Goal: Task Accomplishment & Management: Manage account settings

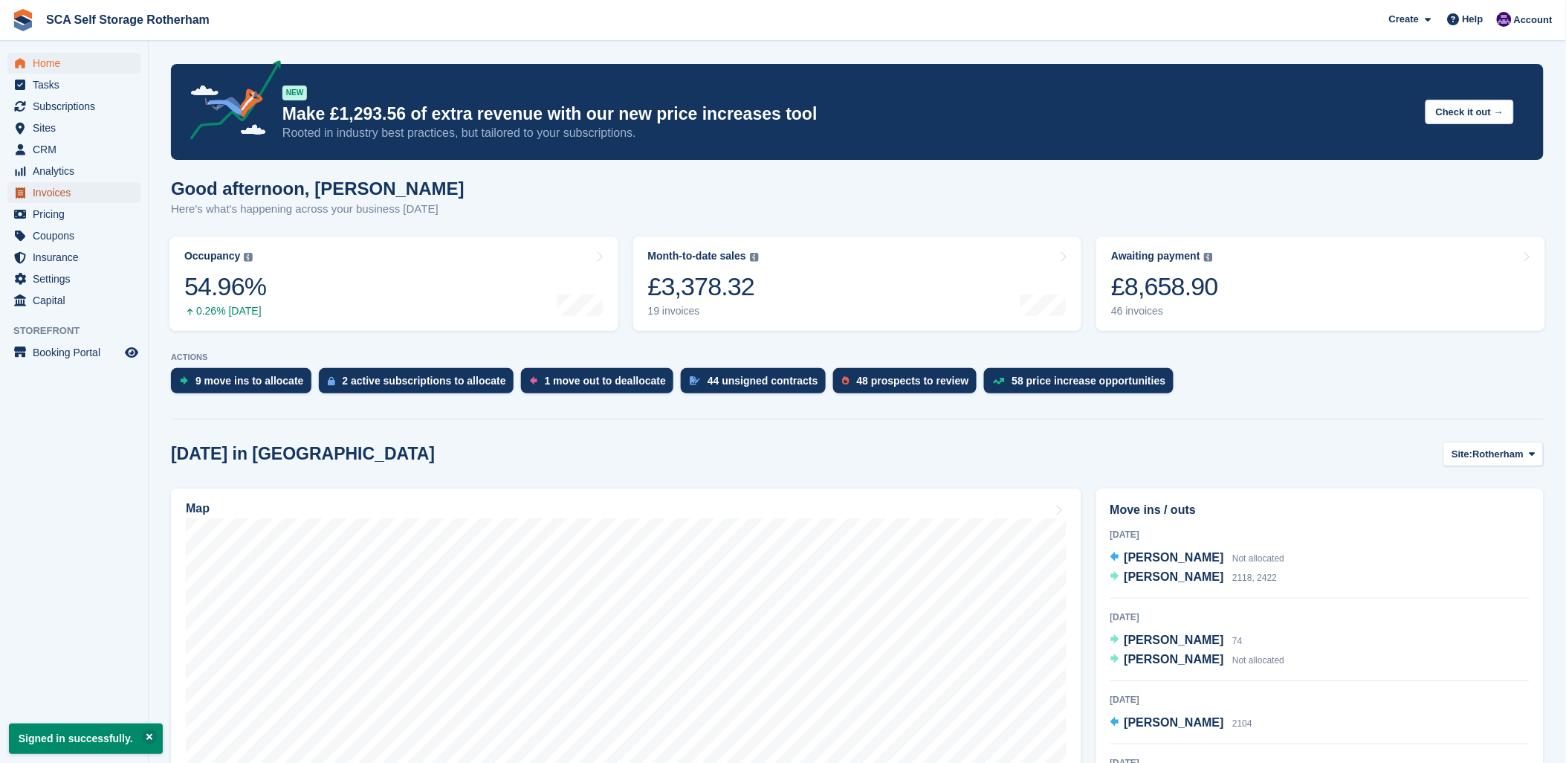
click at [61, 197] on span "Invoices" at bounding box center [77, 192] width 89 height 21
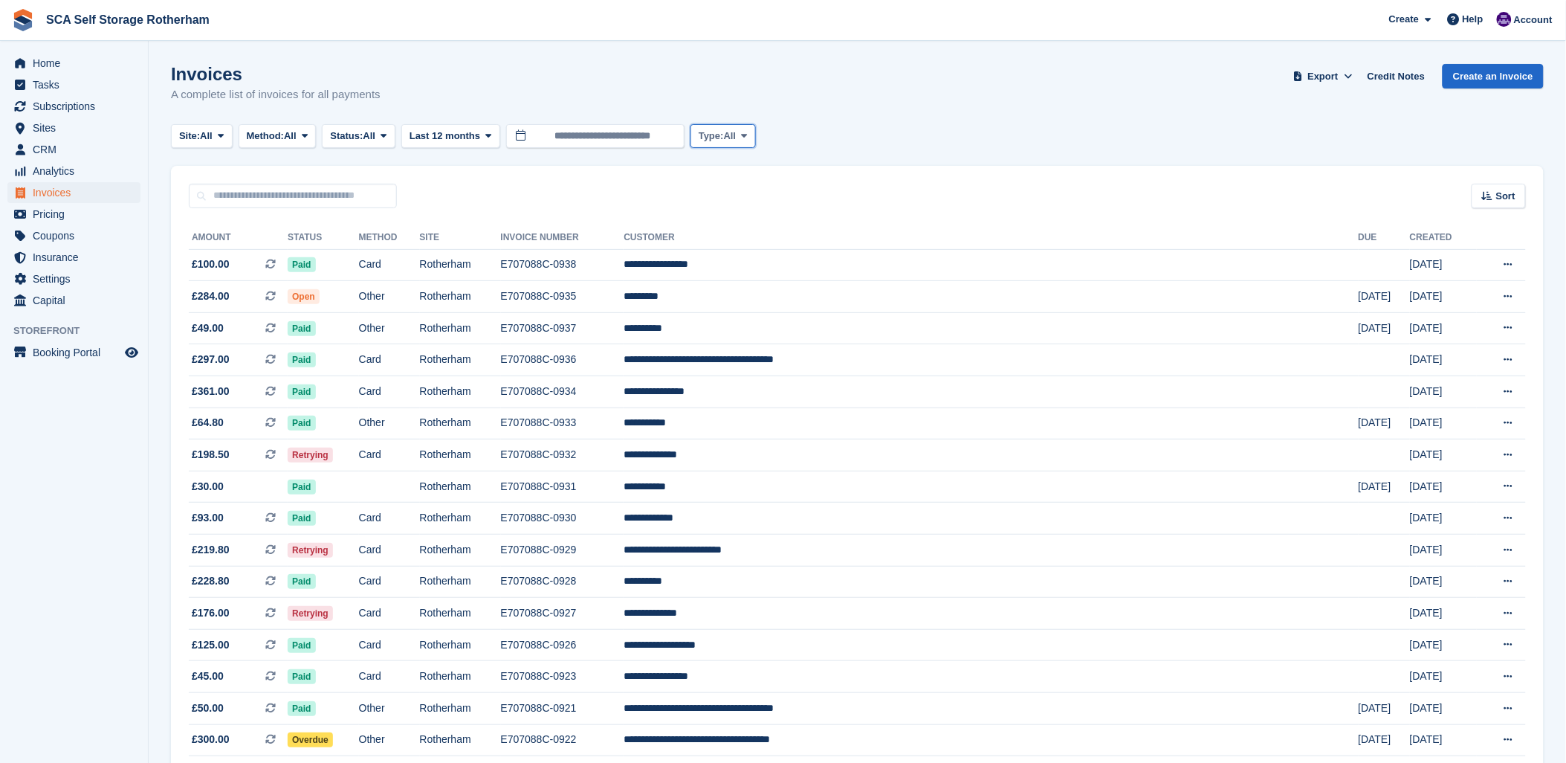
click at [724, 130] on span "Type:" at bounding box center [711, 136] width 25 height 15
click at [308, 138] on icon at bounding box center [305, 136] width 6 height 10
click at [363, 132] on span "Status:" at bounding box center [346, 136] width 33 height 15
click at [376, 254] on link "Open" at bounding box center [393, 251] width 129 height 27
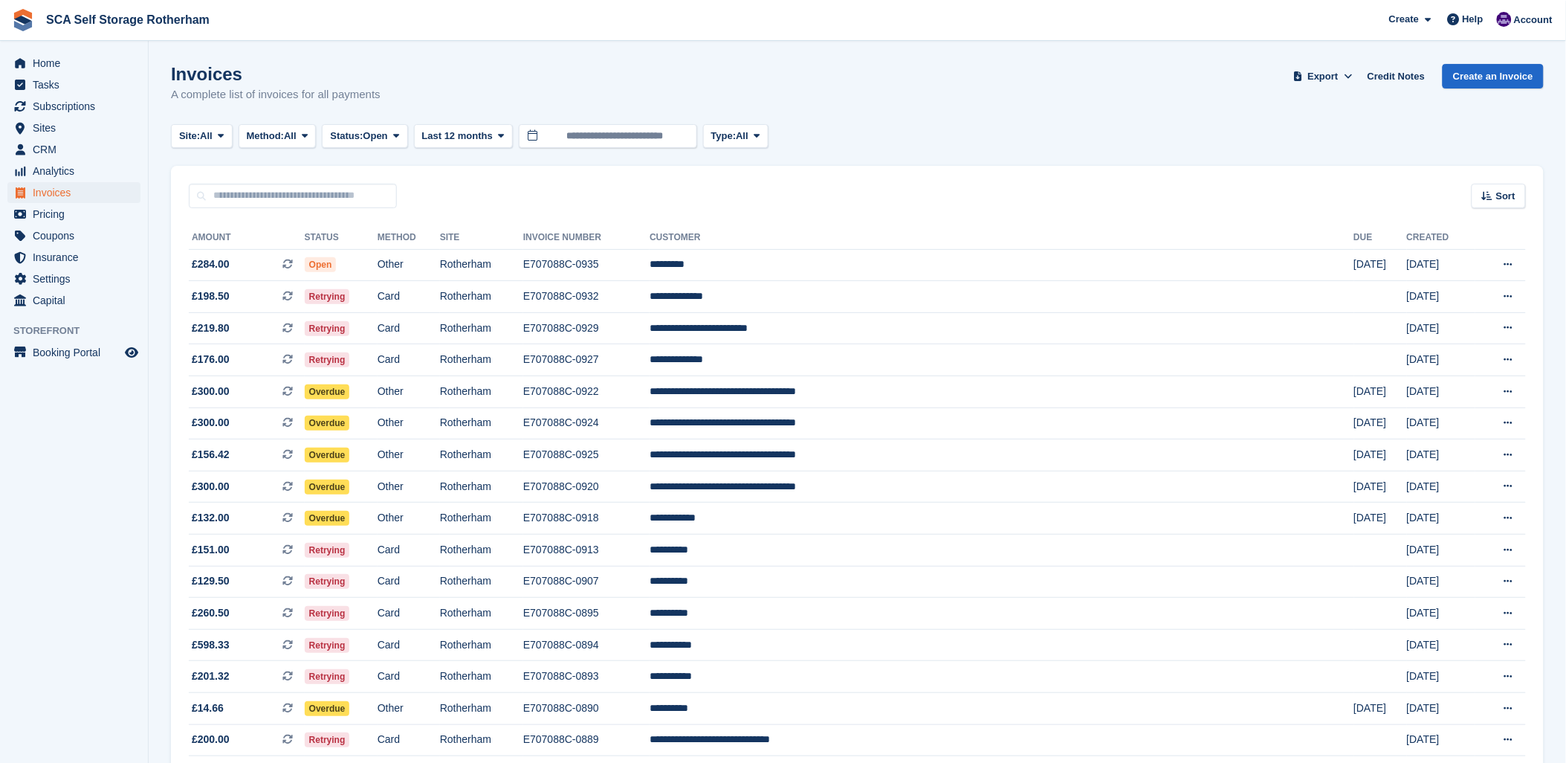
click at [919, 113] on div "Invoices A complete list of invoices for all payments Export Export Invoices Ex…" at bounding box center [857, 92] width 1373 height 57
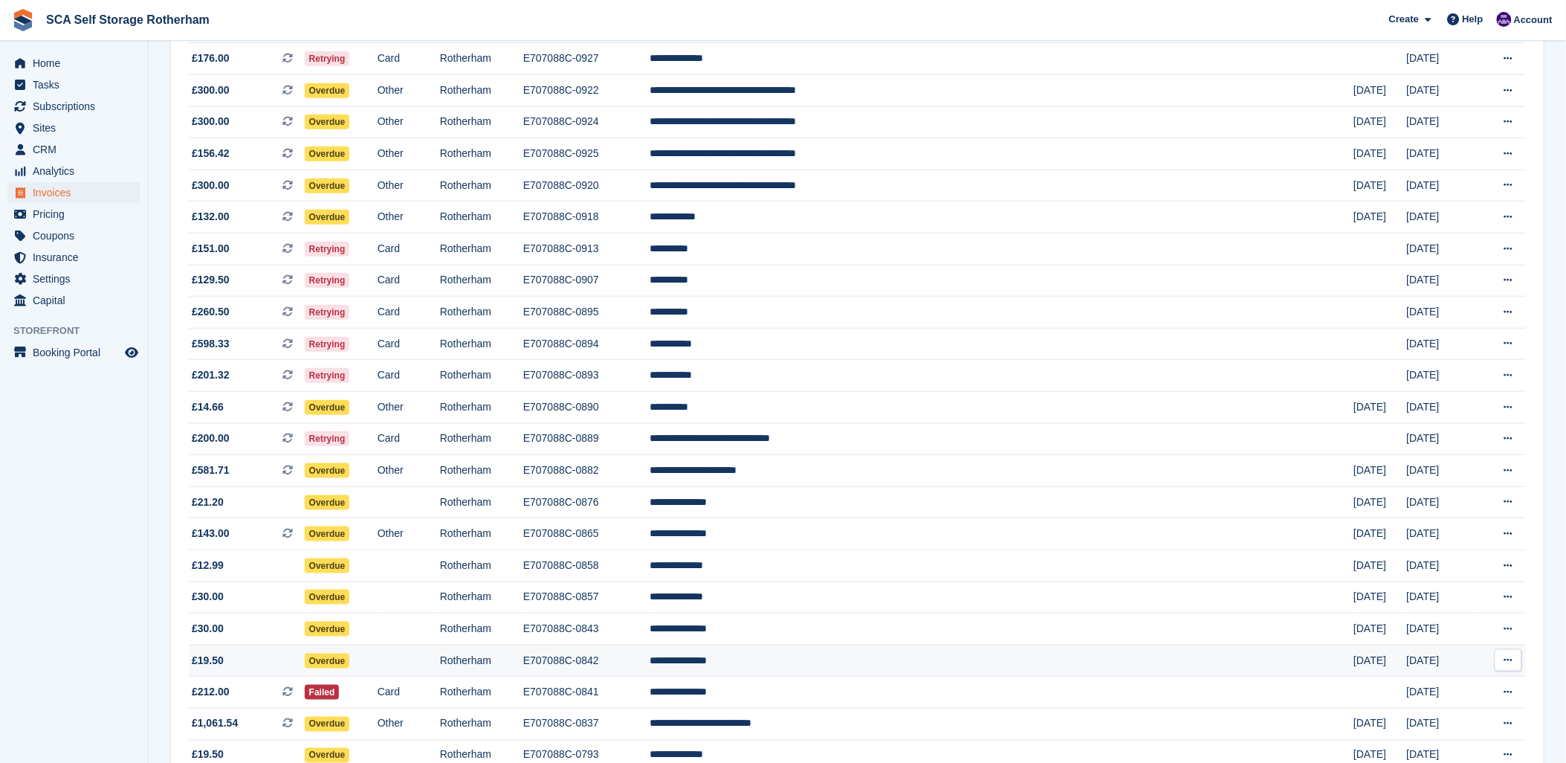
scroll to position [330, 0]
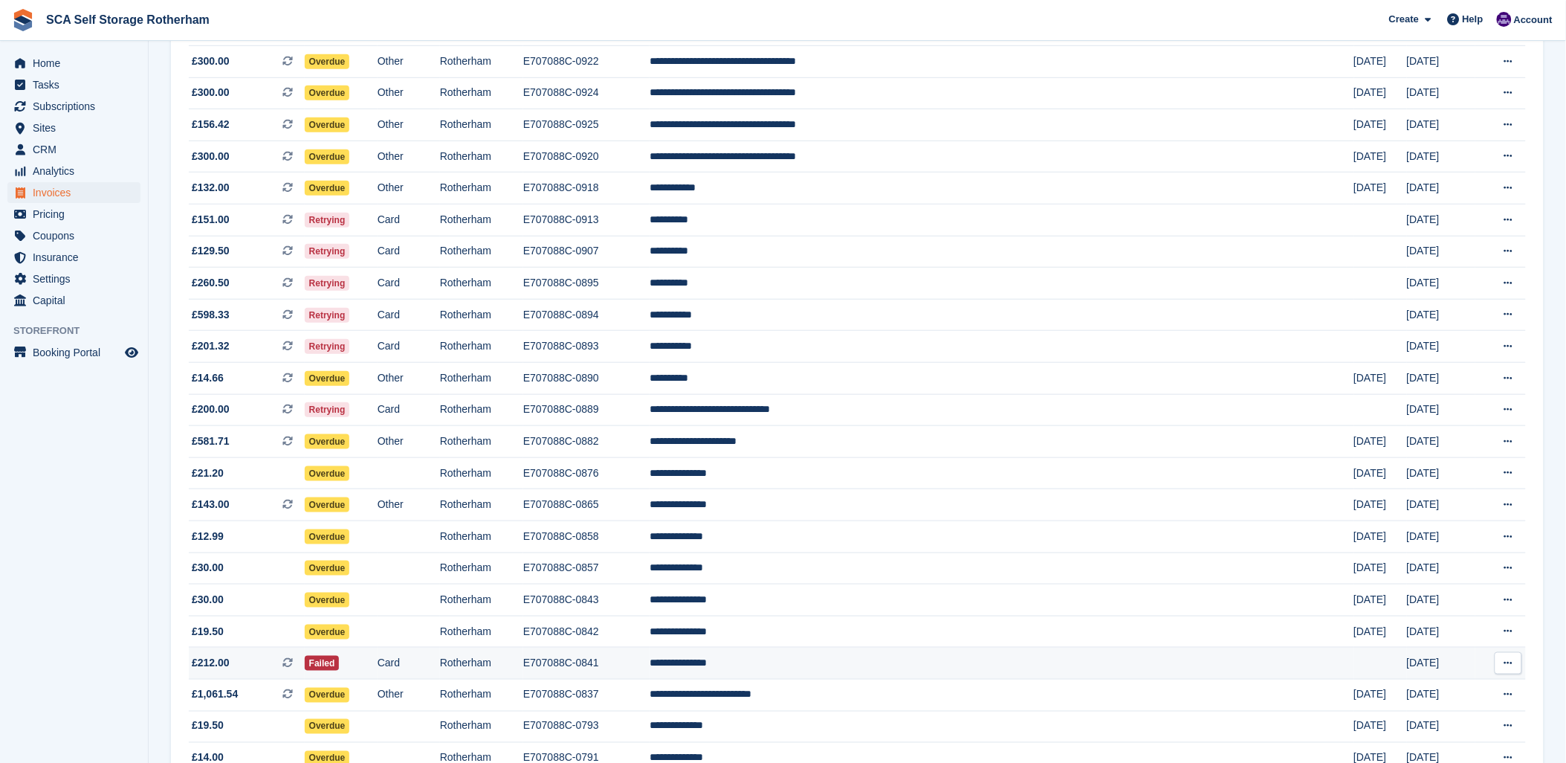
click at [890, 661] on td "**********" at bounding box center [1002, 663] width 704 height 32
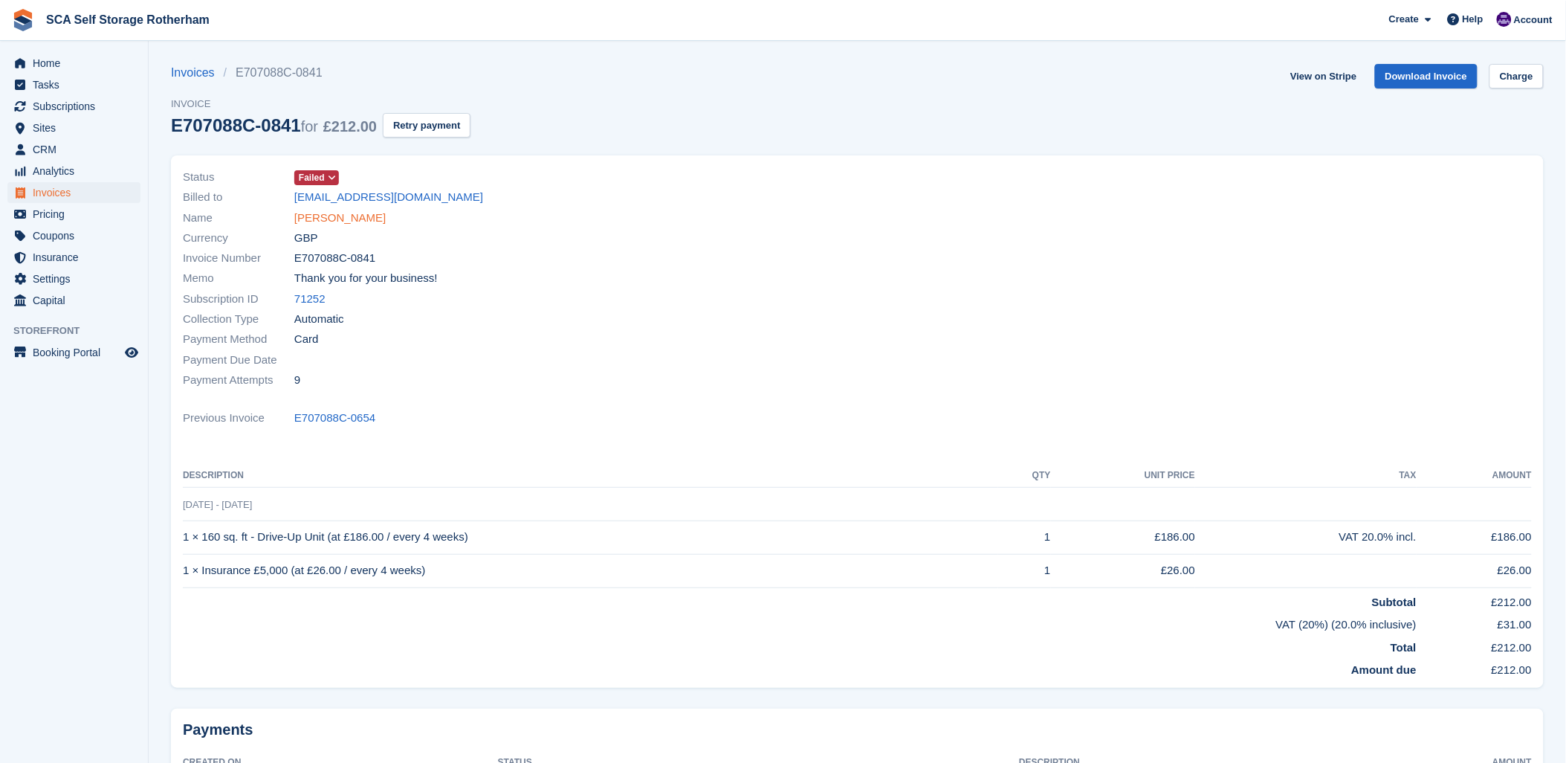
click at [348, 220] on link "Millie Matthews" at bounding box center [339, 218] width 91 height 17
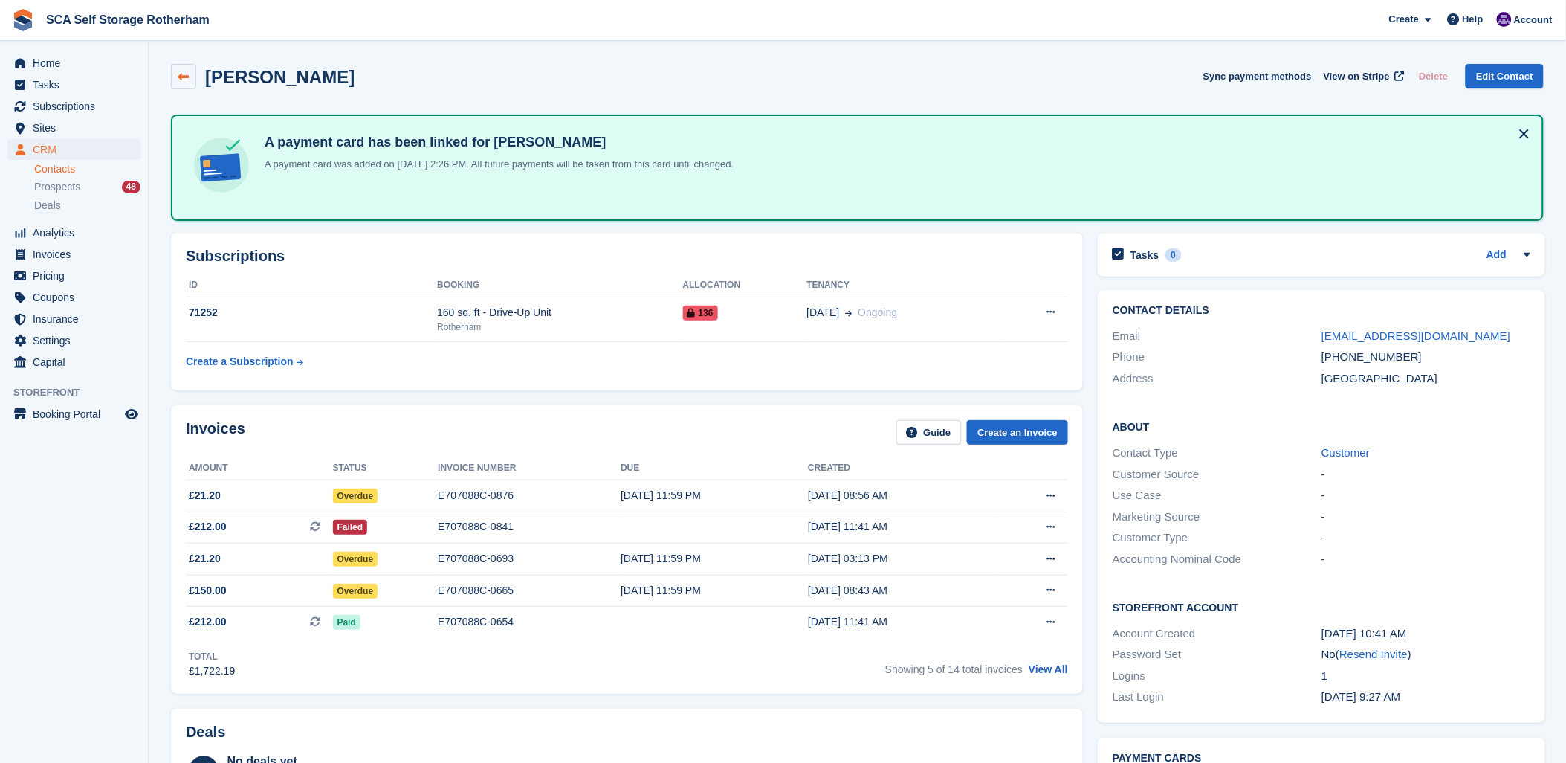
click at [190, 76] on link at bounding box center [183, 76] width 25 height 25
click at [75, 101] on span "Subscriptions" at bounding box center [77, 106] width 89 height 21
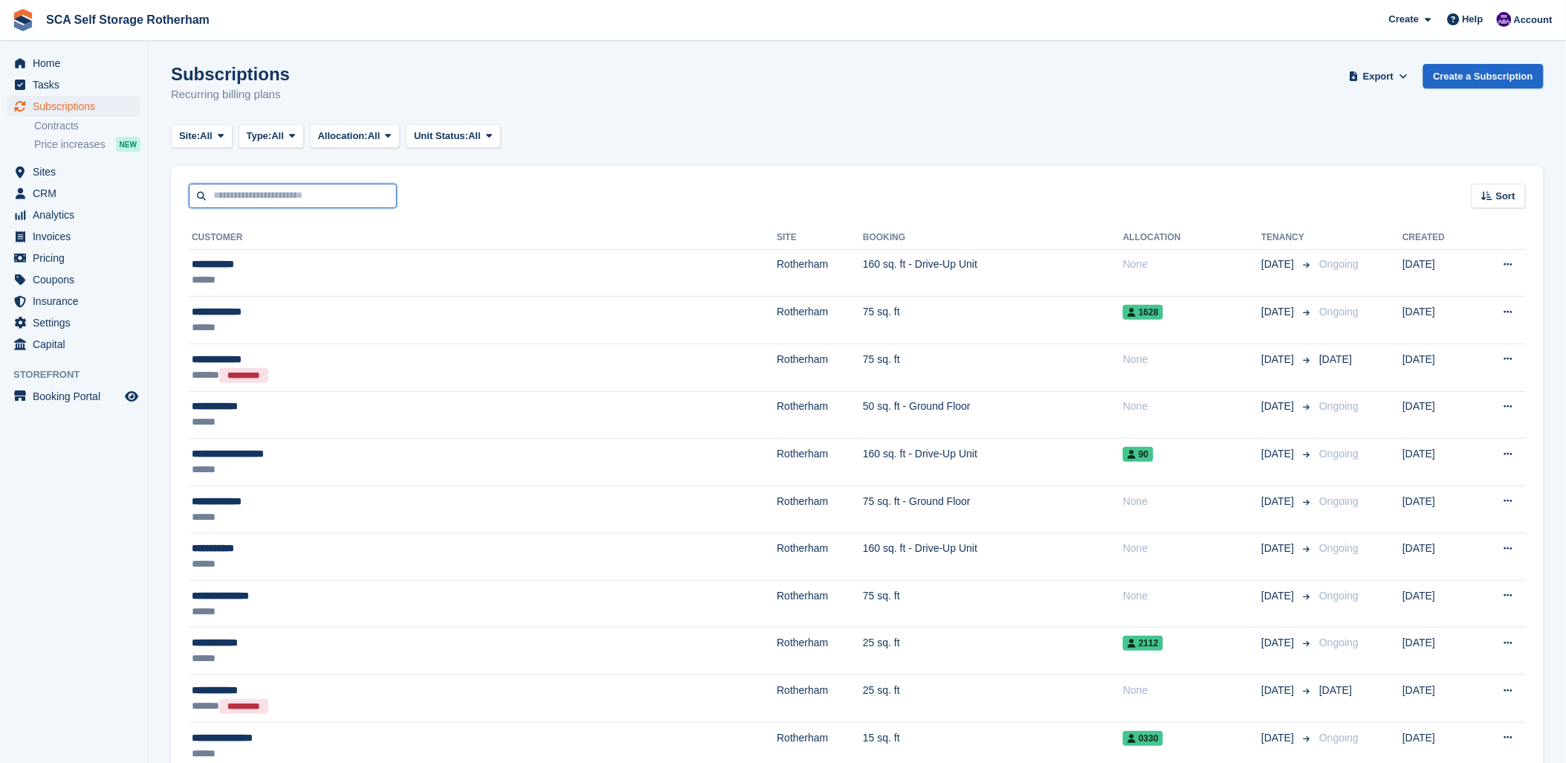
click at [273, 186] on input "text" at bounding box center [293, 196] width 208 height 25
type input "******"
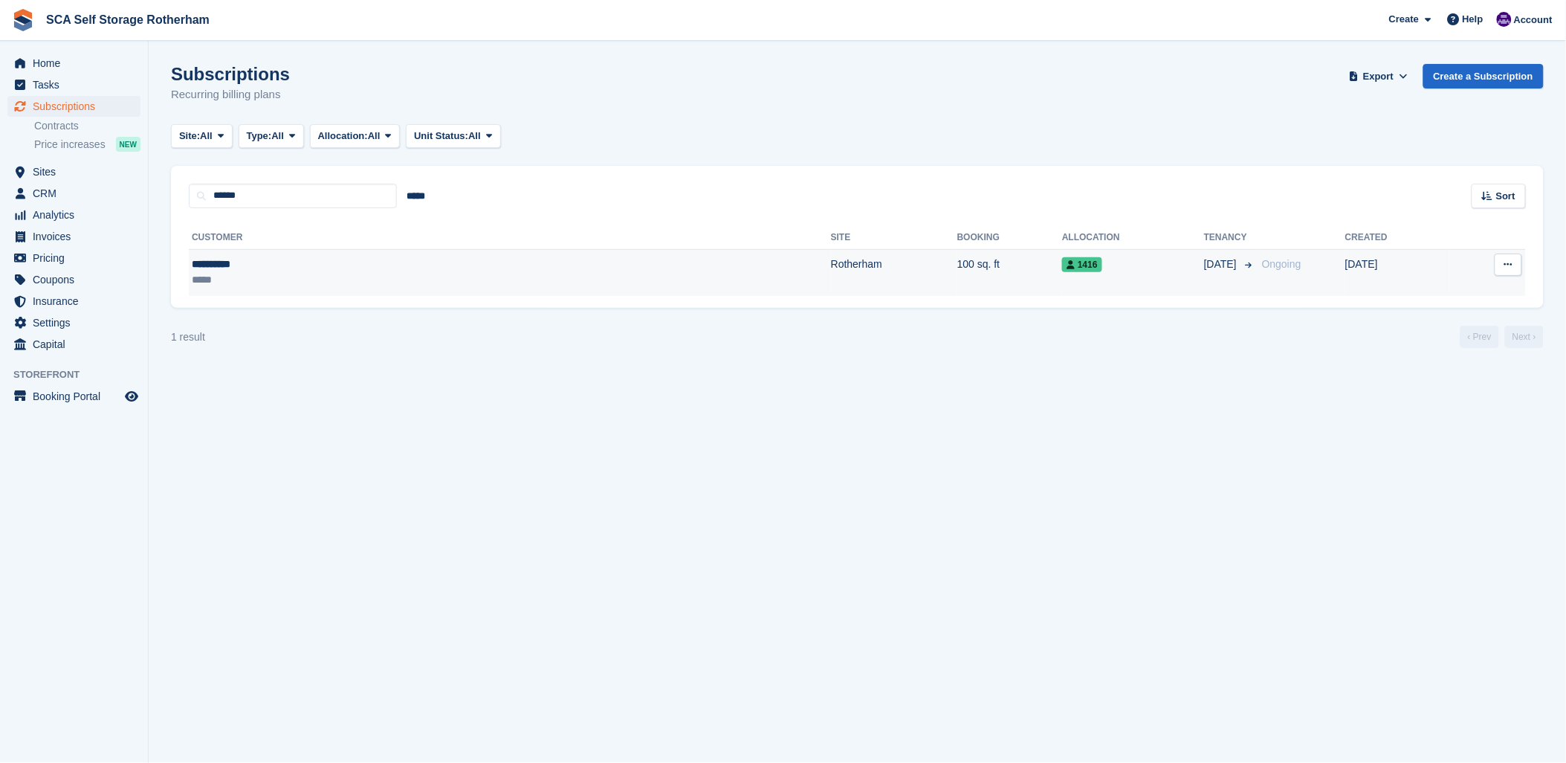
click at [323, 265] on div "**********" at bounding box center [321, 264] width 259 height 16
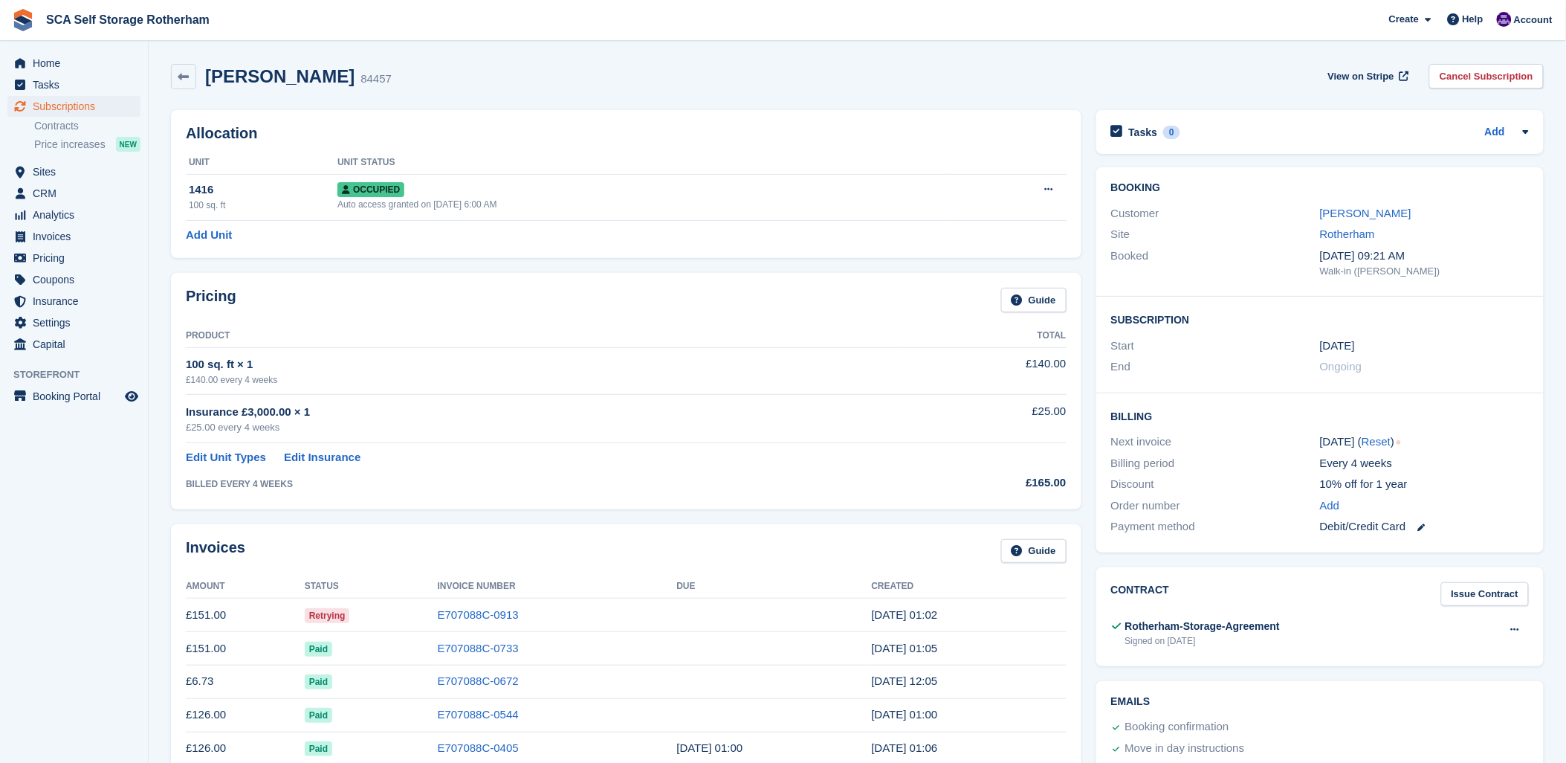
click at [1319, 218] on div "Customer" at bounding box center [1215, 213] width 209 height 17
click at [1324, 216] on link "Madi Brown" at bounding box center [1365, 213] width 91 height 13
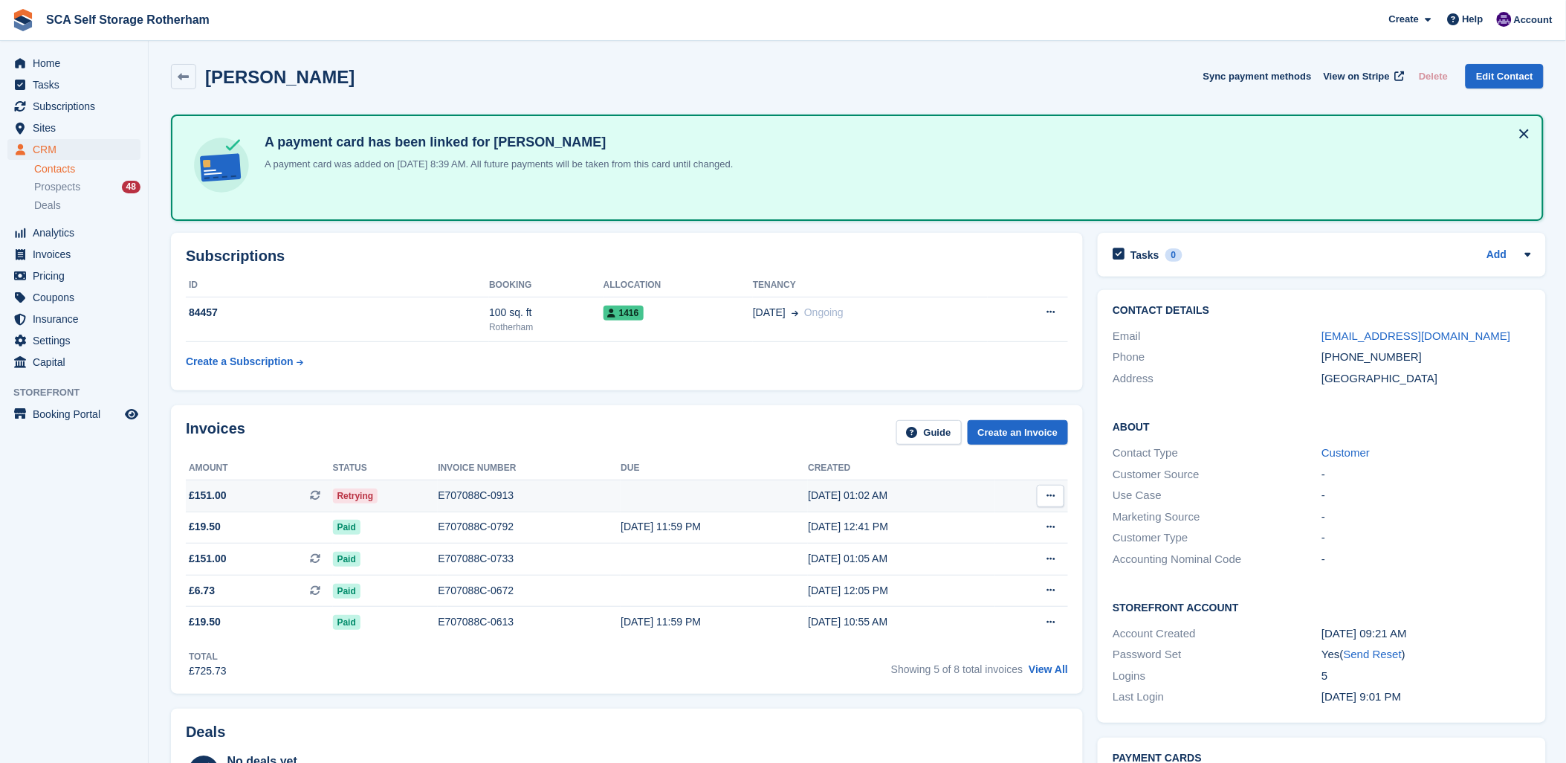
click at [459, 491] on div "E707088C-0913" at bounding box center [529, 496] width 183 height 16
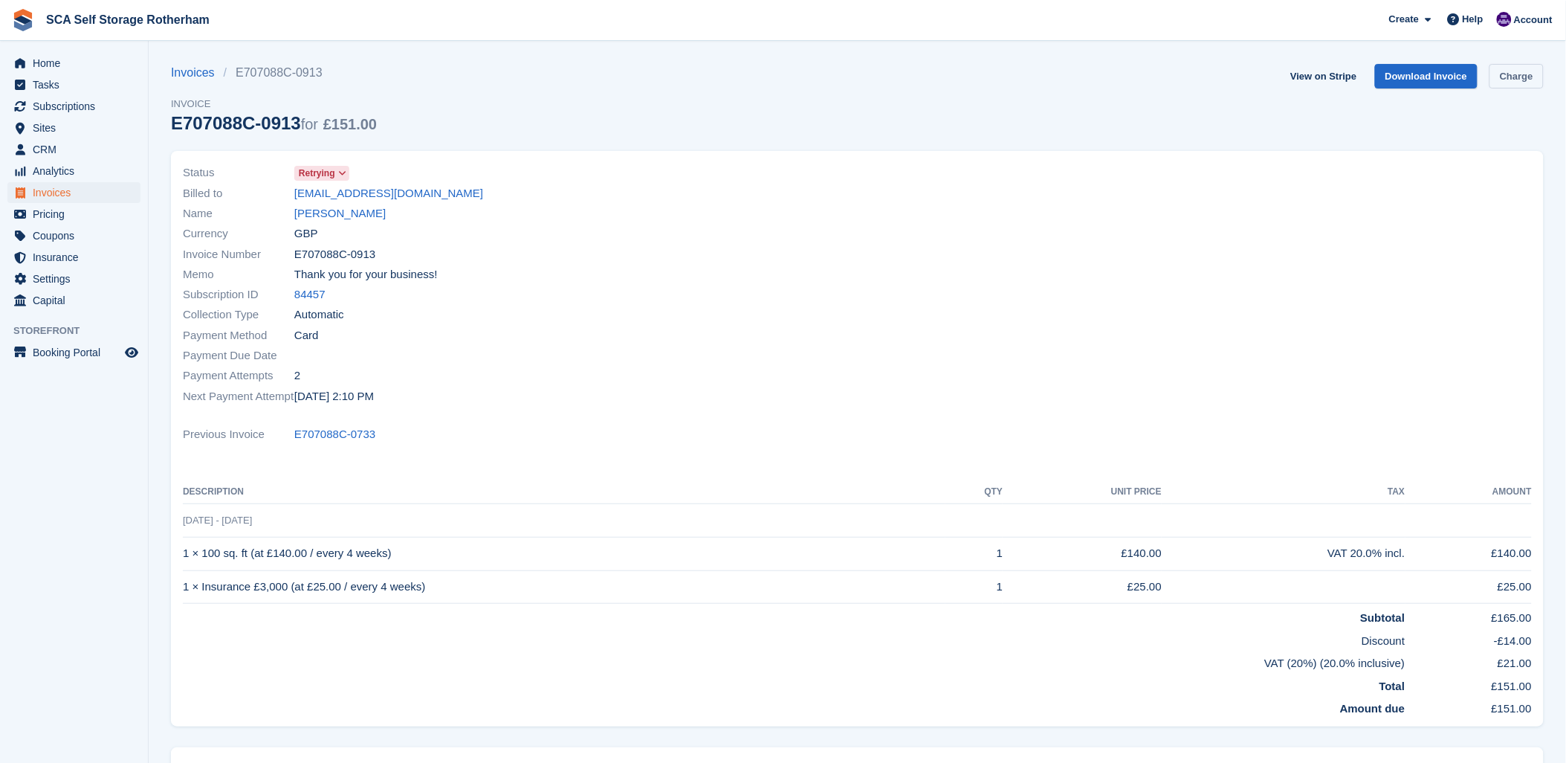
click at [1507, 80] on link "Charge" at bounding box center [1516, 76] width 54 height 25
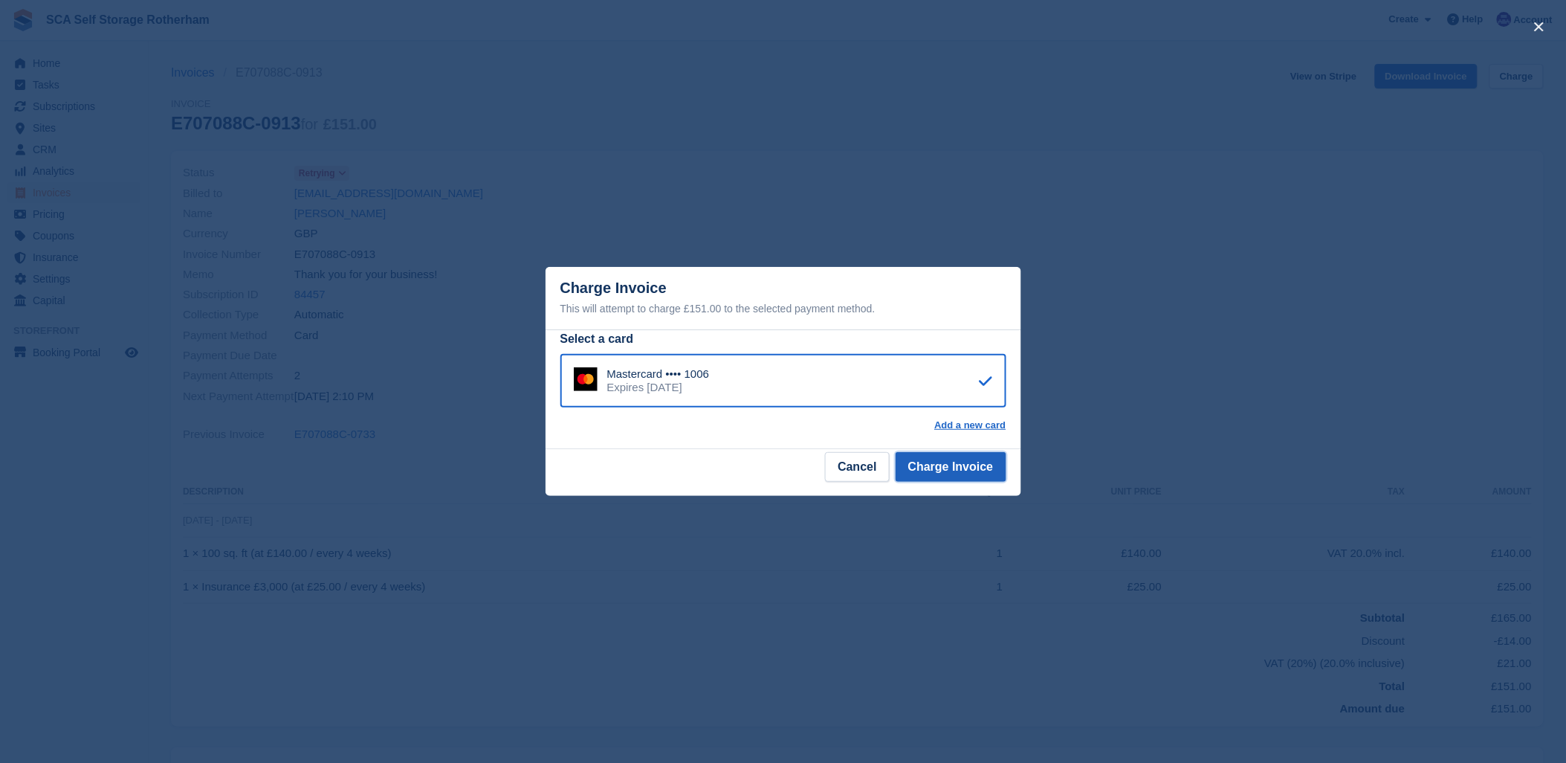
click at [949, 462] on button "Charge Invoice" at bounding box center [951, 467] width 111 height 30
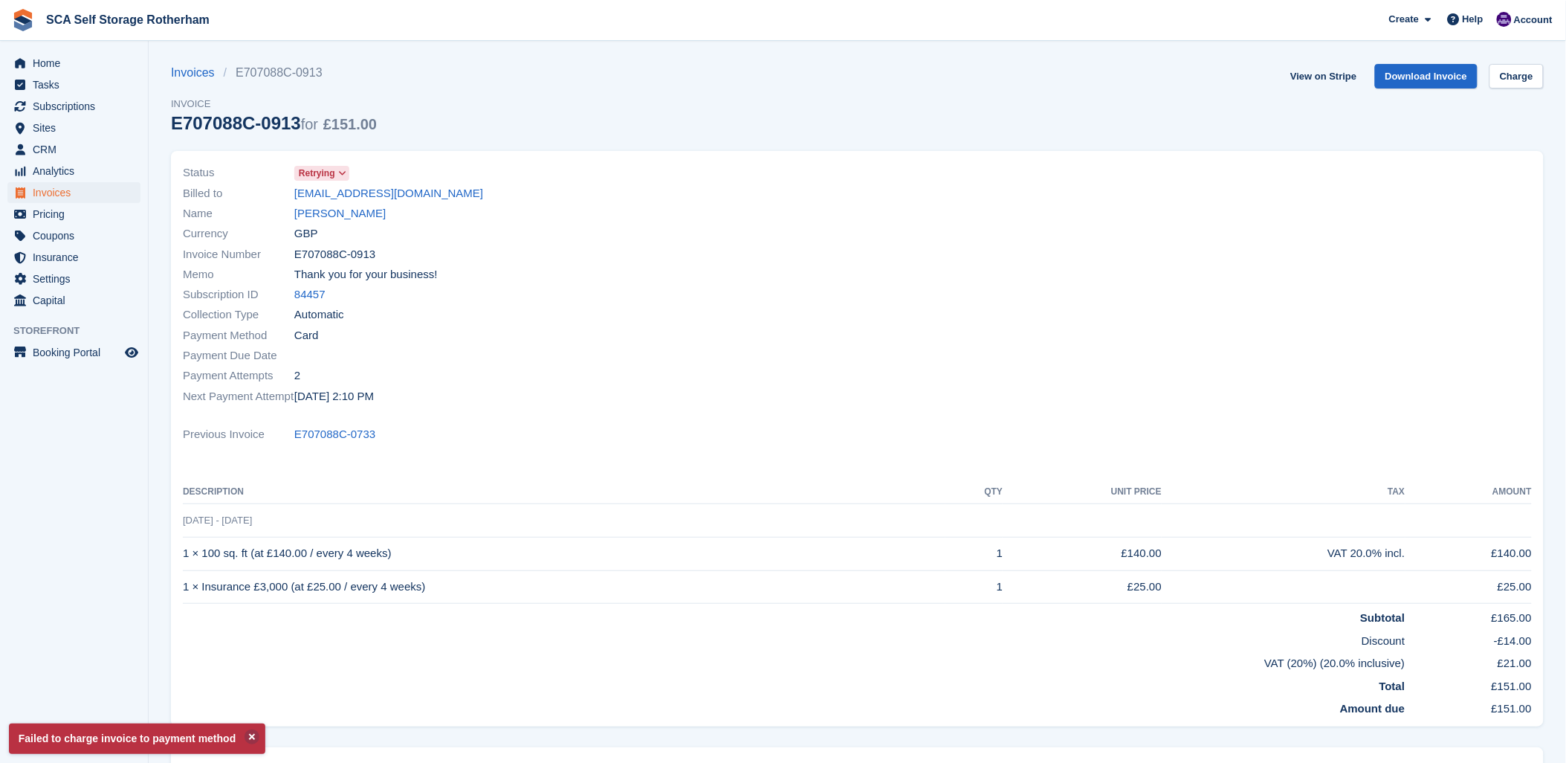
click at [914, 436] on div "Previous Invoice E707088C-0733" at bounding box center [857, 434] width 1349 height 20
click at [345, 218] on link "Madi Brown" at bounding box center [339, 213] width 91 height 17
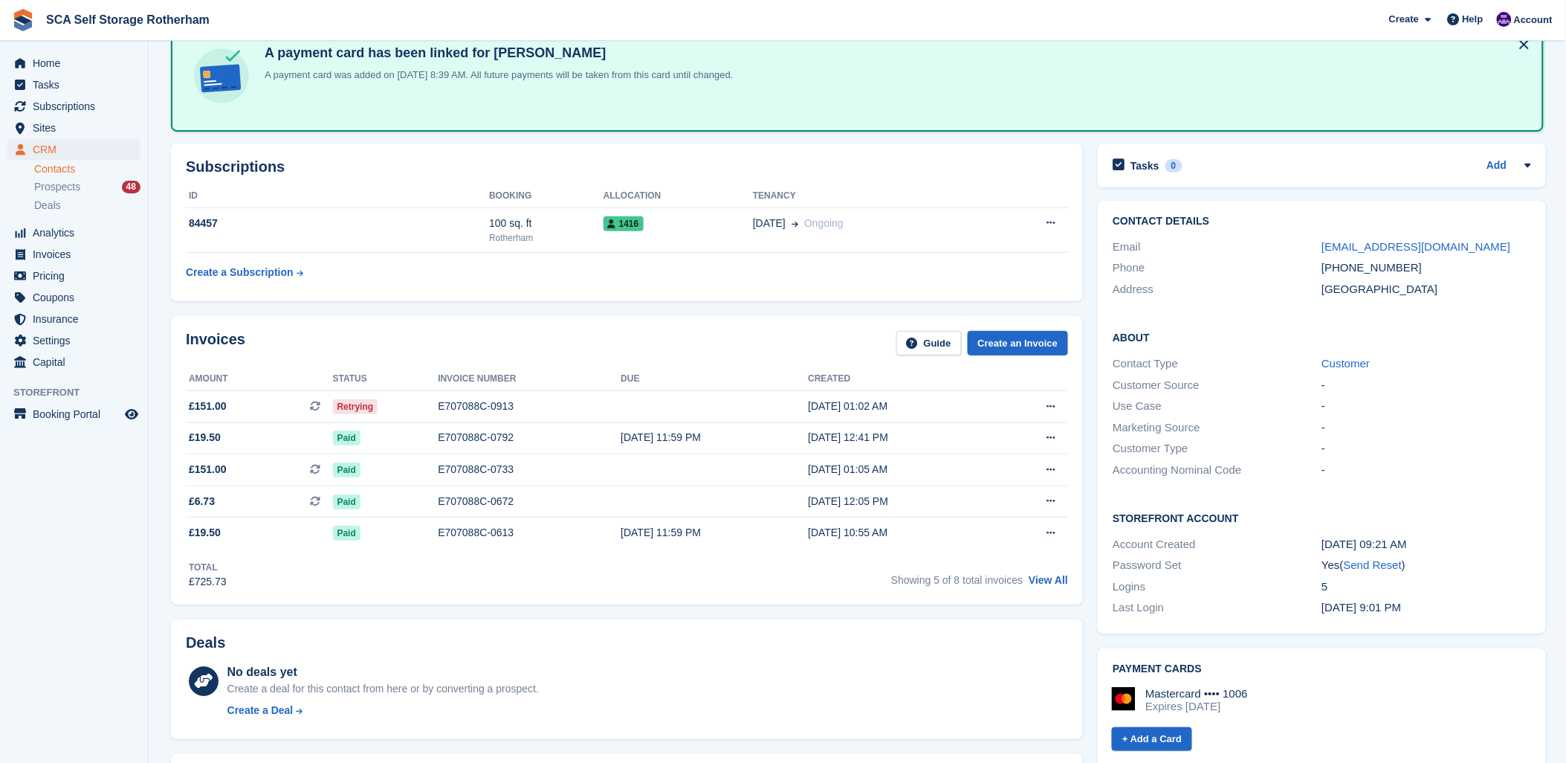
scroll to position [82, 0]
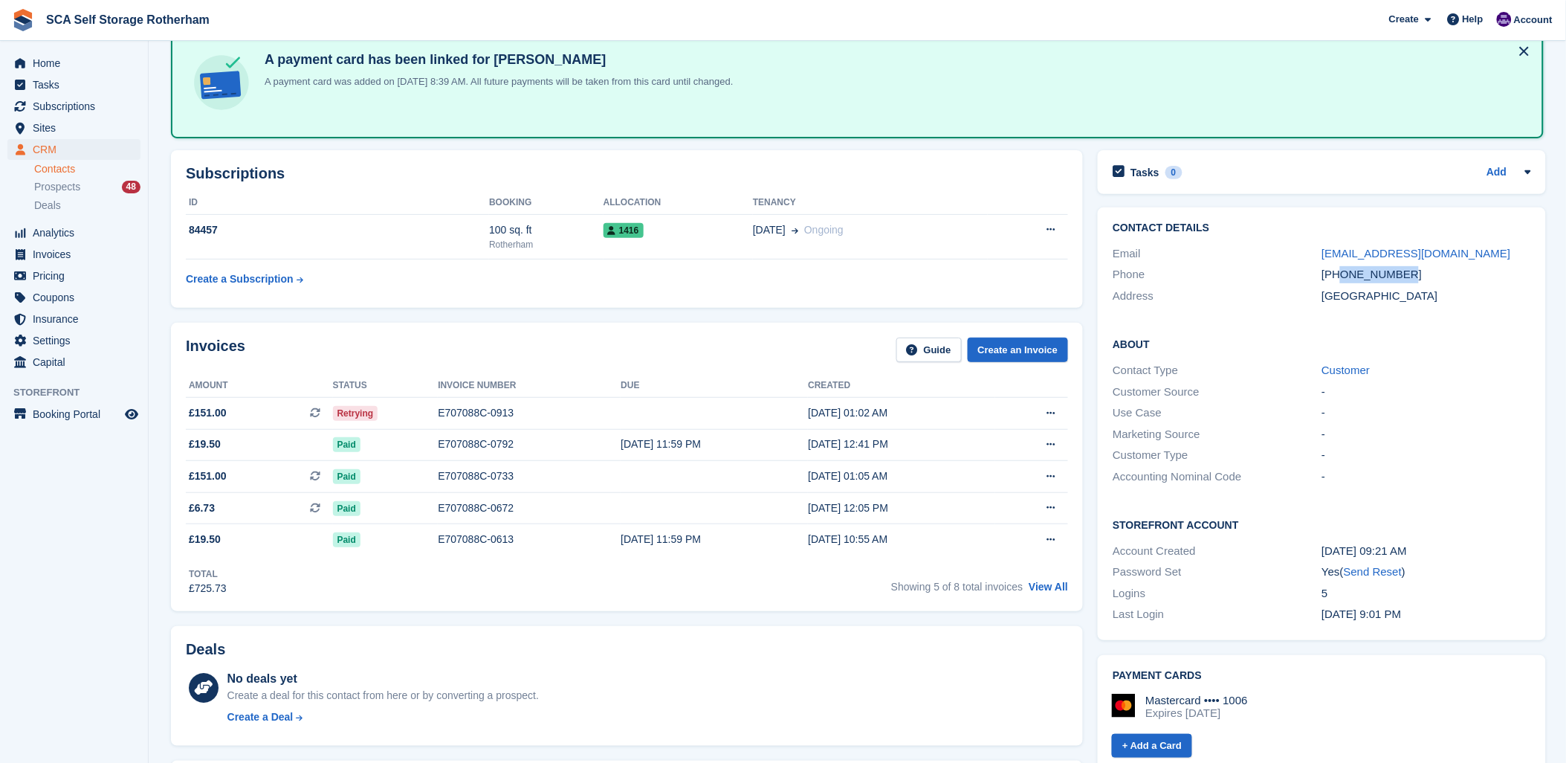
drag, startPoint x: 1410, startPoint y: 279, endPoint x: 1342, endPoint y: 276, distance: 68.4
click at [1342, 276] on div "+447803300887" at bounding box center [1425, 274] width 209 height 17
copy div "7803300887"
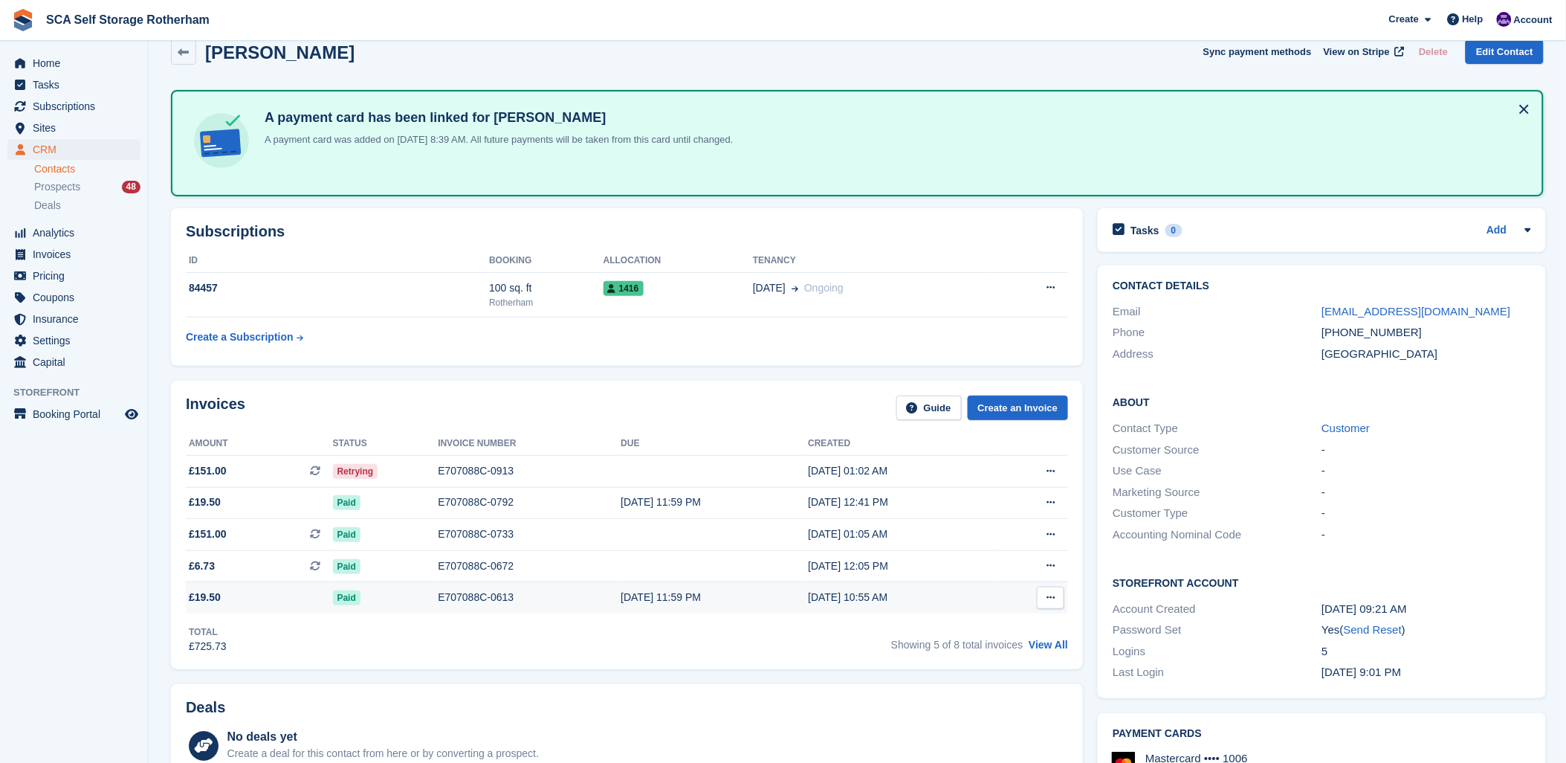
scroll to position [0, 0]
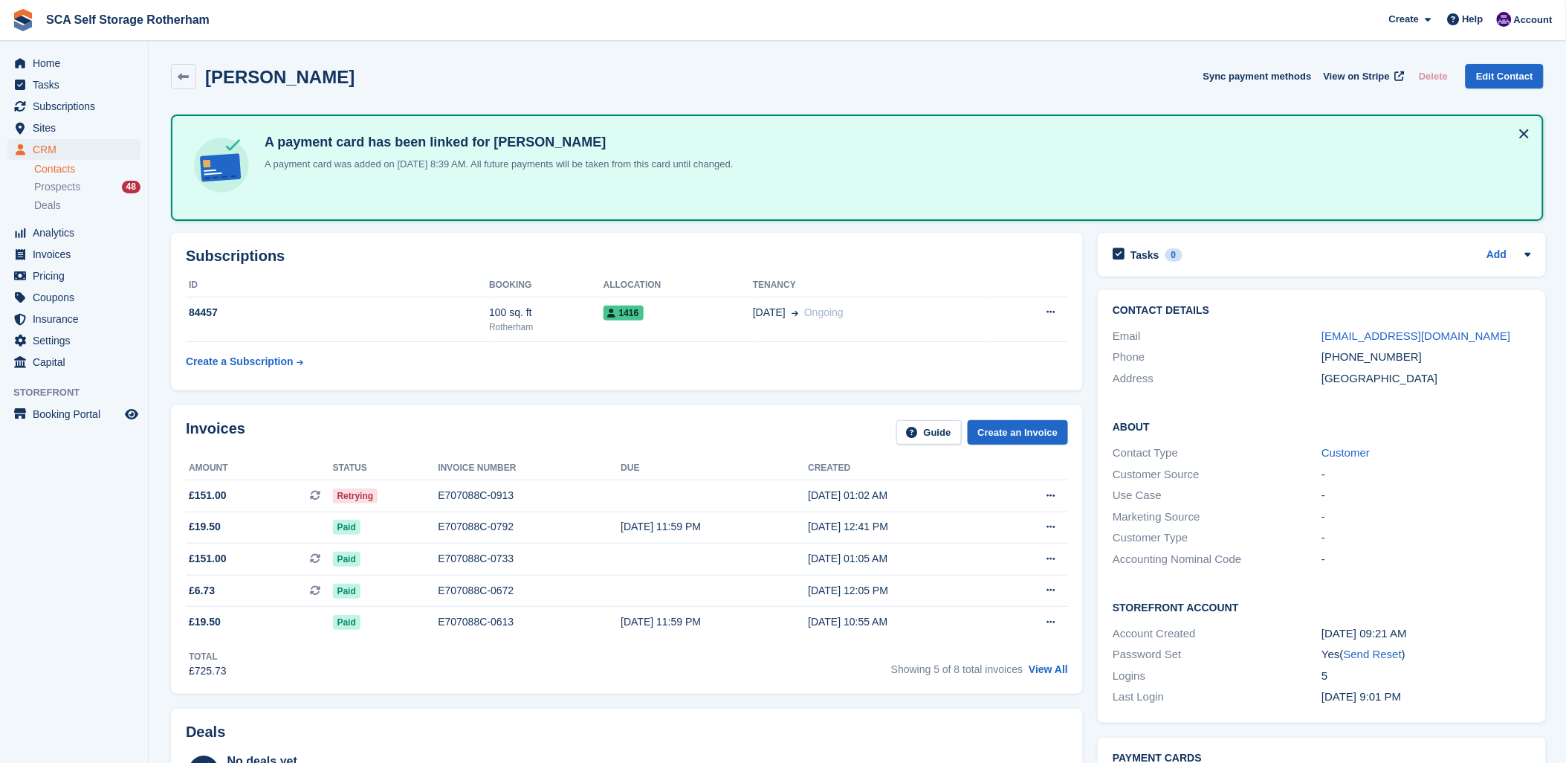
click at [760, 85] on div "Madi Brown Sync payment methods View on Stripe Delete Edit Contact" at bounding box center [858, 79] width 1388 height 46
click at [633, 434] on div "Invoices Guide Create an Invoice" at bounding box center [627, 436] width 882 height 33
click at [677, 424] on div "Invoices Guide Create an Invoice" at bounding box center [627, 436] width 882 height 33
drag, startPoint x: 513, startPoint y: 431, endPoint x: 595, endPoint y: 421, distance: 83.2
click at [595, 421] on div "Invoices Guide Create an Invoice" at bounding box center [627, 436] width 882 height 33
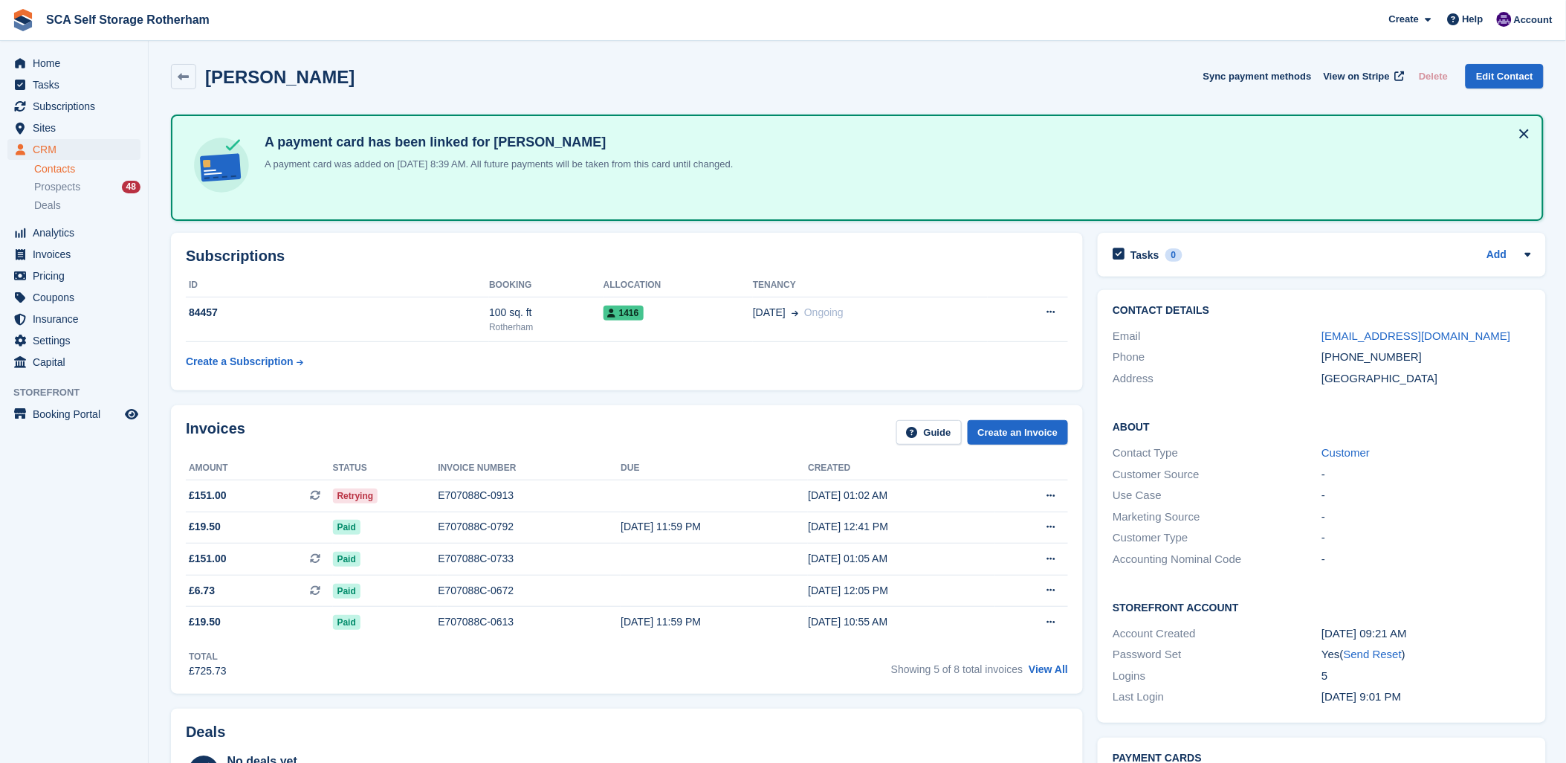
click at [418, 373] on td "Create a Subscription" at bounding box center [337, 358] width 303 height 33
click at [494, 428] on div "Invoices Guide Create an Invoice" at bounding box center [627, 436] width 882 height 33
click at [554, 413] on div "Invoices Guide Create an Invoice Amount Status Invoice number Due Created £151.…" at bounding box center [627, 549] width 912 height 288
click at [495, 67] on div "Madi Brown Sync payment methods View on Stripe Delete Edit Contact" at bounding box center [857, 76] width 1373 height 25
drag, startPoint x: 377, startPoint y: 436, endPoint x: 439, endPoint y: 433, distance: 61.8
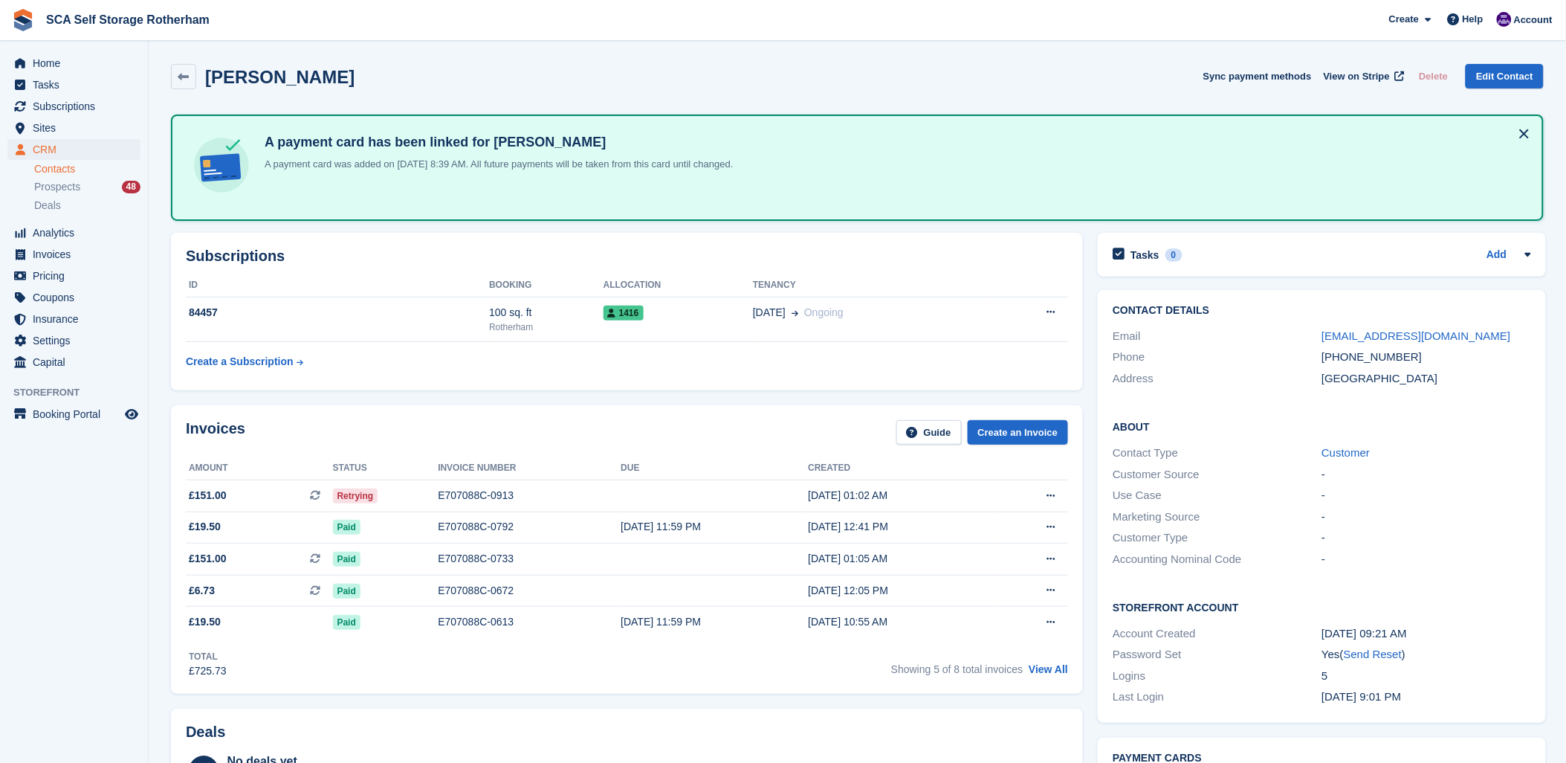
click at [381, 435] on div "Invoices Guide Create an Invoice" at bounding box center [627, 436] width 882 height 33
click at [561, 432] on div "Invoices Guide Create an Invoice" at bounding box center [627, 436] width 882 height 33
click at [695, 441] on div "Invoices Guide Create an Invoice" at bounding box center [627, 436] width 882 height 33
click at [649, 65] on div "Madi Brown Sync payment methods View on Stripe Delete Edit Contact" at bounding box center [857, 76] width 1373 height 25
drag, startPoint x: 596, startPoint y: 447, endPoint x: 664, endPoint y: 441, distance: 68.0
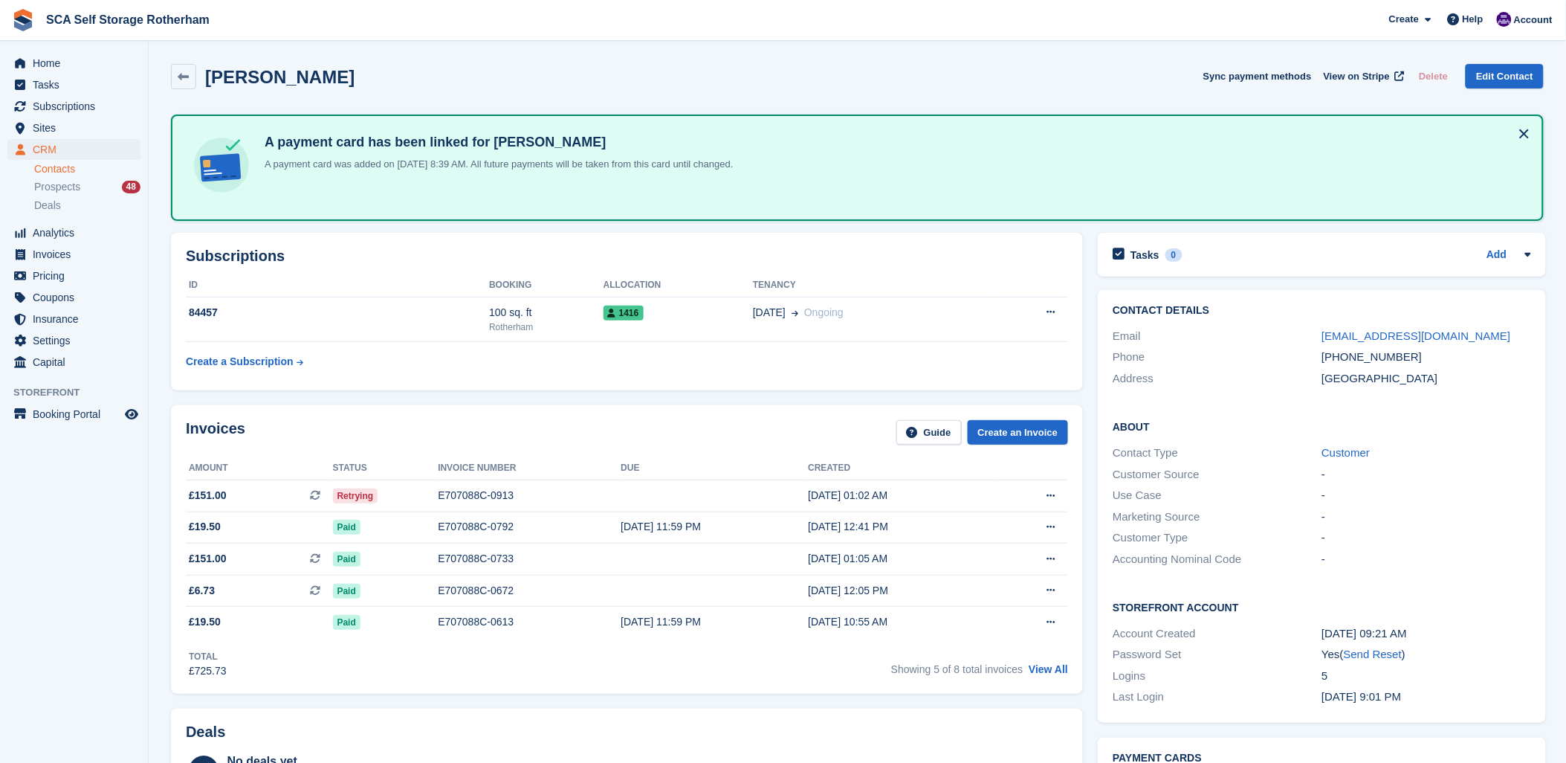
click at [597, 447] on div "Invoices Guide Create an Invoice" at bounding box center [627, 436] width 882 height 33
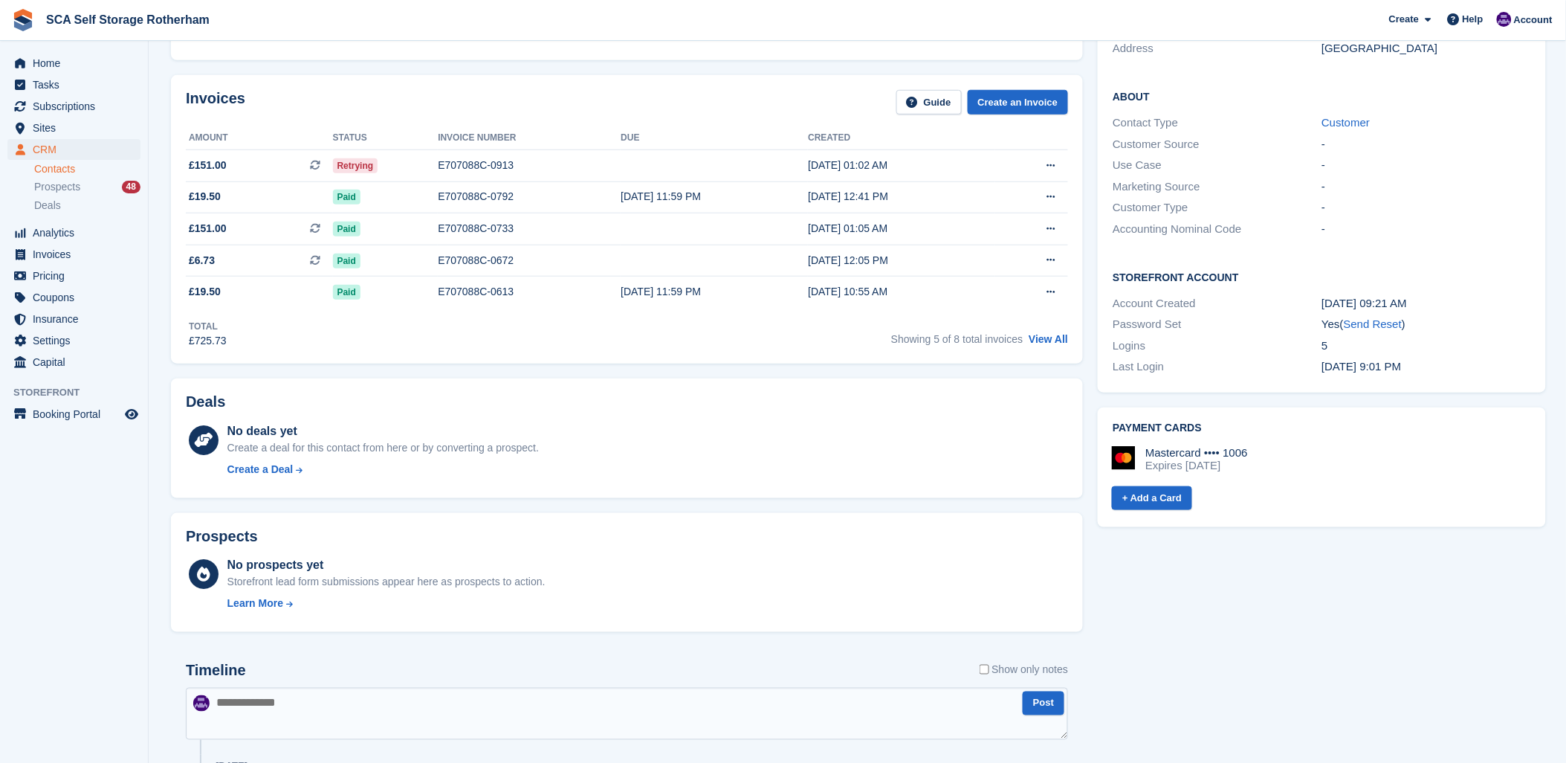
scroll to position [495, 0]
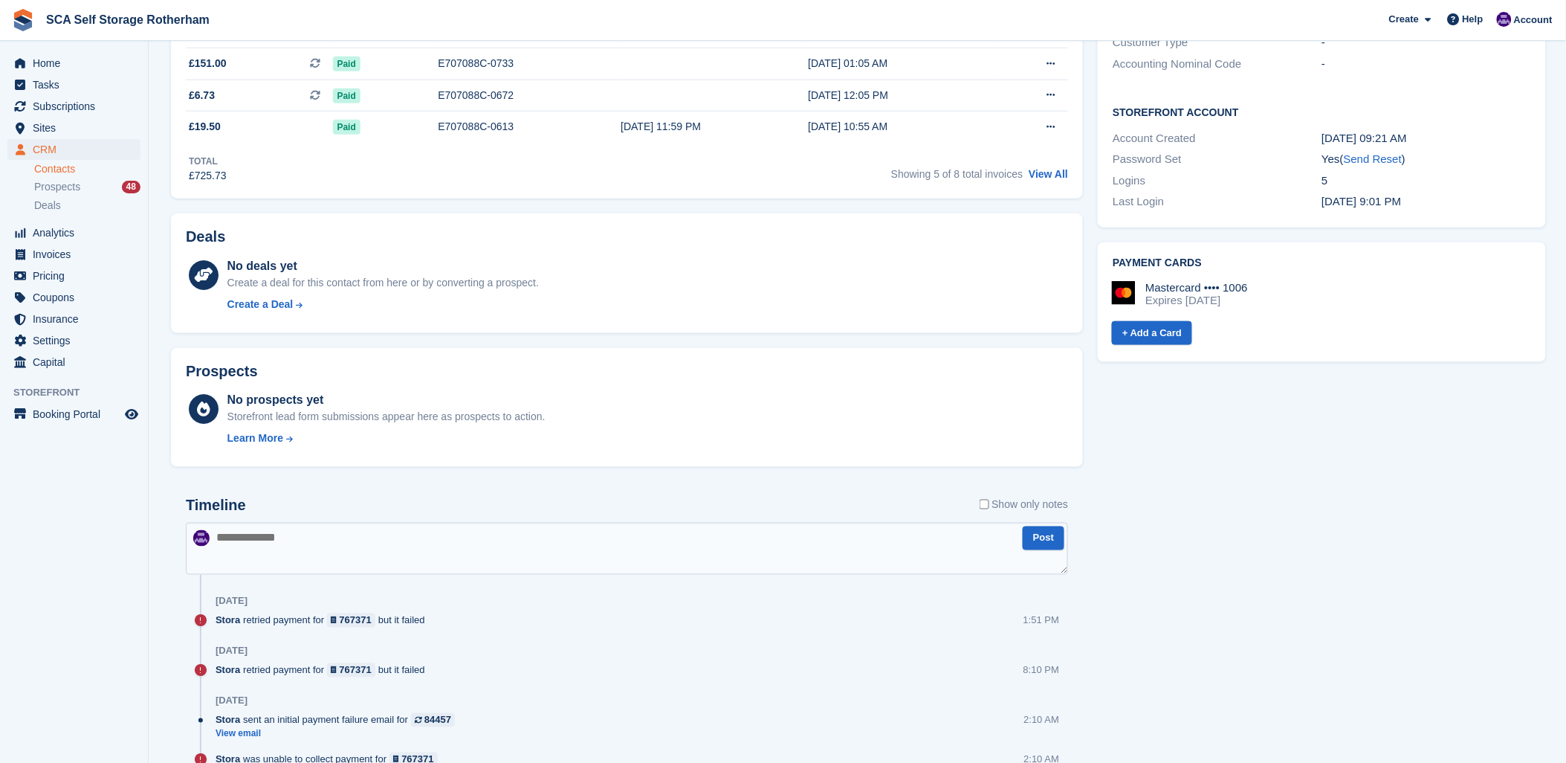
click at [320, 528] on textarea at bounding box center [627, 548] width 882 height 52
click at [531, 522] on textarea at bounding box center [627, 548] width 882 height 52
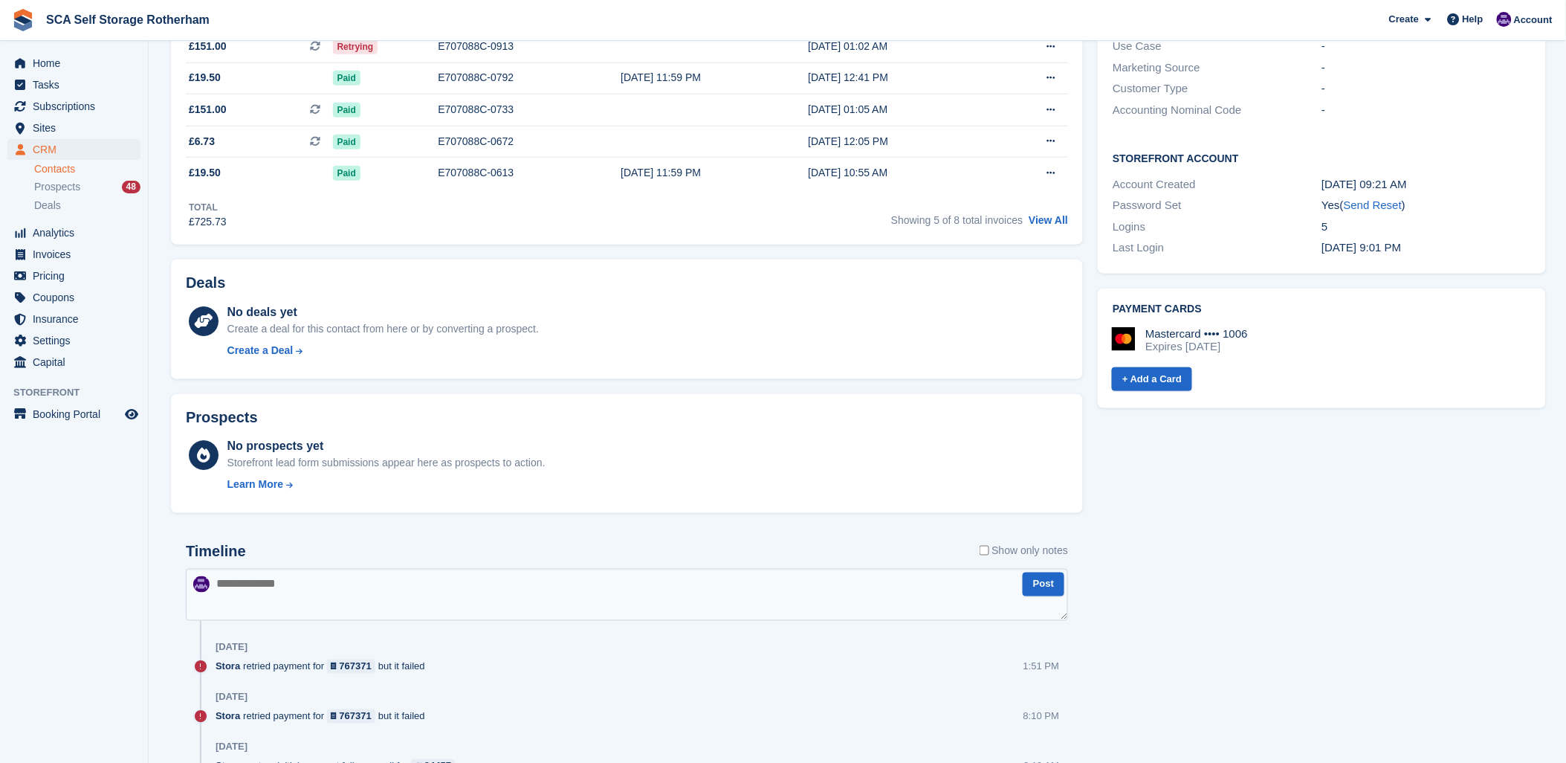
scroll to position [412, 0]
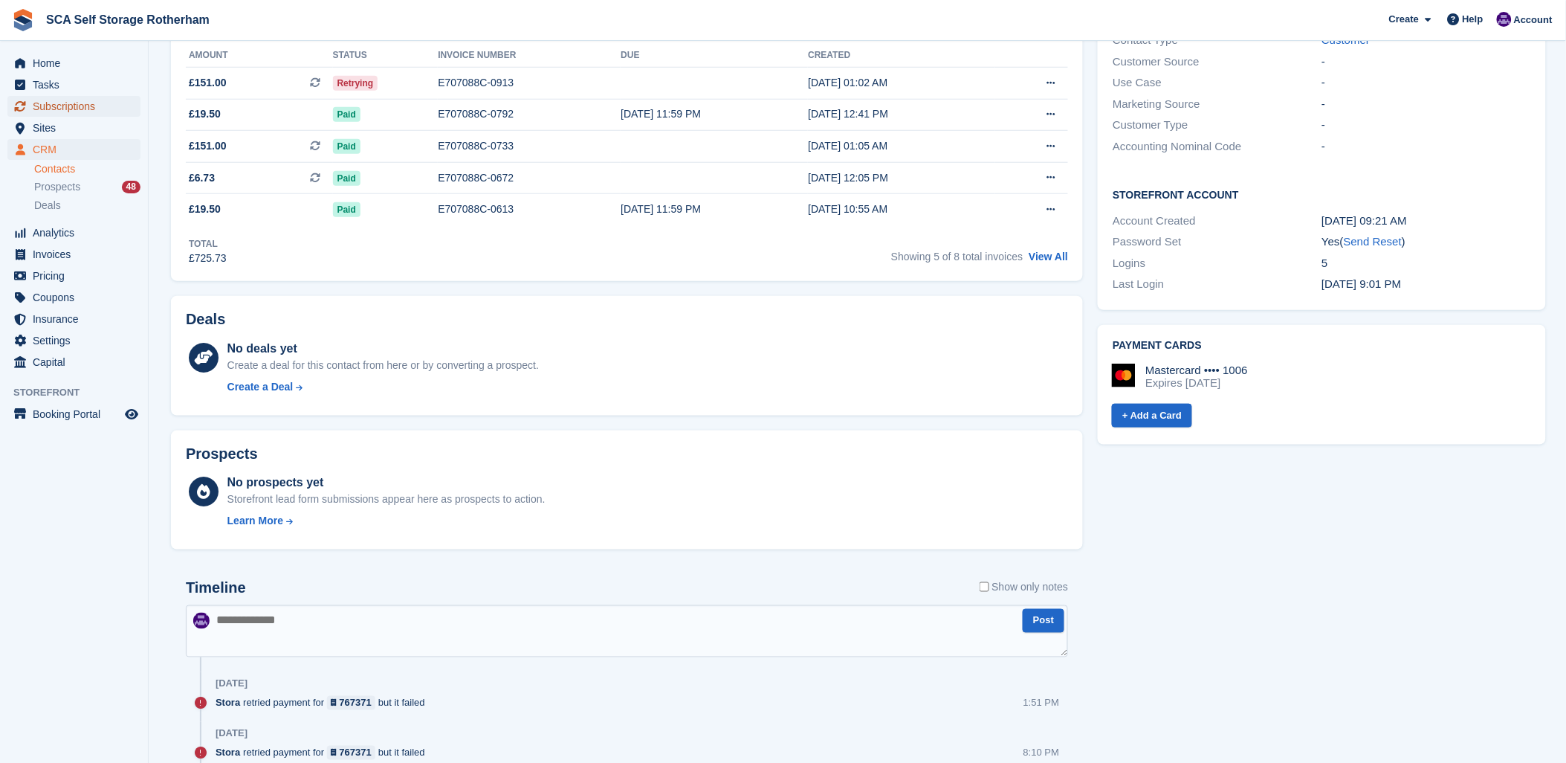
click at [69, 105] on span "Subscriptions" at bounding box center [77, 106] width 89 height 21
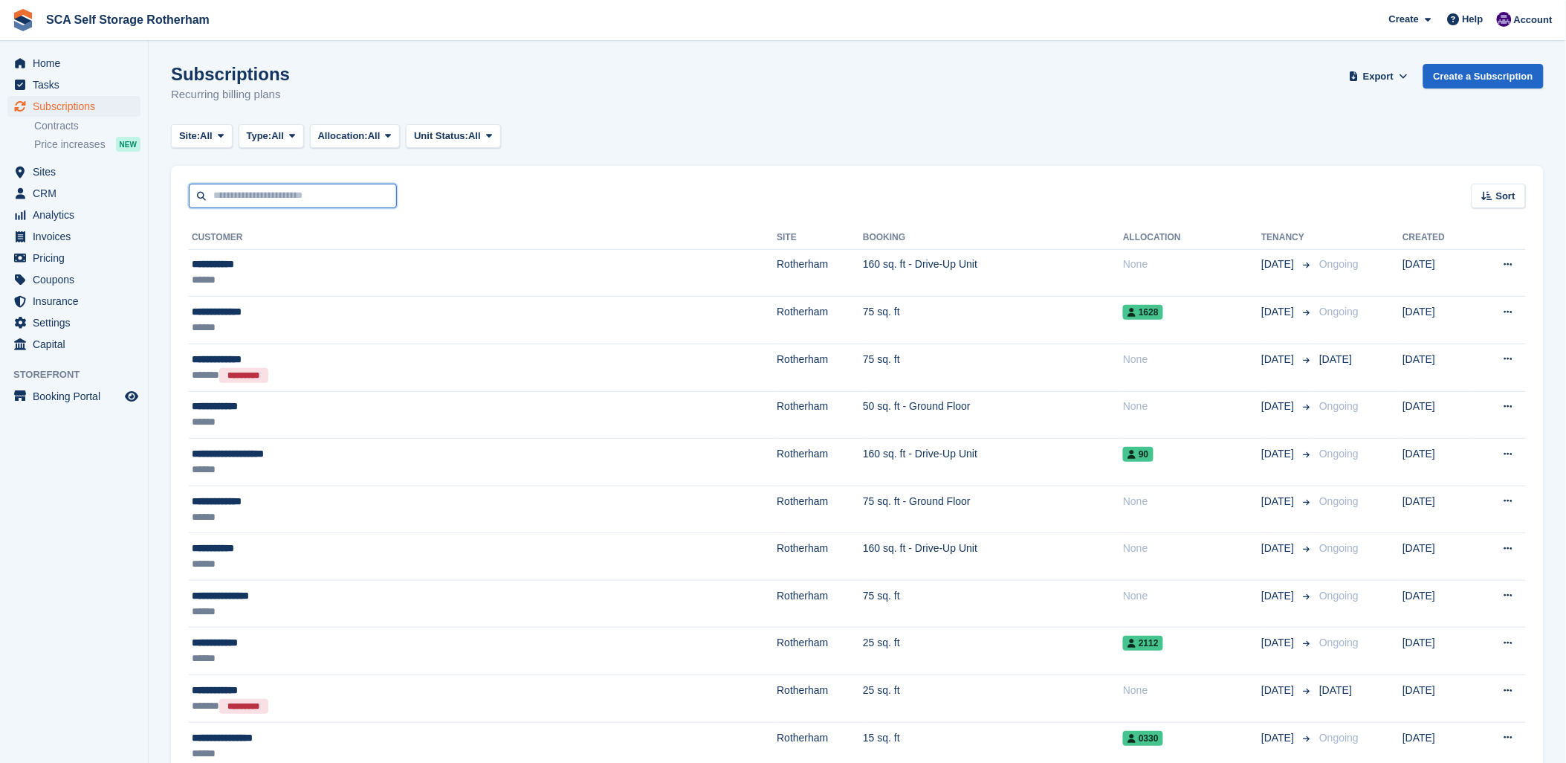
click at [245, 194] on input "text" at bounding box center [293, 196] width 208 height 25
type input "****"
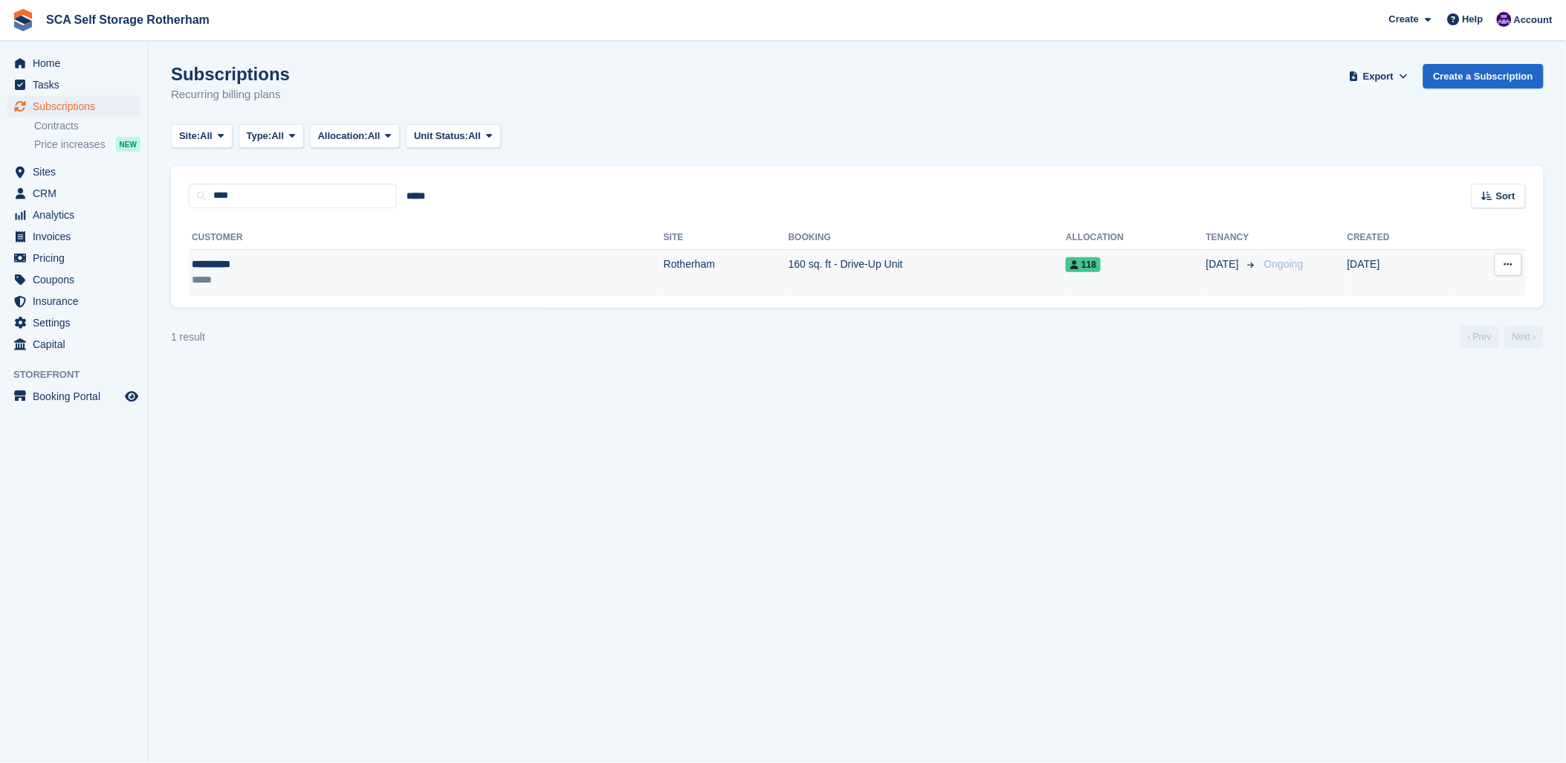
click at [664, 286] on td "Rotherham" at bounding box center [726, 272] width 125 height 47
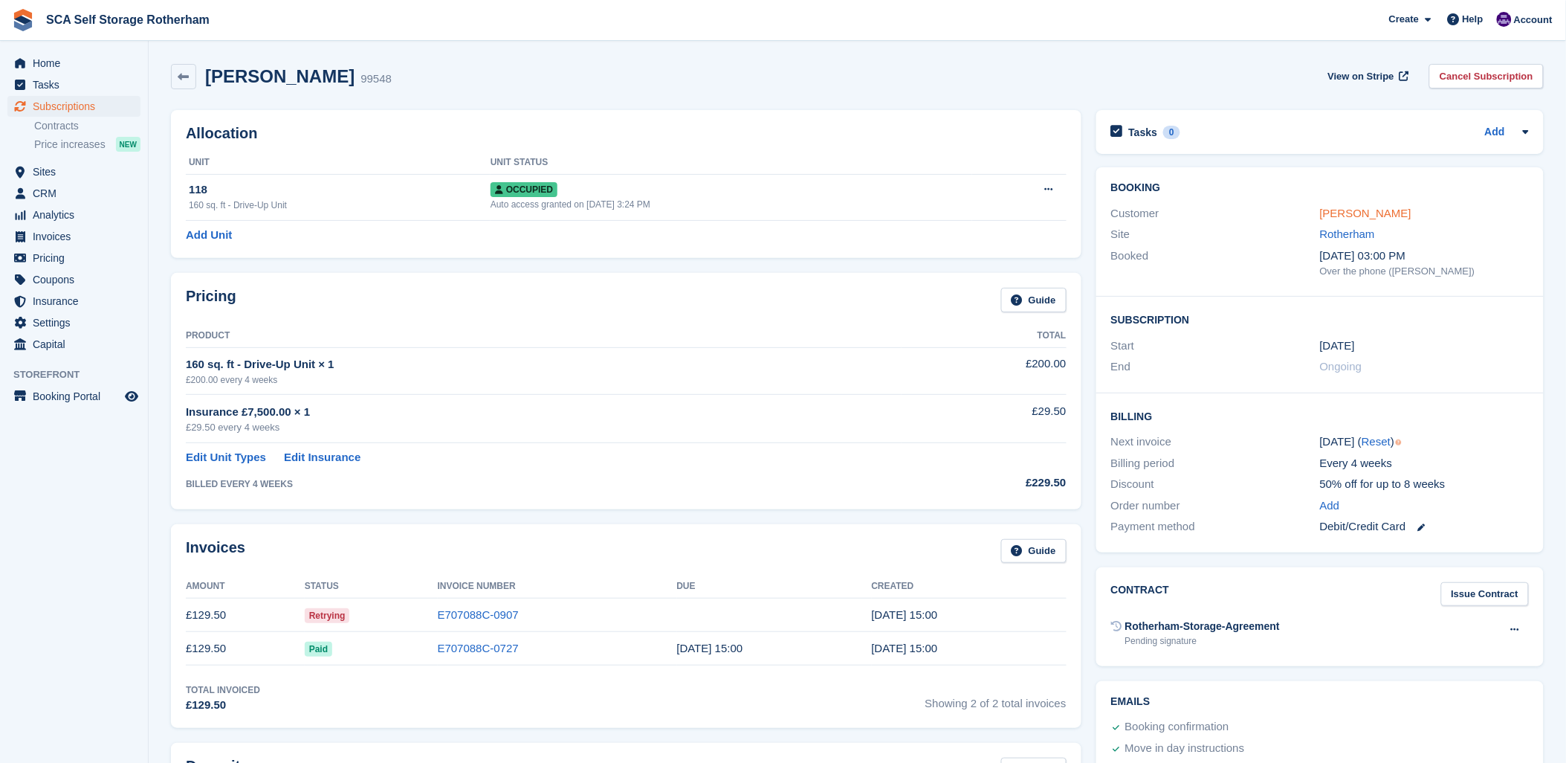
click at [1356, 211] on link "[PERSON_NAME]" at bounding box center [1365, 213] width 91 height 13
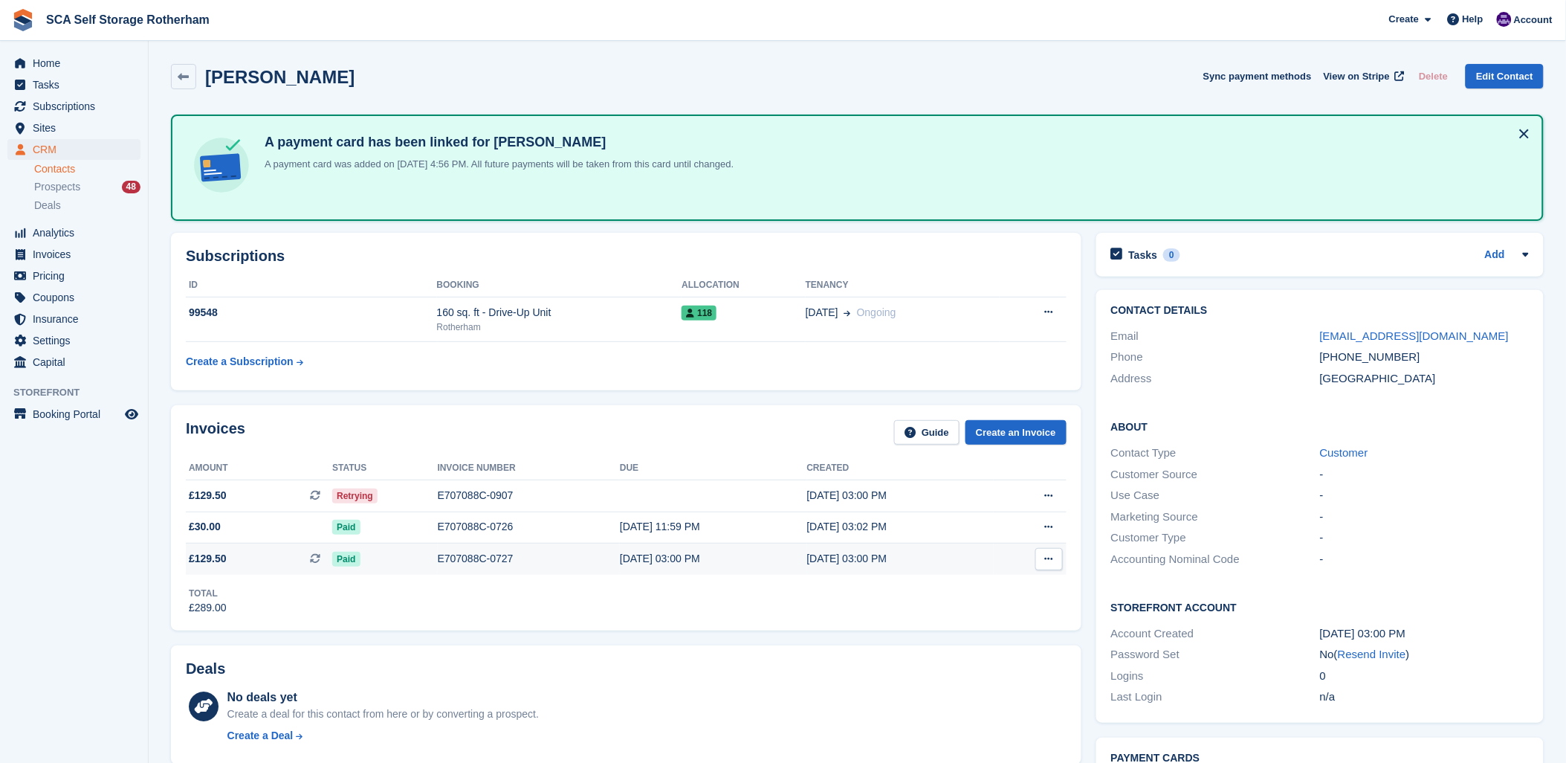
drag, startPoint x: 647, startPoint y: 601, endPoint x: 517, endPoint y: 549, distance: 140.1
click at [624, 601] on div "Total £289.00" at bounding box center [626, 595] width 881 height 41
click at [48, 116] on span "Subscriptions" at bounding box center [77, 106] width 89 height 21
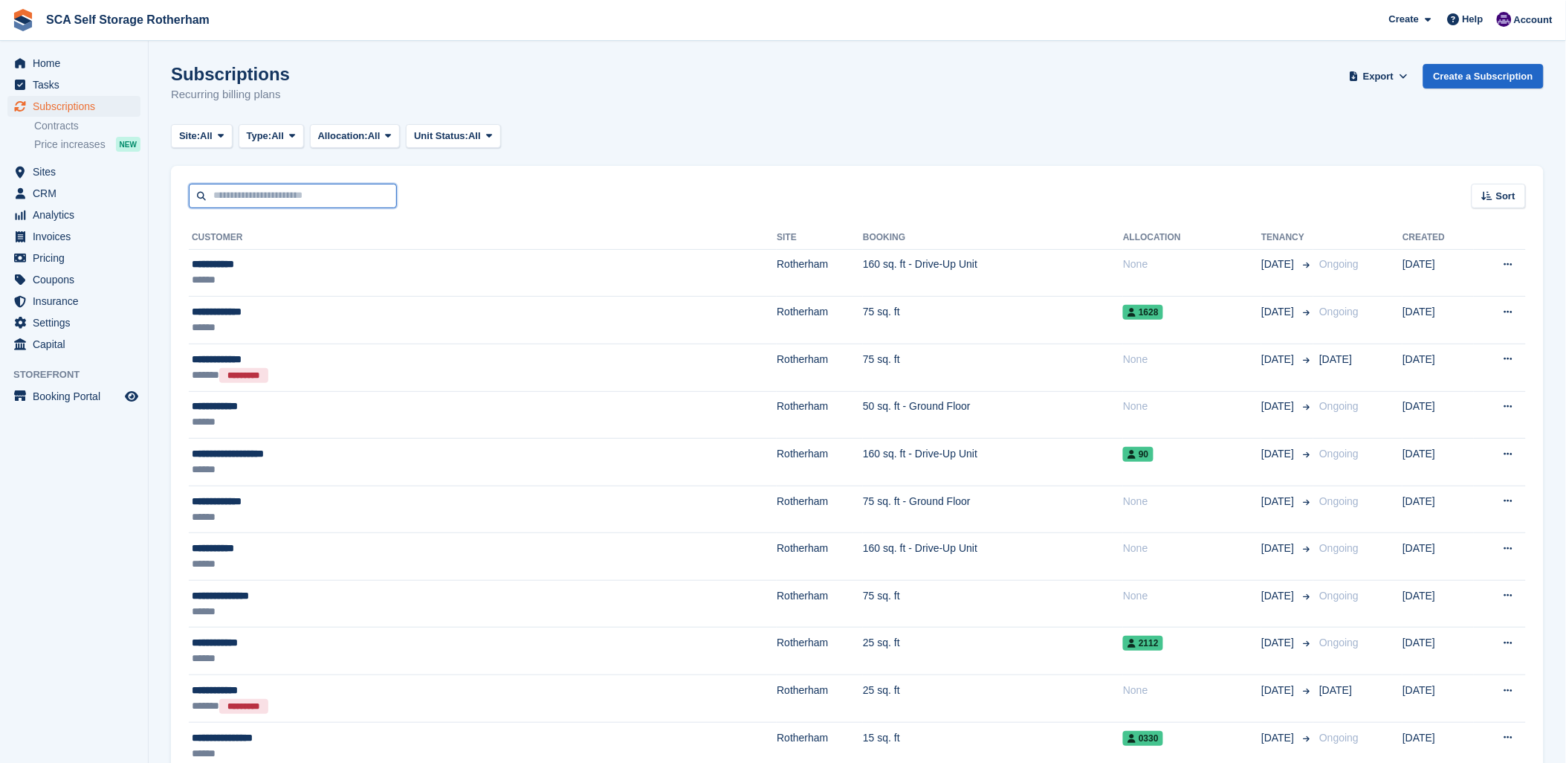
click at [238, 196] on input "text" at bounding box center [293, 196] width 208 height 25
type input "****"
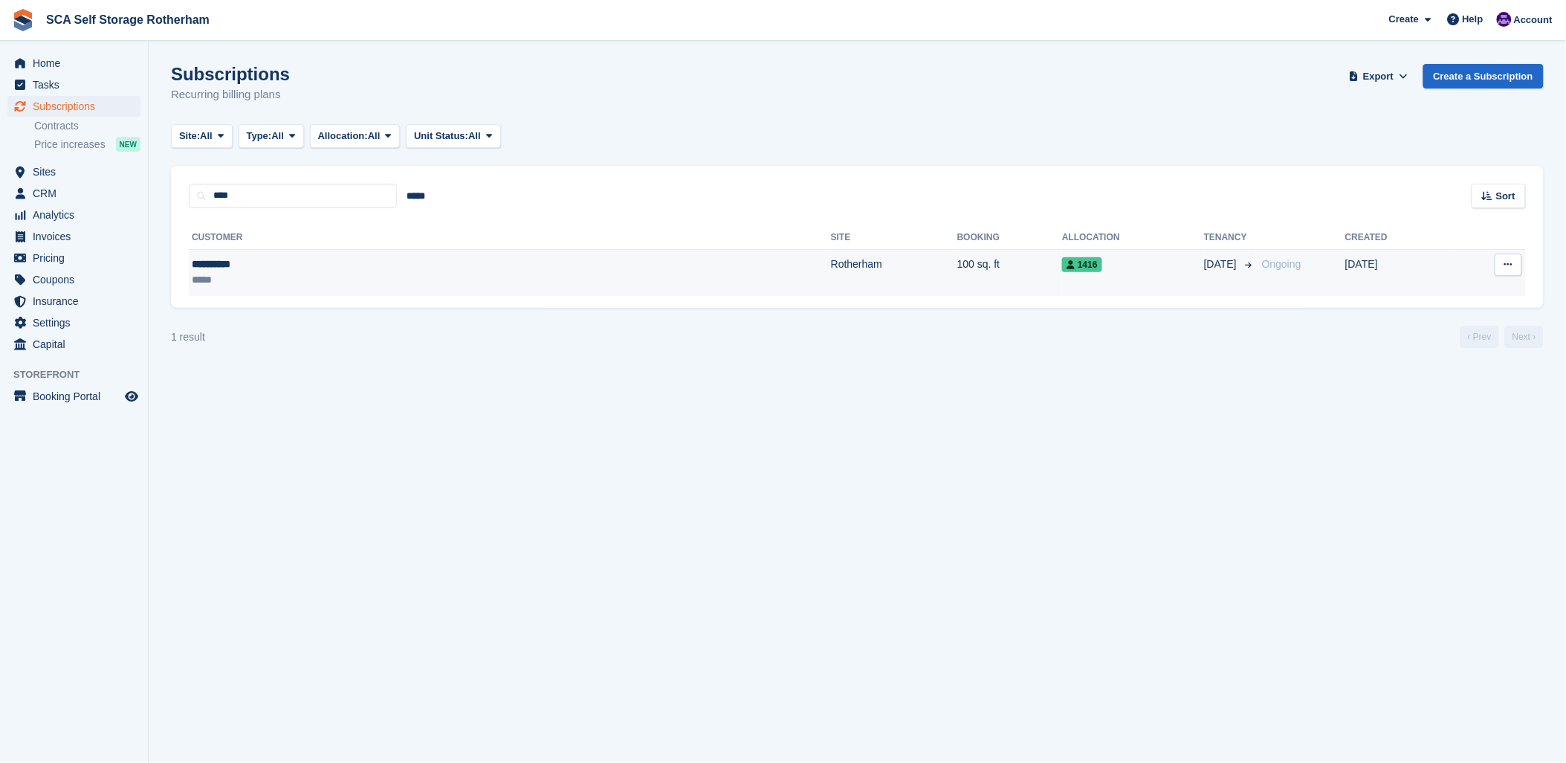
click at [273, 270] on div "**********" at bounding box center [321, 264] width 259 height 16
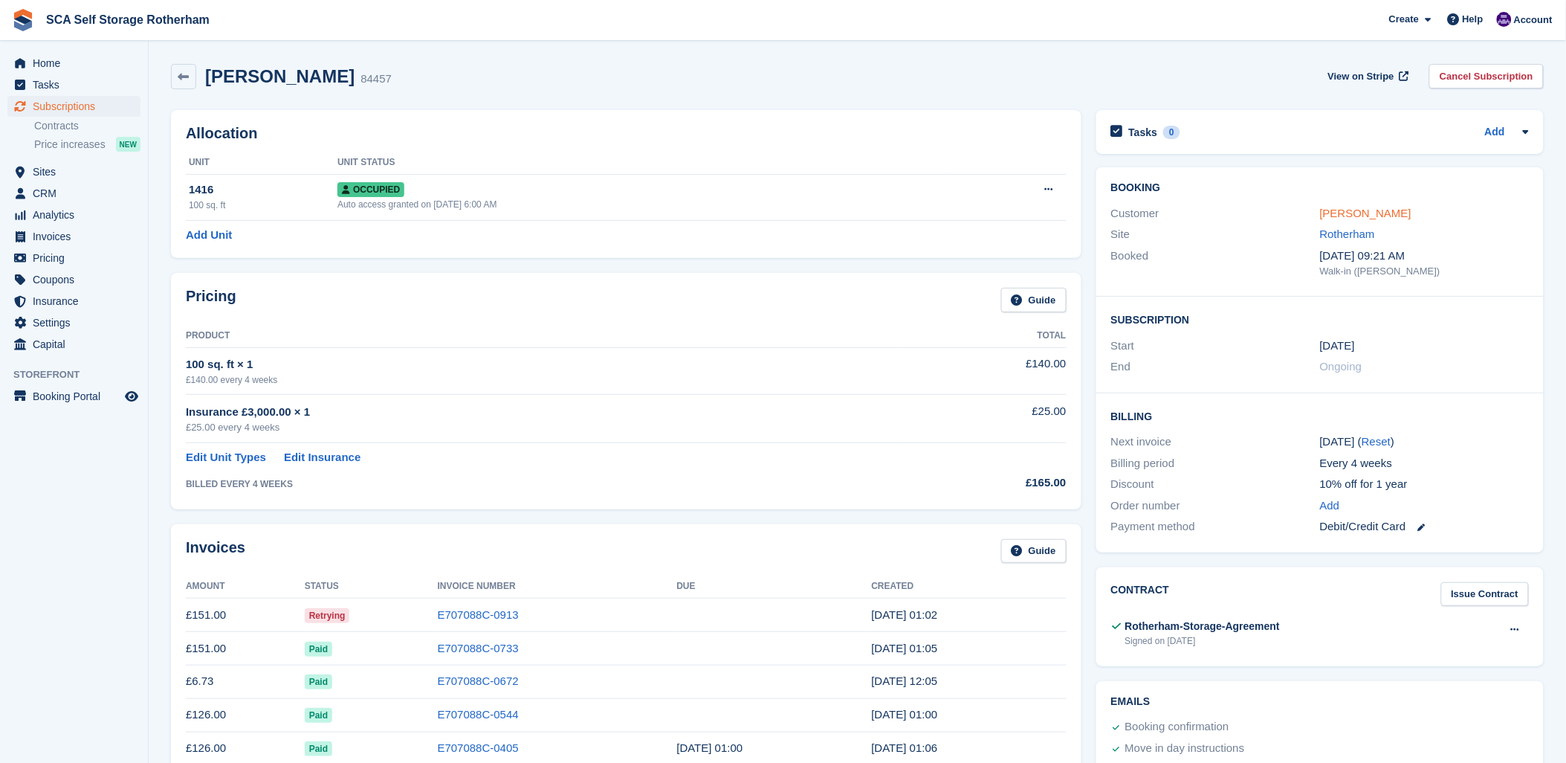
click at [1376, 211] on link "Madi Brown" at bounding box center [1365, 213] width 91 height 13
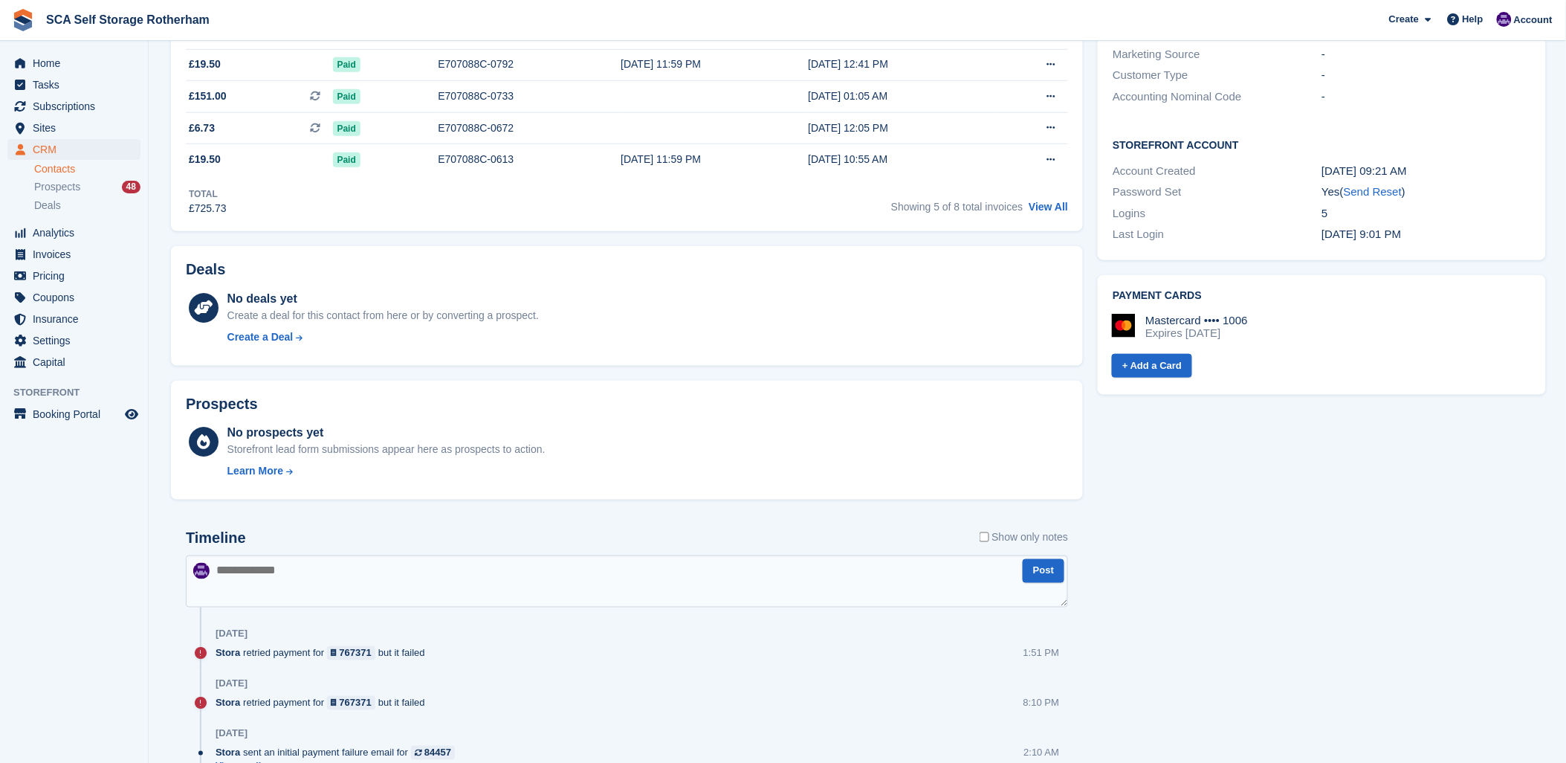
scroll to position [660, 0]
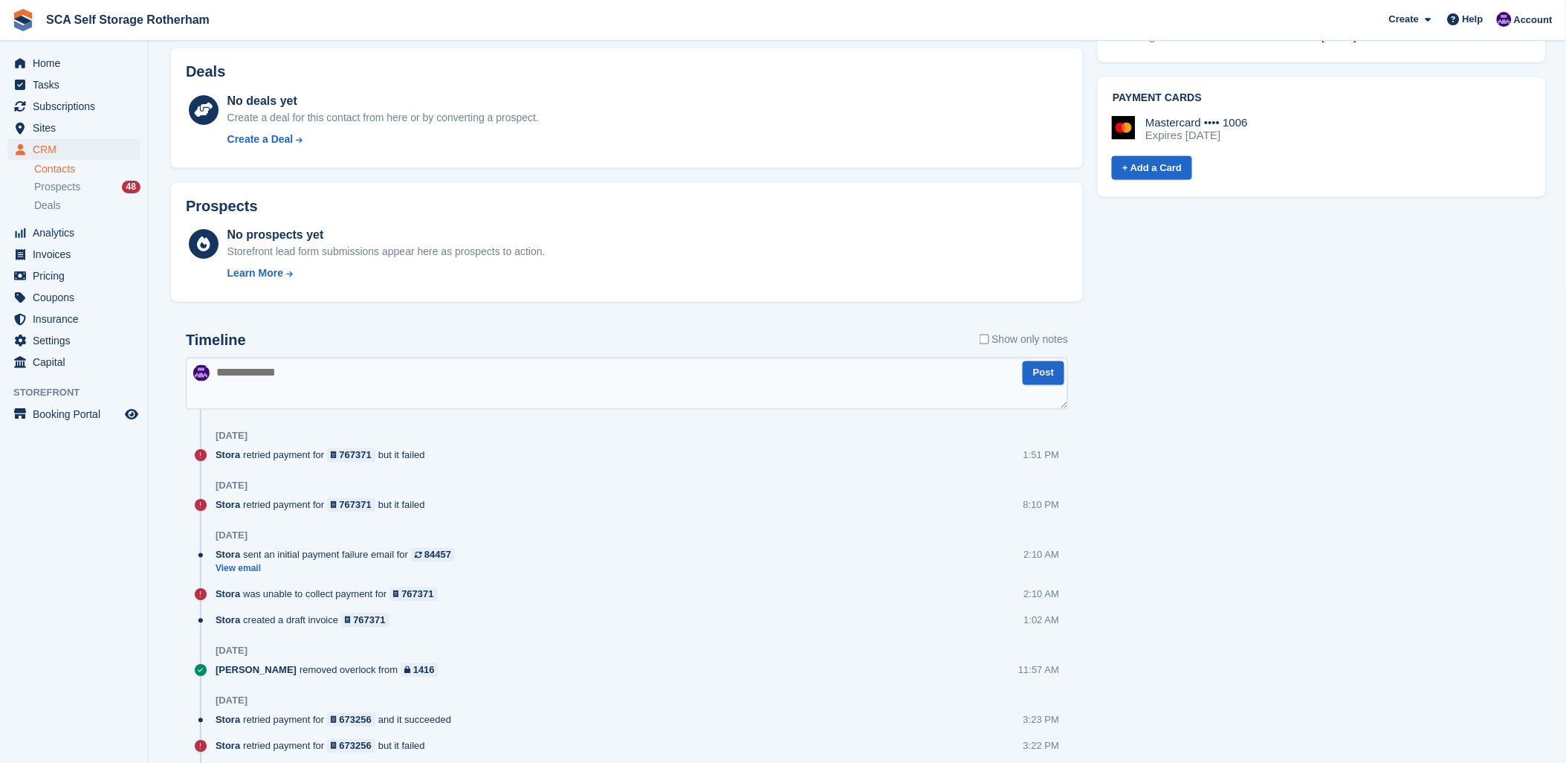
drag, startPoint x: 471, startPoint y: 390, endPoint x: 476, endPoint y: 407, distance: 17.7
click at [471, 392] on textarea at bounding box center [627, 383] width 882 height 52
type textarea "**********"
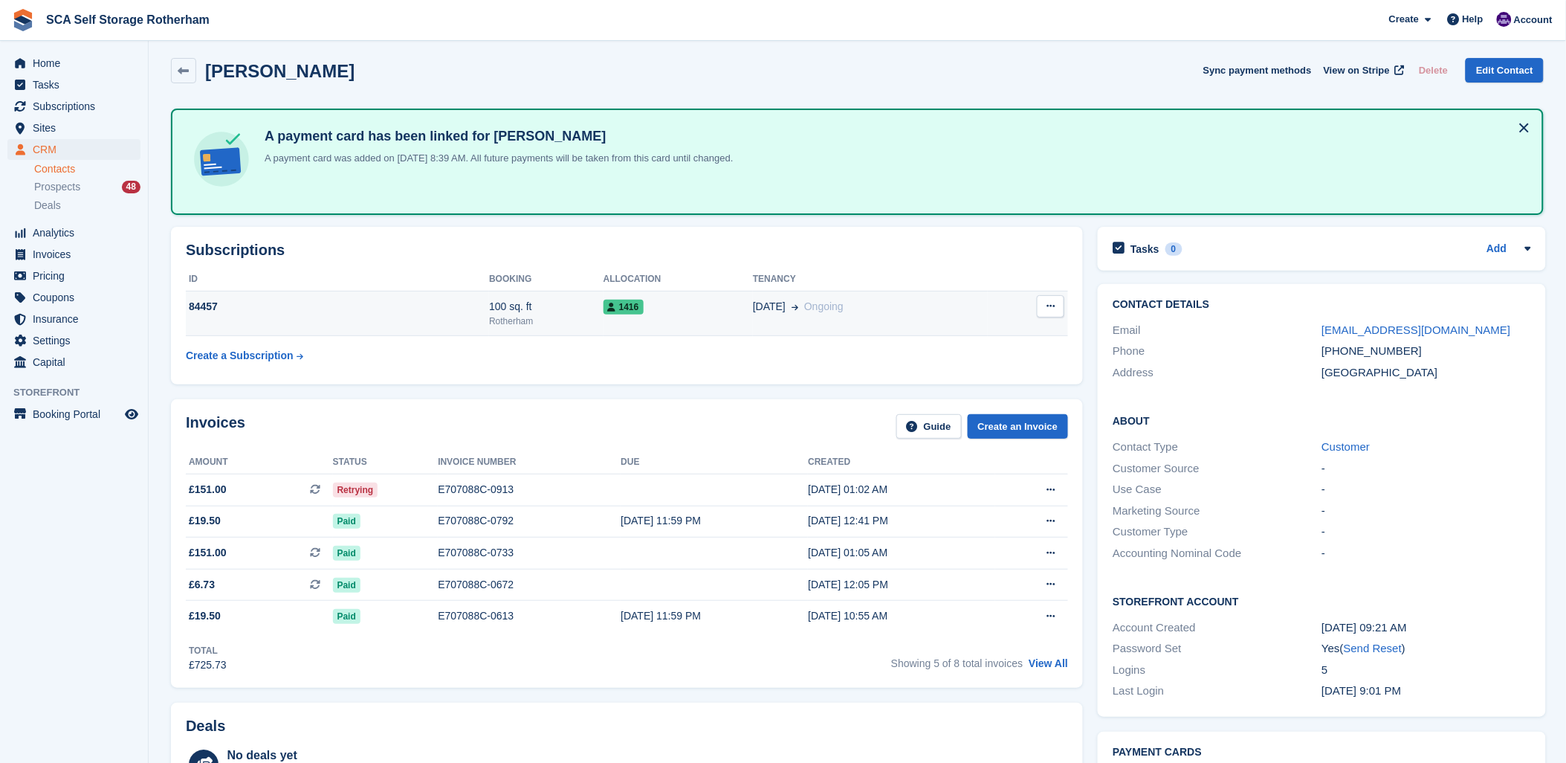
scroll to position [0, 0]
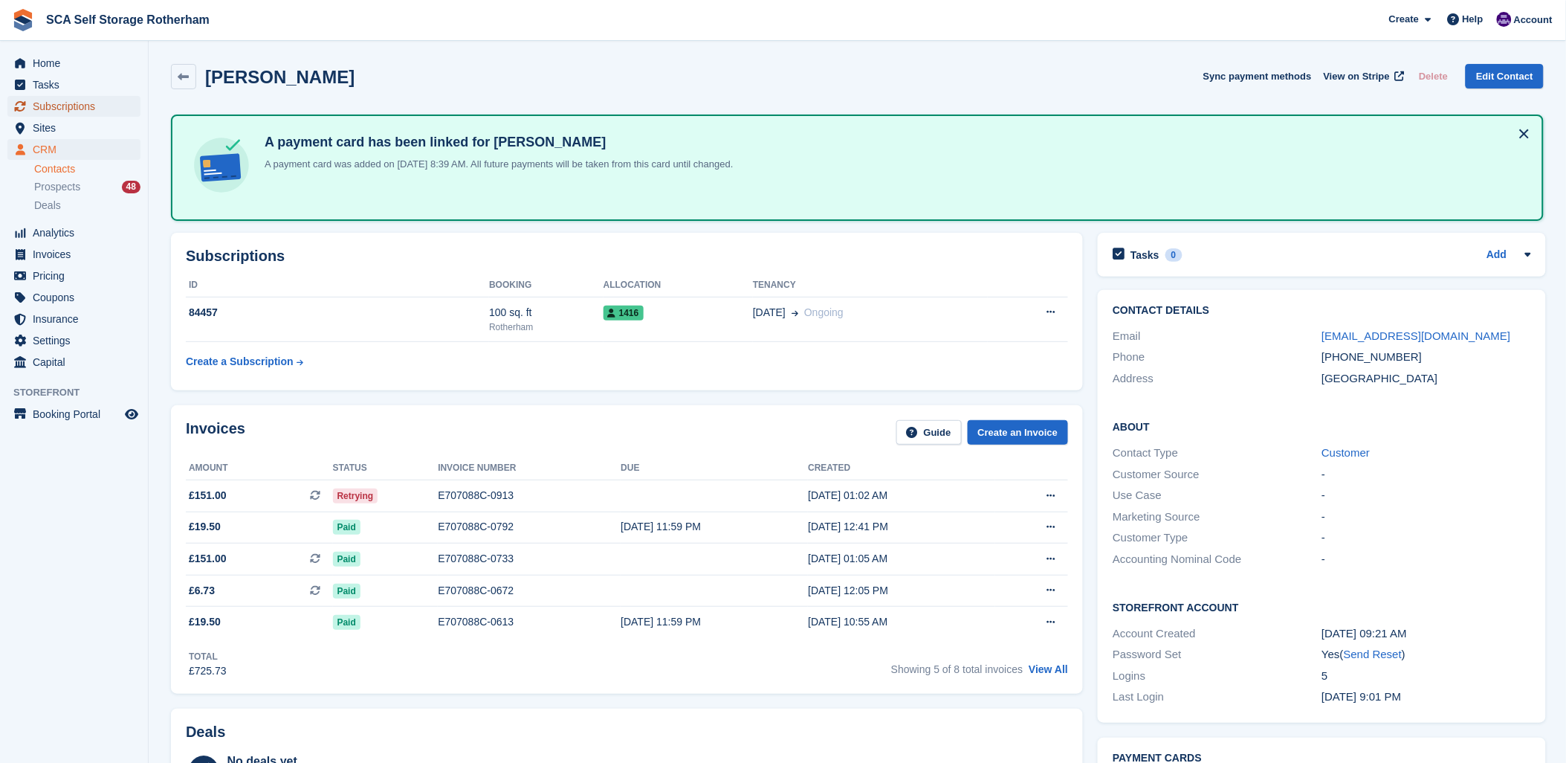
click at [93, 98] on span "Subscriptions" at bounding box center [77, 106] width 89 height 21
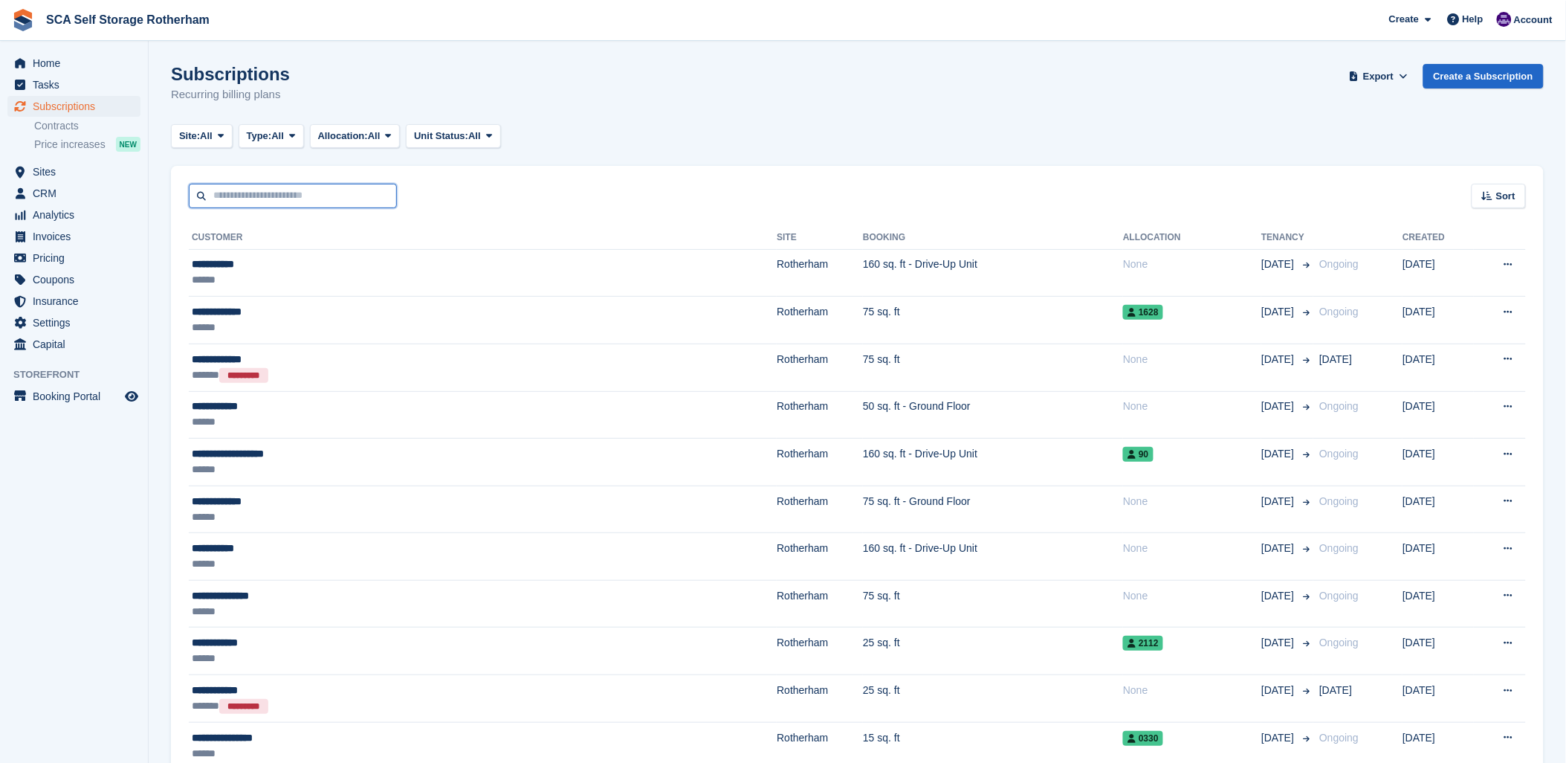
click at [242, 198] on input "text" at bounding box center [293, 196] width 208 height 25
type input "******"
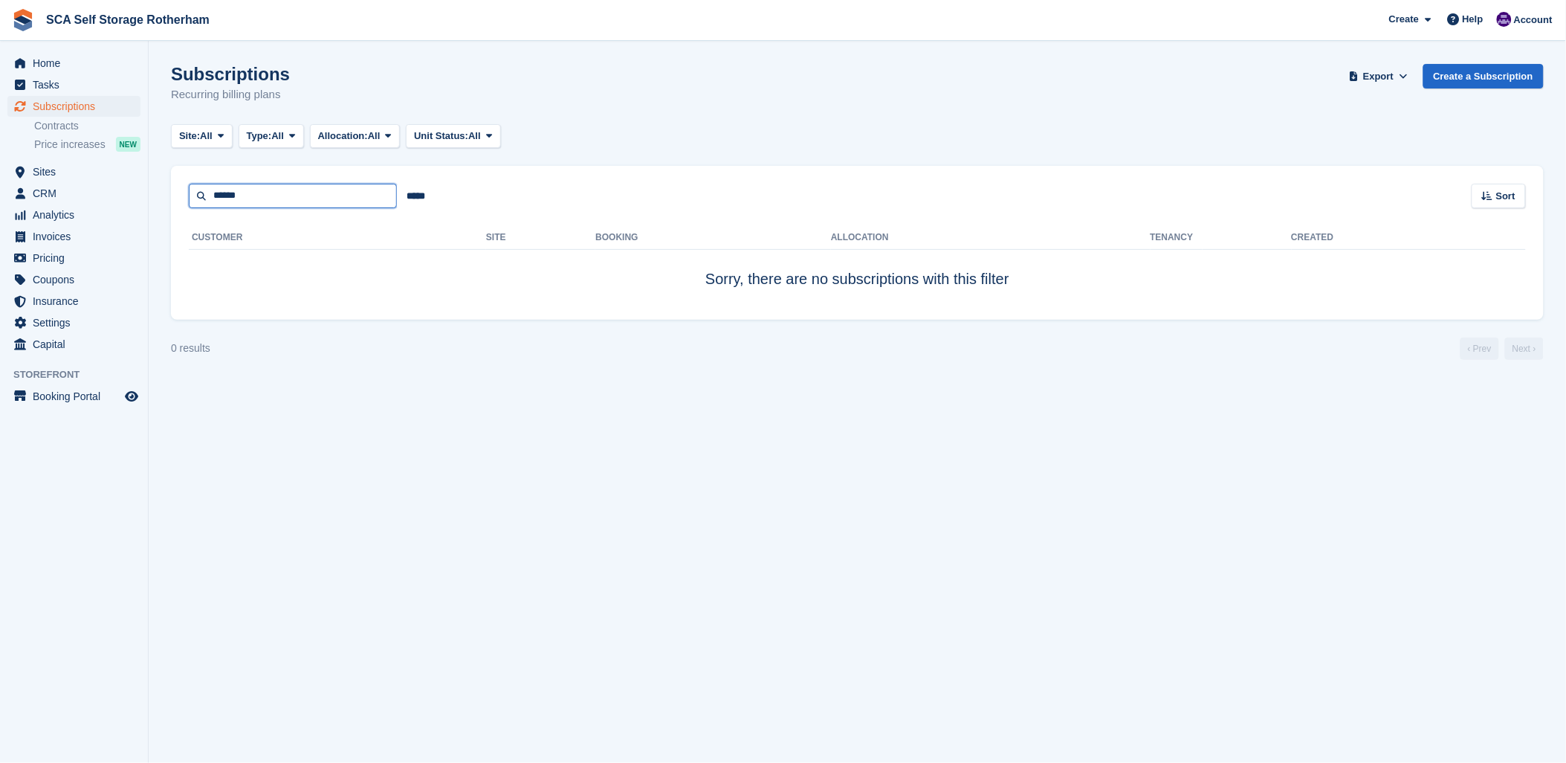
click at [236, 203] on input "******" at bounding box center [293, 196] width 208 height 25
type input "****"
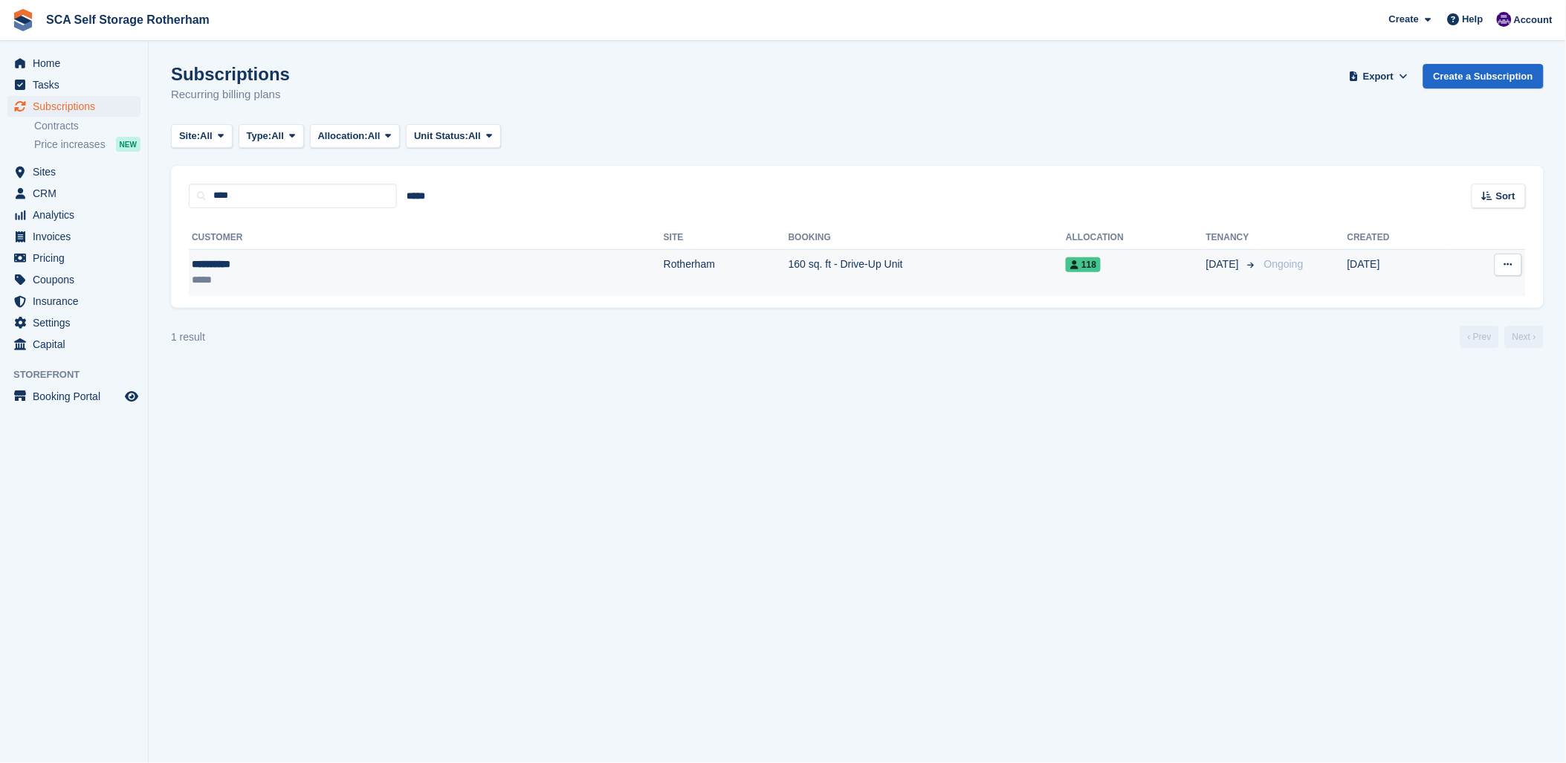
click at [239, 265] on div "**********" at bounding box center [288, 264] width 193 height 16
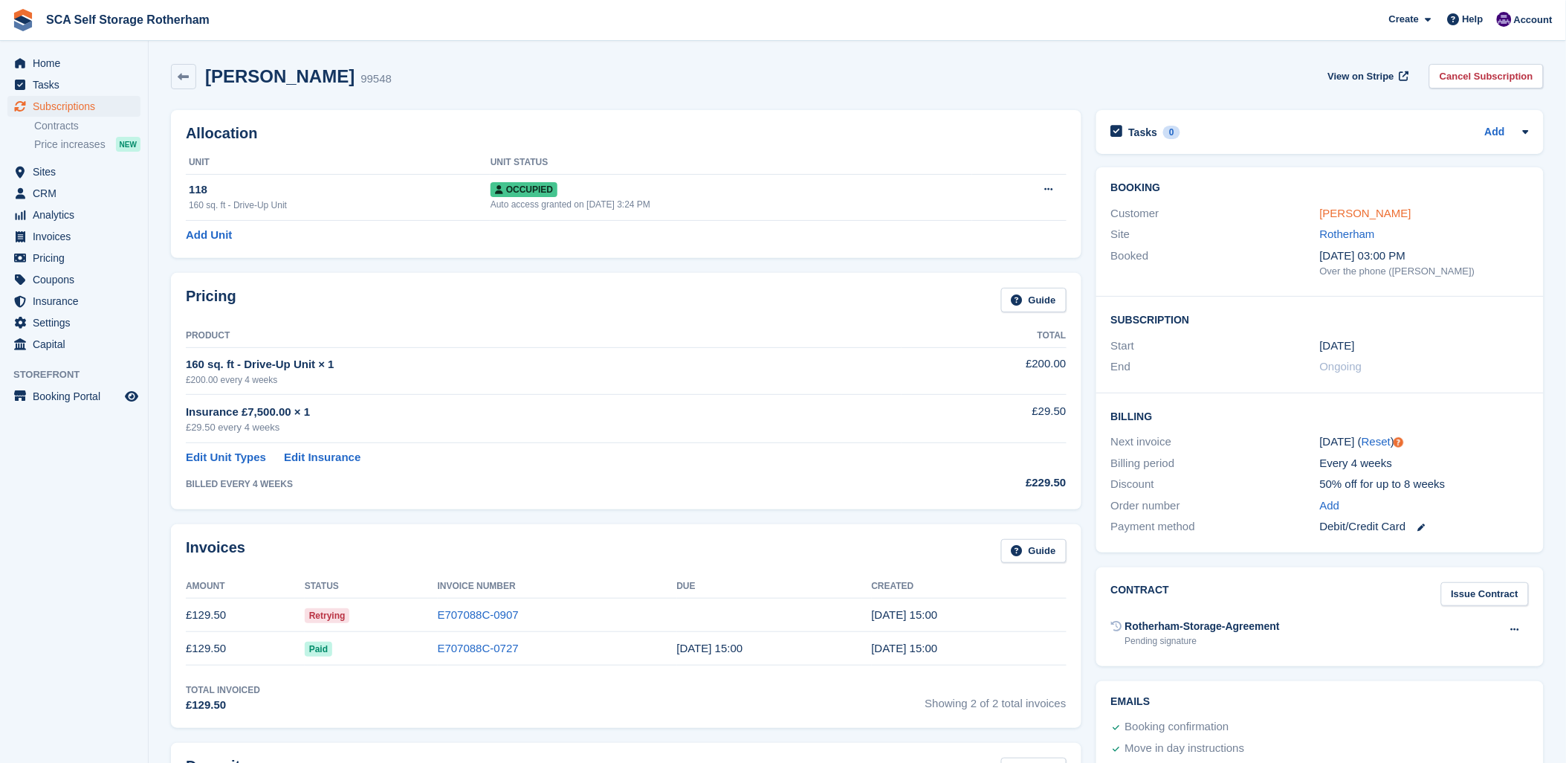
click at [1365, 213] on link "[PERSON_NAME]" at bounding box center [1365, 213] width 91 height 13
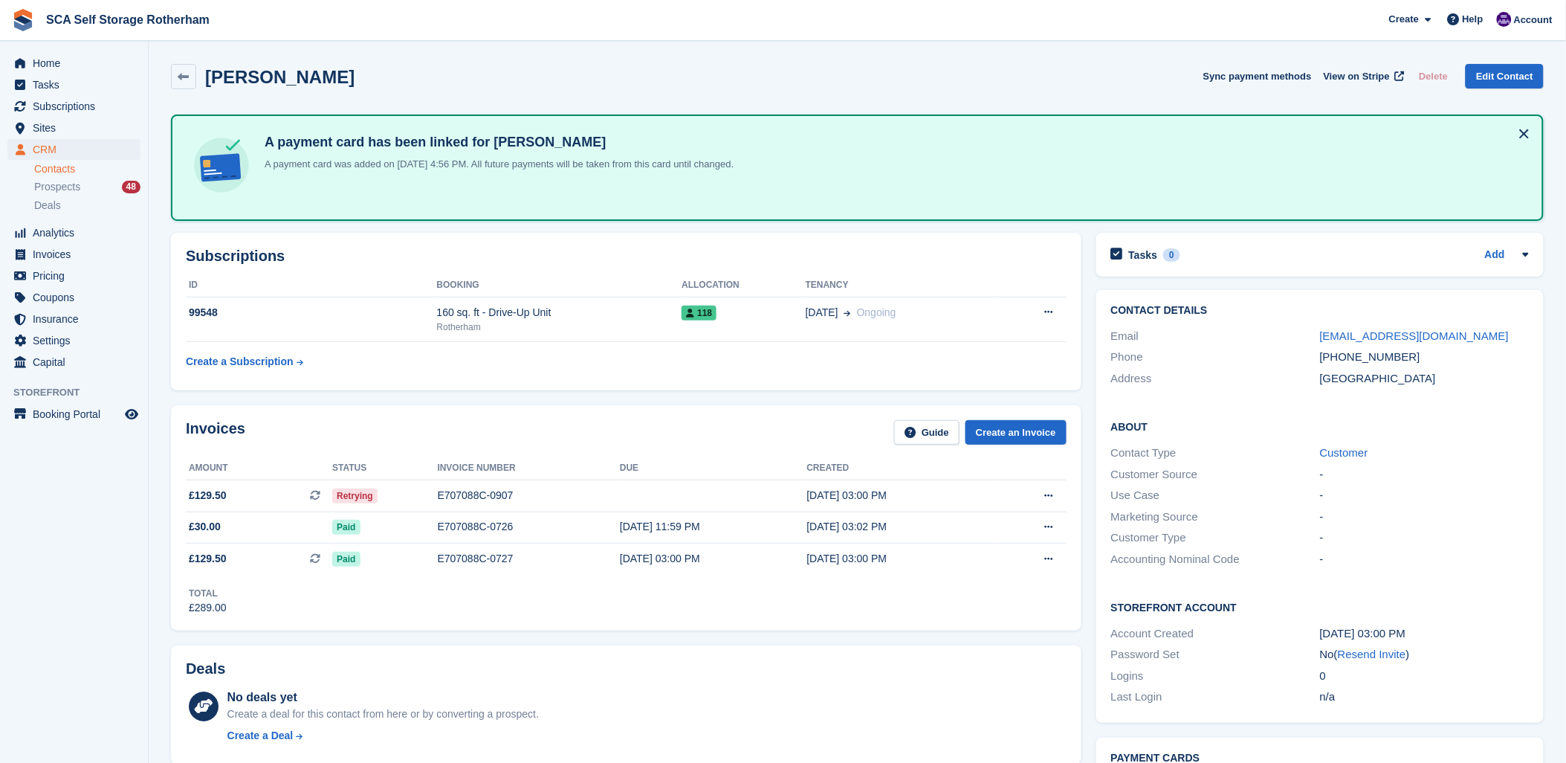
click at [129, 494] on aside "Home Tasks Subscriptions Subscriptions Subscriptions Contracts Price increases …" at bounding box center [74, 385] width 148 height 688
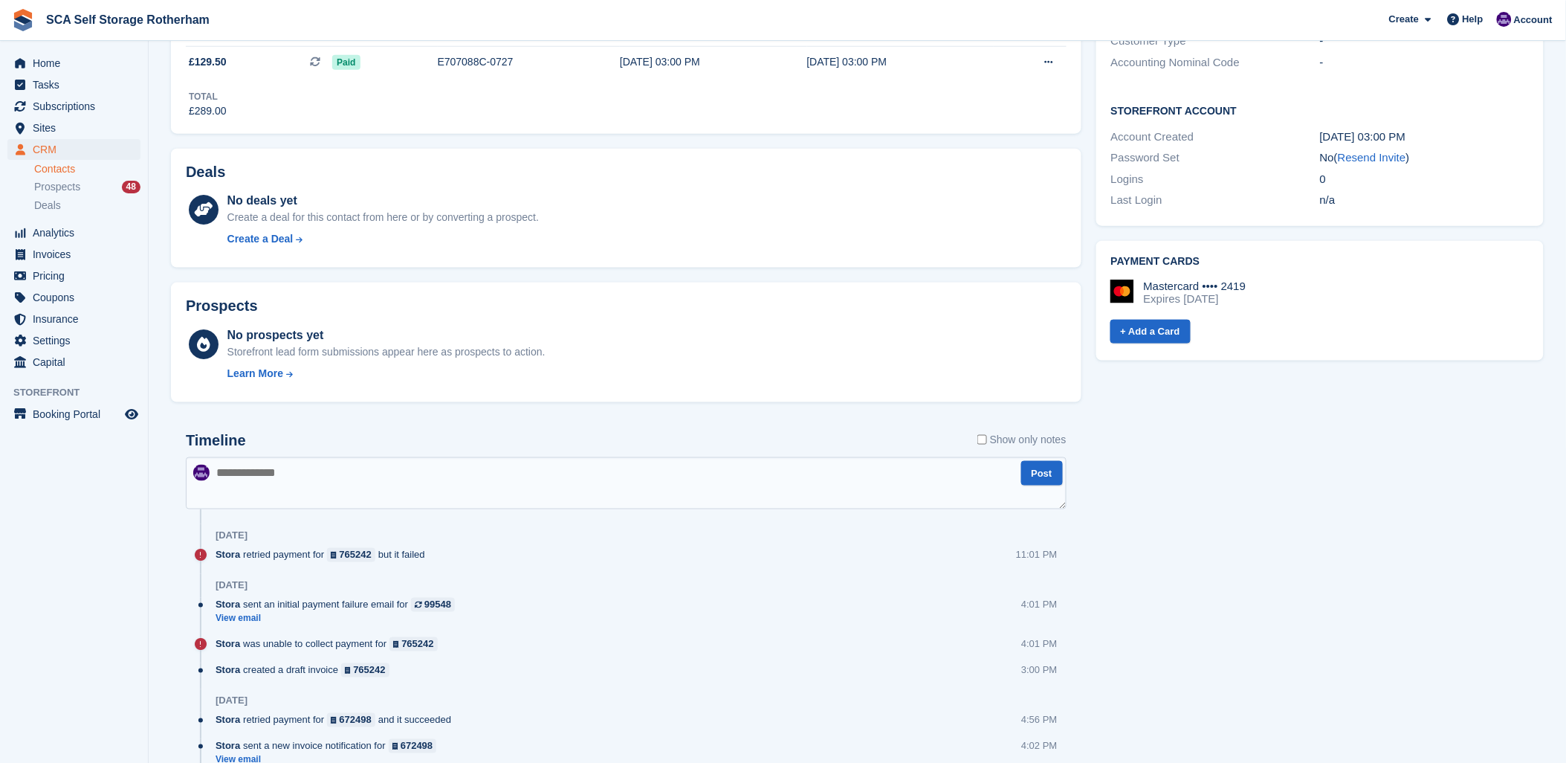
scroll to position [660, 0]
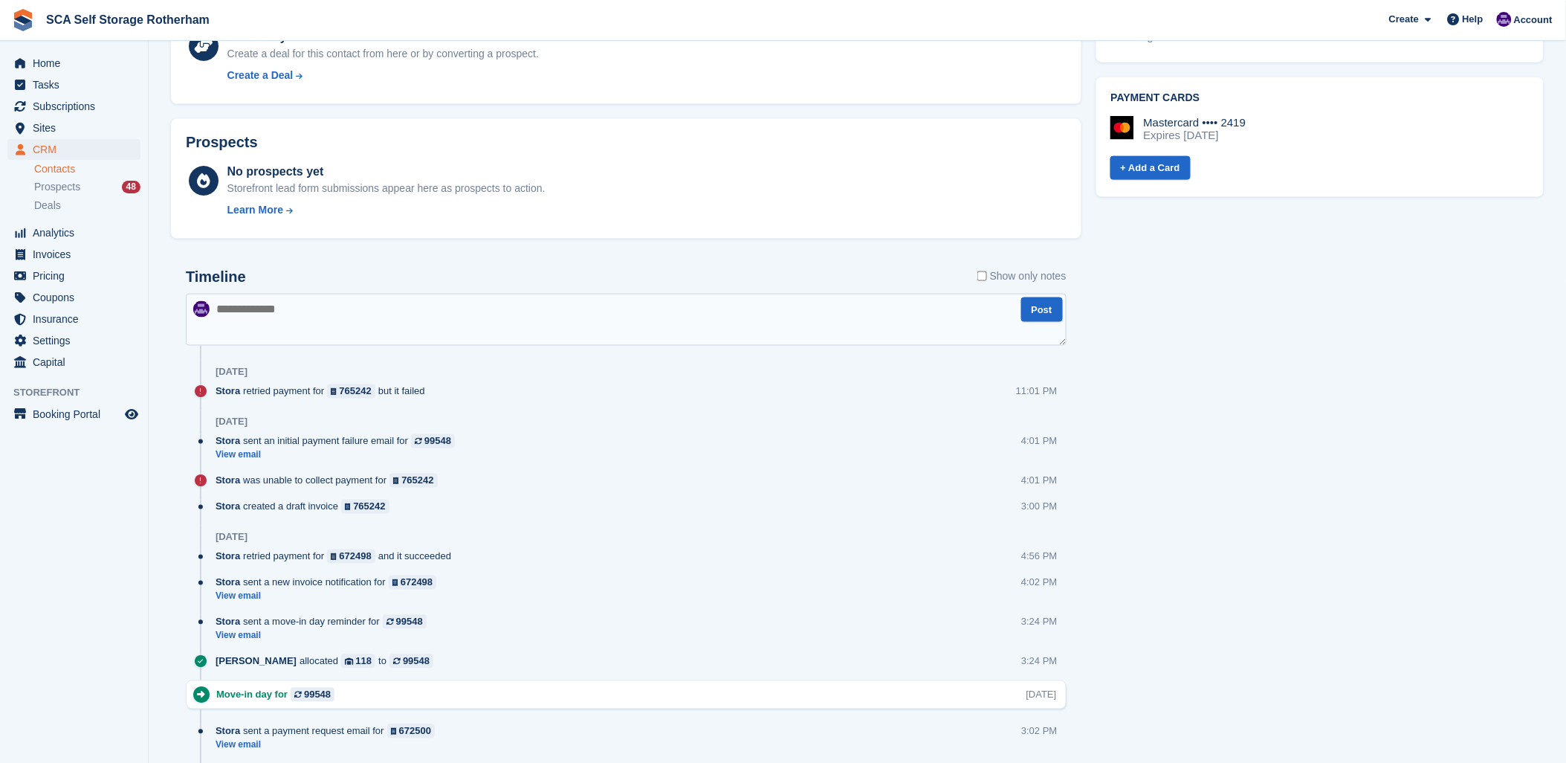
click at [427, 331] on textarea at bounding box center [626, 320] width 881 height 52
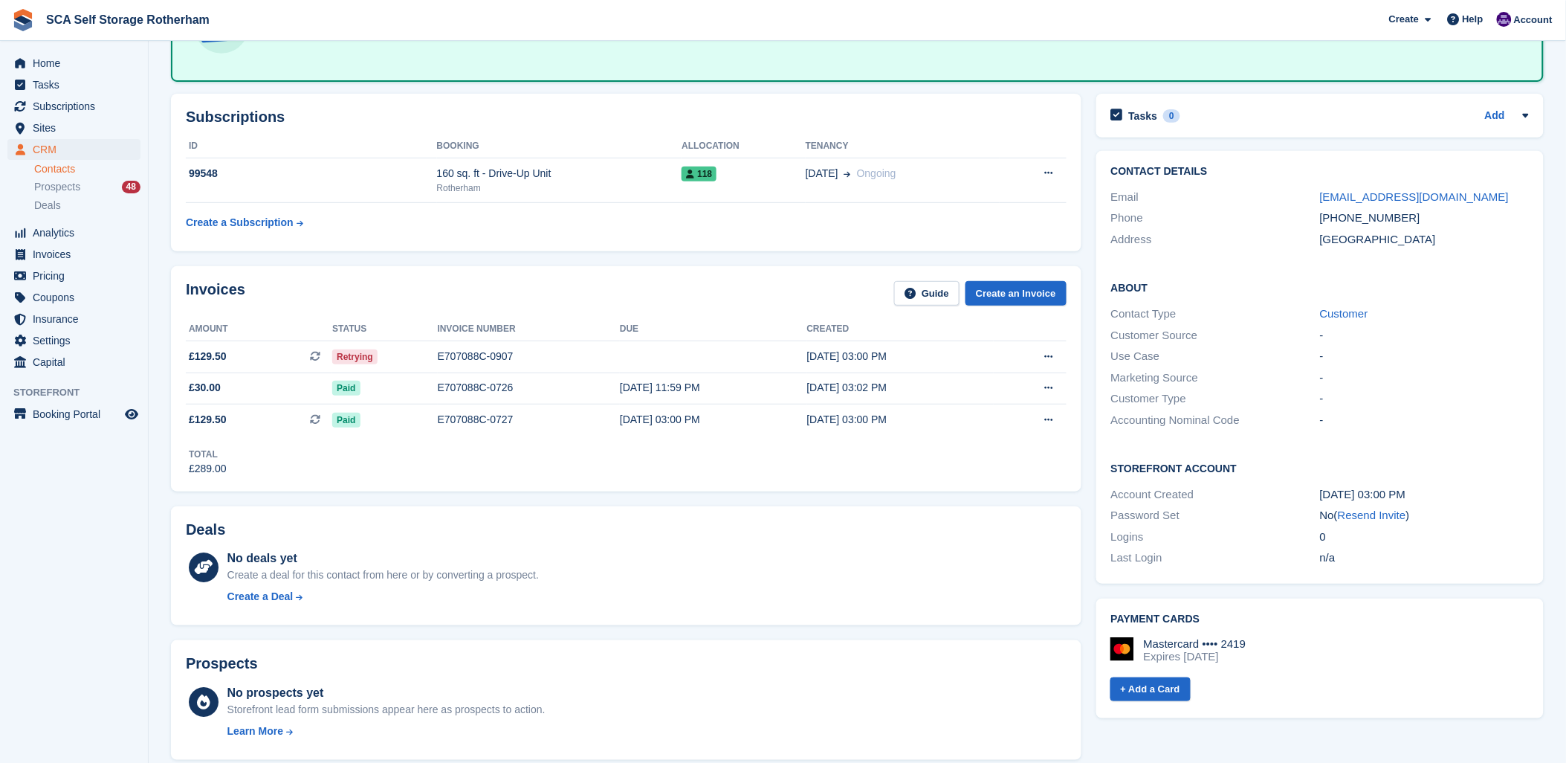
scroll to position [126, 0]
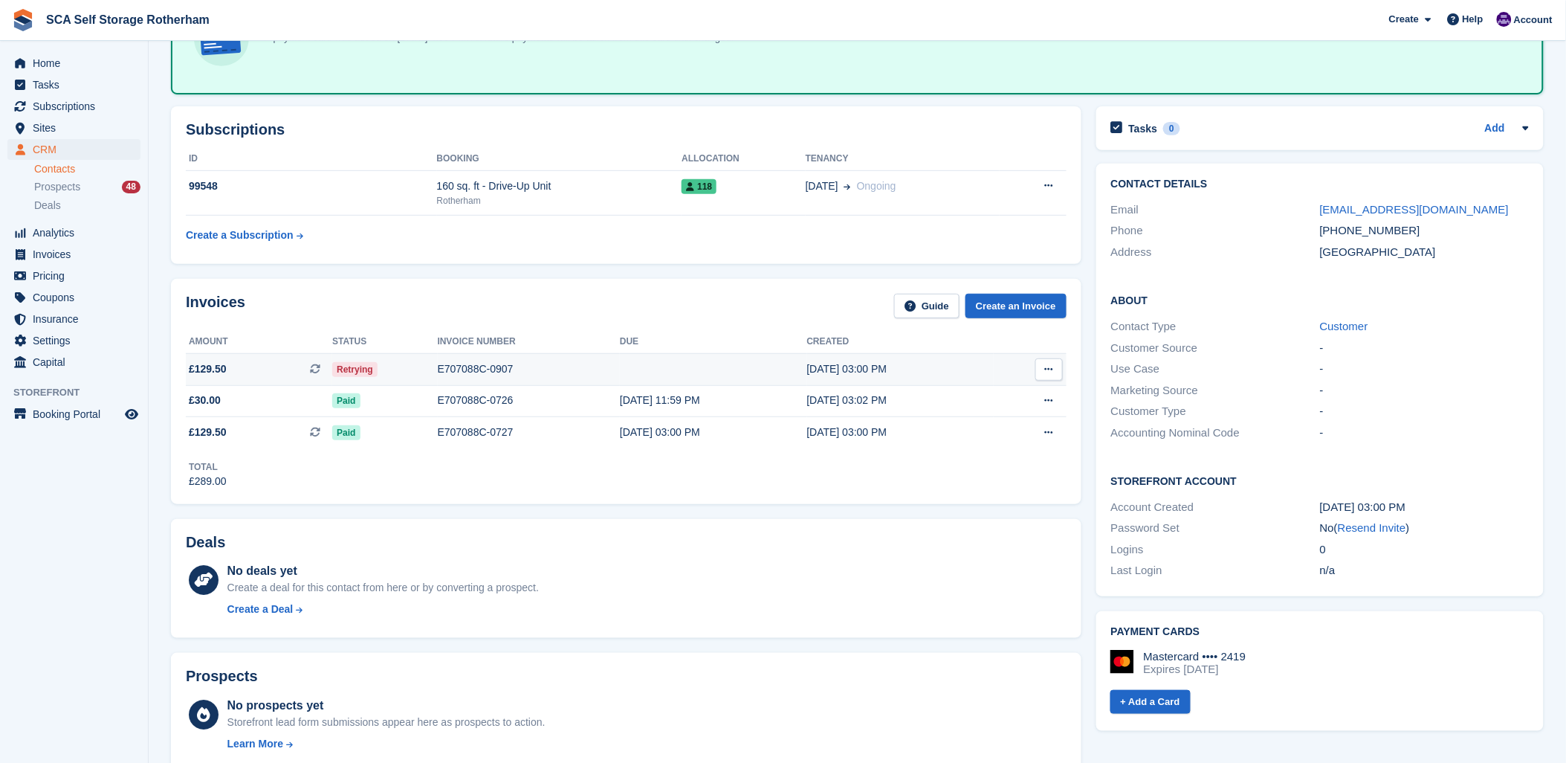
type textarea "****"
click at [476, 362] on div "E707088C-0907" at bounding box center [529, 369] width 182 height 16
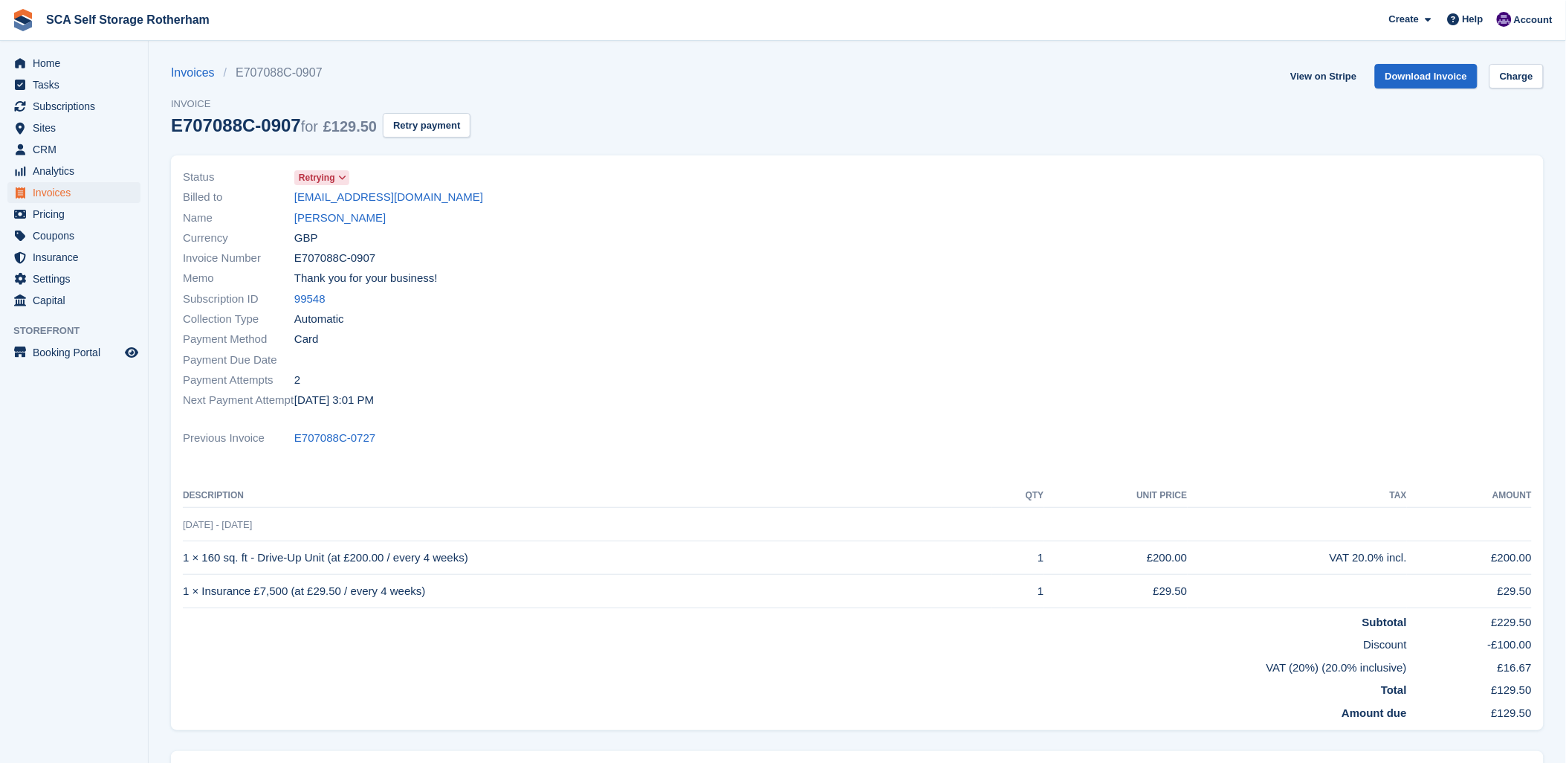
click at [604, 351] on div "Payment Due Date" at bounding box center [516, 359] width 666 height 20
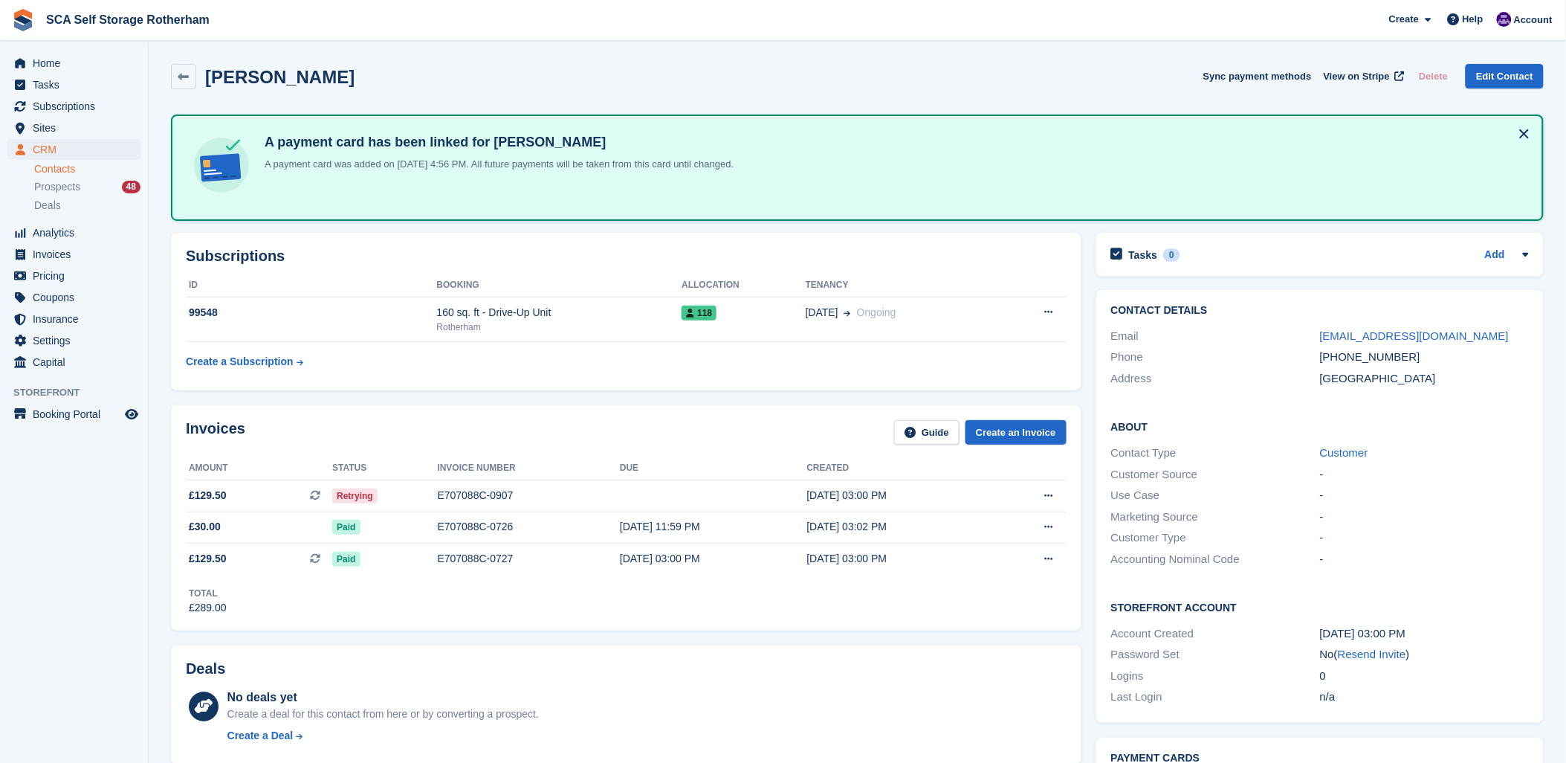
click at [562, 421] on div "Invoices Guide Create an Invoice" at bounding box center [626, 436] width 881 height 33
click at [462, 493] on div "E707088C-0907" at bounding box center [529, 496] width 182 height 16
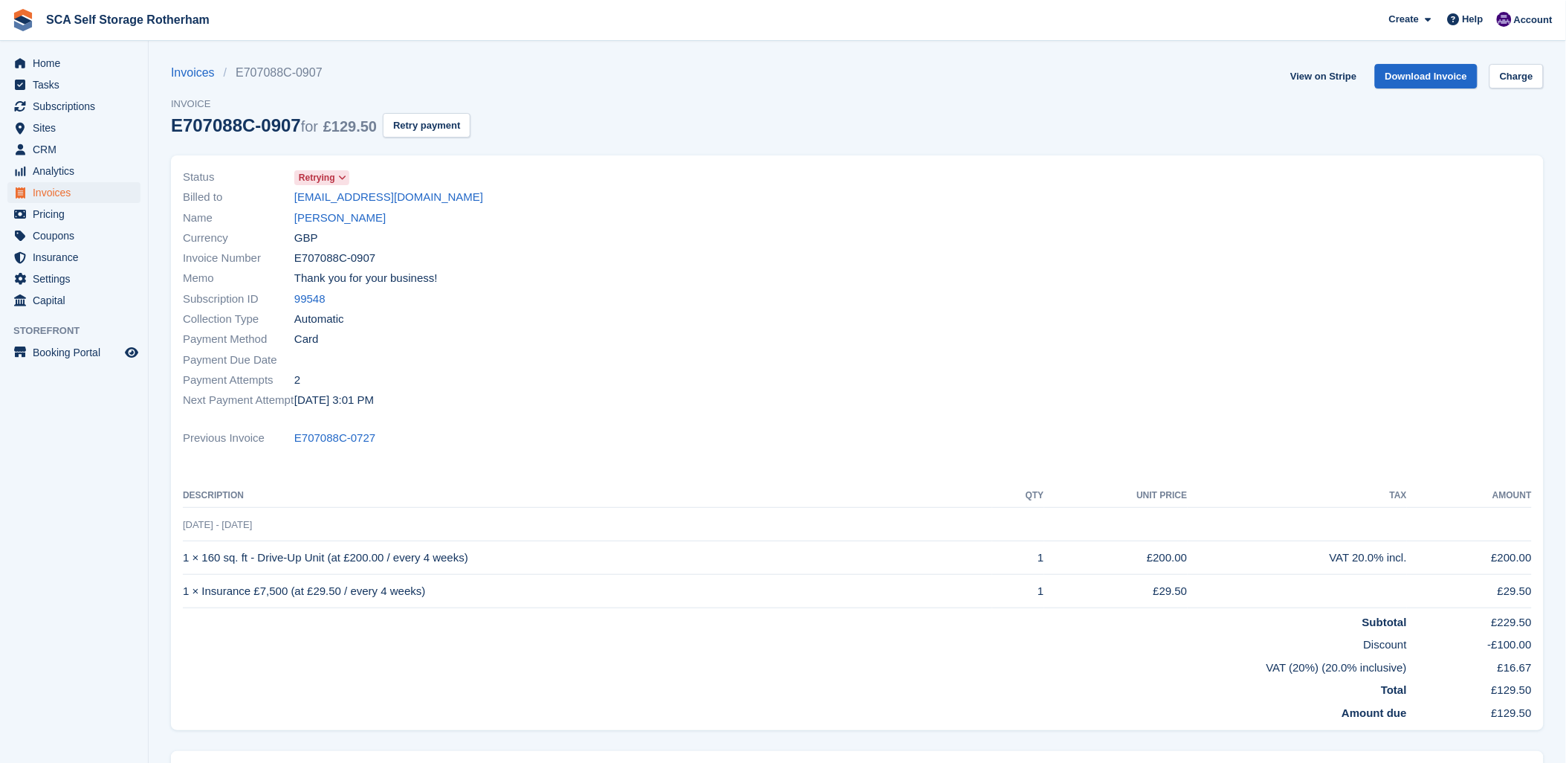
click at [656, 278] on div "Memo Thank you for your business!" at bounding box center [516, 278] width 666 height 20
drag, startPoint x: 760, startPoint y: 330, endPoint x: 939, endPoint y: 411, distance: 195.9
click at [766, 331] on div "Payment Method Card" at bounding box center [516, 339] width 666 height 20
click at [675, 152] on div "Status Retrying Billed to [EMAIL_ADDRESS][DOMAIN_NAME] Name [PERSON_NAME] Curre…" at bounding box center [857, 447] width 1391 height 602
click at [658, 216] on div "Name [PERSON_NAME]" at bounding box center [516, 217] width 666 height 20
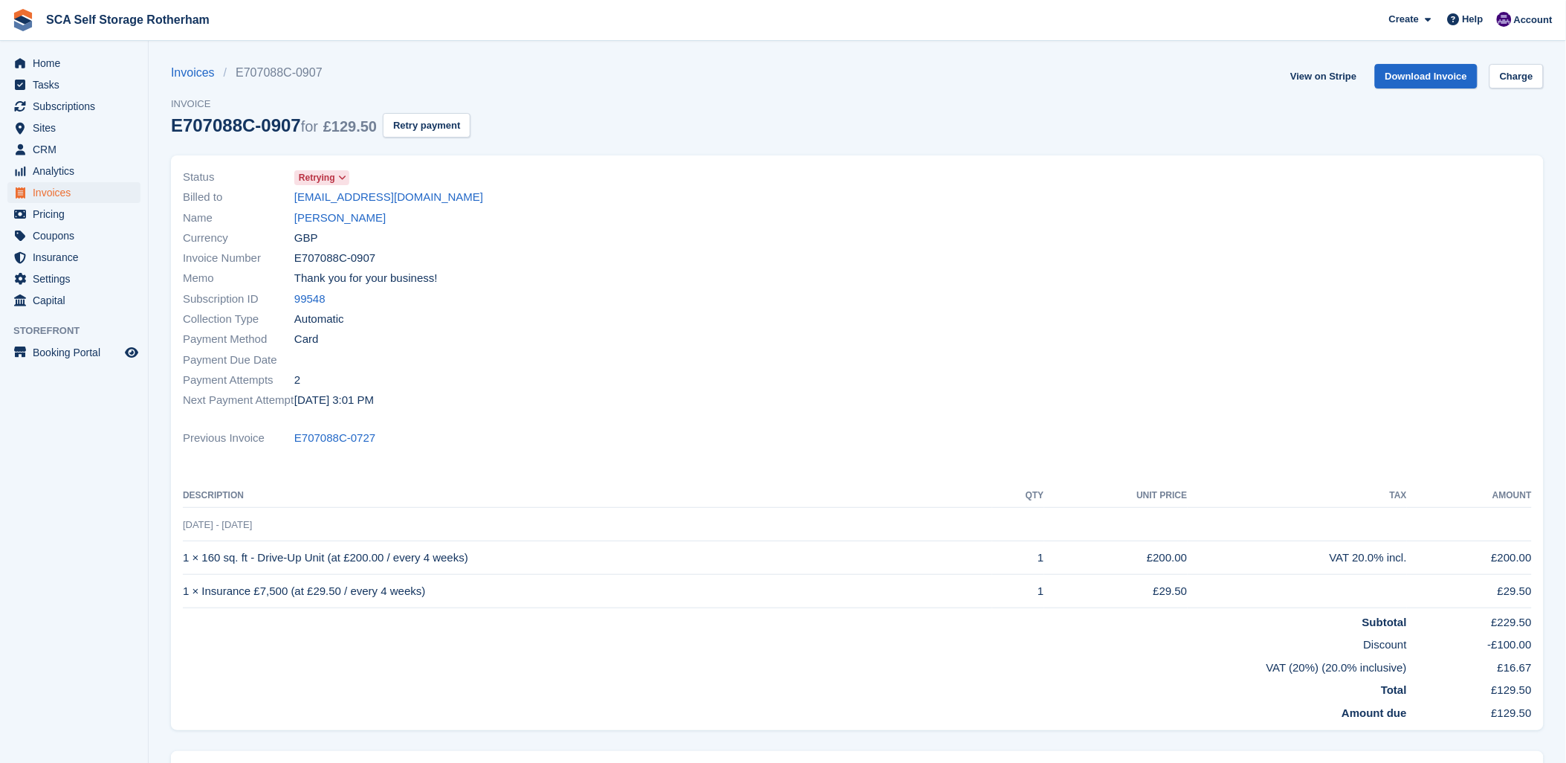
click at [679, 123] on div "Invoices E707088C-0907 Invoice E707088C-0907 for £129.50 Retry payment View on …" at bounding box center [857, 109] width 1373 height 91
click at [673, 263] on div "Invoice Number E707088C-0907" at bounding box center [516, 258] width 666 height 20
click at [760, 296] on div "Subscription ID 99548" at bounding box center [516, 298] width 666 height 20
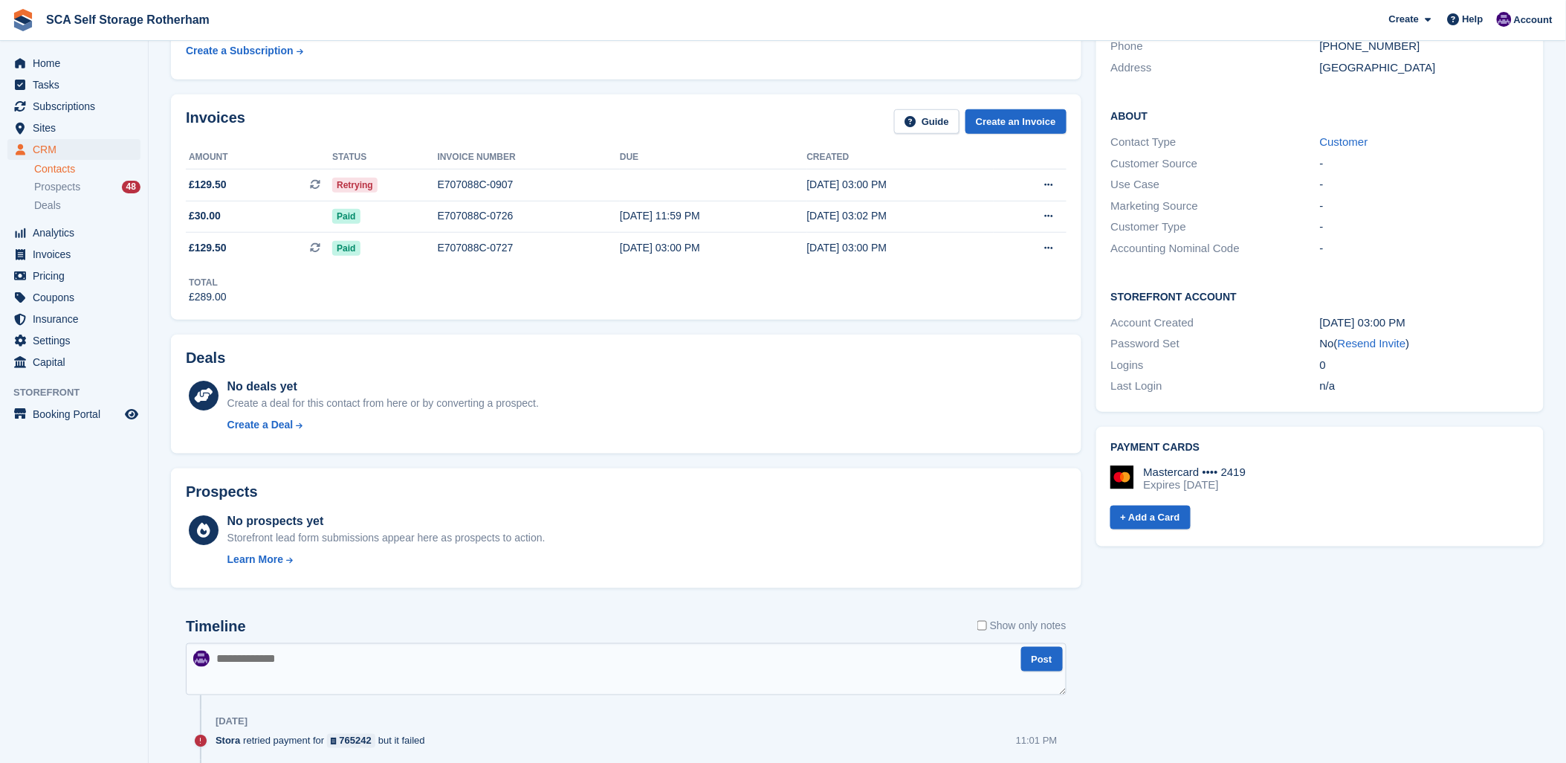
scroll to position [330, 0]
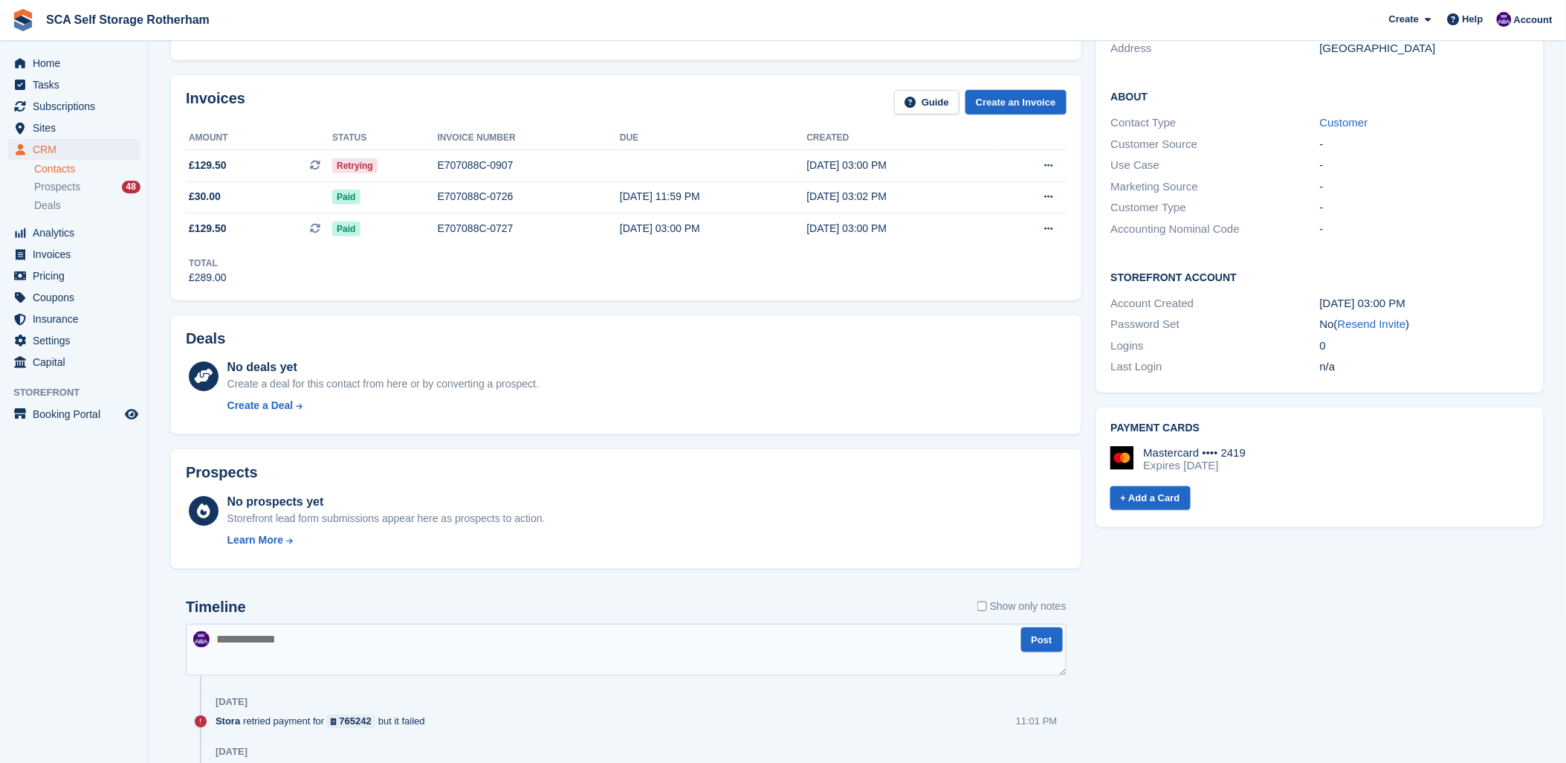
click at [716, 405] on div "No deals yet Create a deal for this contact from here or by converting a prospe…" at bounding box center [646, 388] width 839 height 61
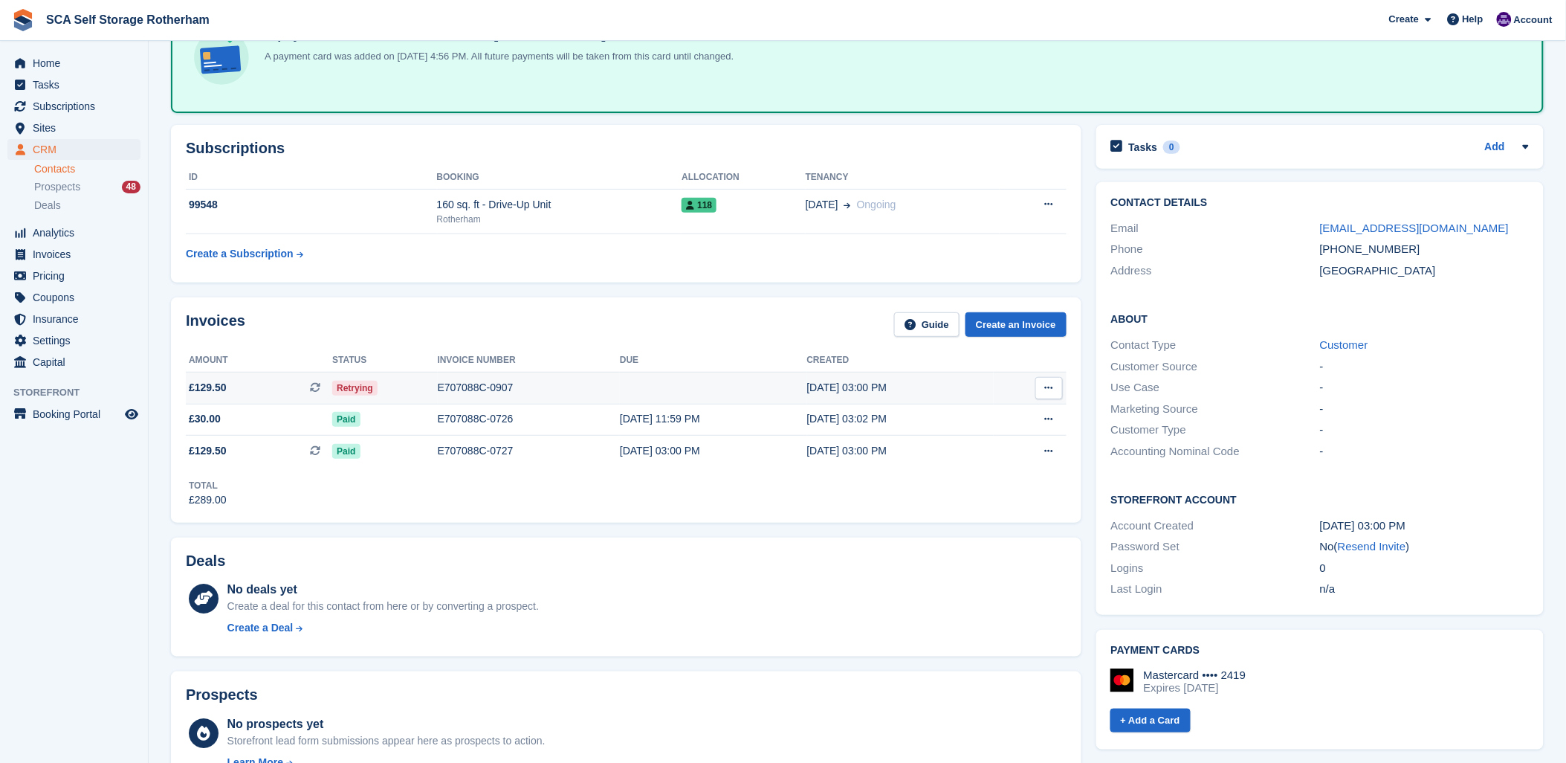
scroll to position [82, 0]
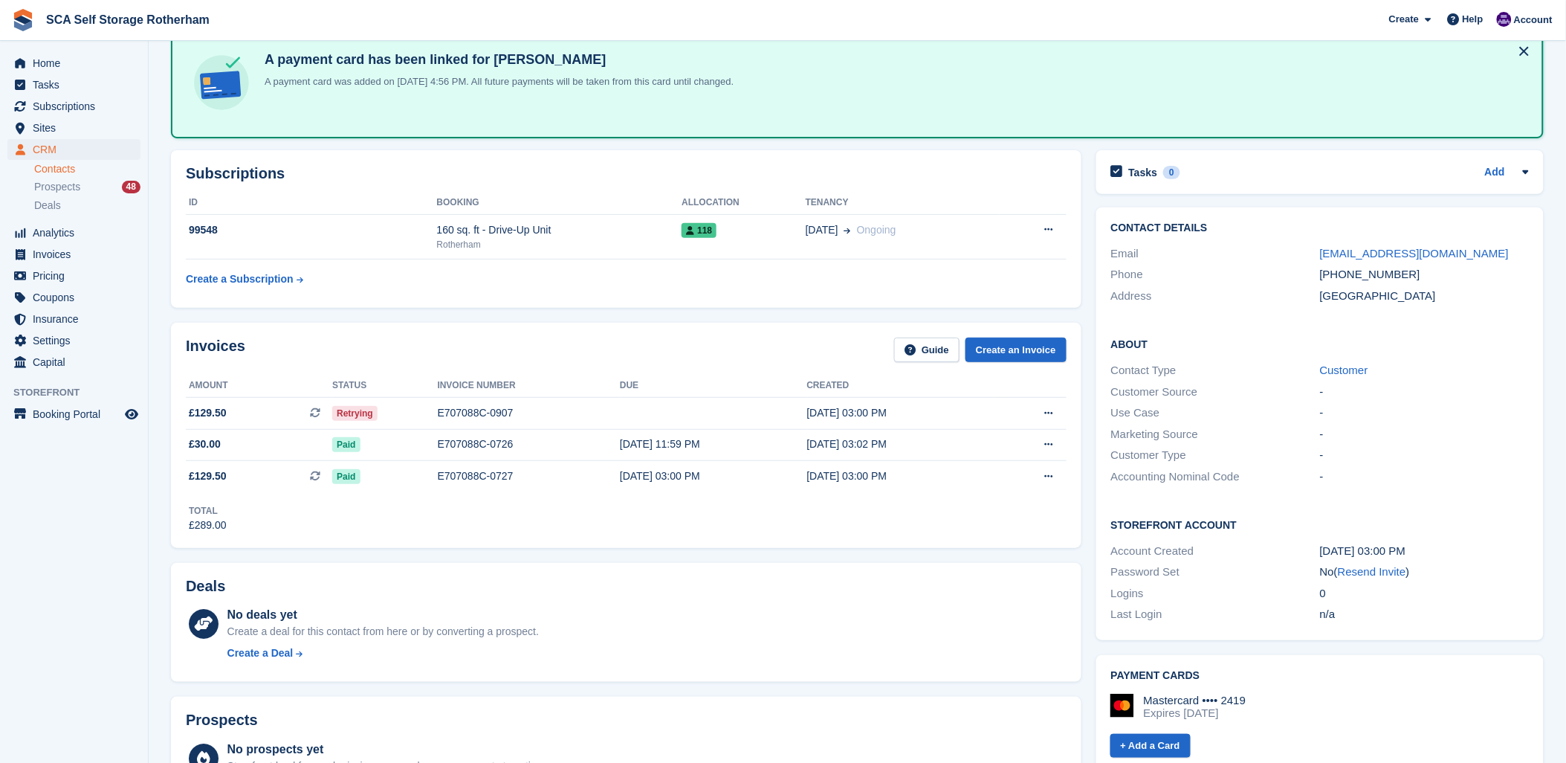
click at [711, 317] on div "Invoices Guide Create an Invoice Amount Status Invoice number Due Created £129.…" at bounding box center [626, 434] width 925 height 239
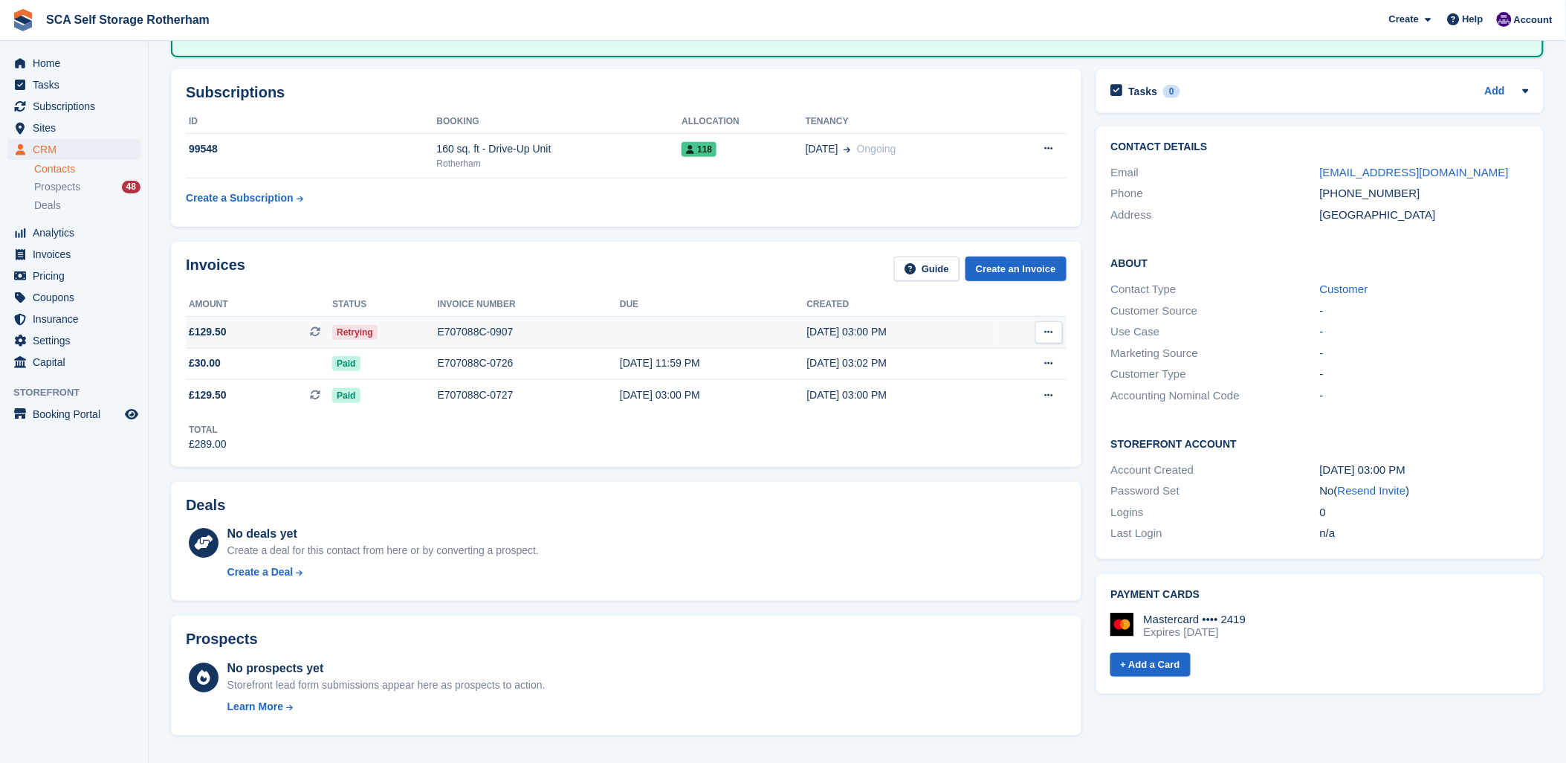
scroll to position [165, 0]
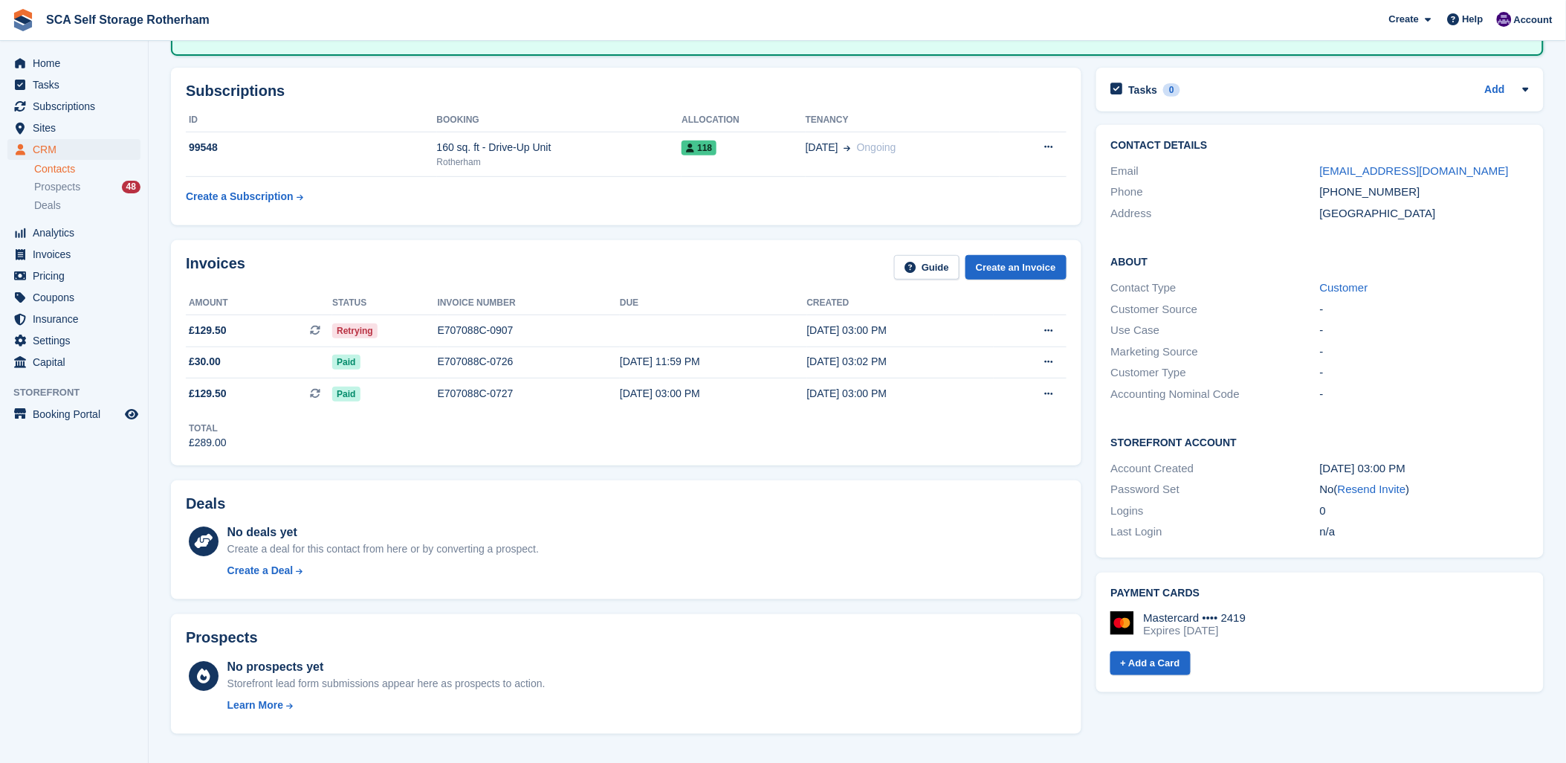
click at [638, 286] on div "Invoices Guide Create an Invoice Amount Status Invoice number Due Created £129.…" at bounding box center [626, 352] width 910 height 224
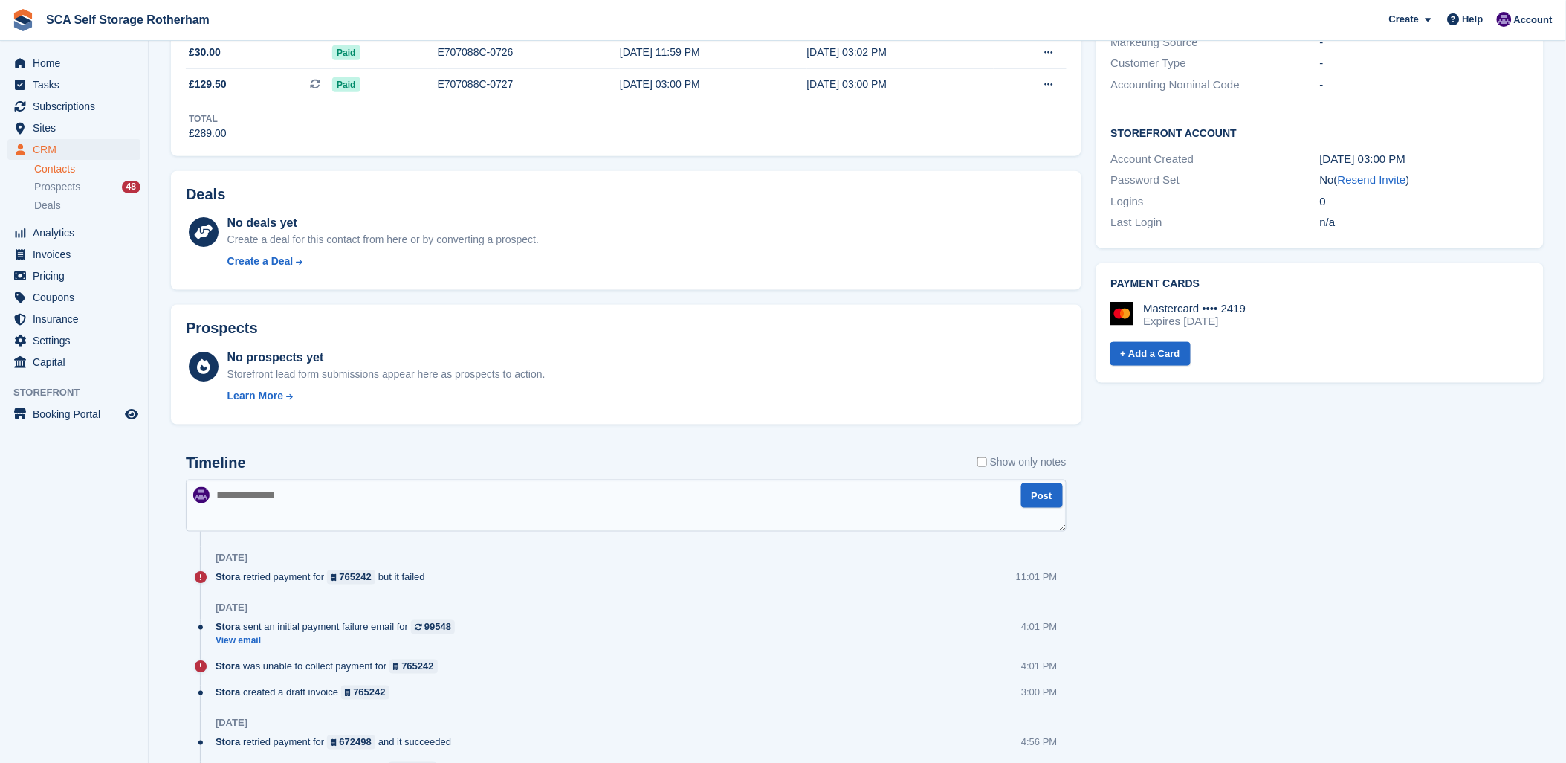
scroll to position [577, 0]
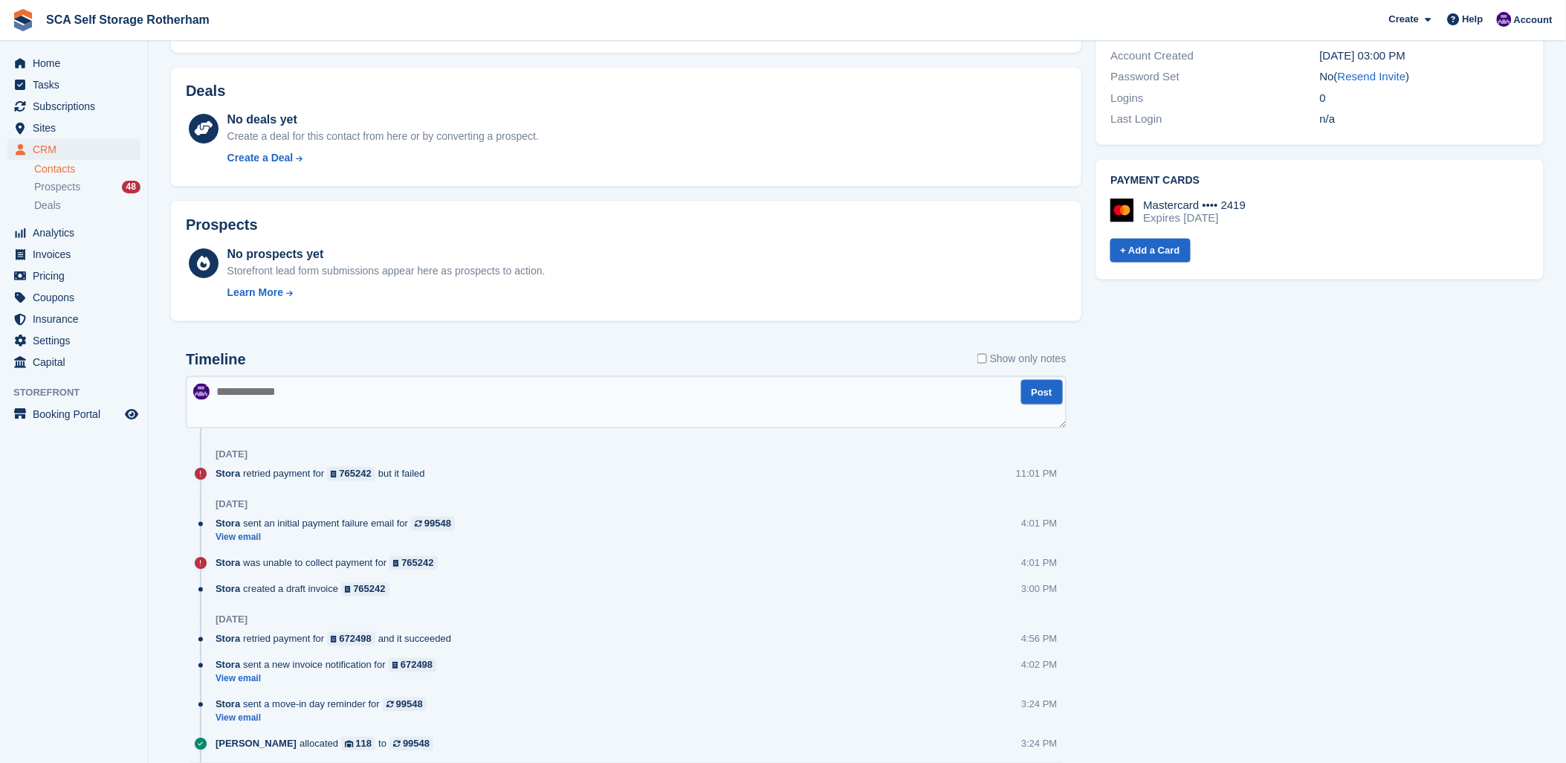
drag, startPoint x: 588, startPoint y: 396, endPoint x: 1344, endPoint y: 275, distance: 765.5
click at [590, 396] on textarea at bounding box center [626, 402] width 881 height 52
type textarea "*"
type textarea "**********"
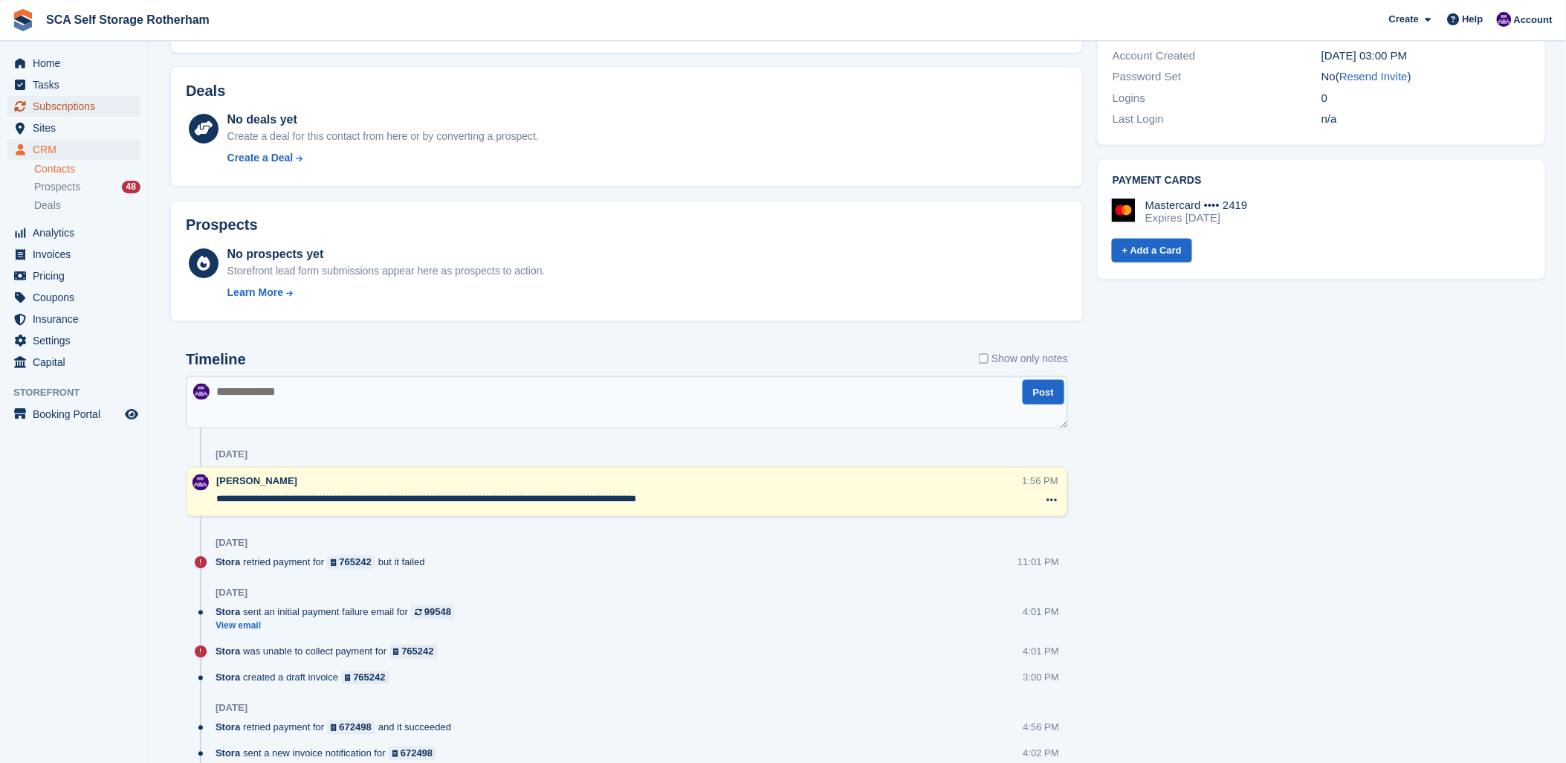
click at [46, 104] on span "Subscriptions" at bounding box center [77, 106] width 89 height 21
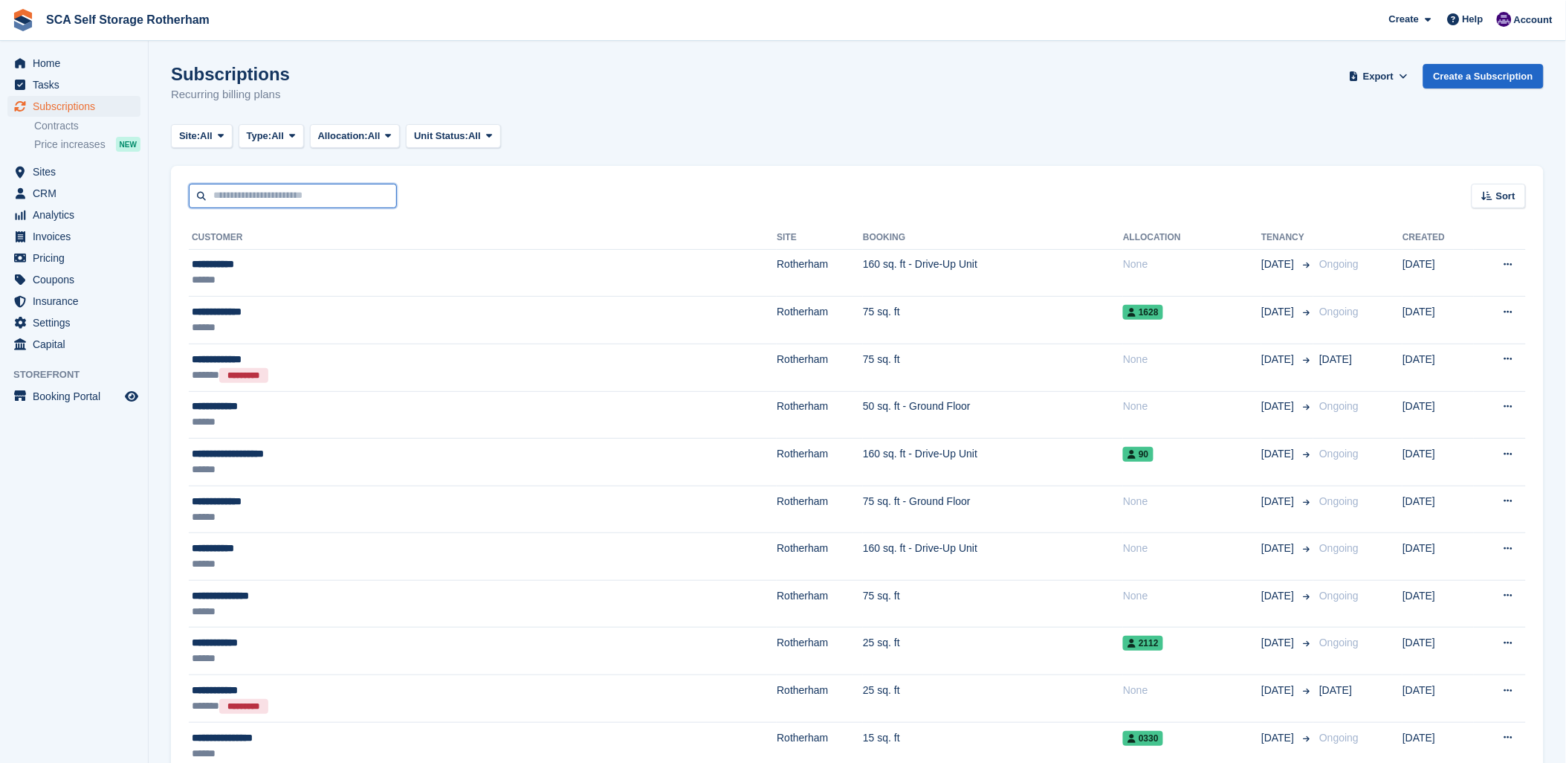
click at [221, 196] on input "text" at bounding box center [293, 196] width 208 height 25
type input "*****"
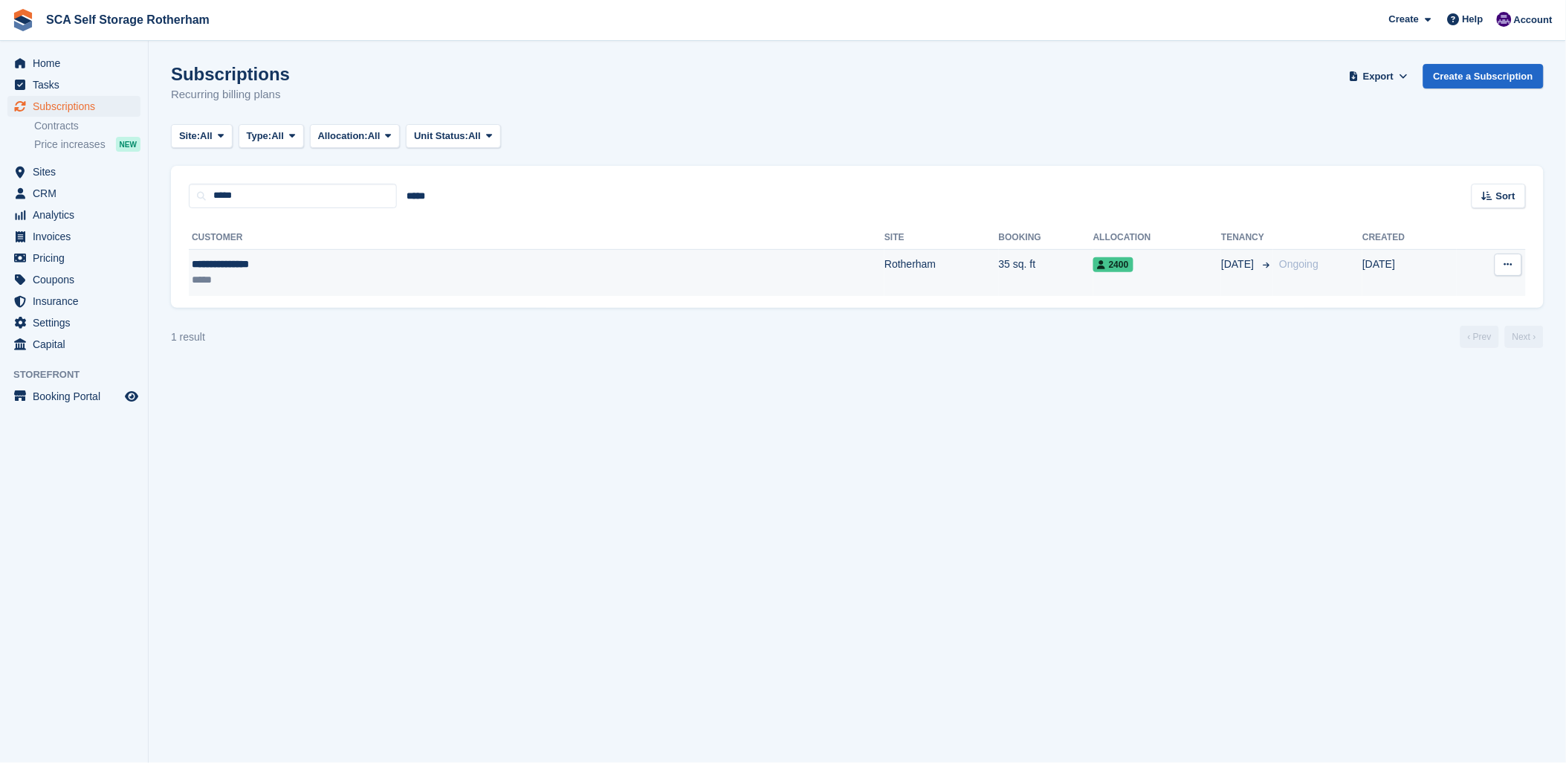
click at [278, 269] on div "**********" at bounding box center [347, 264] width 311 height 16
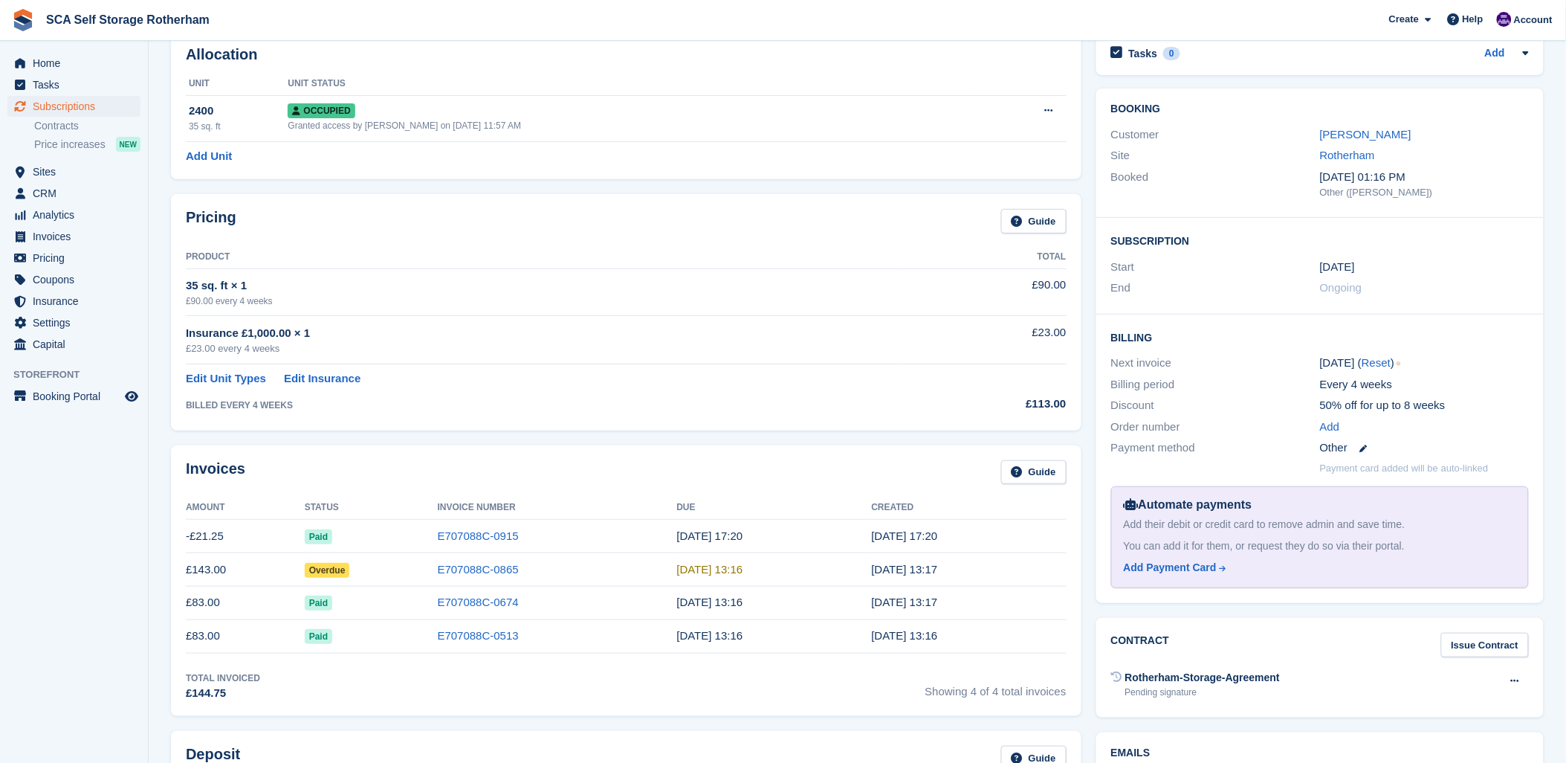
scroll to position [82, 0]
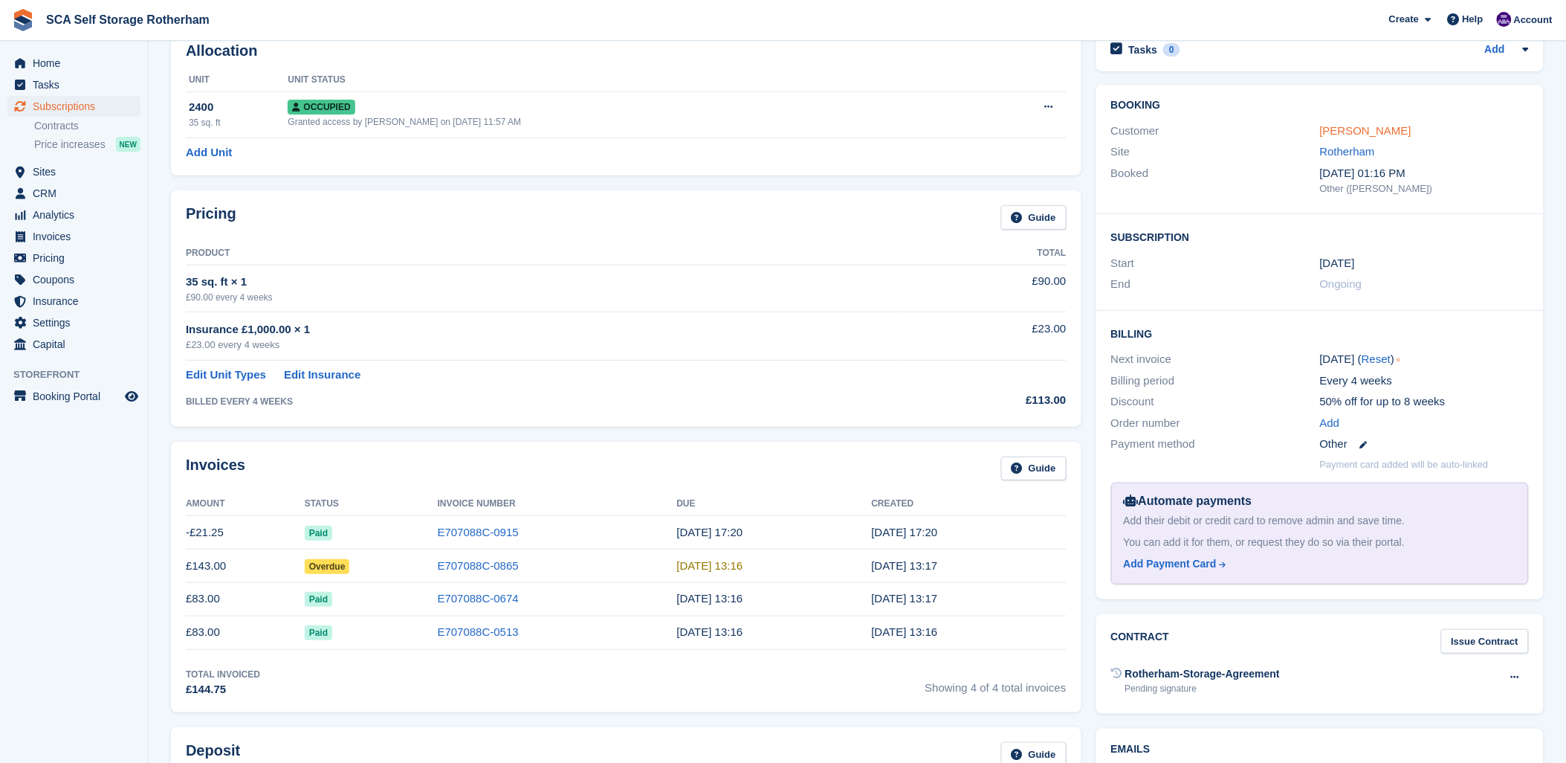
click at [1323, 123] on div "Customer Nicholas Porter" at bounding box center [1320, 131] width 418 height 22
click at [1332, 129] on link "[PERSON_NAME]" at bounding box center [1365, 130] width 91 height 13
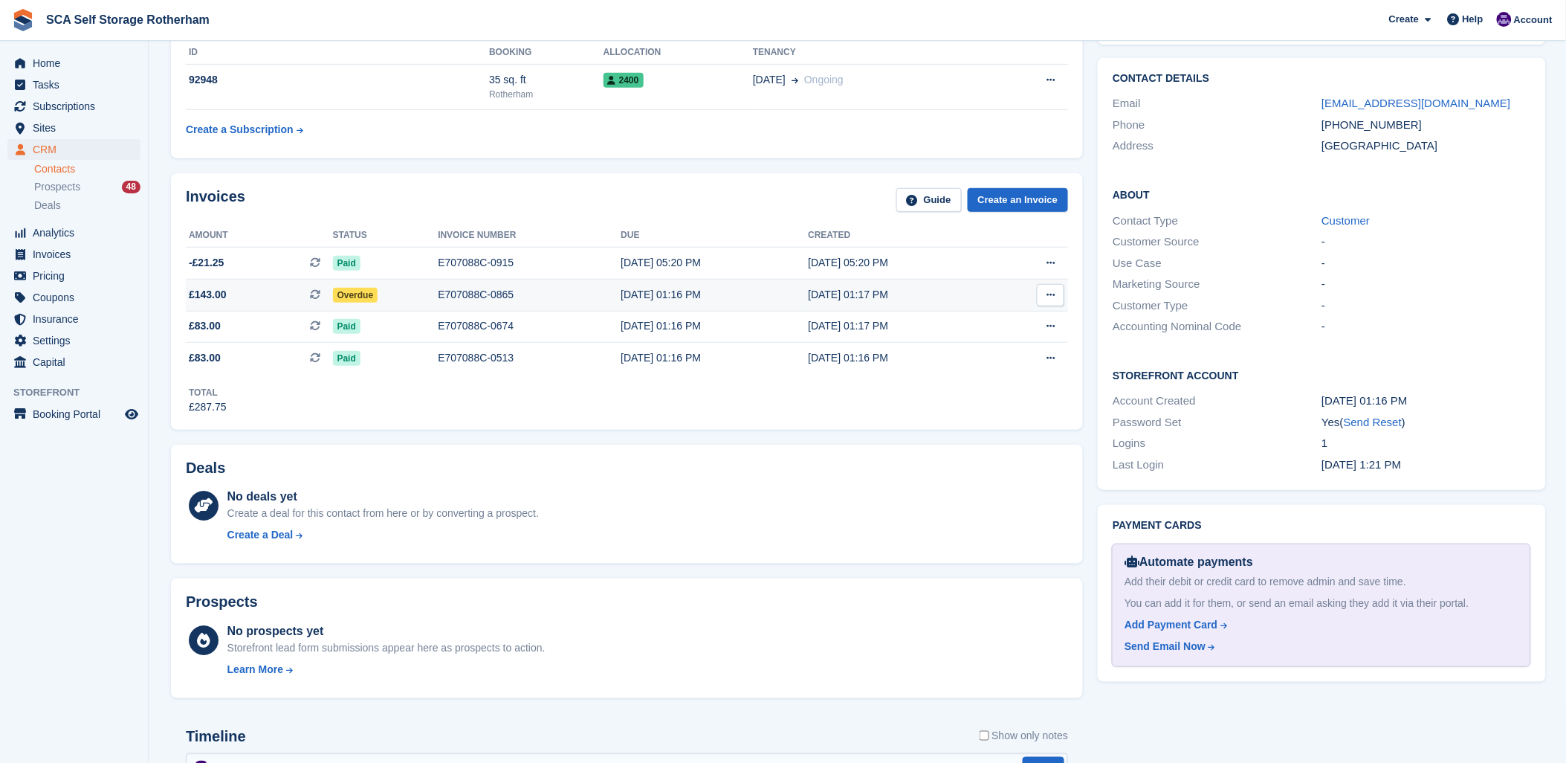
scroll to position [247, 0]
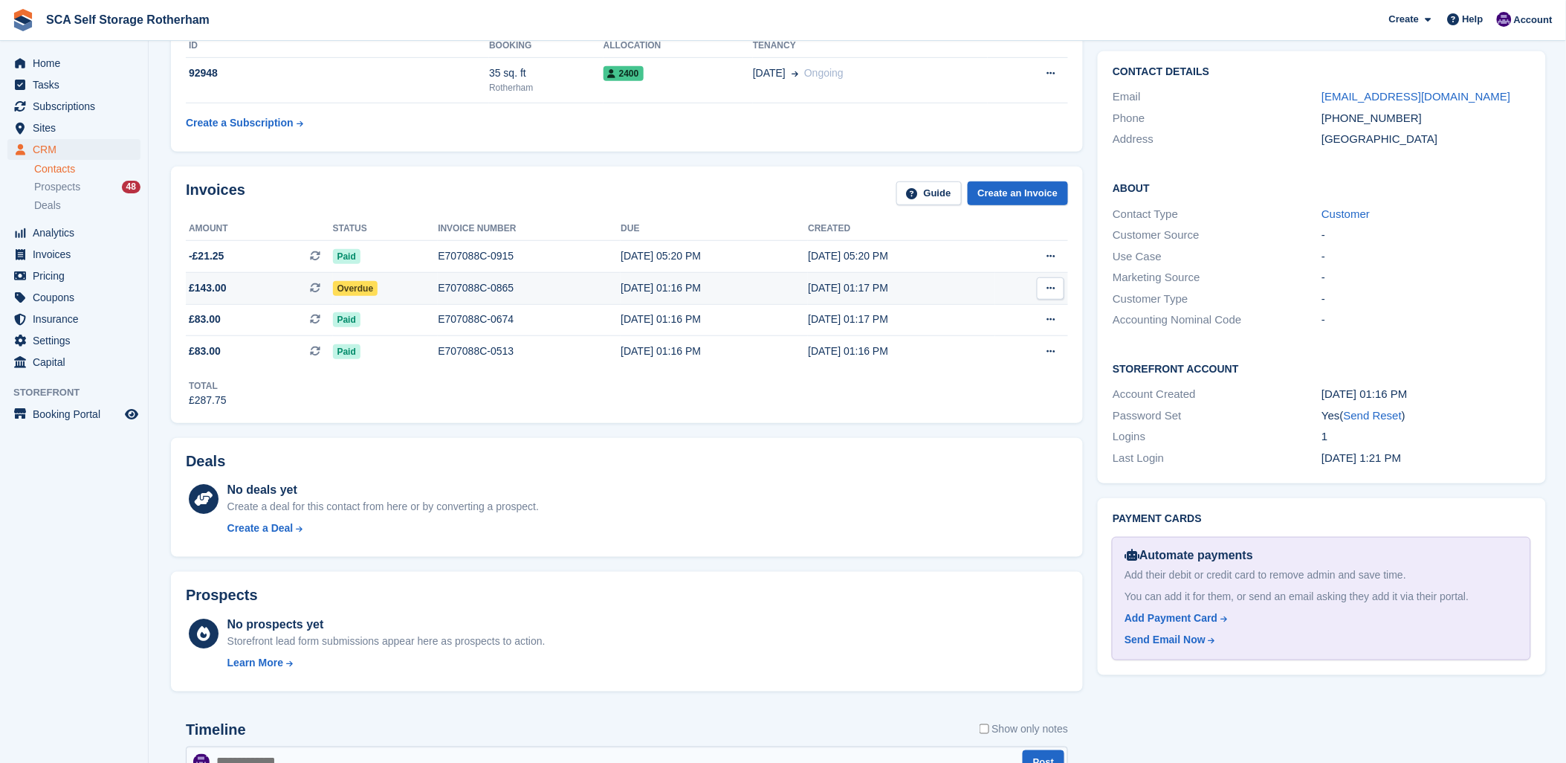
click at [438, 286] on div "E707088C-0865" at bounding box center [529, 288] width 183 height 16
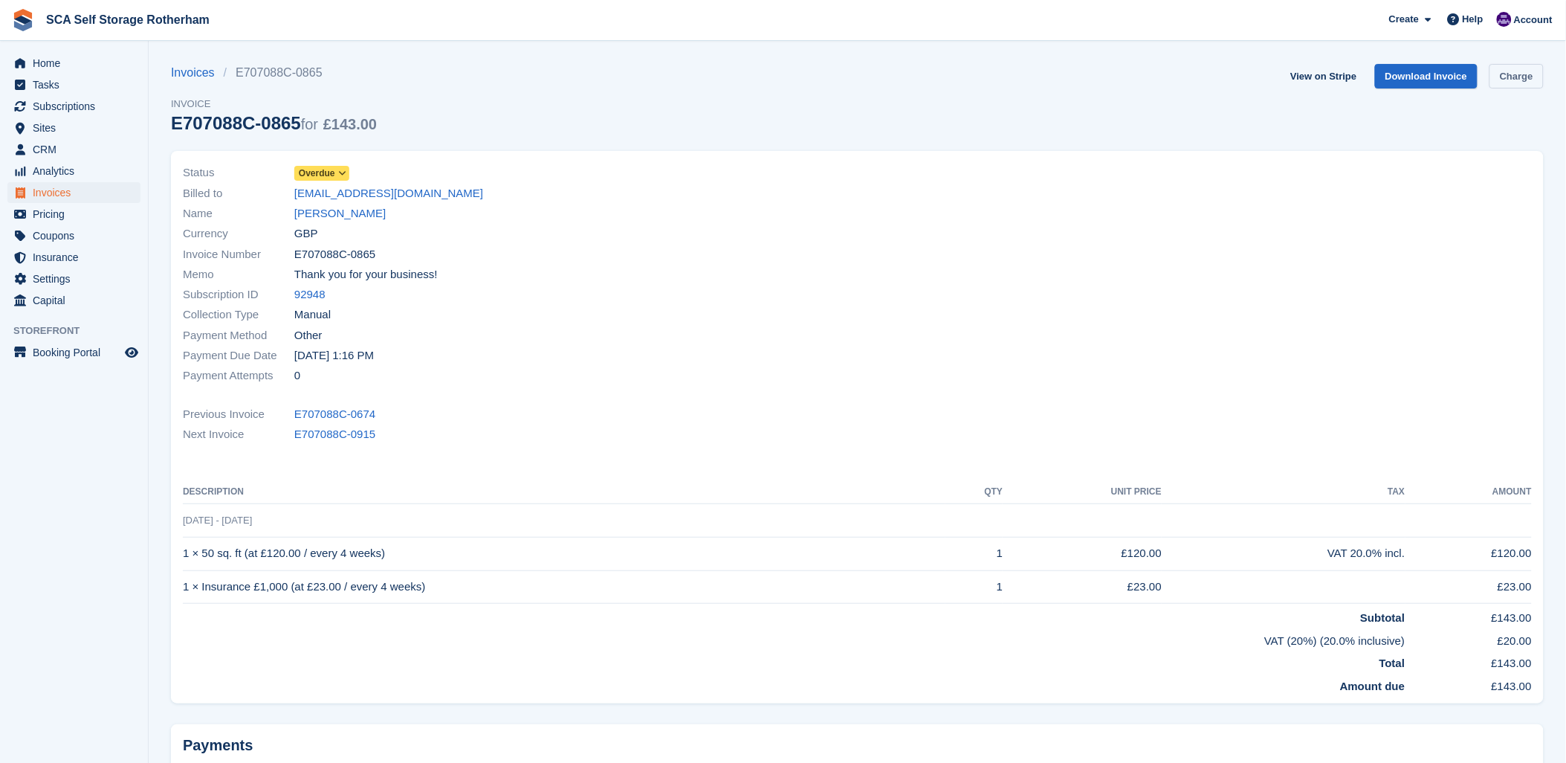
click at [1521, 73] on link "Charge" at bounding box center [1516, 76] width 54 height 25
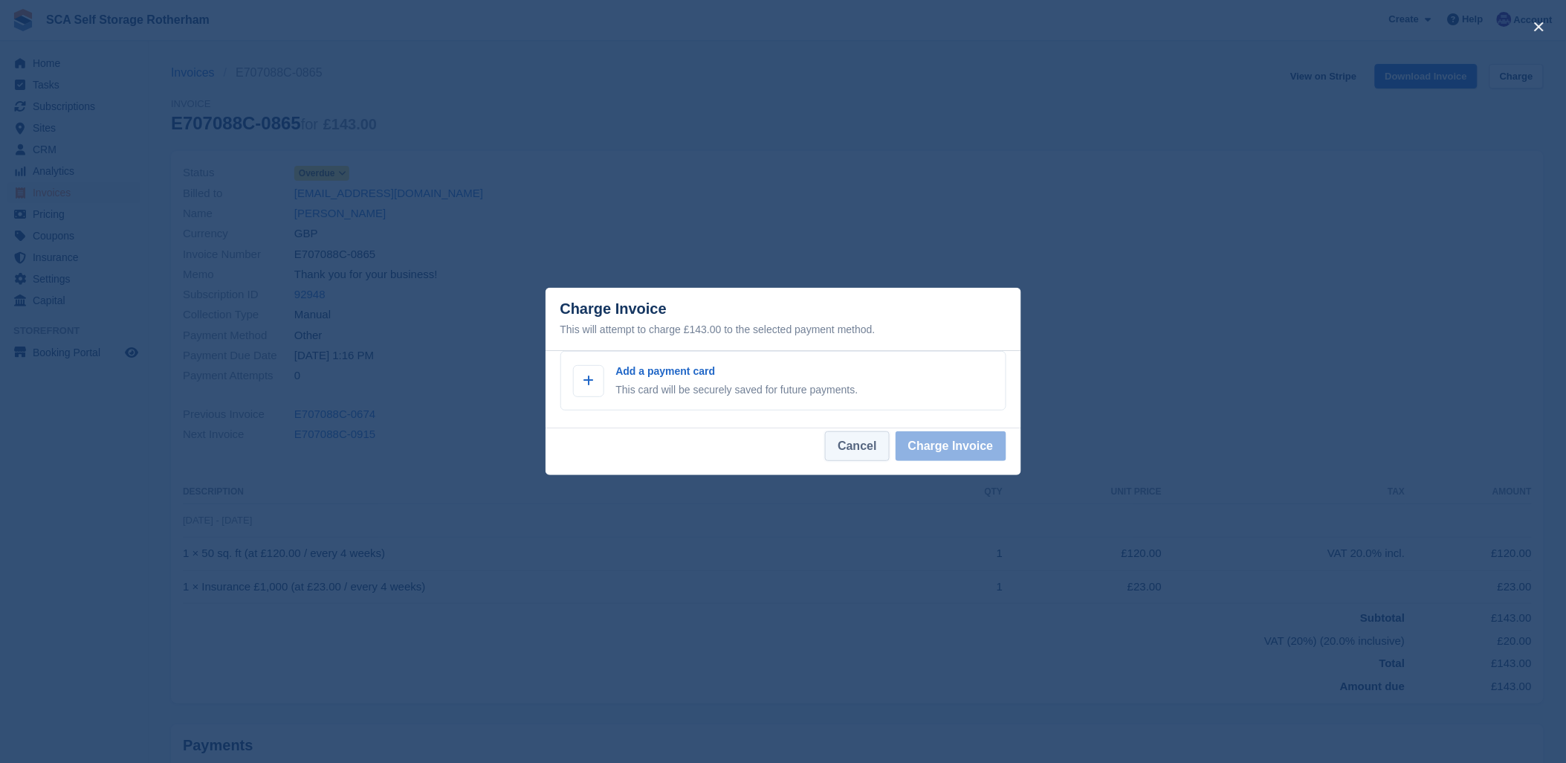
click at [873, 447] on button "Cancel" at bounding box center [857, 446] width 64 height 30
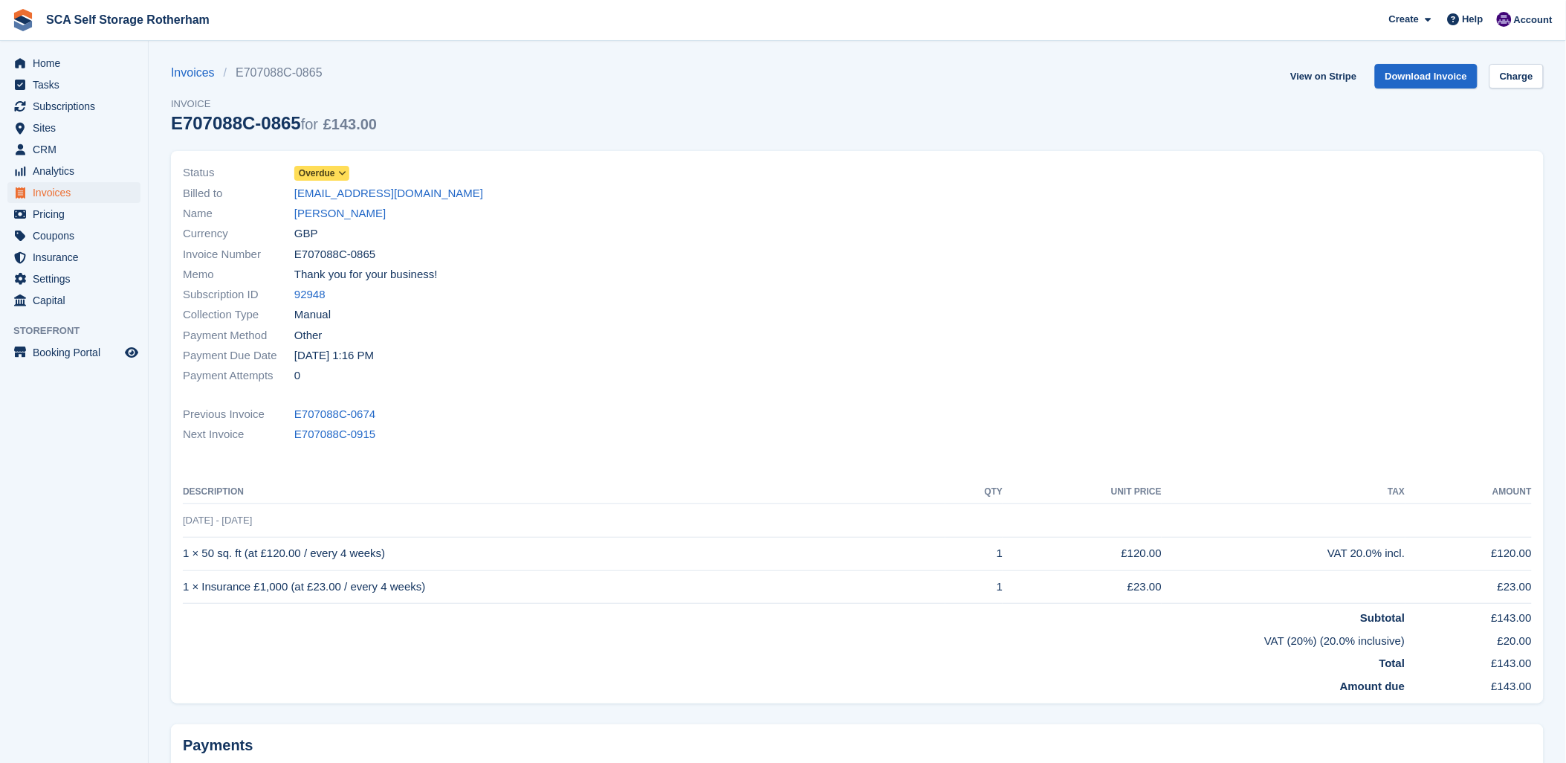
drag, startPoint x: 742, startPoint y: 181, endPoint x: 701, endPoint y: 180, distance: 40.9
click at [733, 181] on div "Status Overdue" at bounding box center [516, 173] width 666 height 20
drag, startPoint x: 533, startPoint y: 433, endPoint x: 164, endPoint y: 228, distance: 421.9
click at [489, 430] on div "Next Invoice E707088C-0915" at bounding box center [857, 434] width 1349 height 20
click at [317, 522] on td "[DATE] - [DATE]" at bounding box center [857, 519] width 1349 height 33
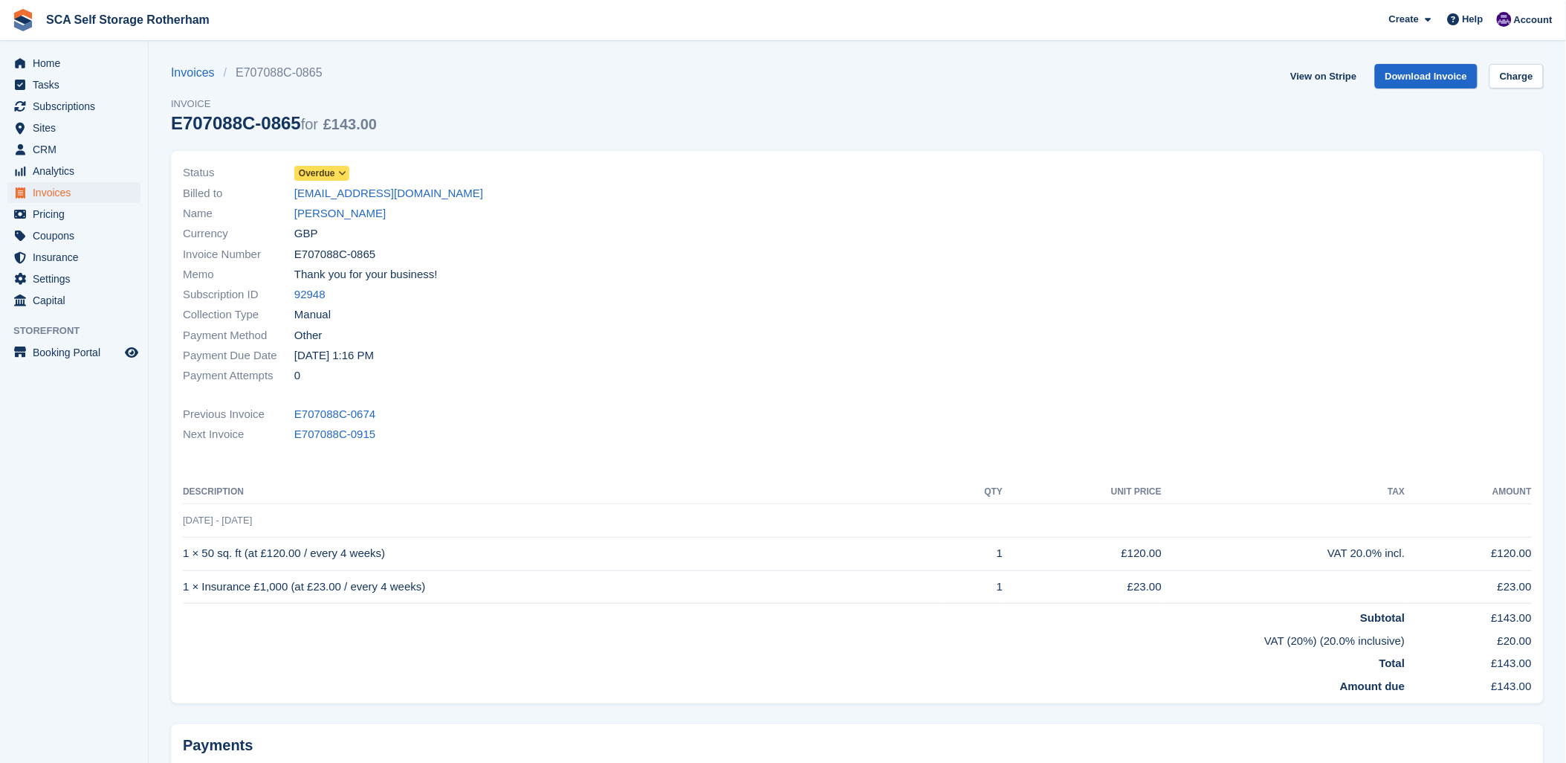
click at [463, 403] on div "Status Overdue Billed to nwporter@yahoo.co.uk Name Nicholas Porter Currency GBP…" at bounding box center [857, 427] width 1373 height 552
drag, startPoint x: 882, startPoint y: 298, endPoint x: 528, endPoint y: 253, distance: 356.6
click at [874, 302] on div at bounding box center [1200, 274] width 684 height 241
click at [716, 10] on span "SCA Self Storage Rotherham Create Subscription Invoice Contact Deal Discount Pa…" at bounding box center [783, 20] width 1566 height 40
click at [354, 212] on link "Nicholas Porter" at bounding box center [339, 213] width 91 height 17
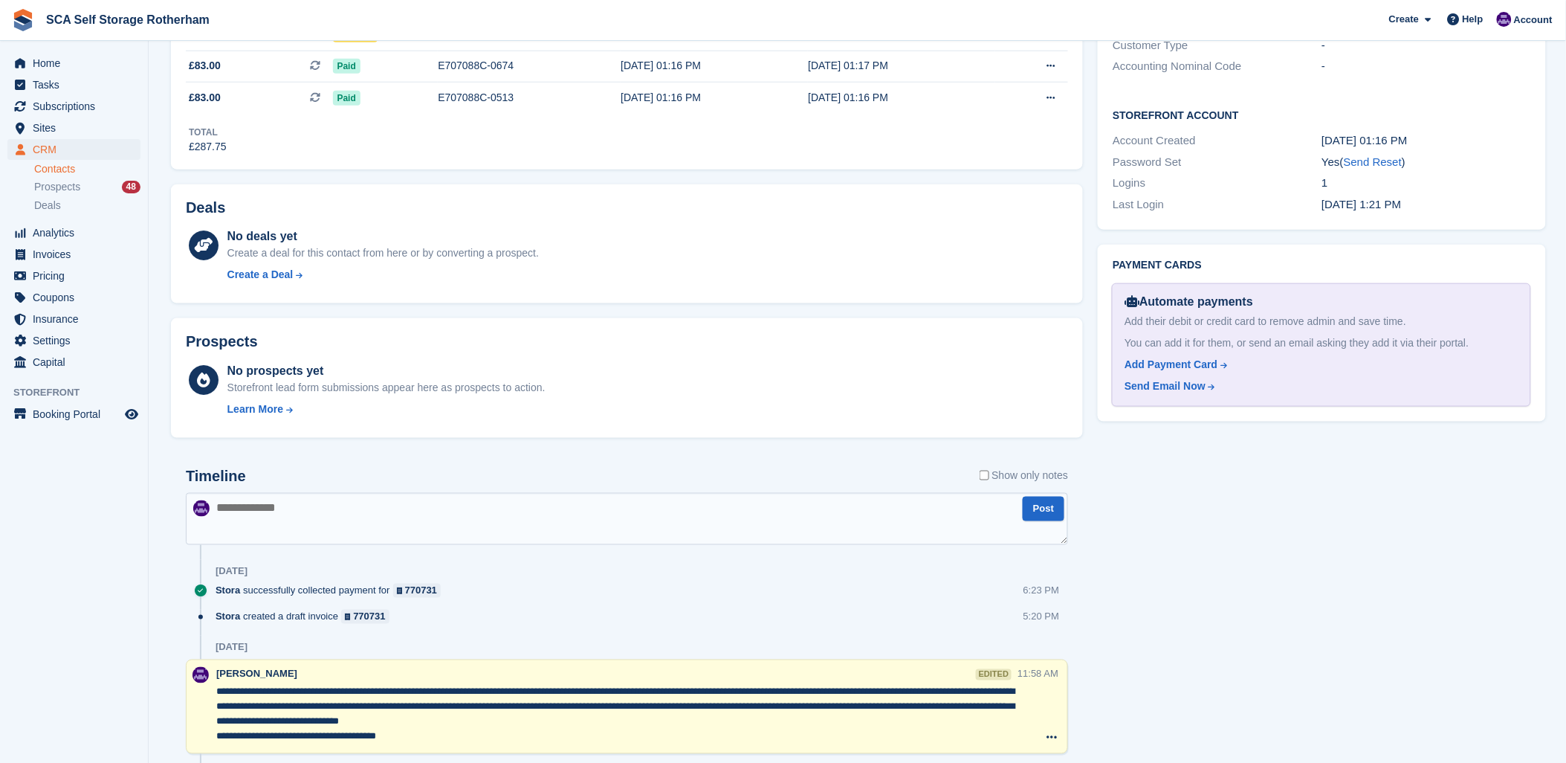
scroll to position [577, 0]
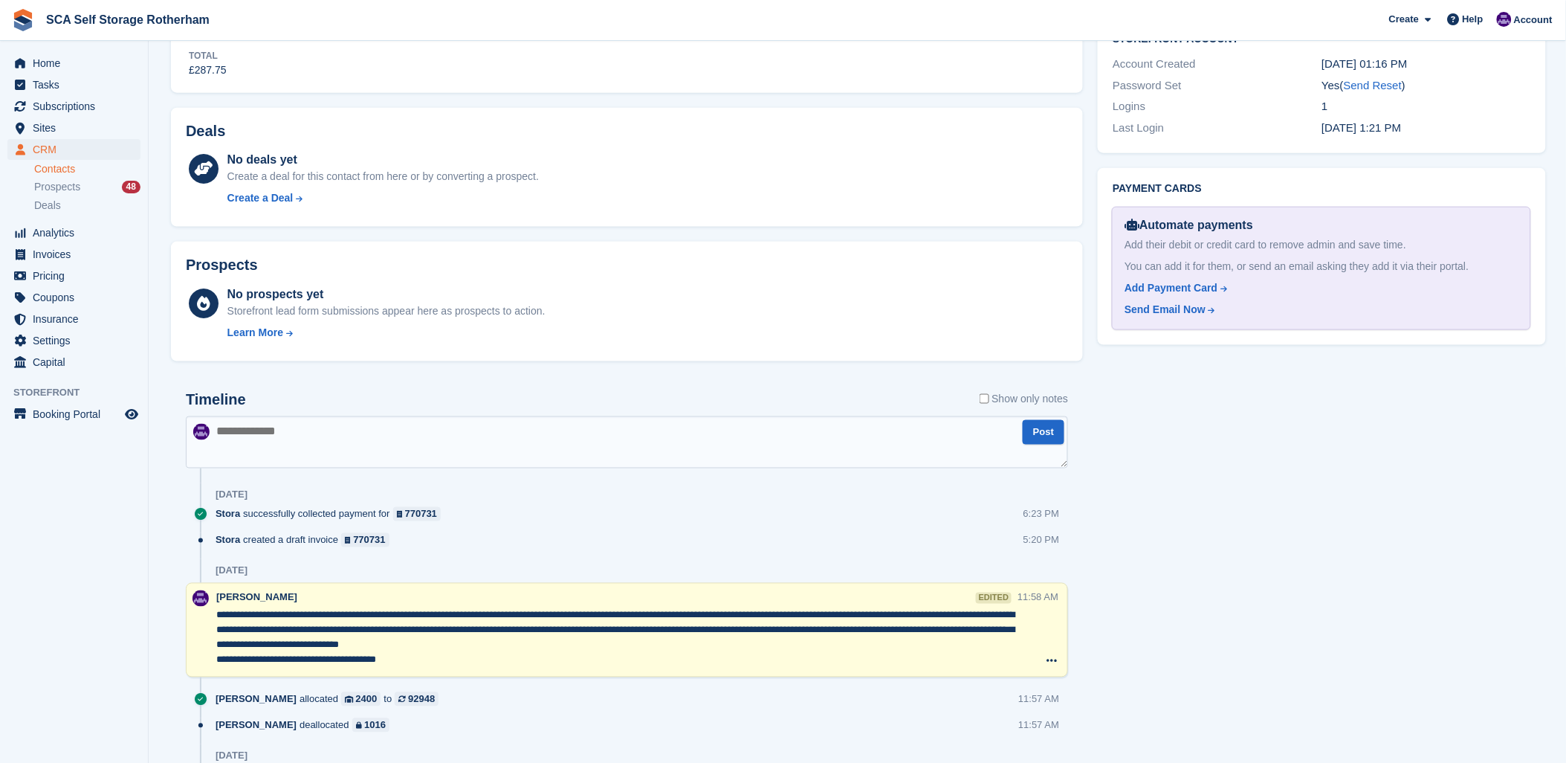
click at [509, 439] on textarea at bounding box center [627, 442] width 882 height 52
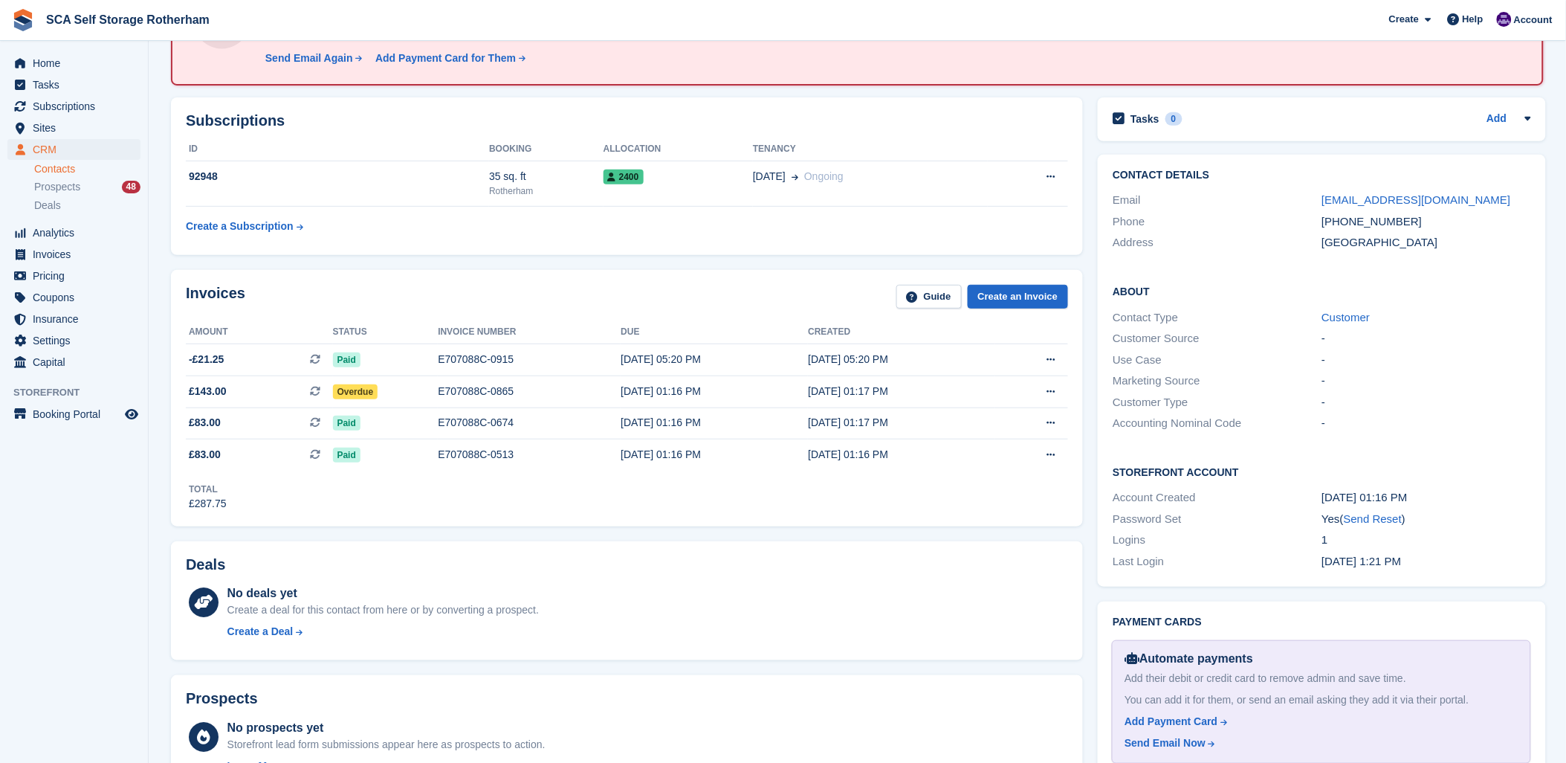
scroll to position [0, 0]
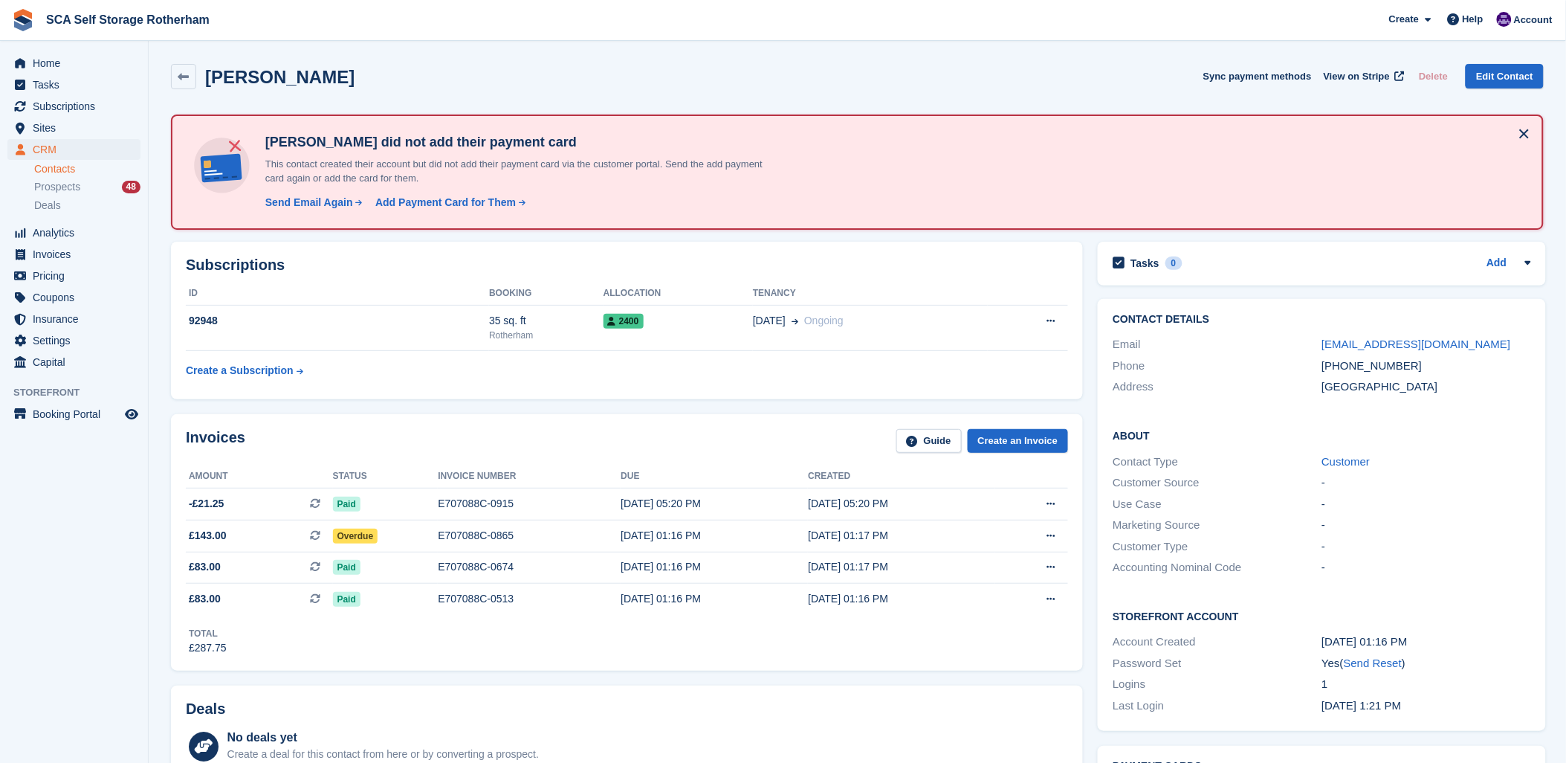
click at [820, 421] on div "Invoices Guide Create an Invoice Amount Status Invoice number Due Created -£21.…" at bounding box center [627, 542] width 912 height 256
click at [655, 93] on div "Nicholas Porter Sync payment methods View on Stripe Delete Edit Contact" at bounding box center [858, 79] width 1388 height 46
click at [694, 91] on div "Nicholas Porter Sync payment methods View on Stripe Delete Edit Contact" at bounding box center [858, 79] width 1388 height 46
click at [70, 109] on span "Subscriptions" at bounding box center [77, 106] width 89 height 21
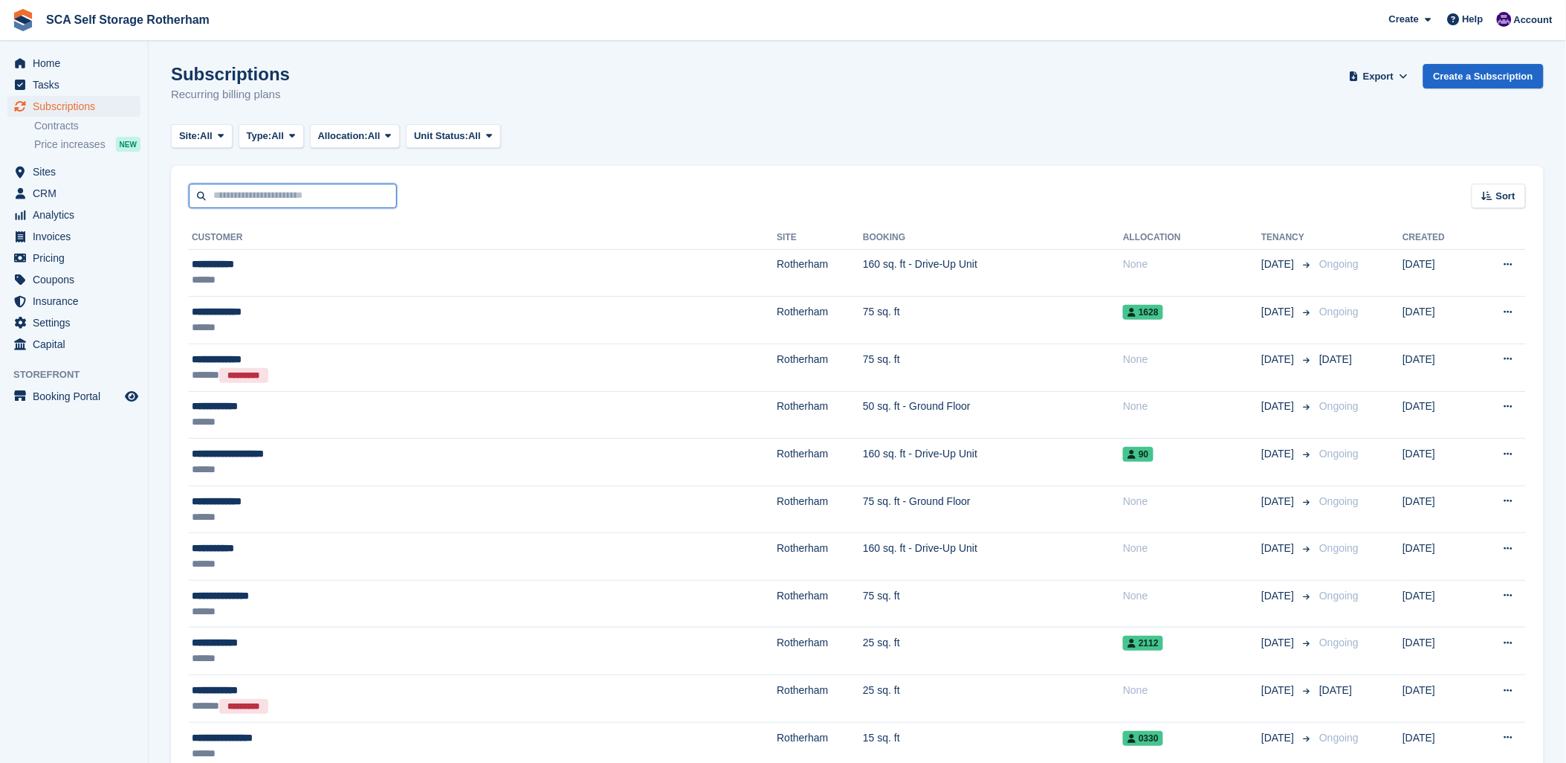
click at [242, 198] on input "text" at bounding box center [293, 196] width 208 height 25
type input "***"
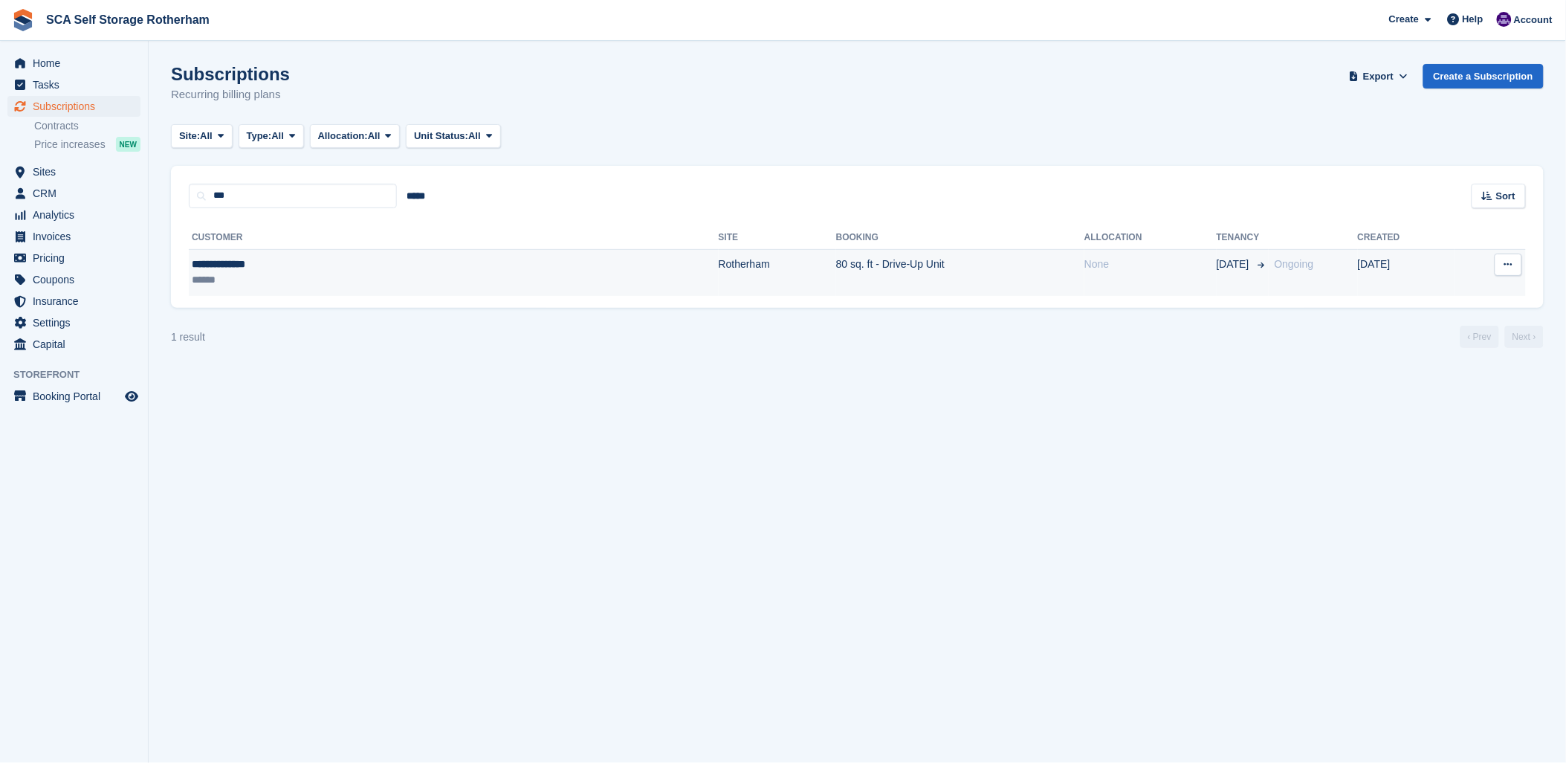
click at [331, 263] on div "**********" at bounding box center [306, 264] width 229 height 16
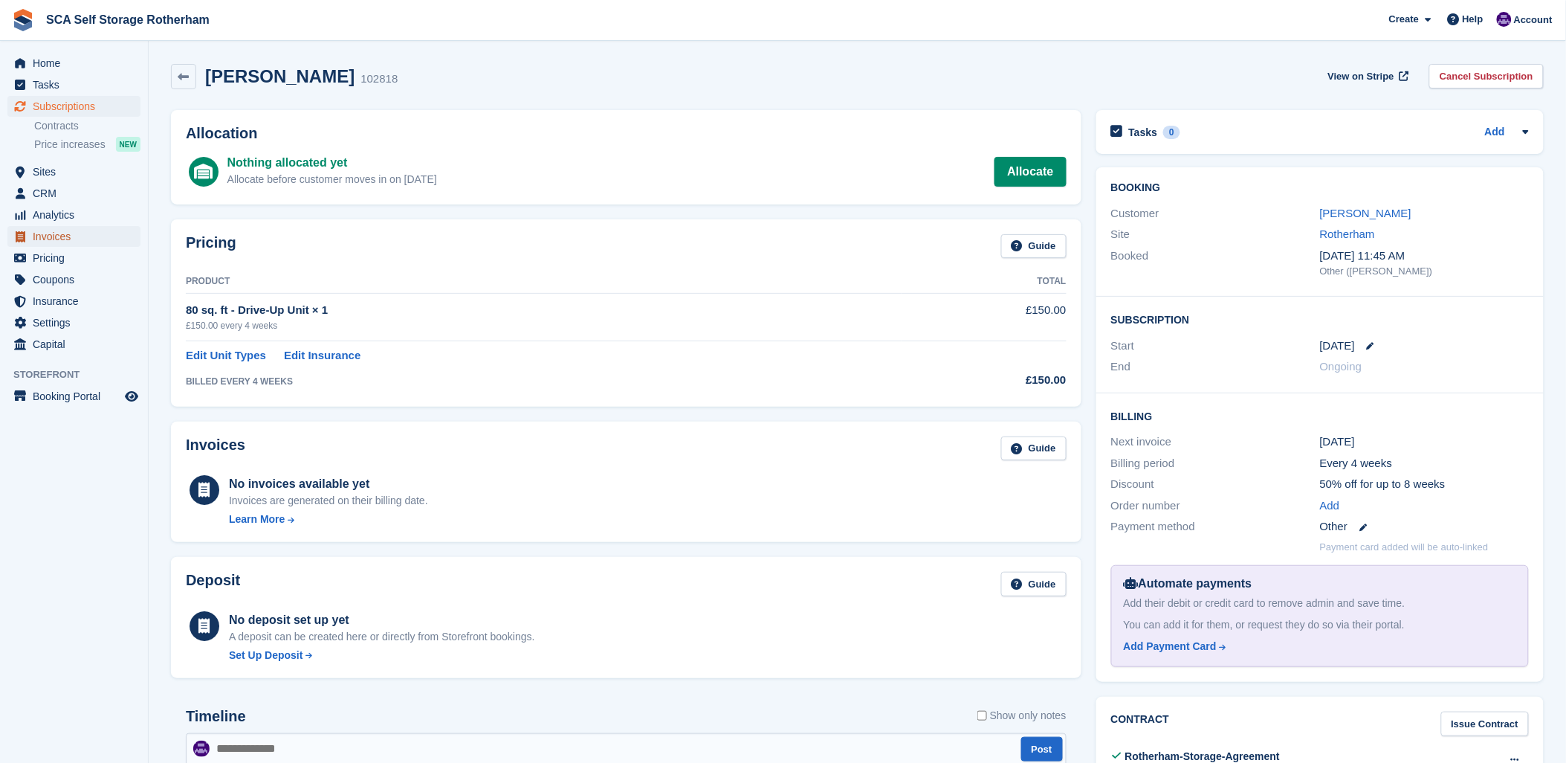
click at [42, 244] on span "Invoices" at bounding box center [77, 236] width 89 height 21
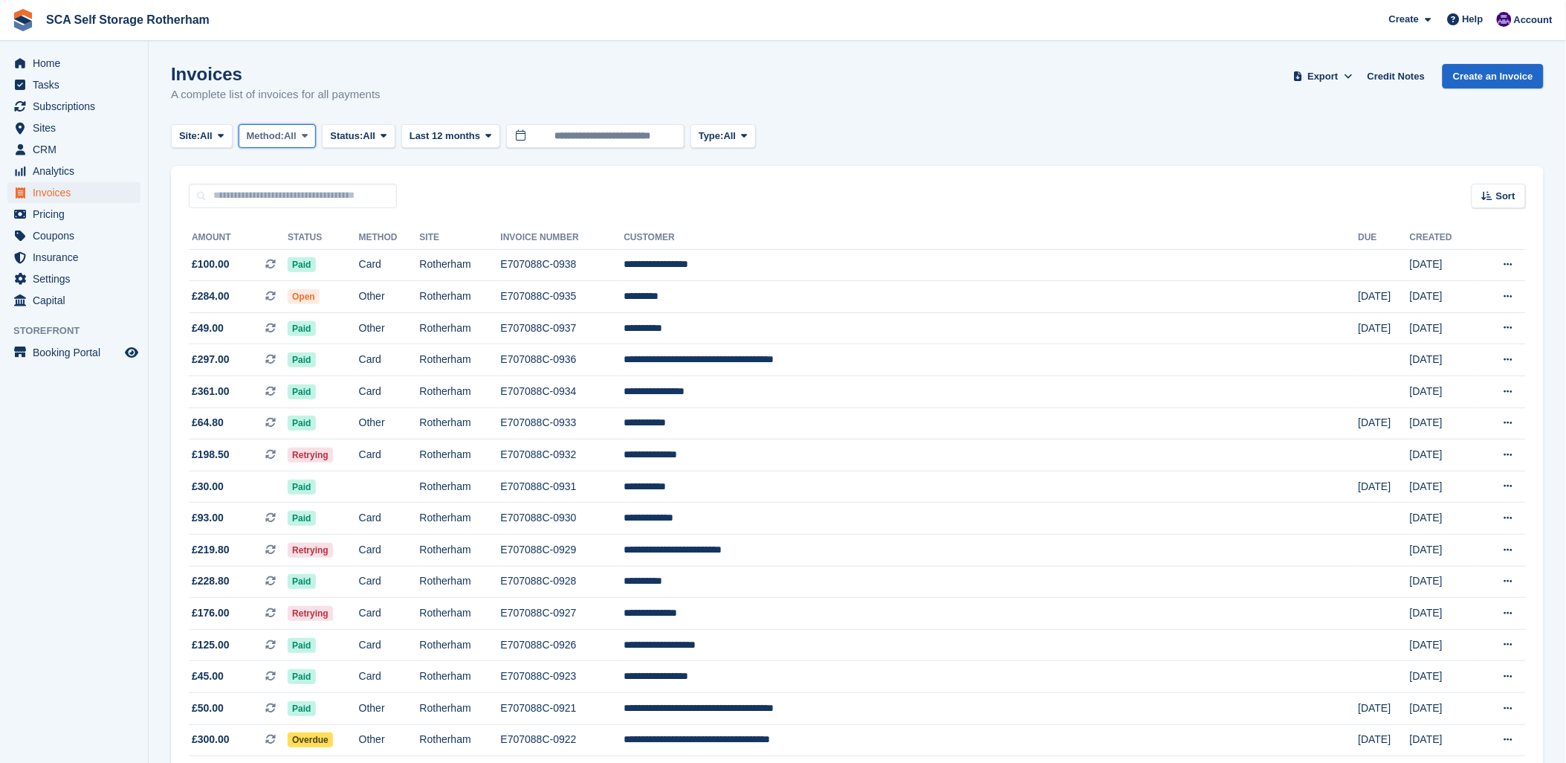
click at [294, 132] on span "All" at bounding box center [290, 136] width 13 height 15
click at [350, 137] on span "Status:" at bounding box center [346, 136] width 33 height 15
click at [355, 245] on link "Open" at bounding box center [393, 251] width 129 height 27
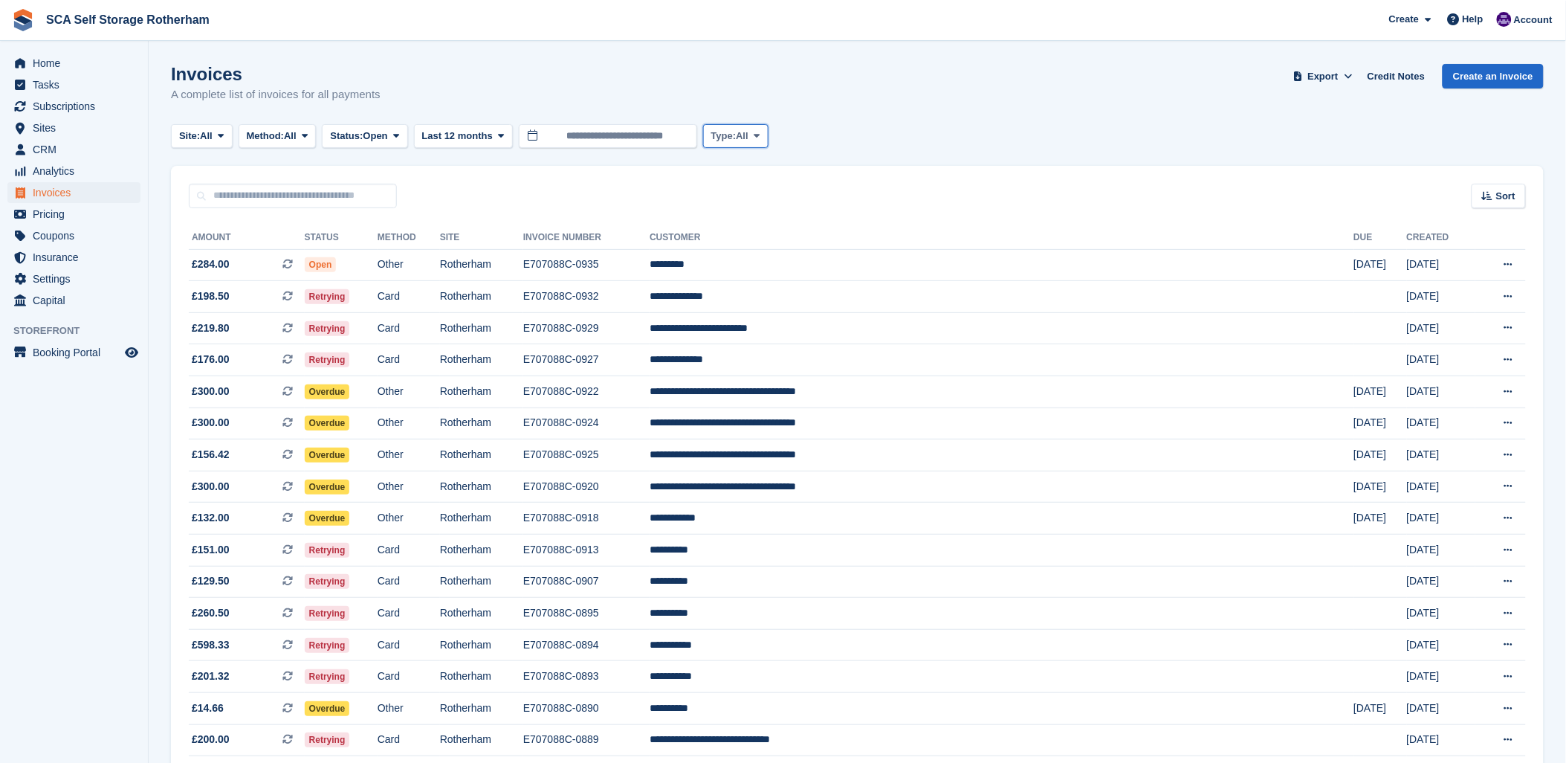
click at [769, 138] on button "Type: All" at bounding box center [735, 136] width 65 height 25
click at [803, 247] on link "Subscription" at bounding box center [774, 251] width 129 height 27
click at [977, 172] on div "Sort Sort by Date created Created (oldest first) Created (newest first)" at bounding box center [857, 187] width 1373 height 42
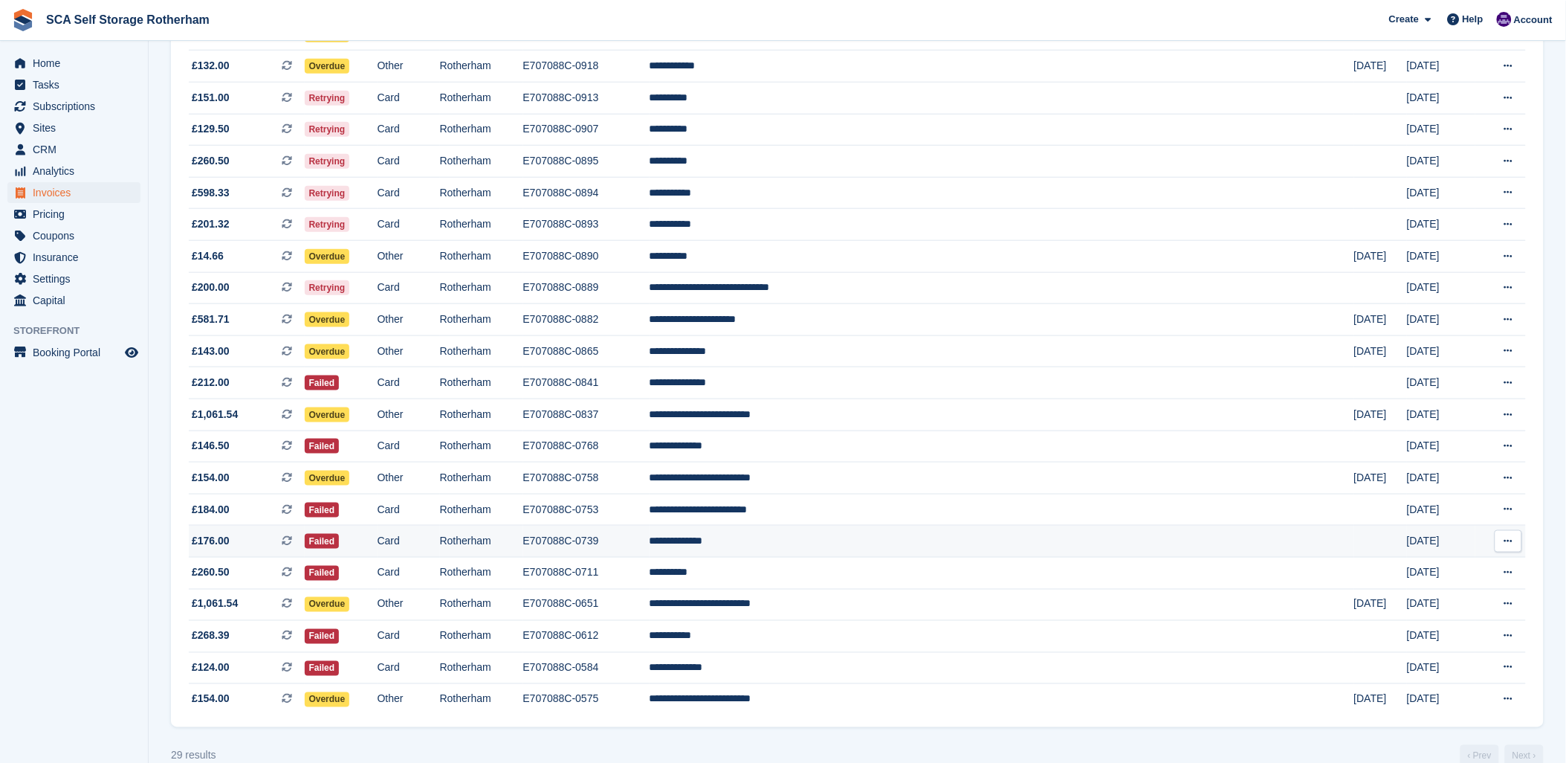
scroll to position [485, 0]
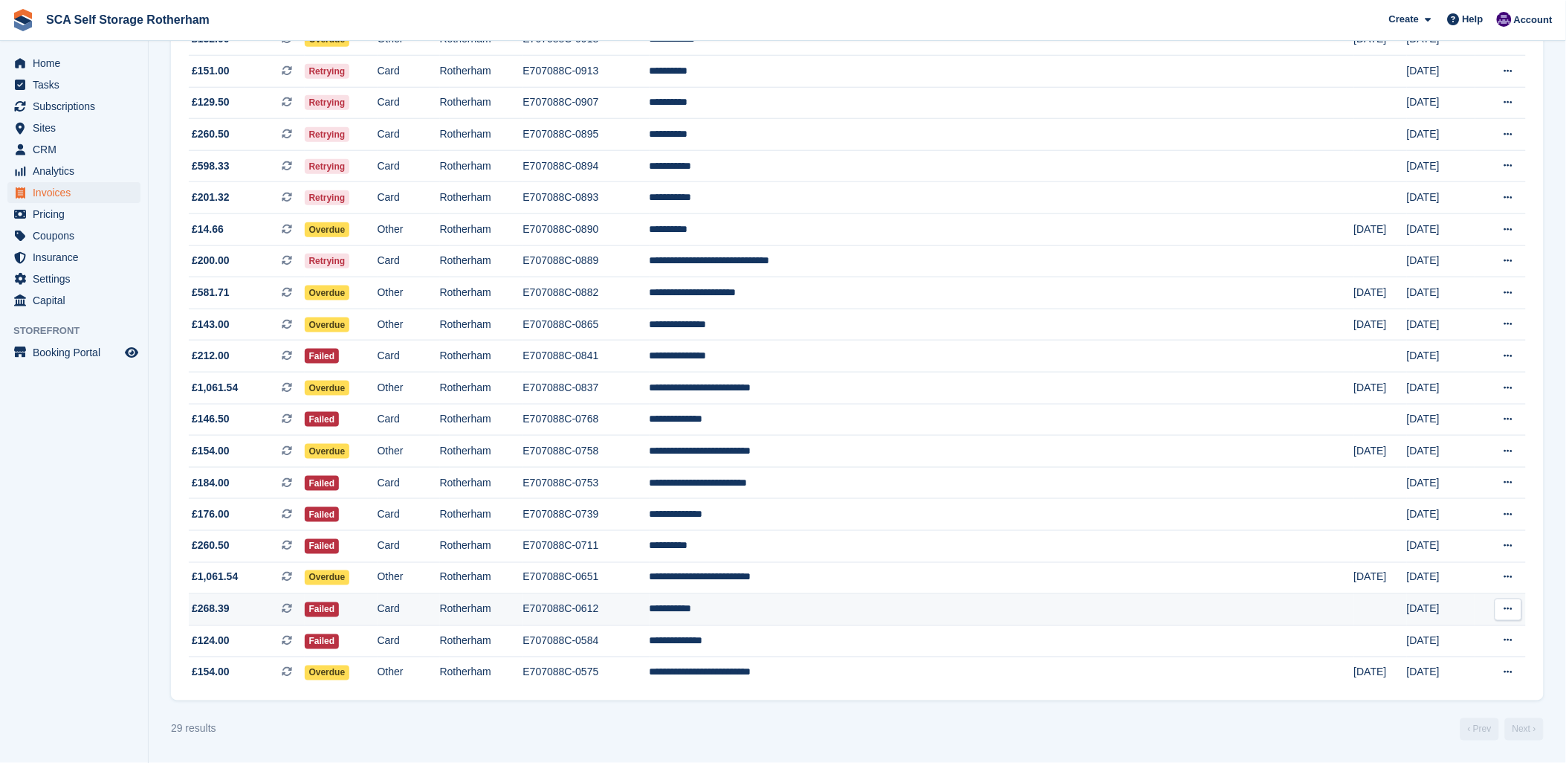
click at [904, 610] on td "**********" at bounding box center [1002, 610] width 705 height 32
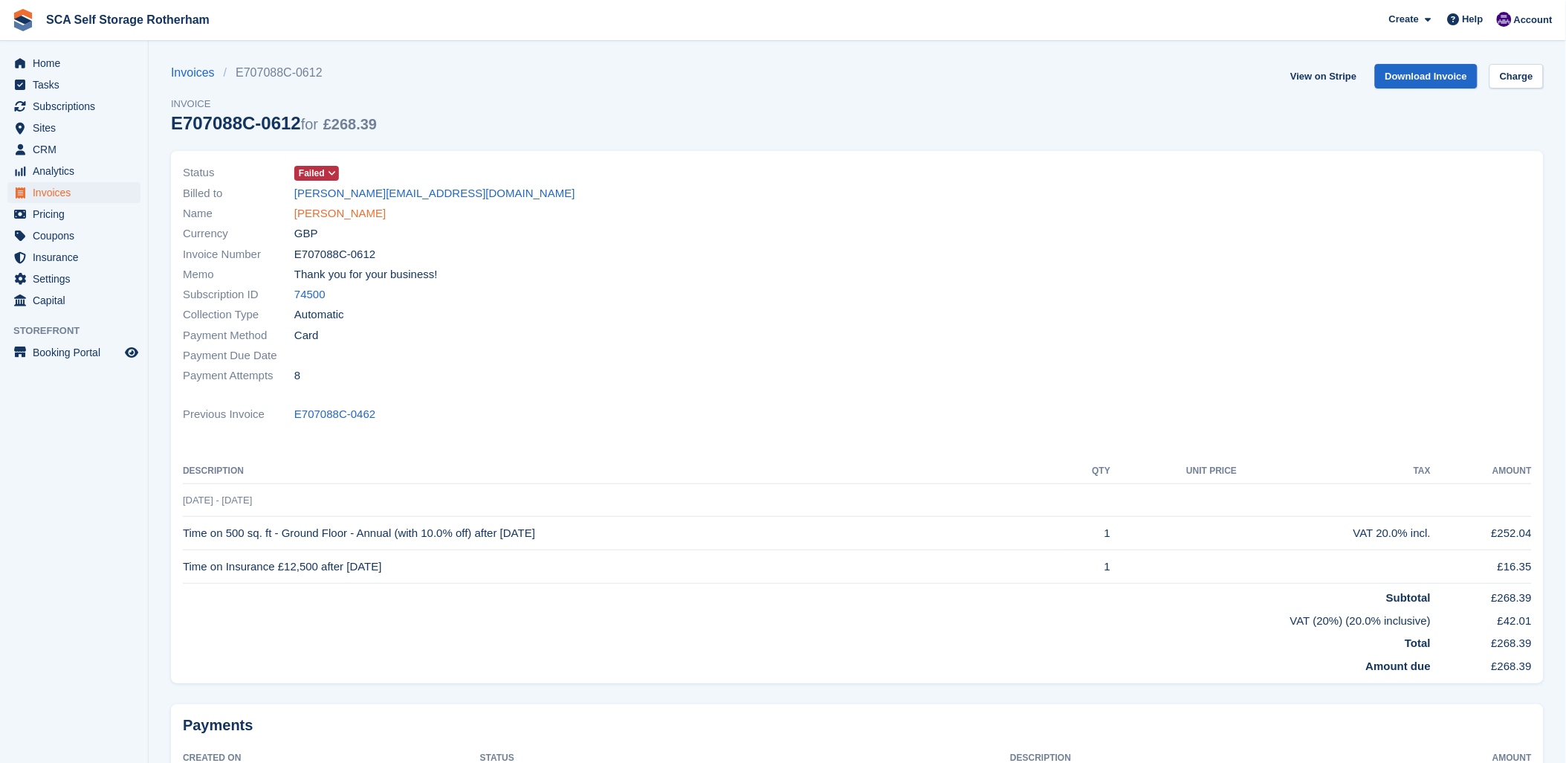
click at [312, 218] on link "[PERSON_NAME]" at bounding box center [339, 213] width 91 height 17
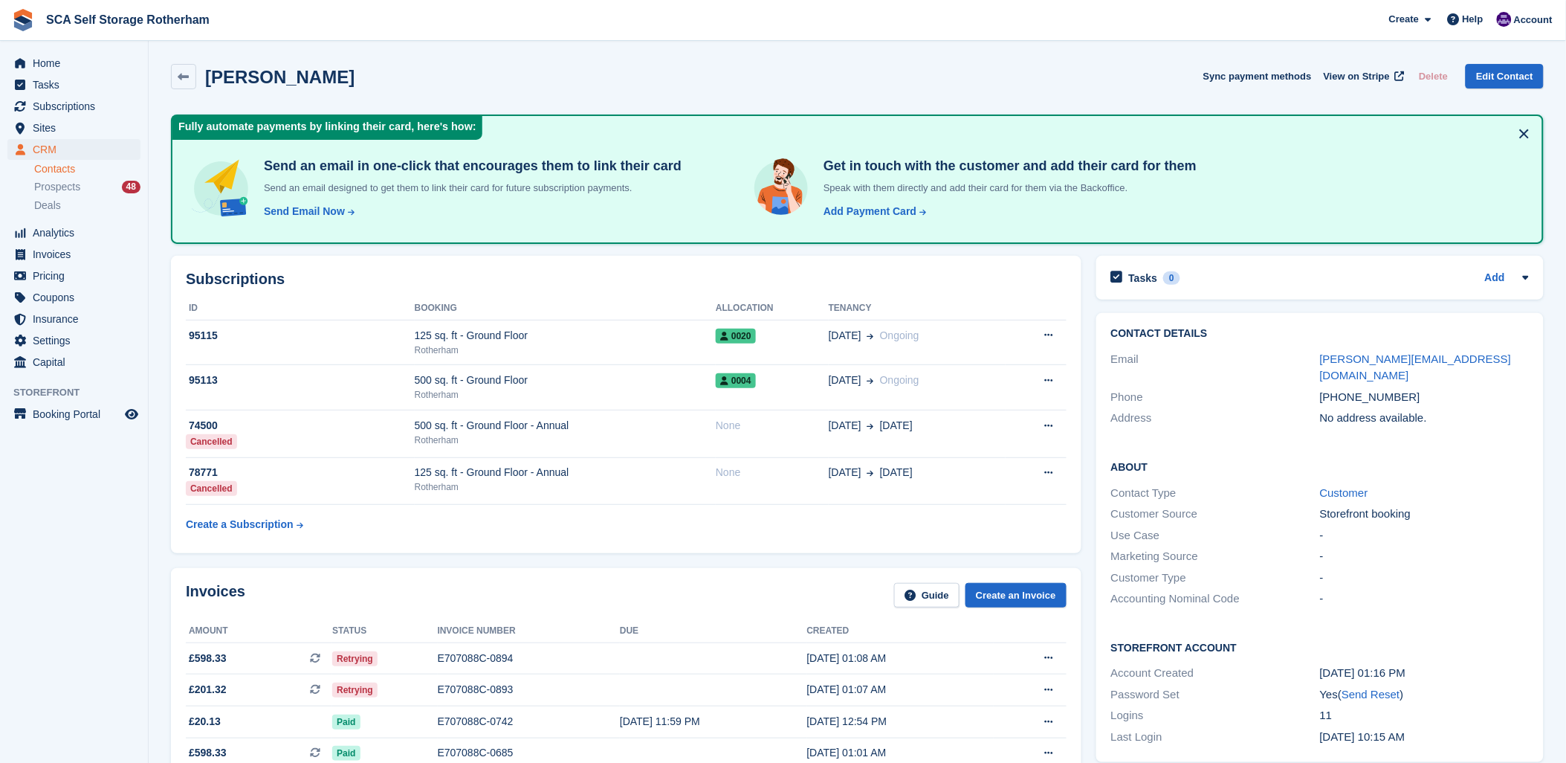
drag, startPoint x: 610, startPoint y: 591, endPoint x: 722, endPoint y: 589, distance: 111.5
click at [611, 590] on div "Invoices Guide Create an Invoice" at bounding box center [626, 599] width 881 height 33
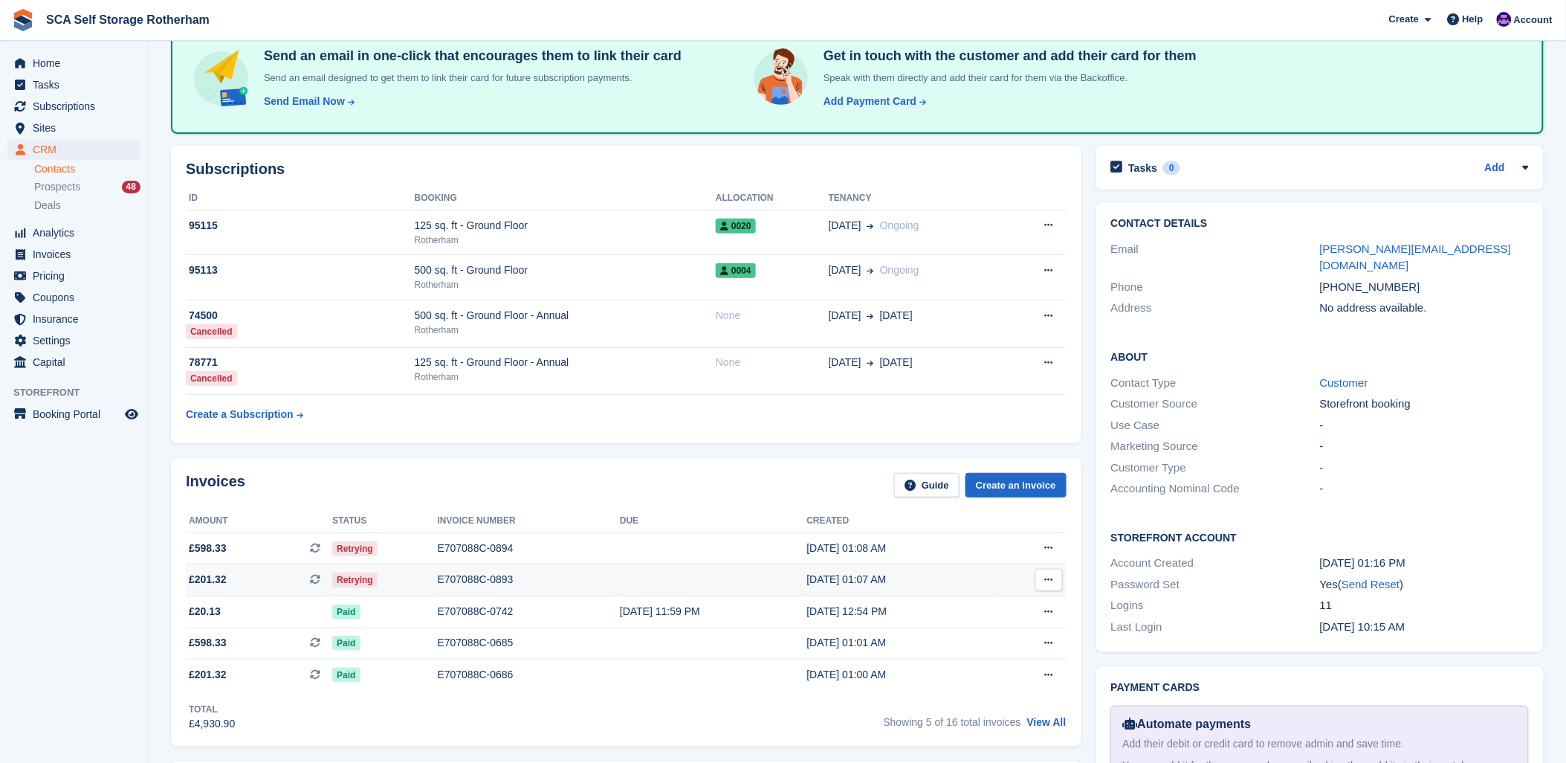
scroll to position [82, 0]
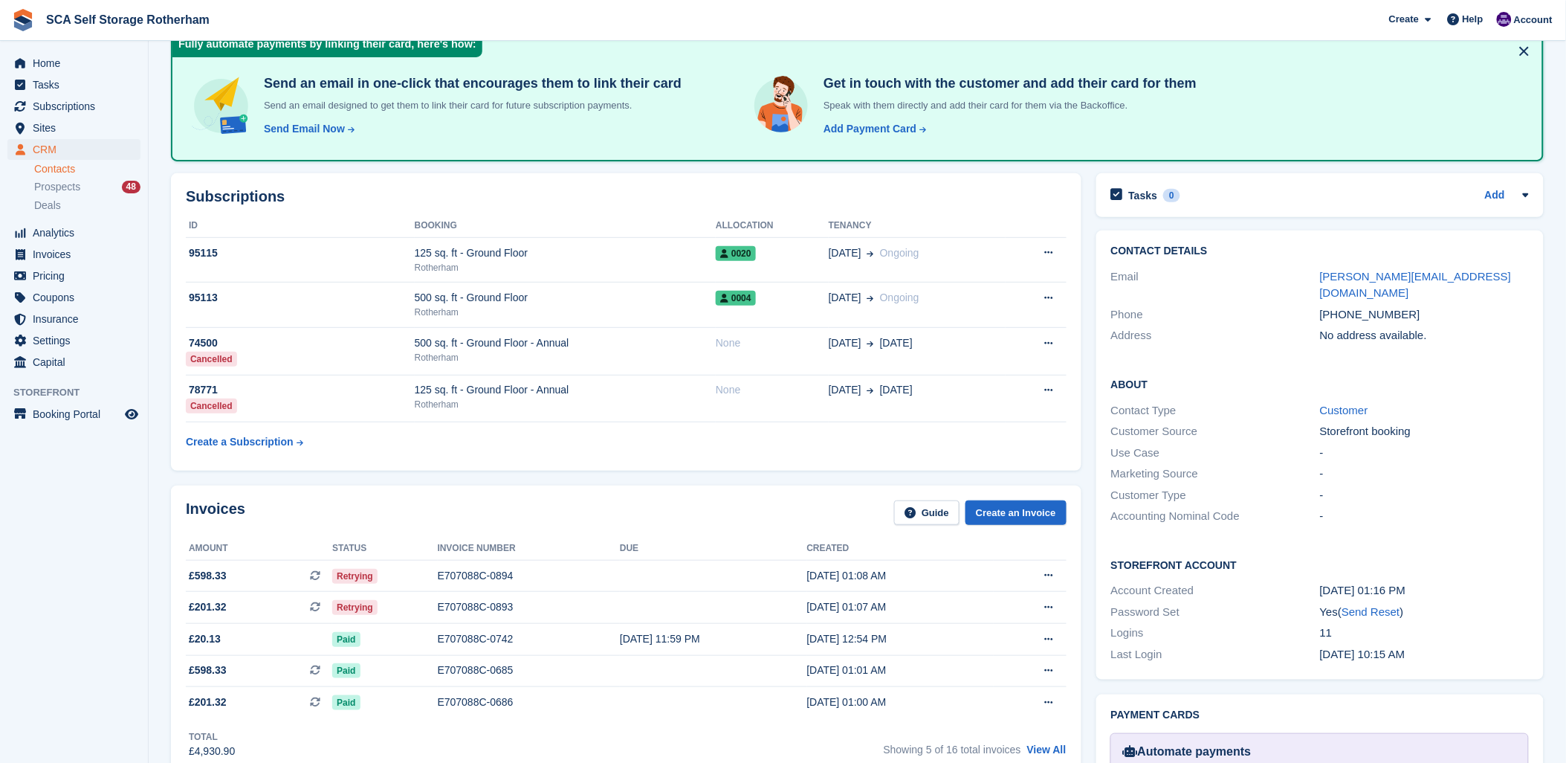
click at [684, 532] on div "Invoices Guide Create an Invoice Amount Status Invoice number Due Created £598.…" at bounding box center [626, 629] width 910 height 288
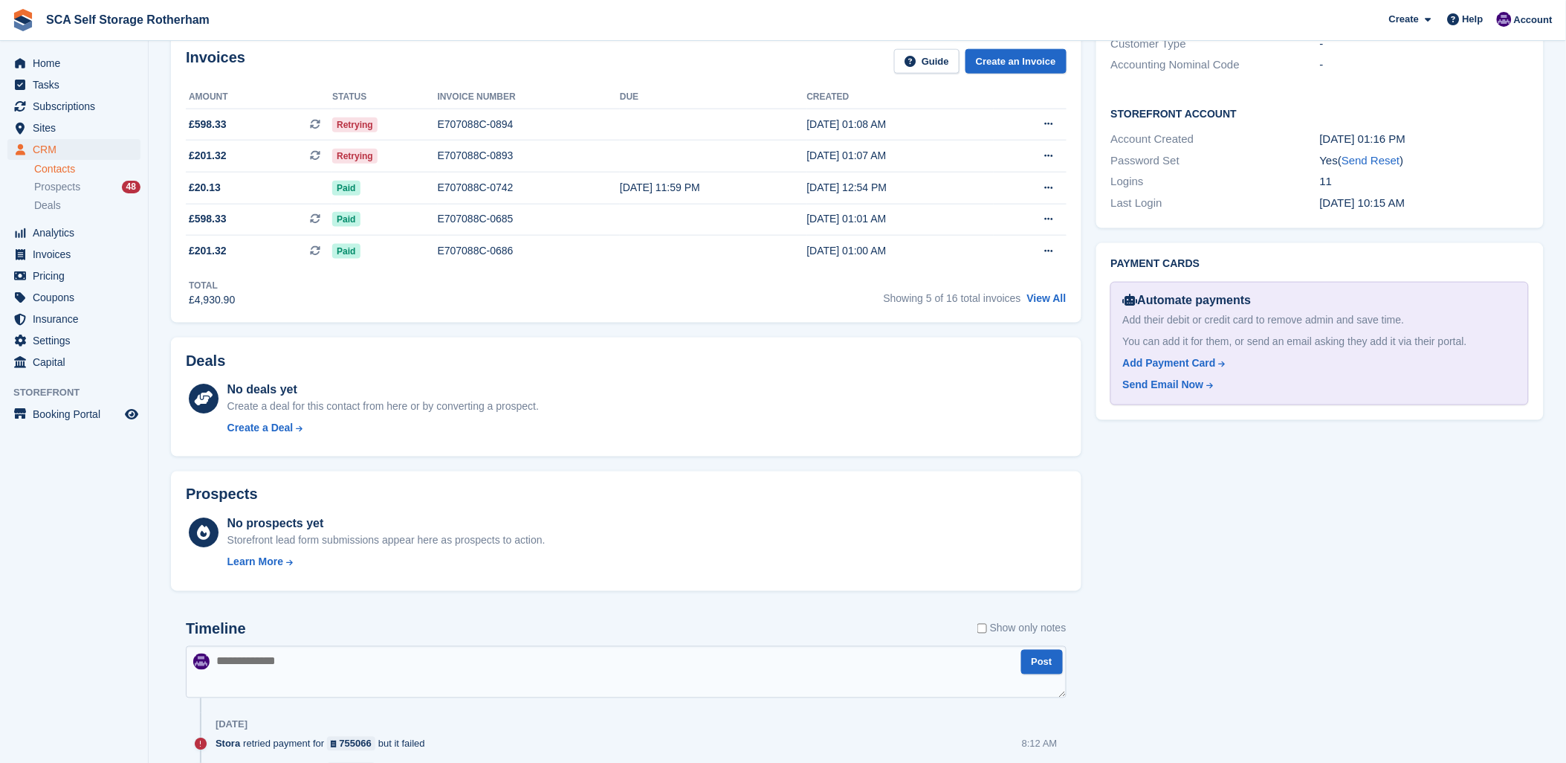
scroll to position [660, 0]
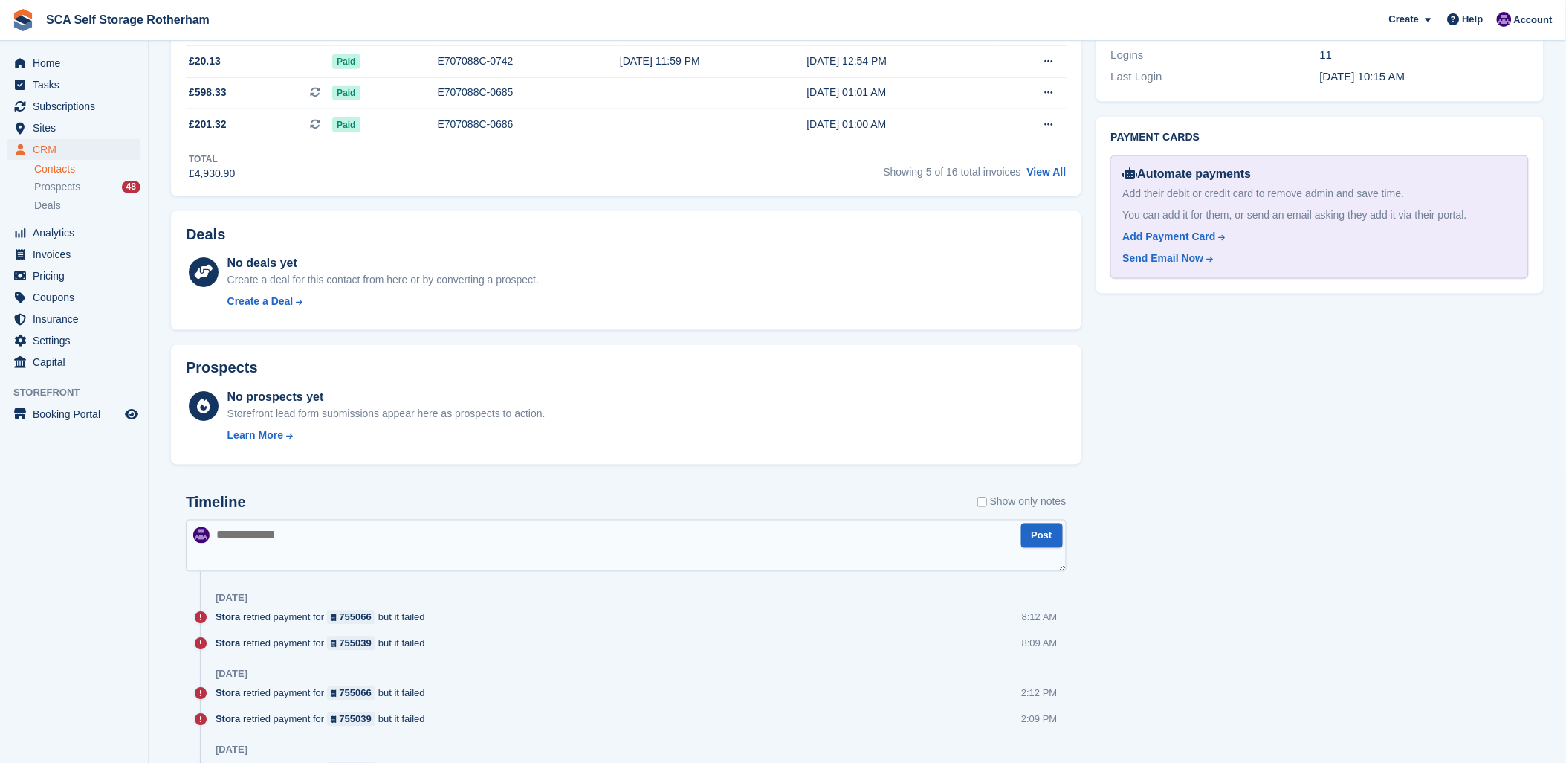
click at [491, 530] on textarea at bounding box center [626, 546] width 881 height 52
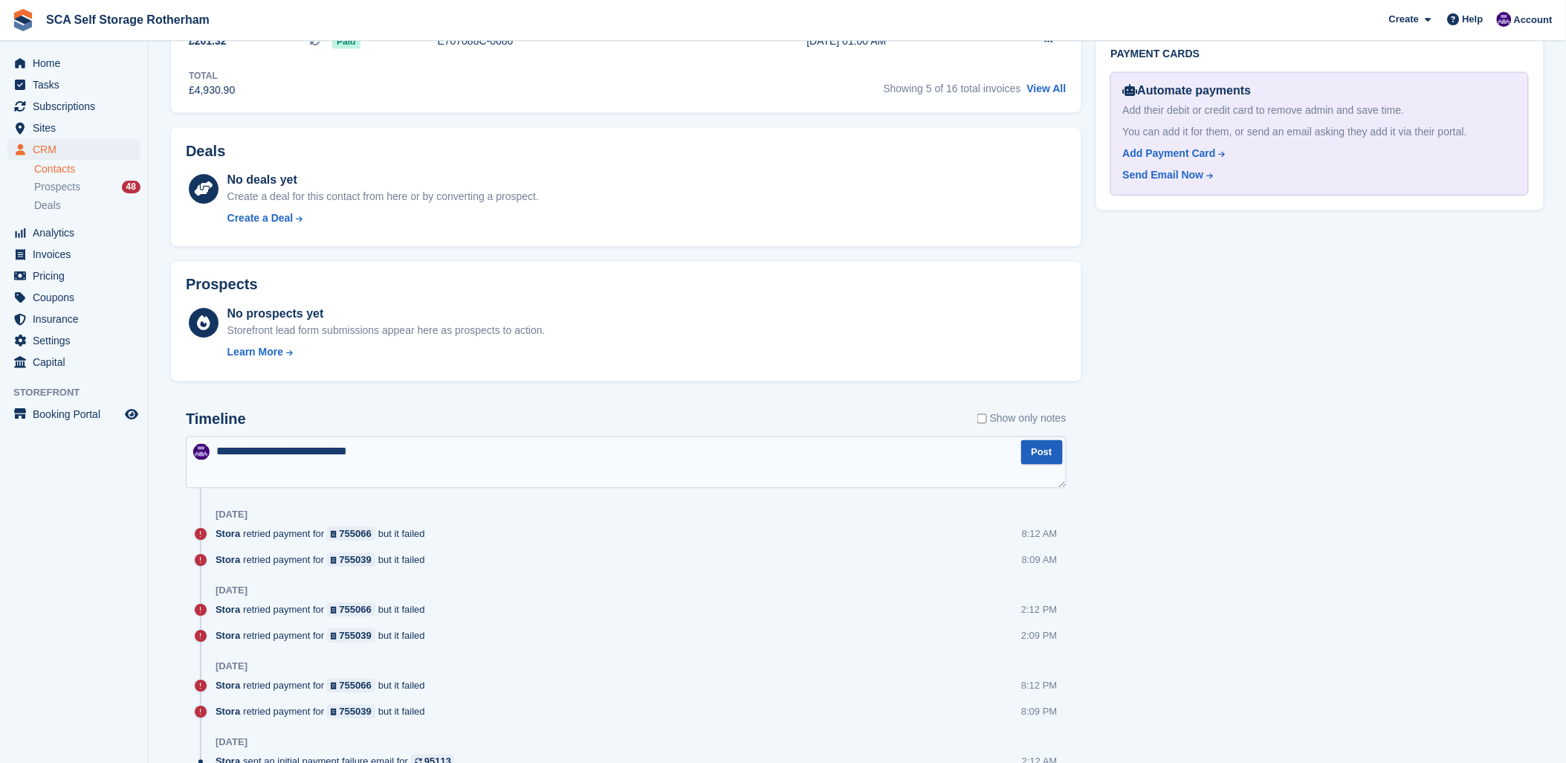
type textarea "**********"
click at [1049, 447] on button "Post" at bounding box center [1042, 452] width 42 height 25
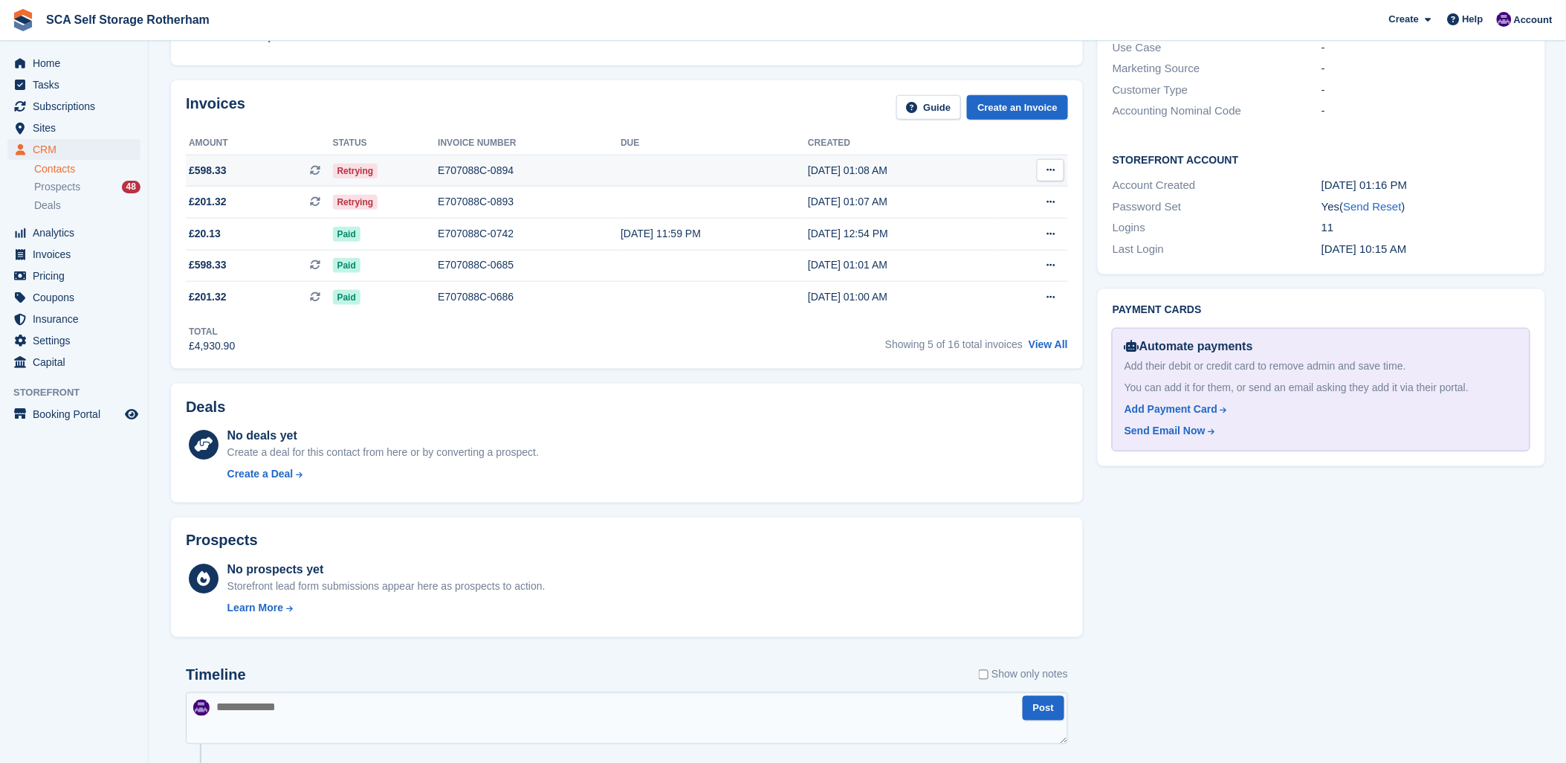
scroll to position [412, 0]
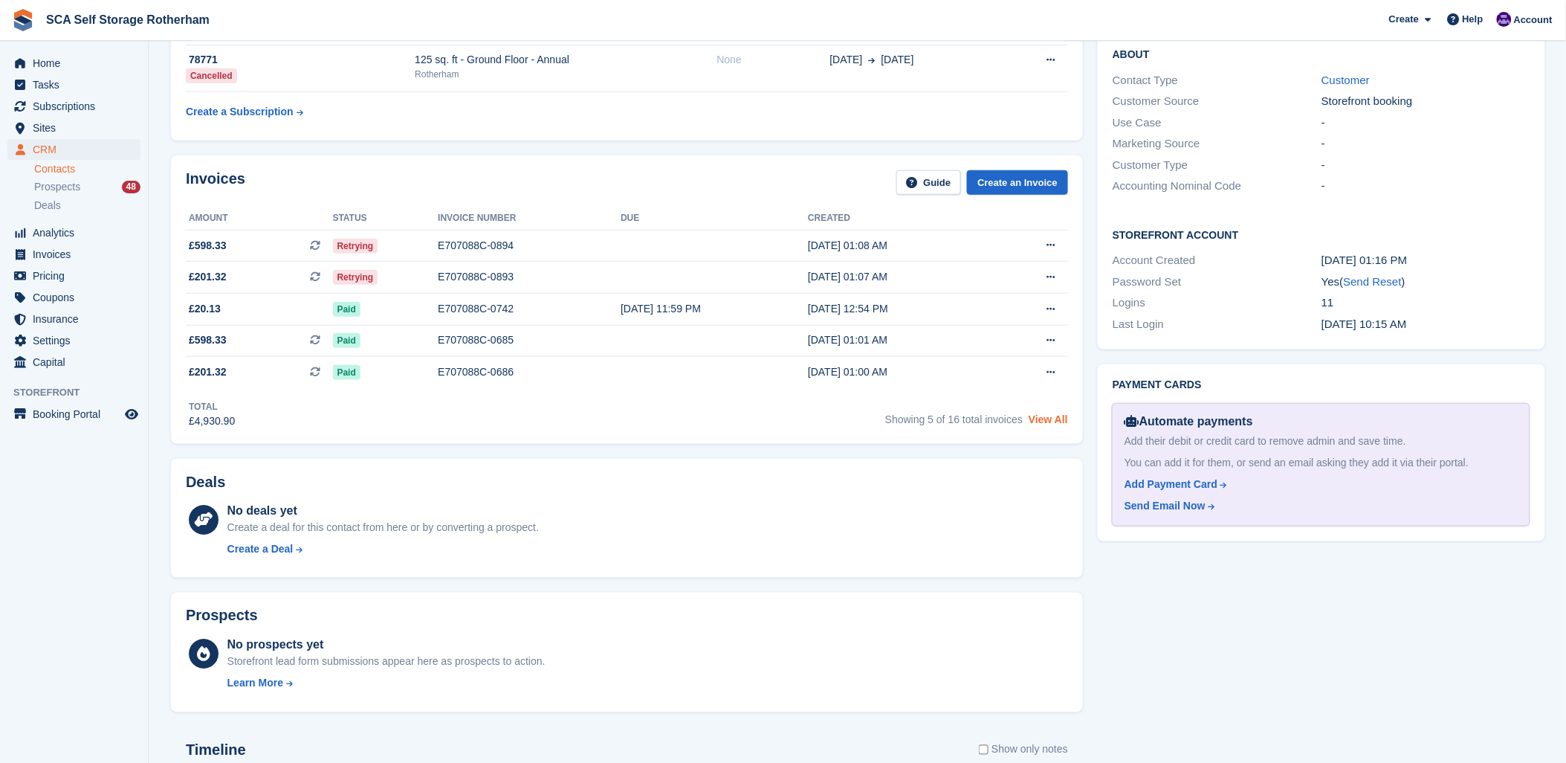
click at [1046, 424] on link "View All" at bounding box center [1048, 419] width 39 height 12
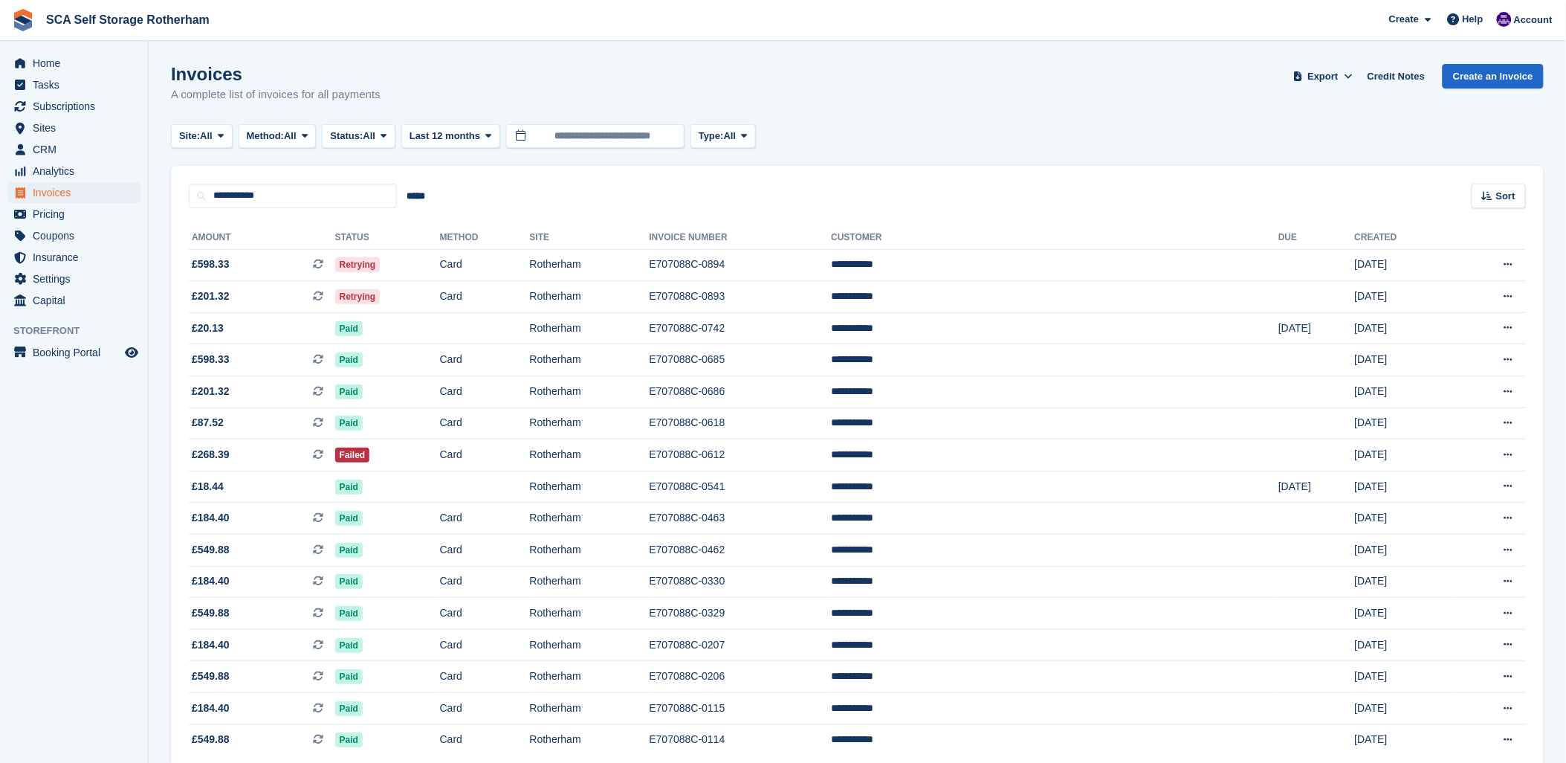
scroll to position [70, 0]
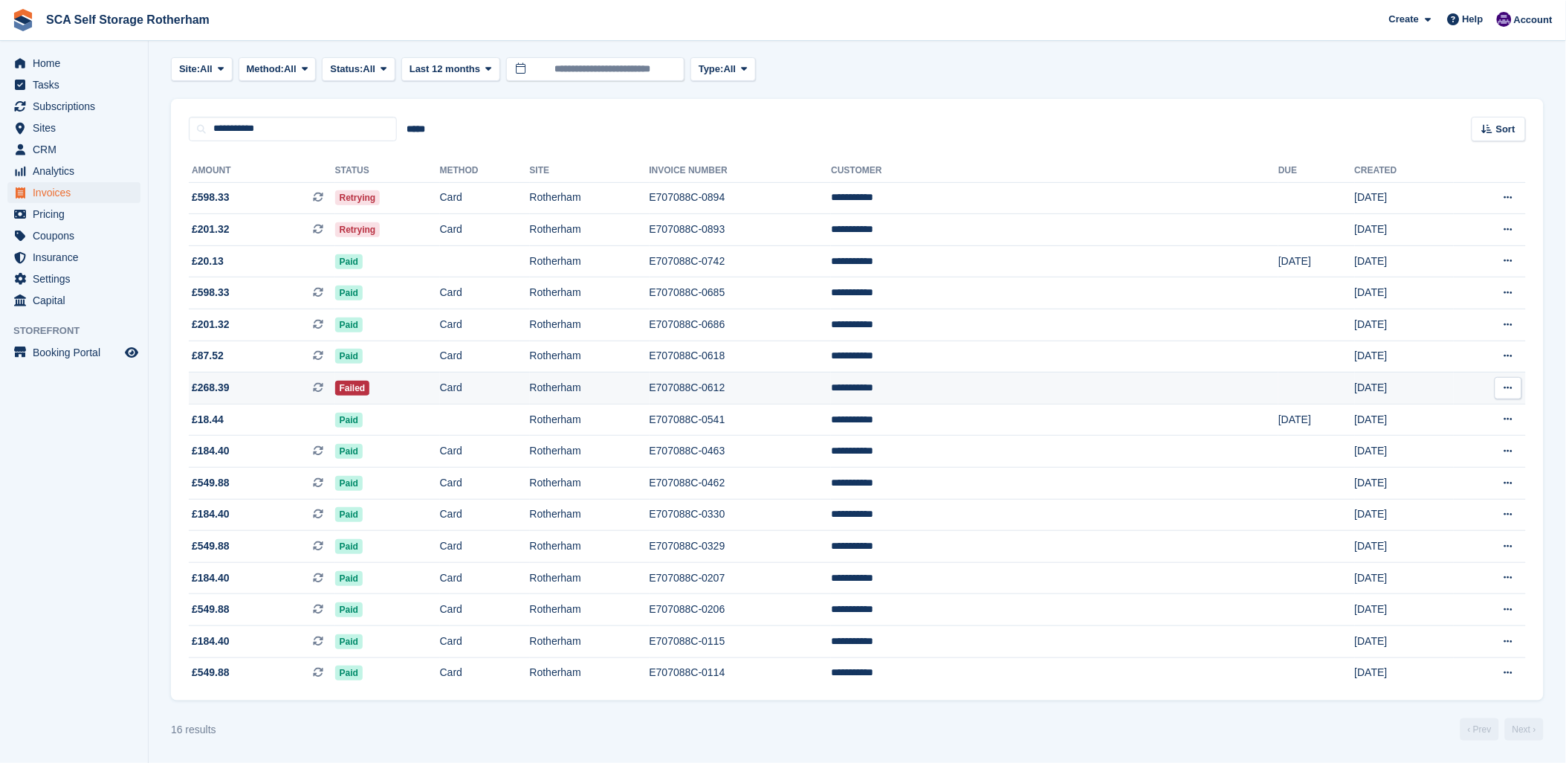
click at [650, 389] on td "Rotherham" at bounding box center [590, 388] width 120 height 32
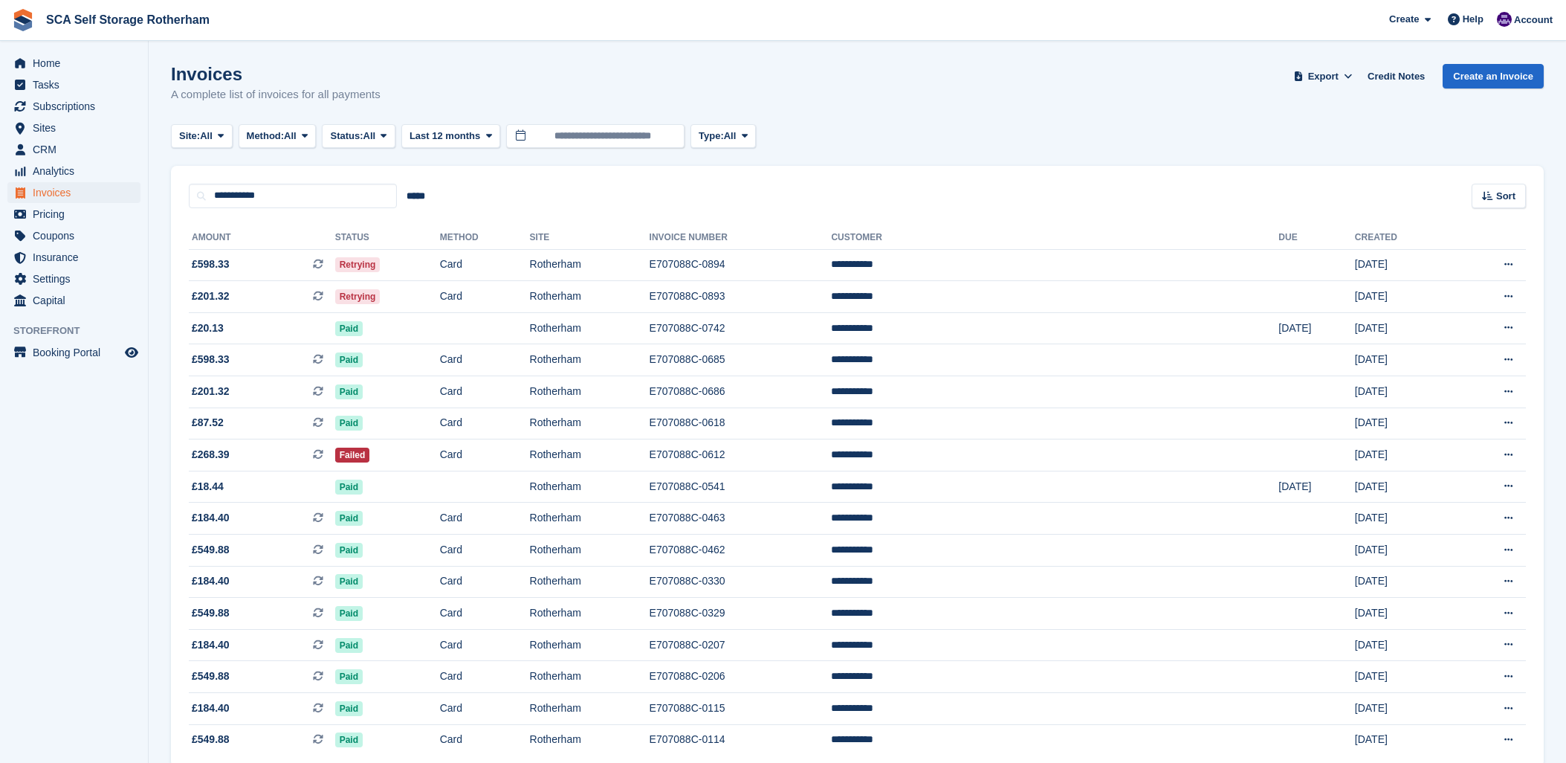
scroll to position [70, 0]
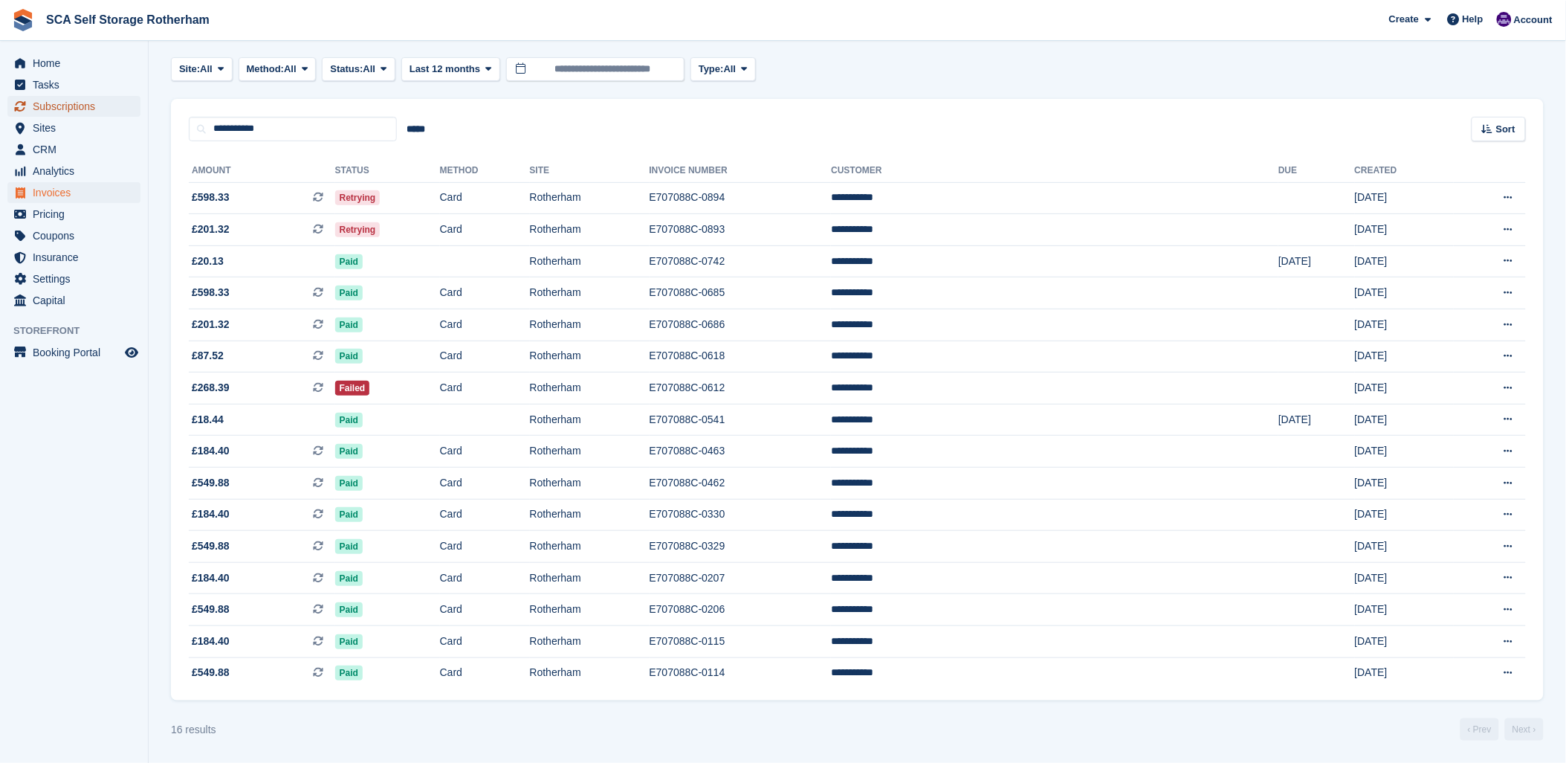
click at [99, 101] on span "Subscriptions" at bounding box center [77, 106] width 89 height 21
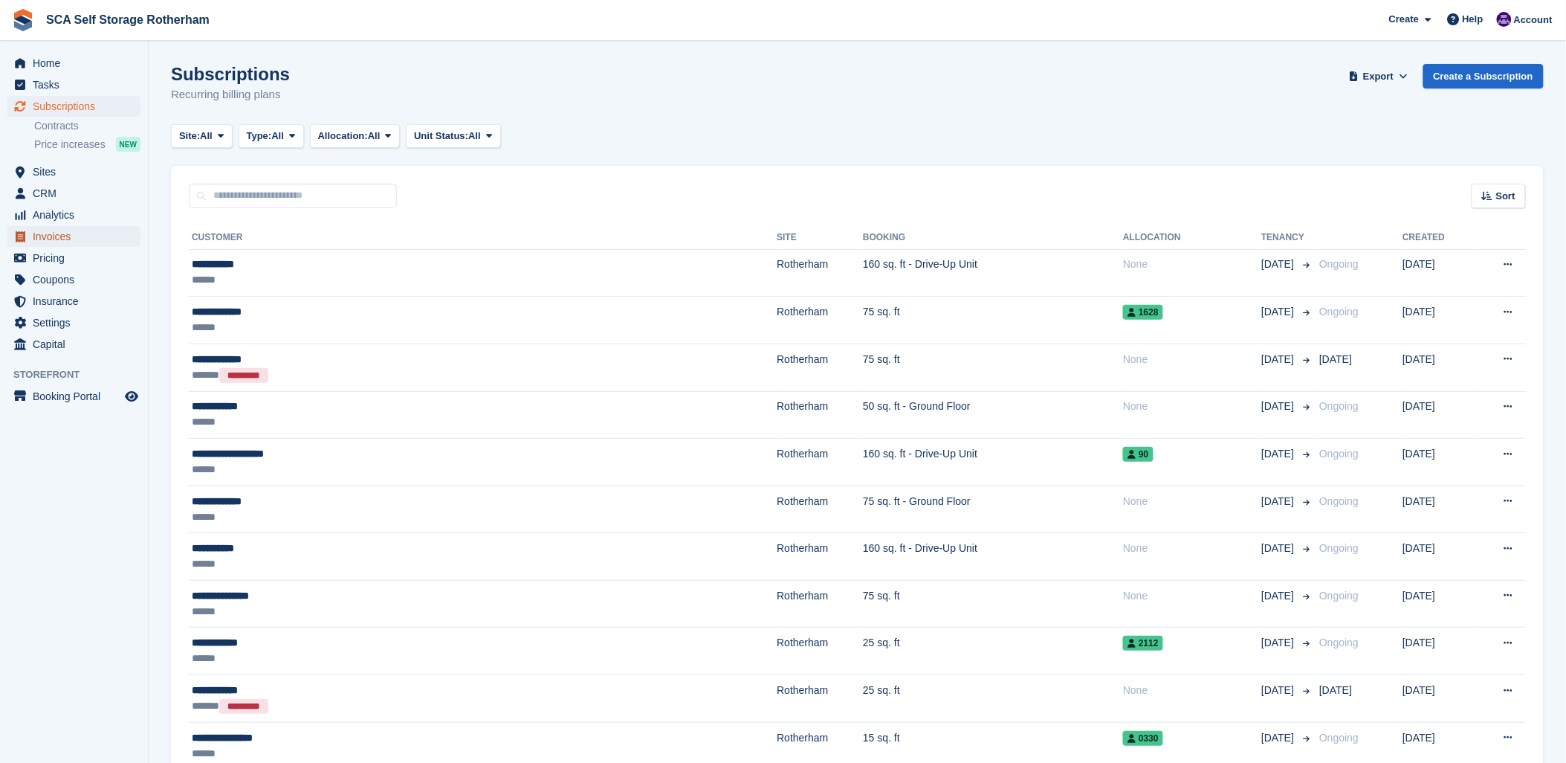
click at [45, 239] on span "Invoices" at bounding box center [77, 236] width 89 height 21
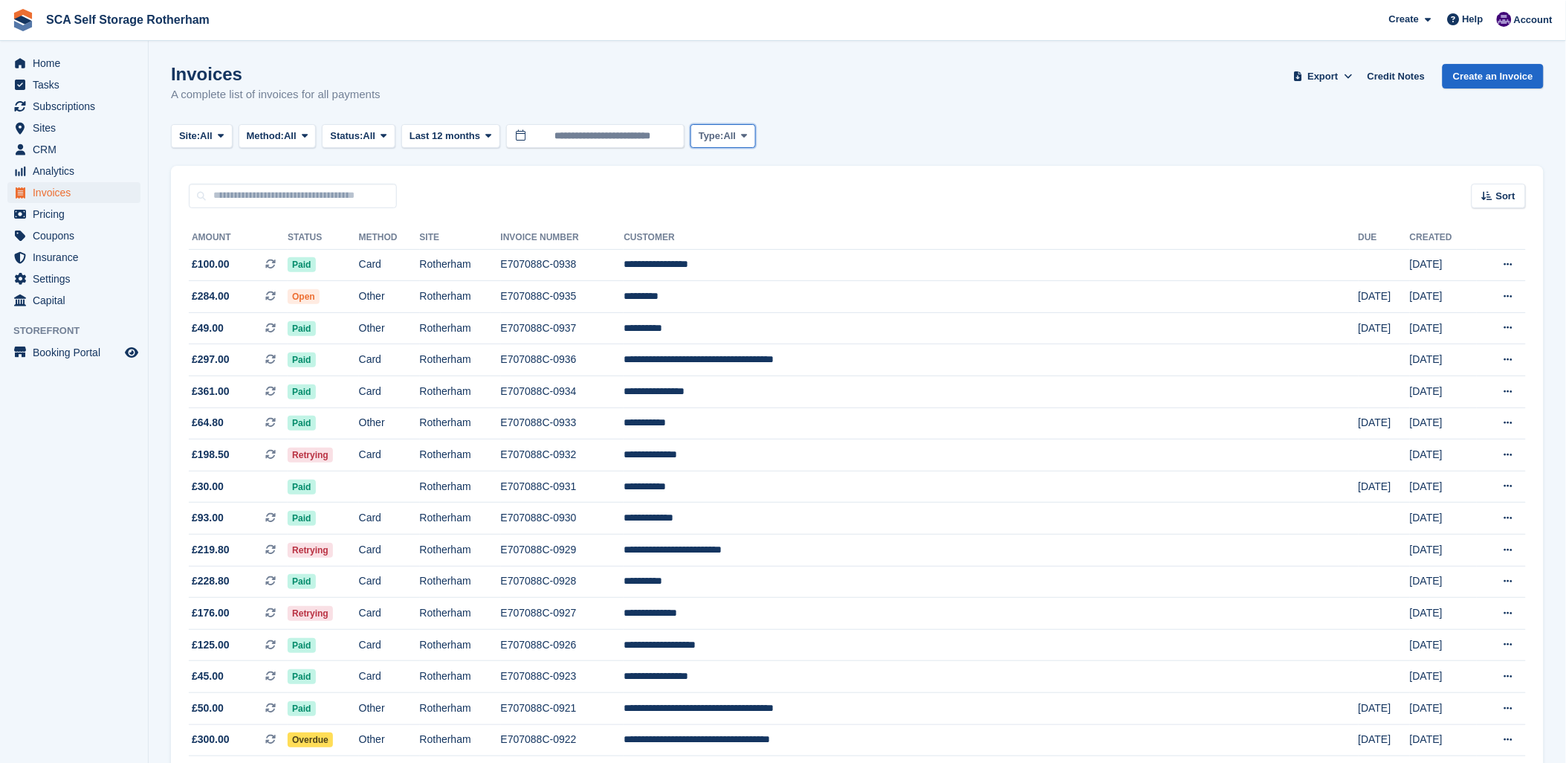
click at [721, 137] on span "Type:" at bounding box center [711, 136] width 25 height 15
click at [727, 255] on link "Subscription" at bounding box center [761, 251] width 129 height 27
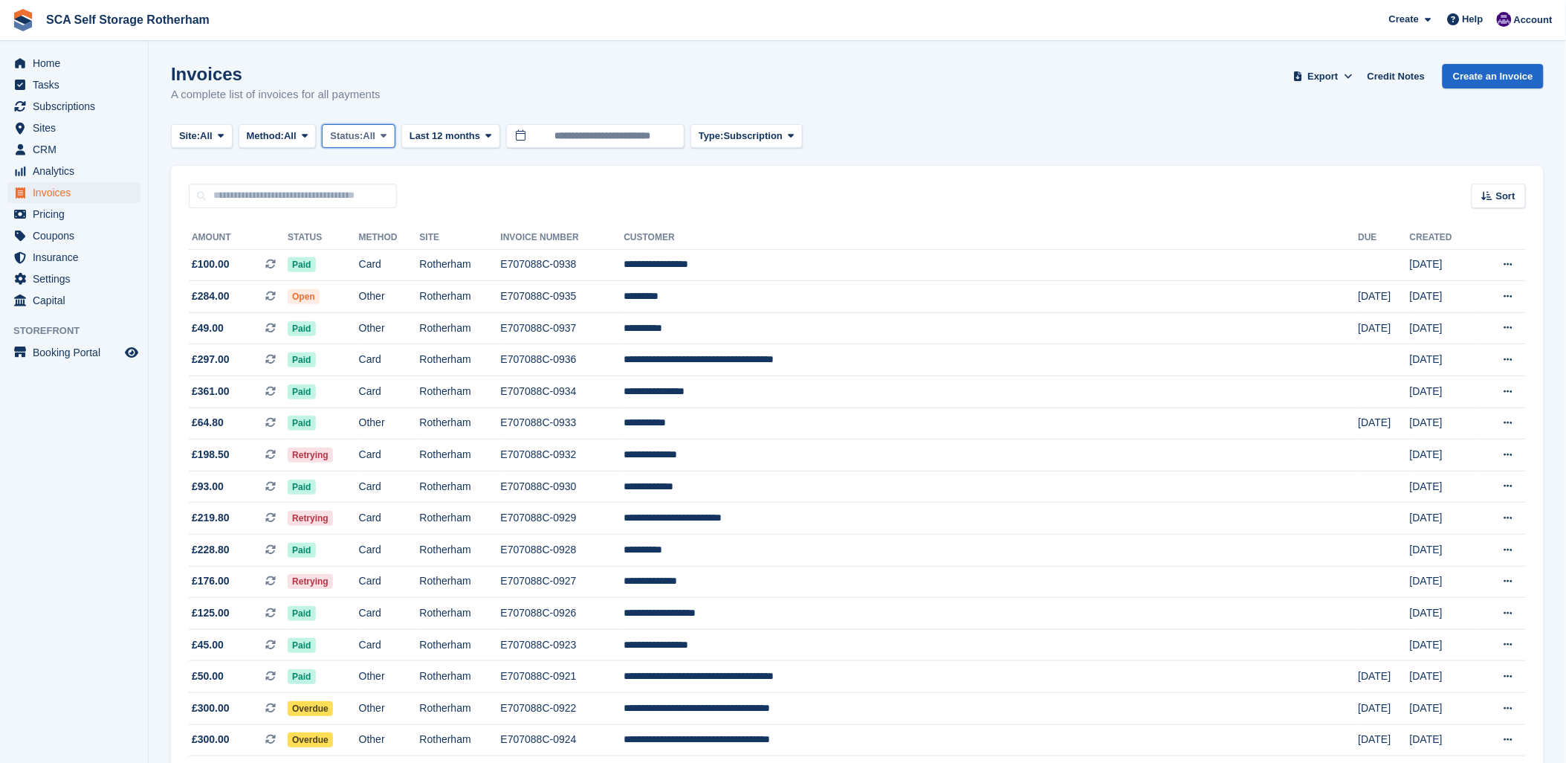
click at [363, 132] on span "Status:" at bounding box center [346, 136] width 33 height 15
click at [381, 245] on link "Open" at bounding box center [393, 251] width 129 height 27
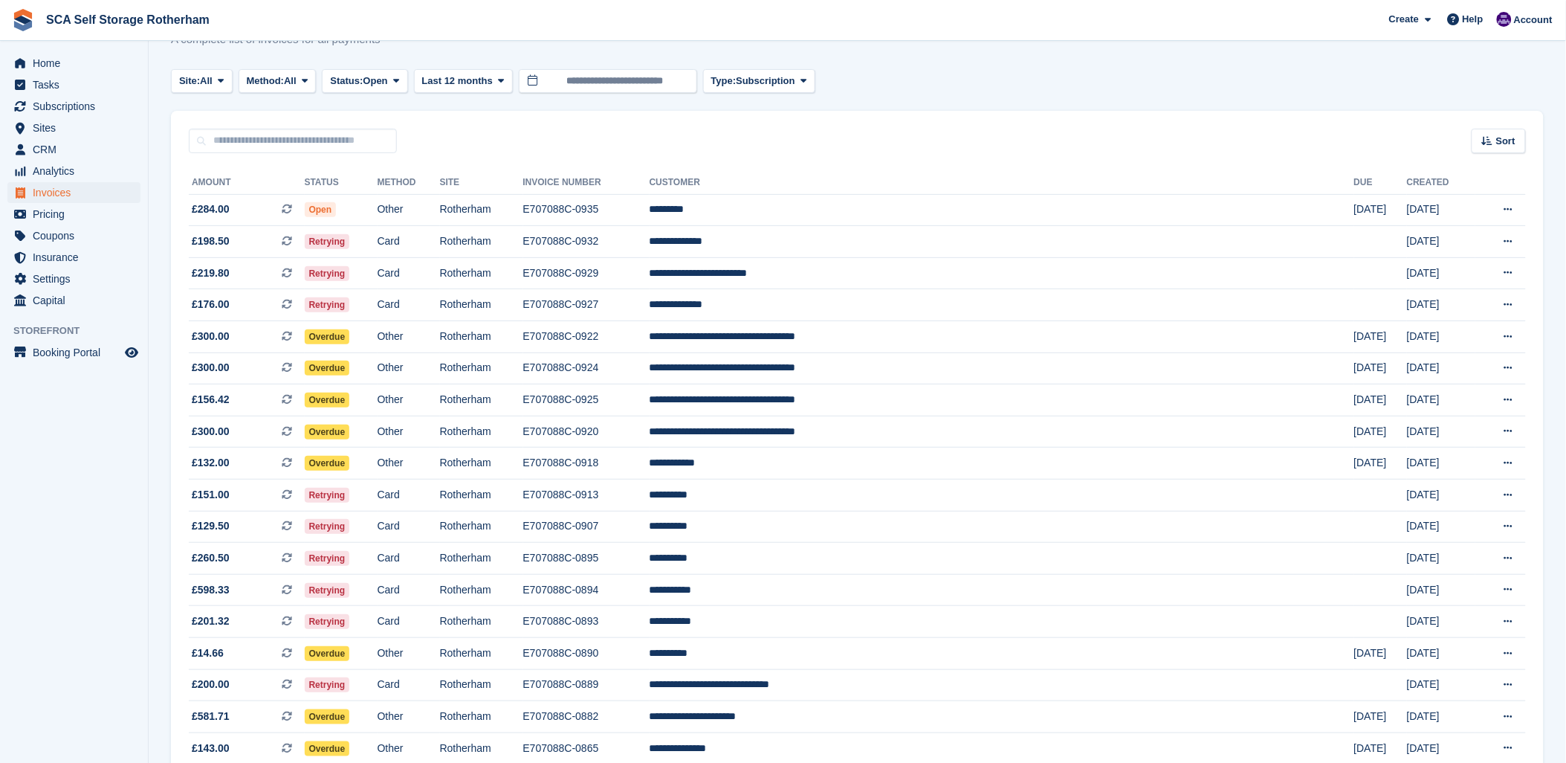
scroll to position [82, 0]
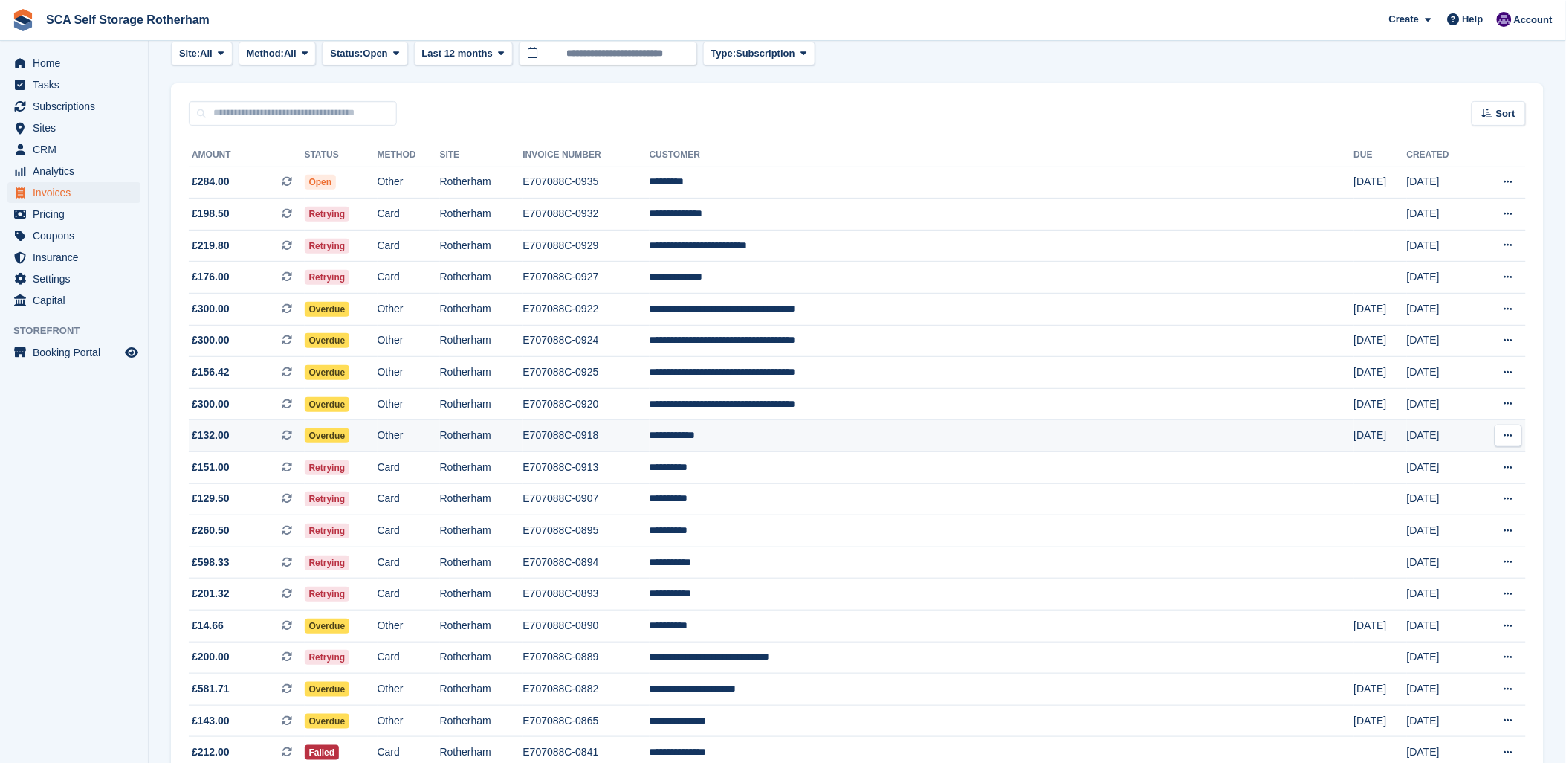
click at [942, 427] on td "**********" at bounding box center [1002, 436] width 705 height 32
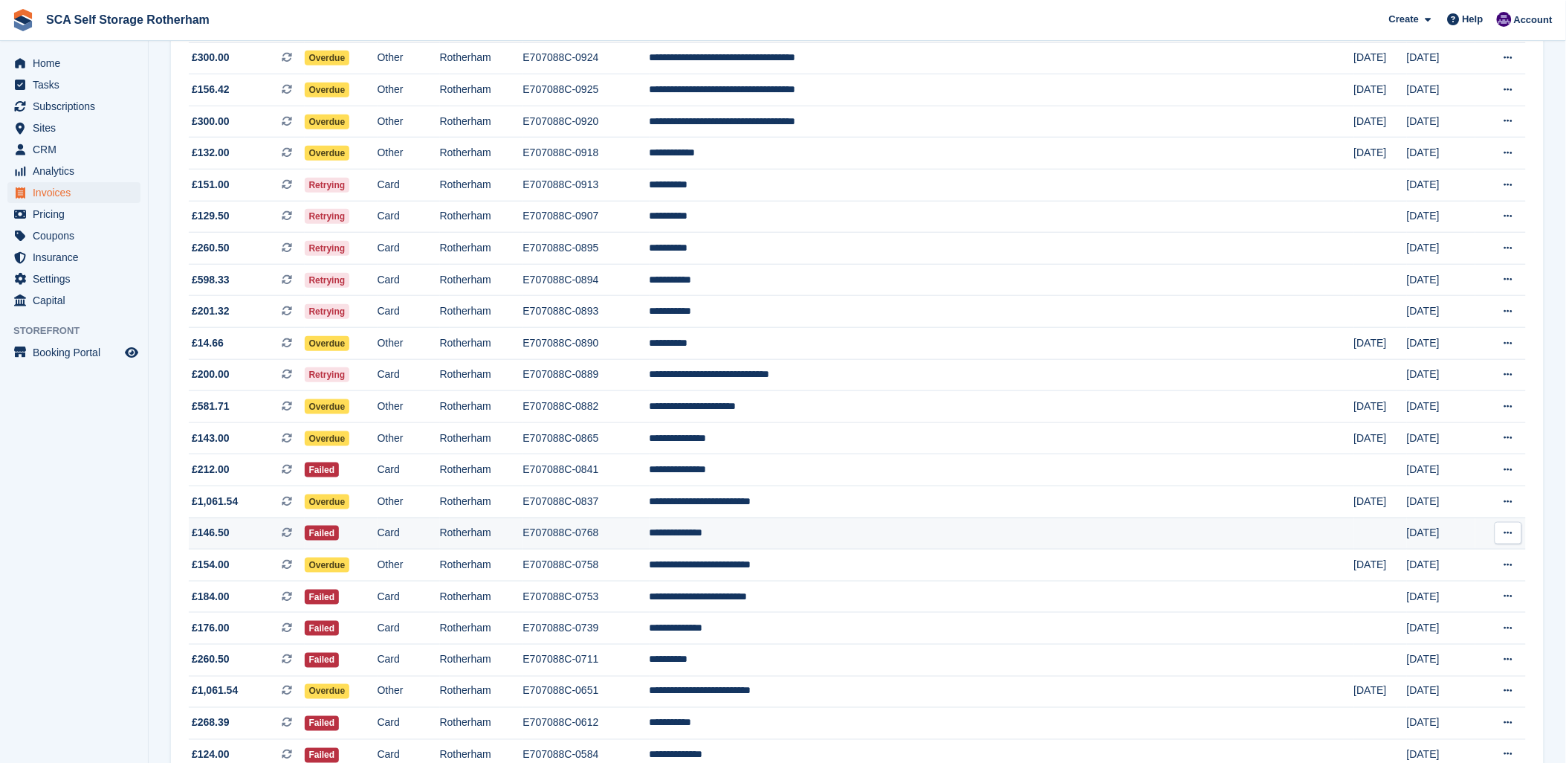
scroll to position [485, 0]
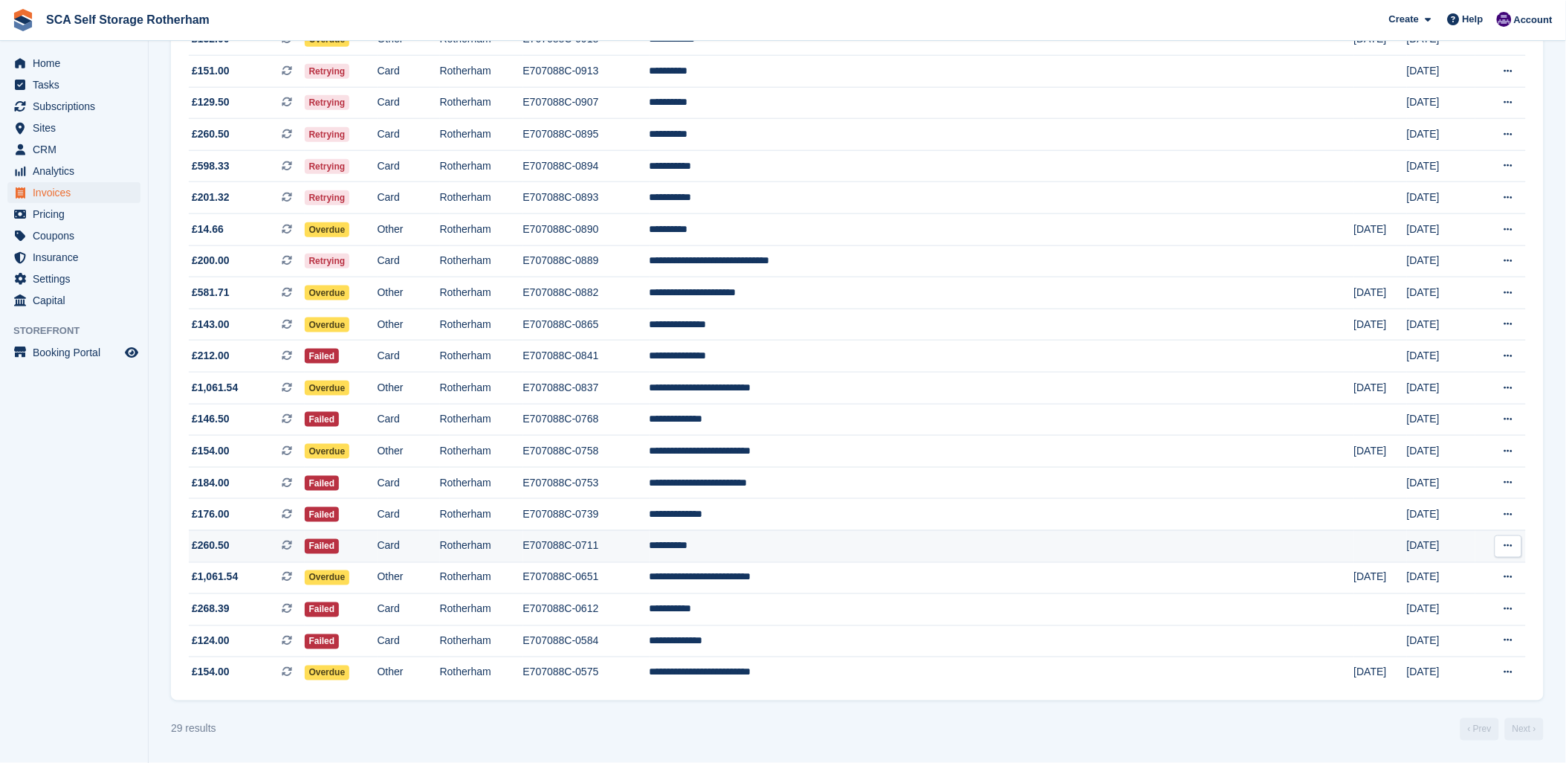
click at [881, 549] on td "**********" at bounding box center [1002, 546] width 705 height 32
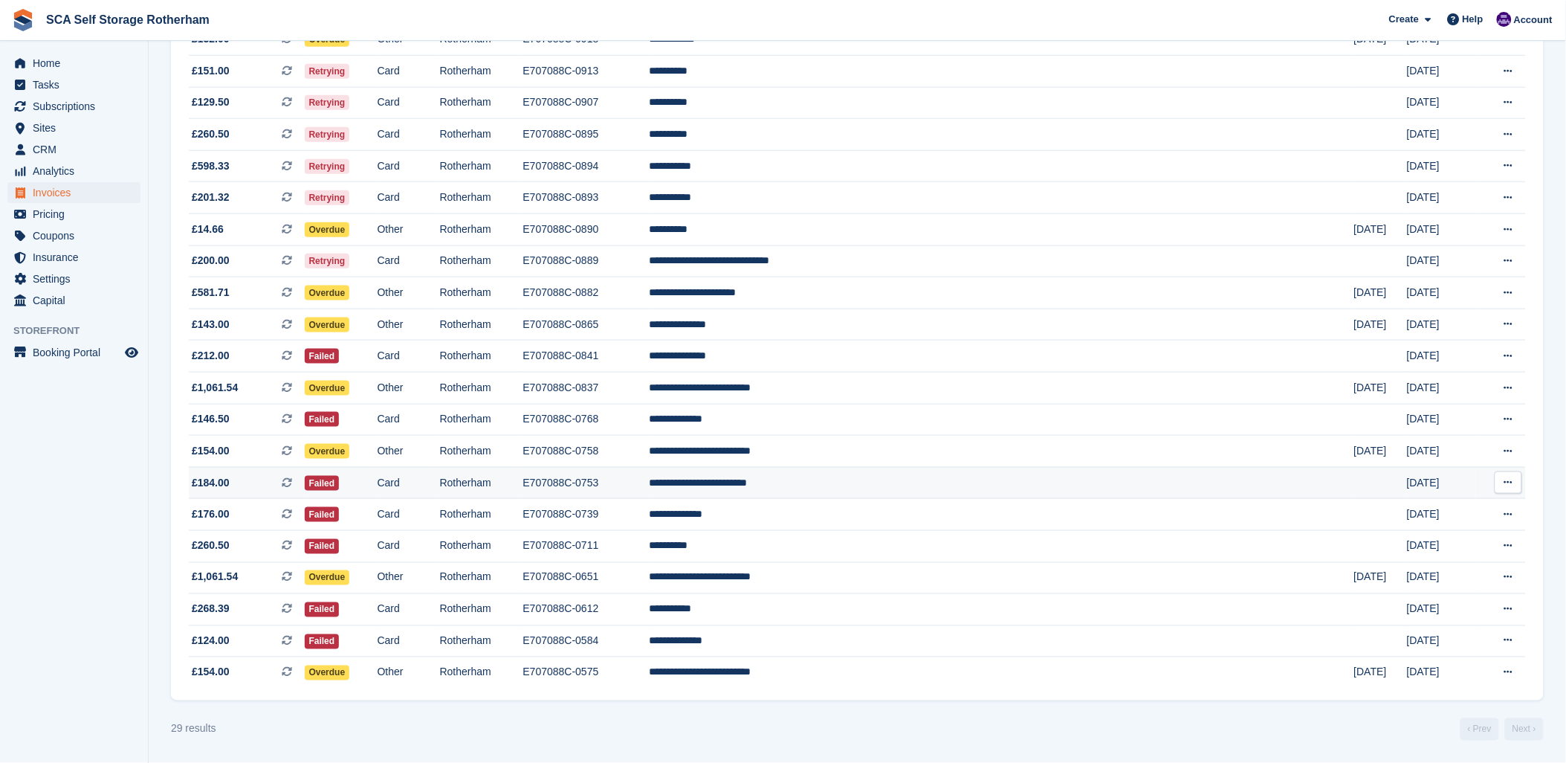
click at [872, 487] on td "**********" at bounding box center [1002, 483] width 705 height 32
click at [870, 420] on td "**********" at bounding box center [1002, 420] width 705 height 32
click at [214, 416] on span "£146.50" at bounding box center [211, 419] width 38 height 16
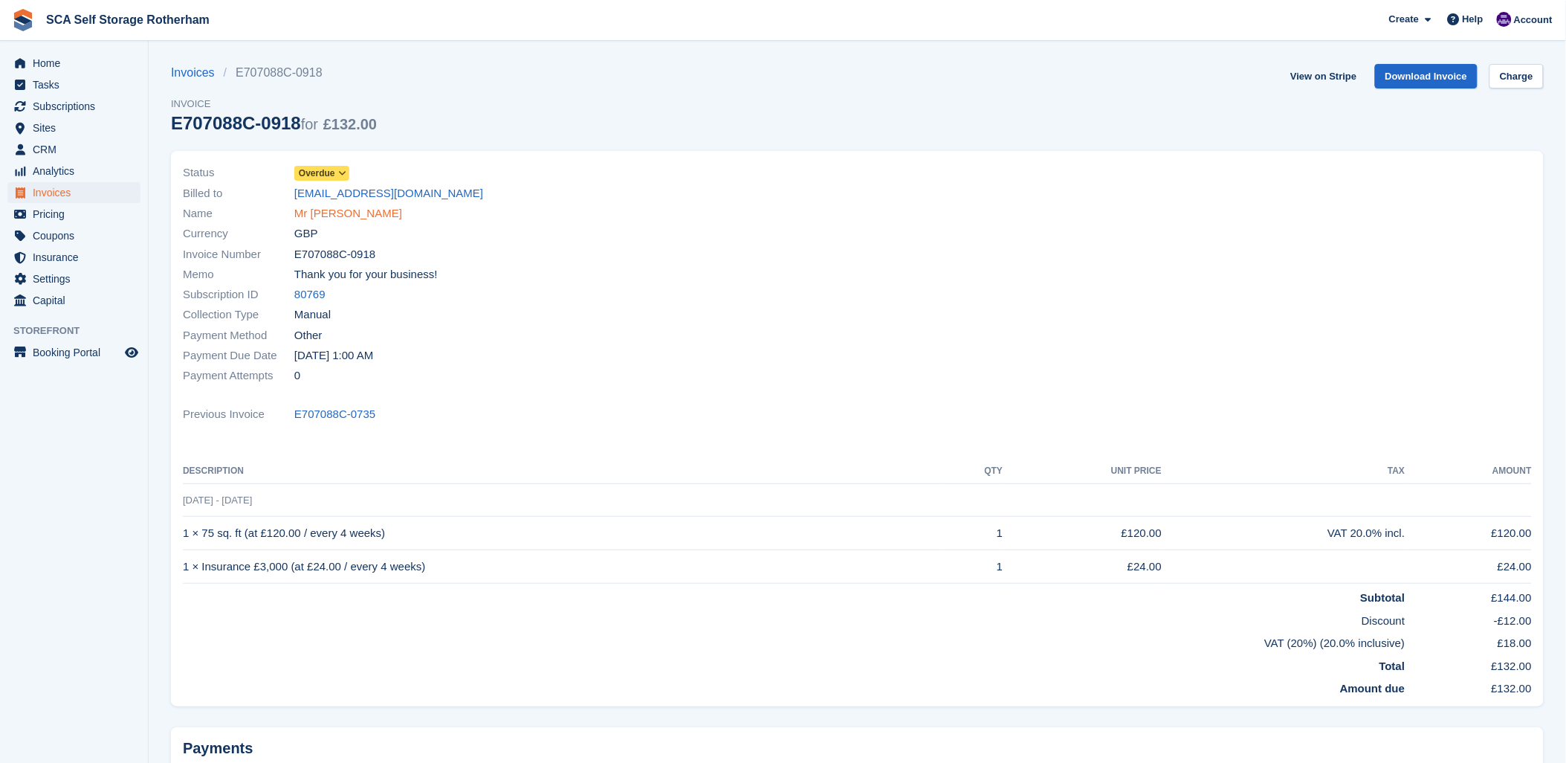
click at [336, 217] on link "Mr [PERSON_NAME]" at bounding box center [348, 213] width 108 height 17
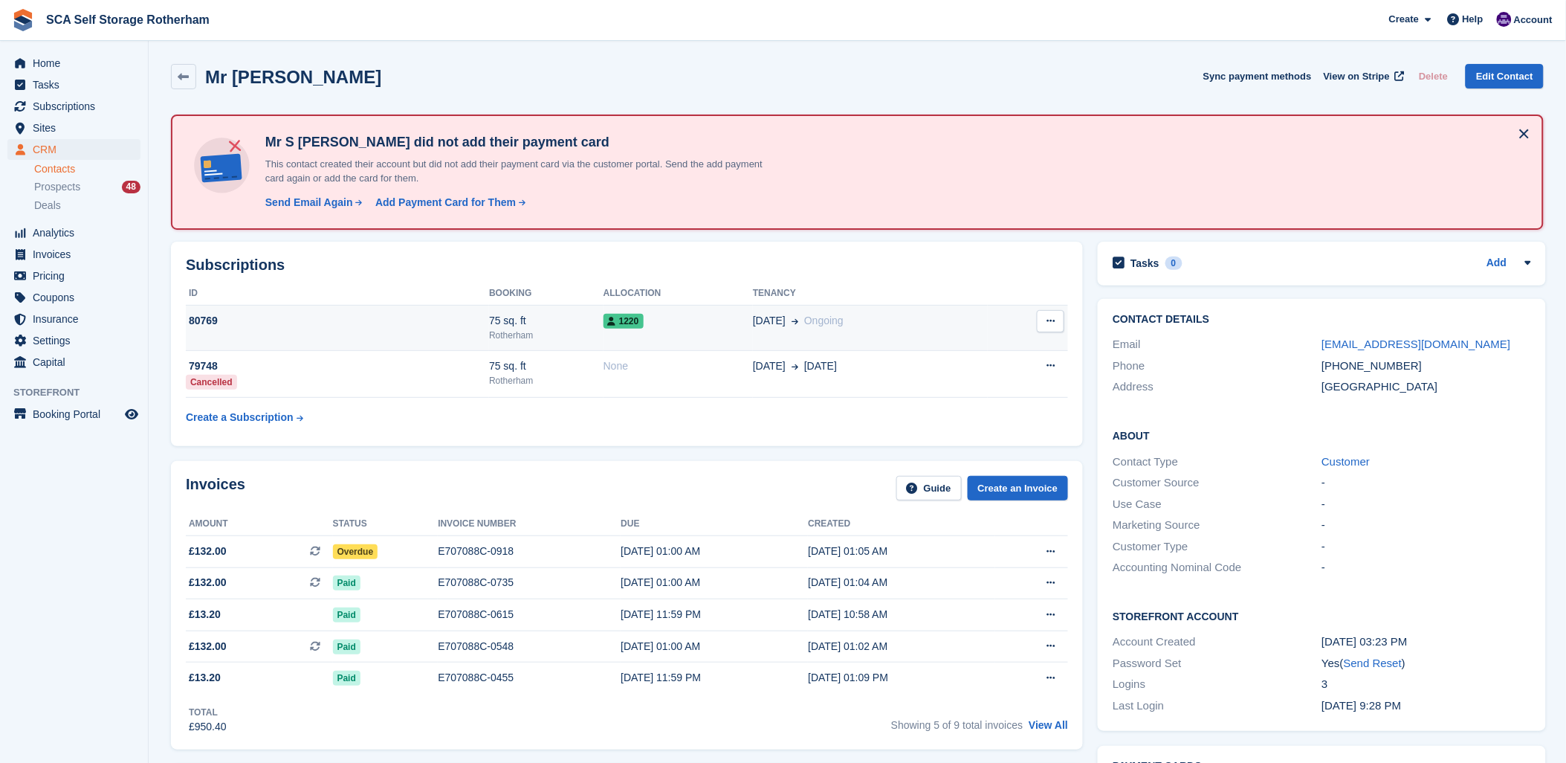
click at [398, 313] on div "80769" at bounding box center [337, 321] width 303 height 16
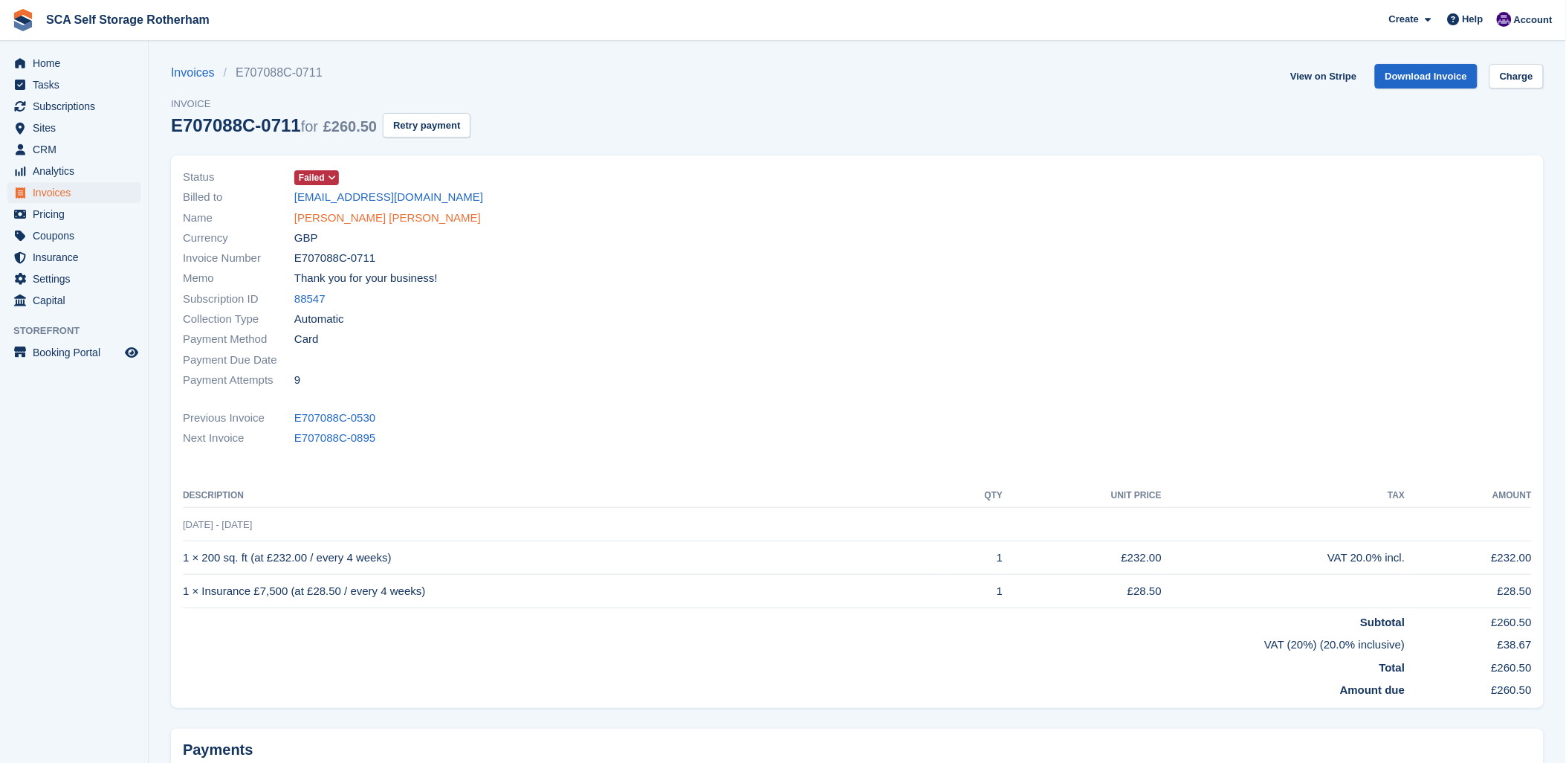
click at [331, 221] on link "[PERSON_NAME] [PERSON_NAME]" at bounding box center [387, 218] width 187 height 17
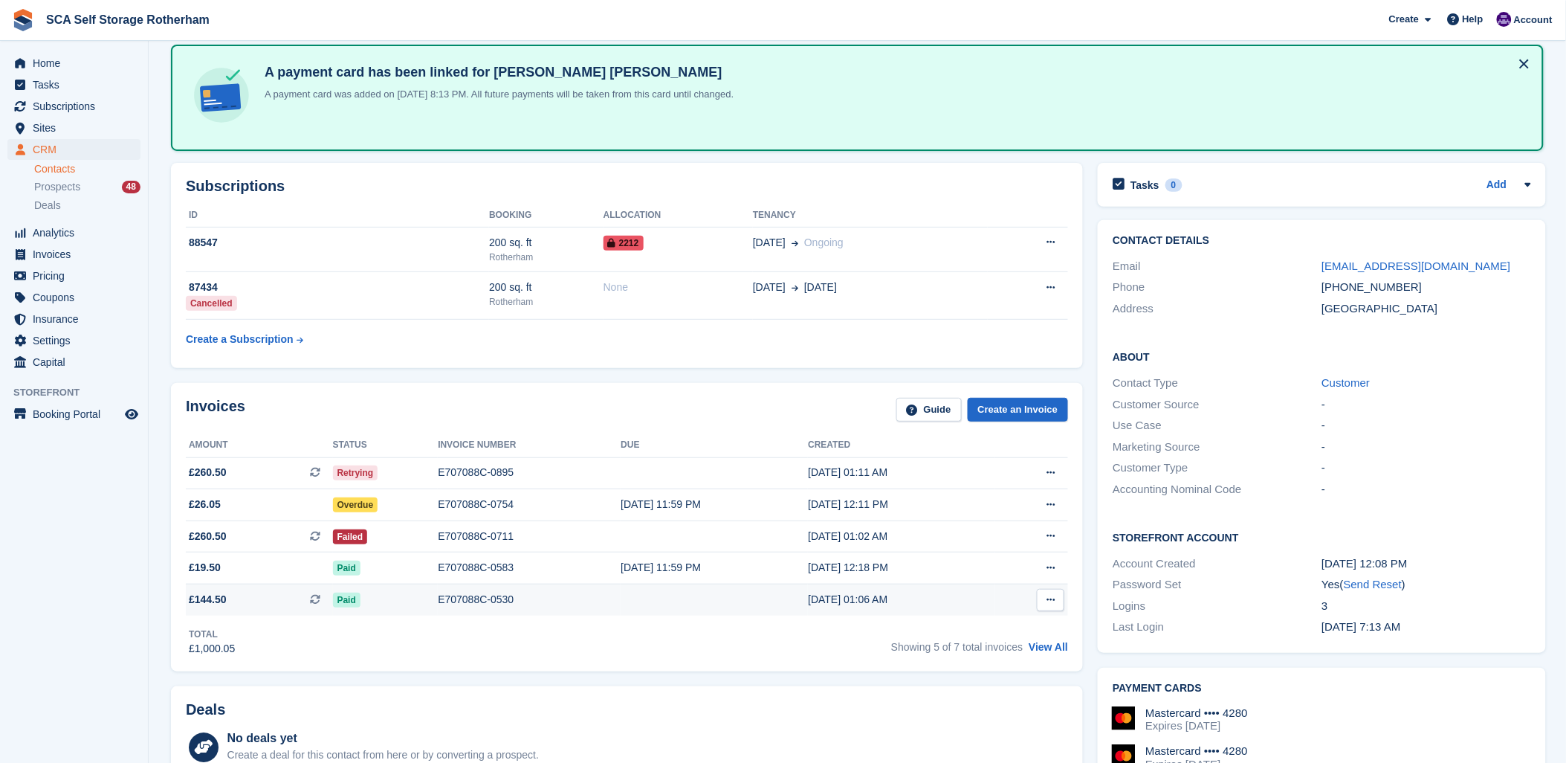
scroll to position [165, 0]
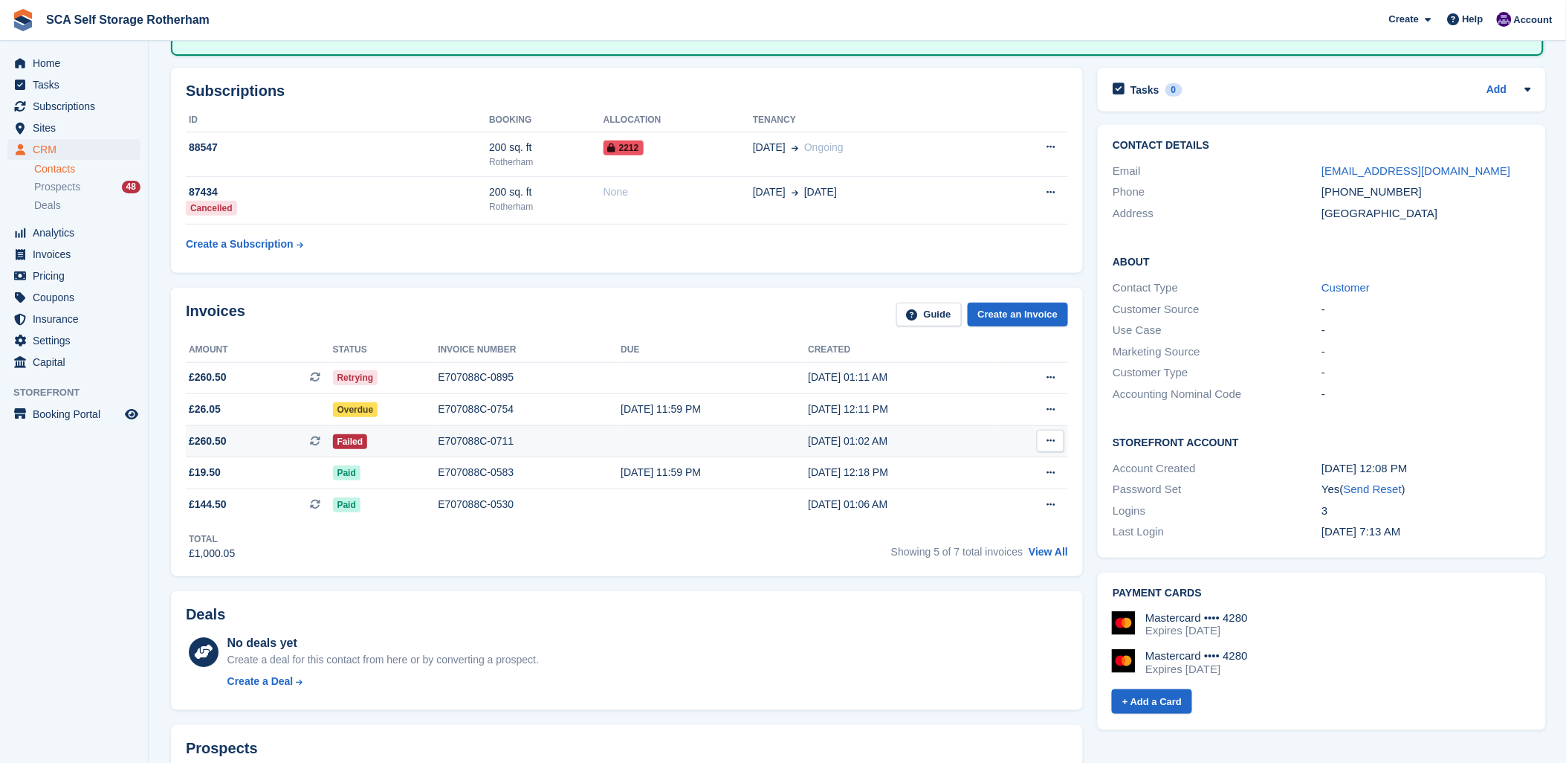
click at [463, 436] on div "E707088C-0711" at bounding box center [529, 441] width 183 height 16
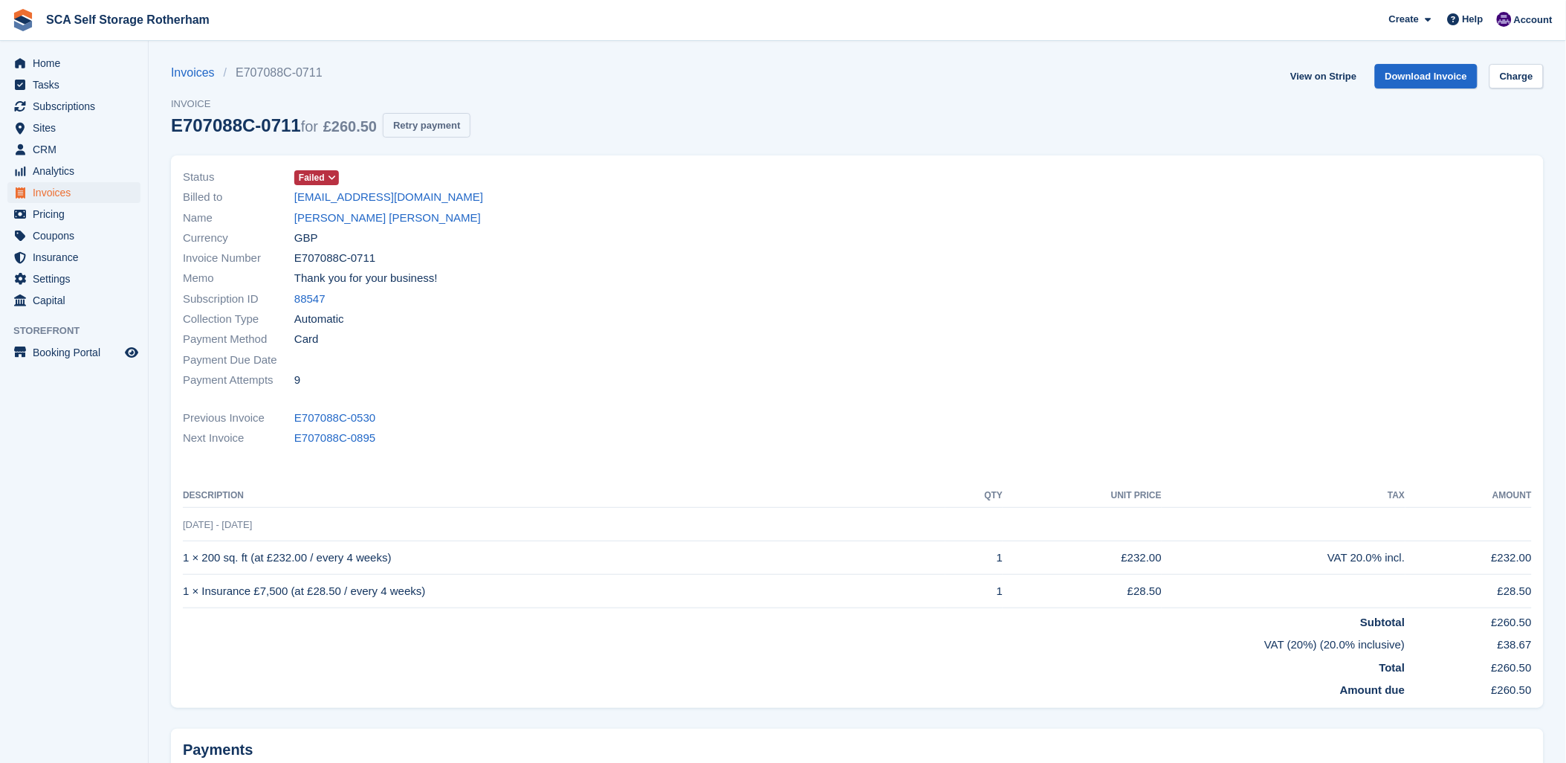
click at [446, 136] on button "Retry payment" at bounding box center [427, 125] width 88 height 25
click at [945, 400] on div "Status Failed Billed to martinssconsultant@gmail.com Name Raith Hart Currency G…" at bounding box center [857, 431] width 1373 height 552
click at [1385, 302] on div at bounding box center [1200, 278] width 684 height 241
click at [324, 212] on link "Raith Hart" at bounding box center [387, 218] width 187 height 17
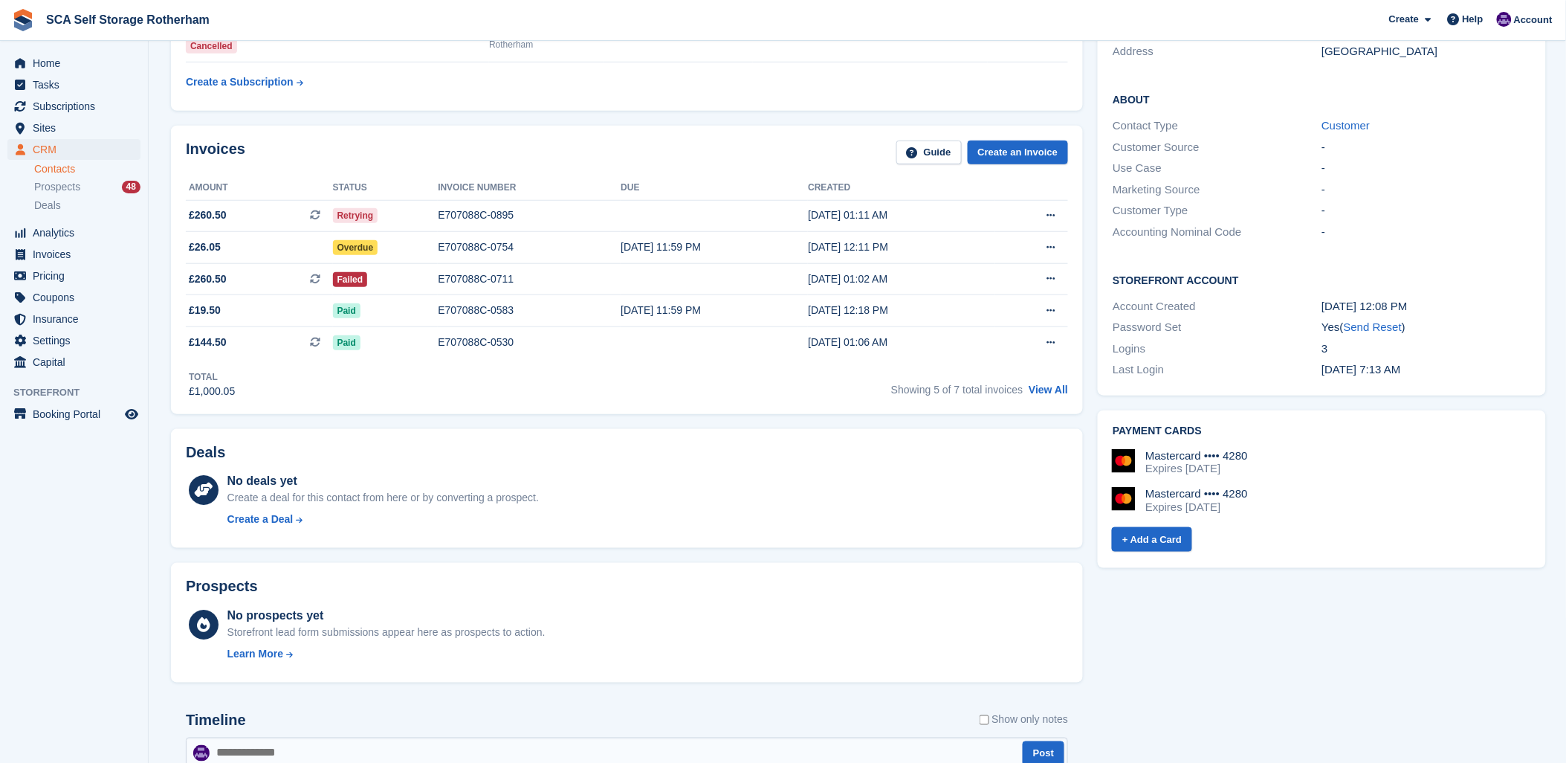
scroll to position [412, 0]
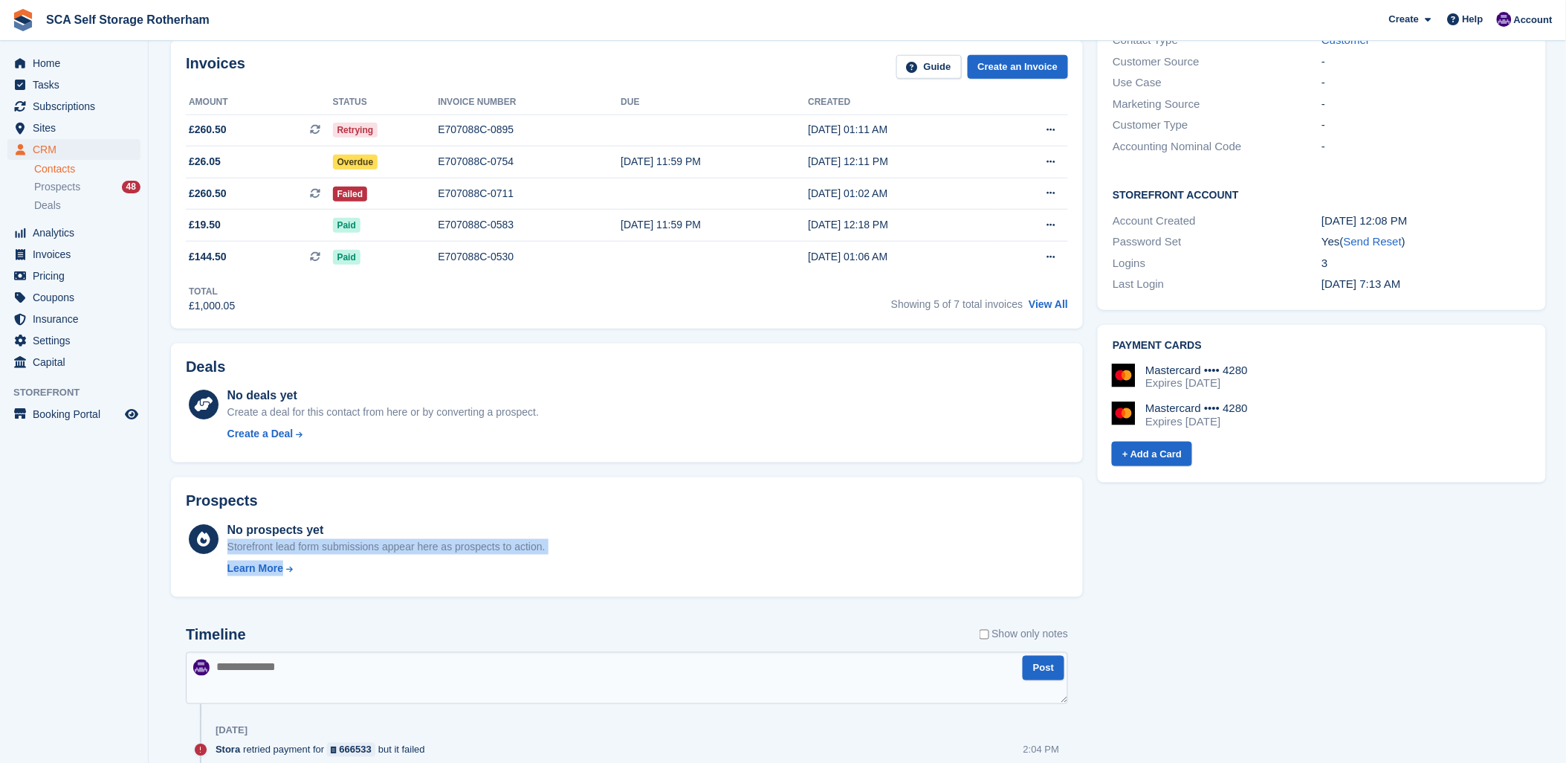
drag, startPoint x: 601, startPoint y: 526, endPoint x: 577, endPoint y: 584, distance: 62.7
click at [577, 584] on div "Prospects No prospects yet Storefront lead form submissions appear here as pros…" at bounding box center [627, 537] width 912 height 120
drag, startPoint x: 577, startPoint y: 584, endPoint x: 552, endPoint y: 660, distance: 79.7
click at [552, 662] on textarea at bounding box center [627, 678] width 882 height 52
type textarea "**********"
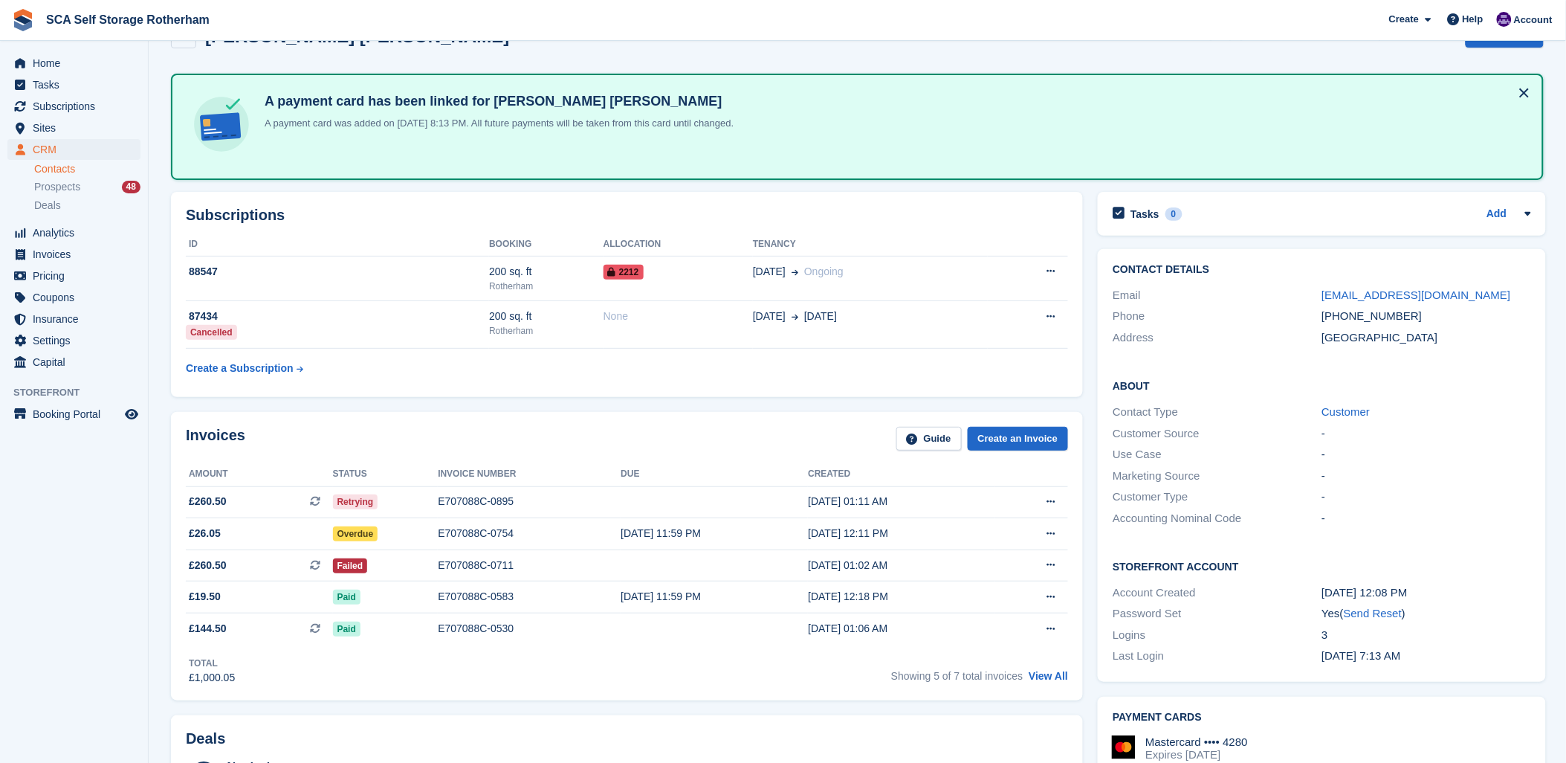
scroll to position [0, 0]
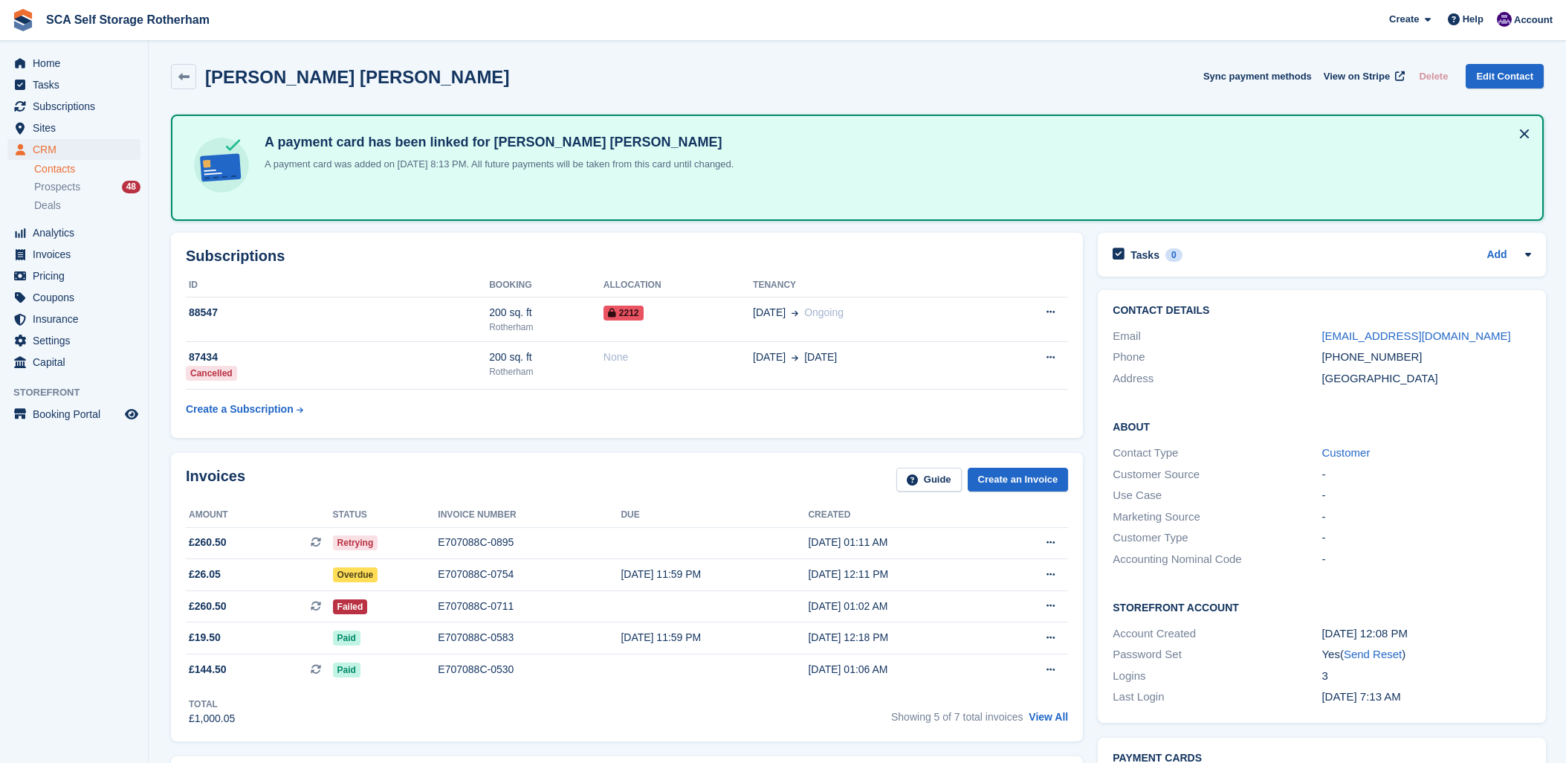
scroll to position [165, 0]
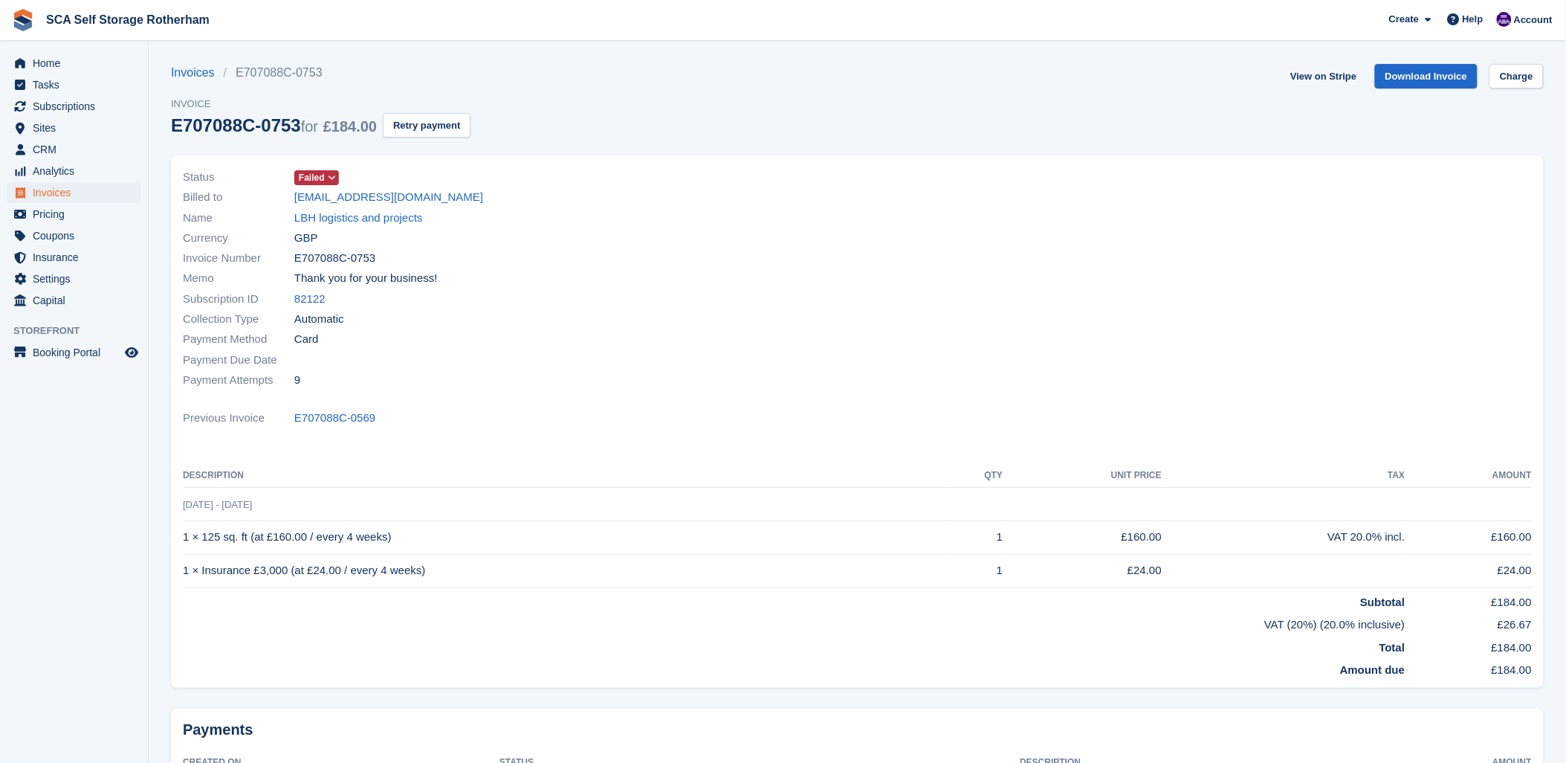
click at [576, 323] on div "Collection Type Automatic" at bounding box center [516, 319] width 666 height 20
click at [384, 224] on link "LBH logistics and projects" at bounding box center [358, 218] width 129 height 17
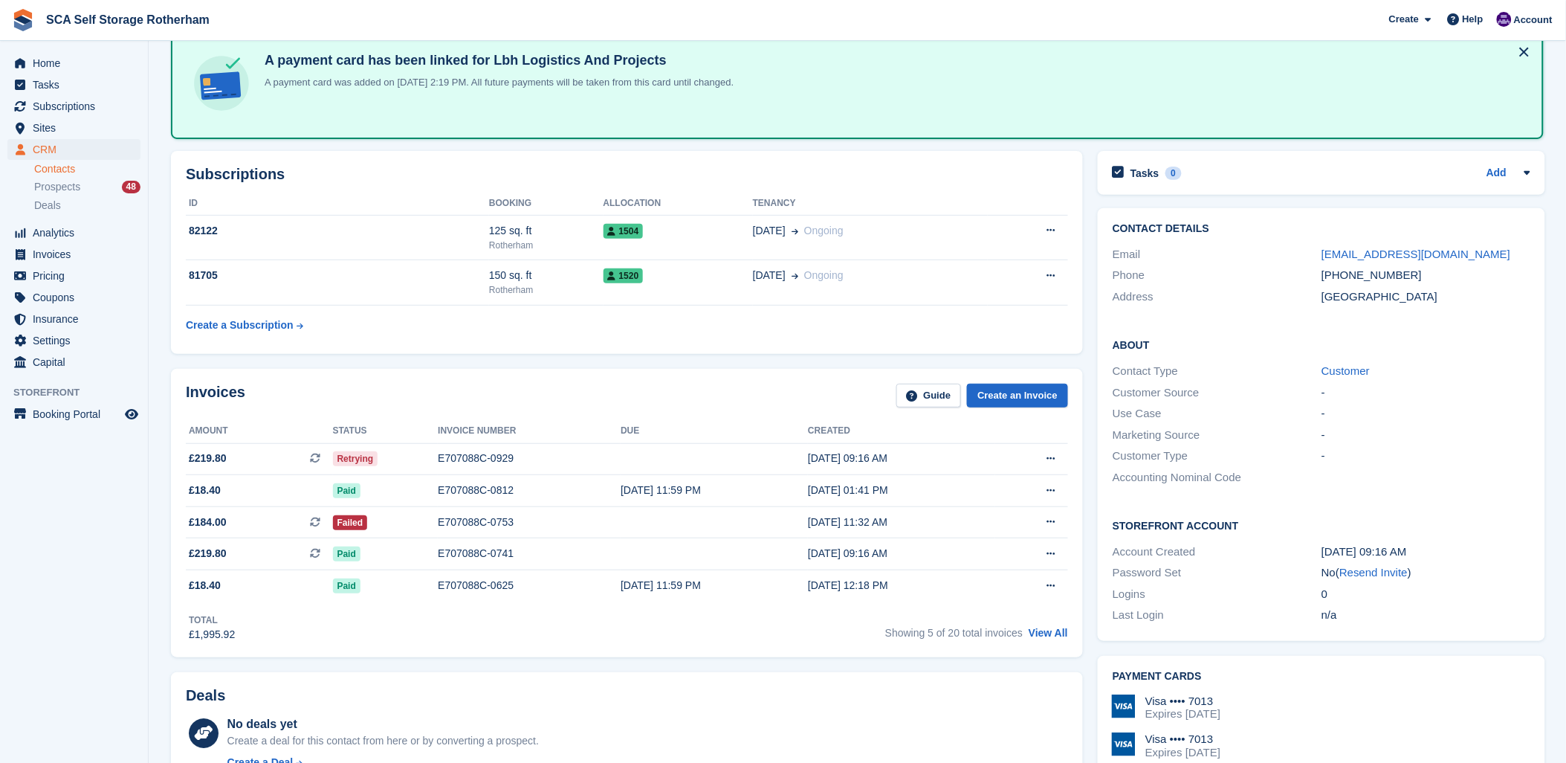
scroll to position [82, 0]
click at [439, 535] on td "E707088C-0753" at bounding box center [529, 521] width 183 height 32
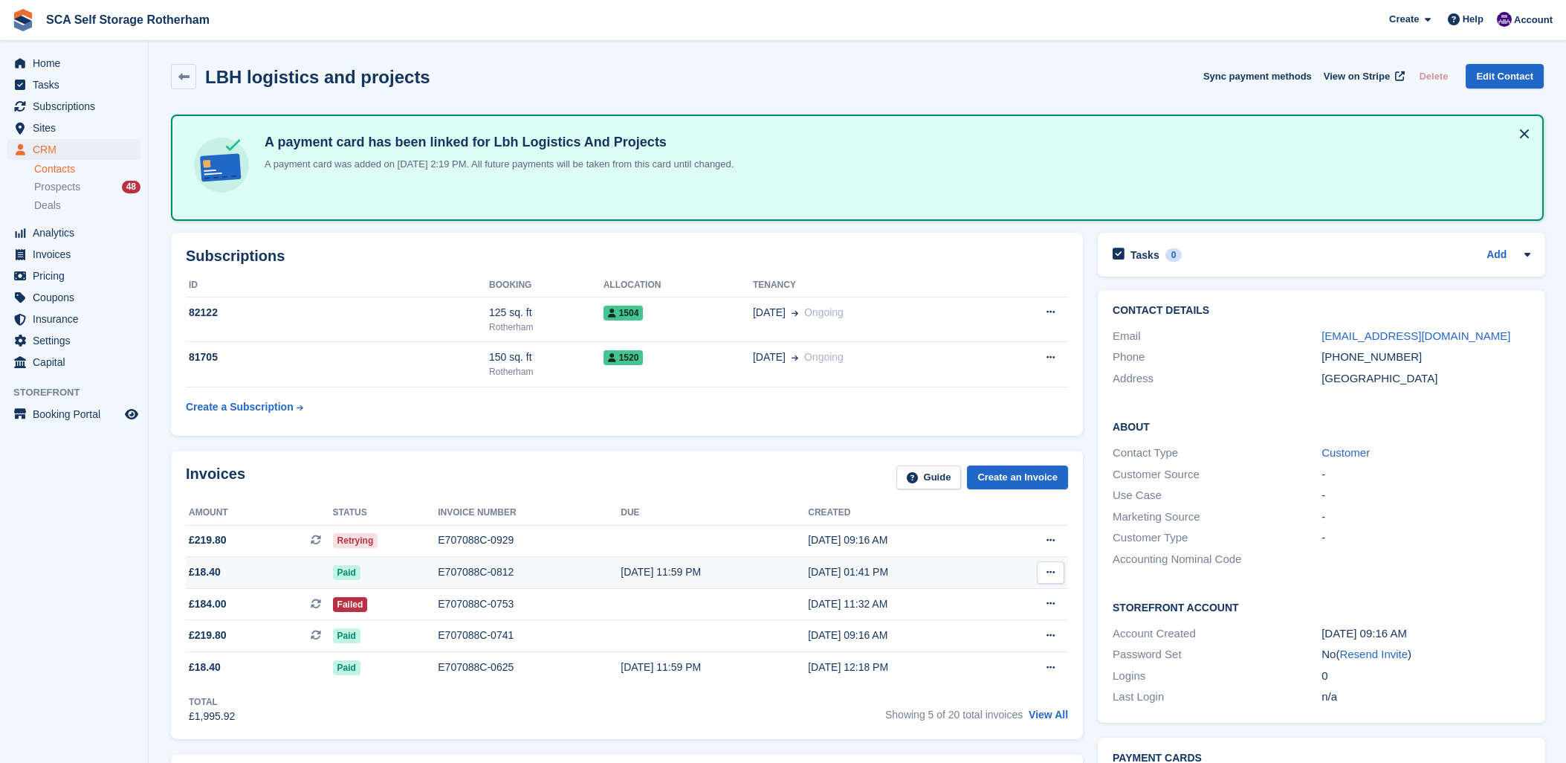
scroll to position [82, 0]
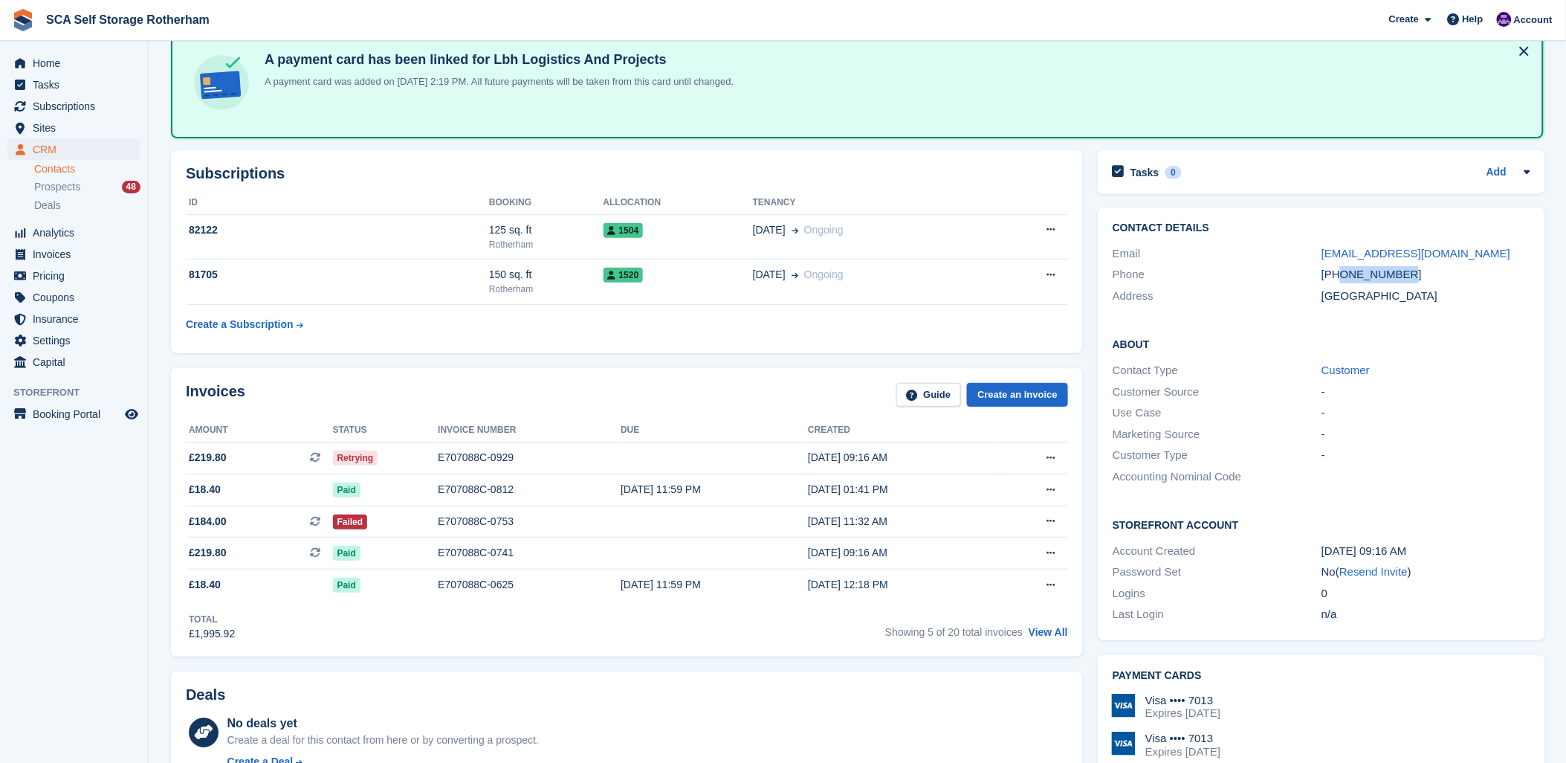
drag, startPoint x: 1407, startPoint y: 277, endPoint x: 1341, endPoint y: 279, distance: 66.2
click at [1341, 279] on div "+447706024395" at bounding box center [1425, 274] width 209 height 17
copy div "7706024395"
drag, startPoint x: 264, startPoint y: 389, endPoint x: 276, endPoint y: 401, distance: 17.9
click at [265, 389] on div "Invoices Guide Create an Invoice" at bounding box center [627, 399] width 882 height 33
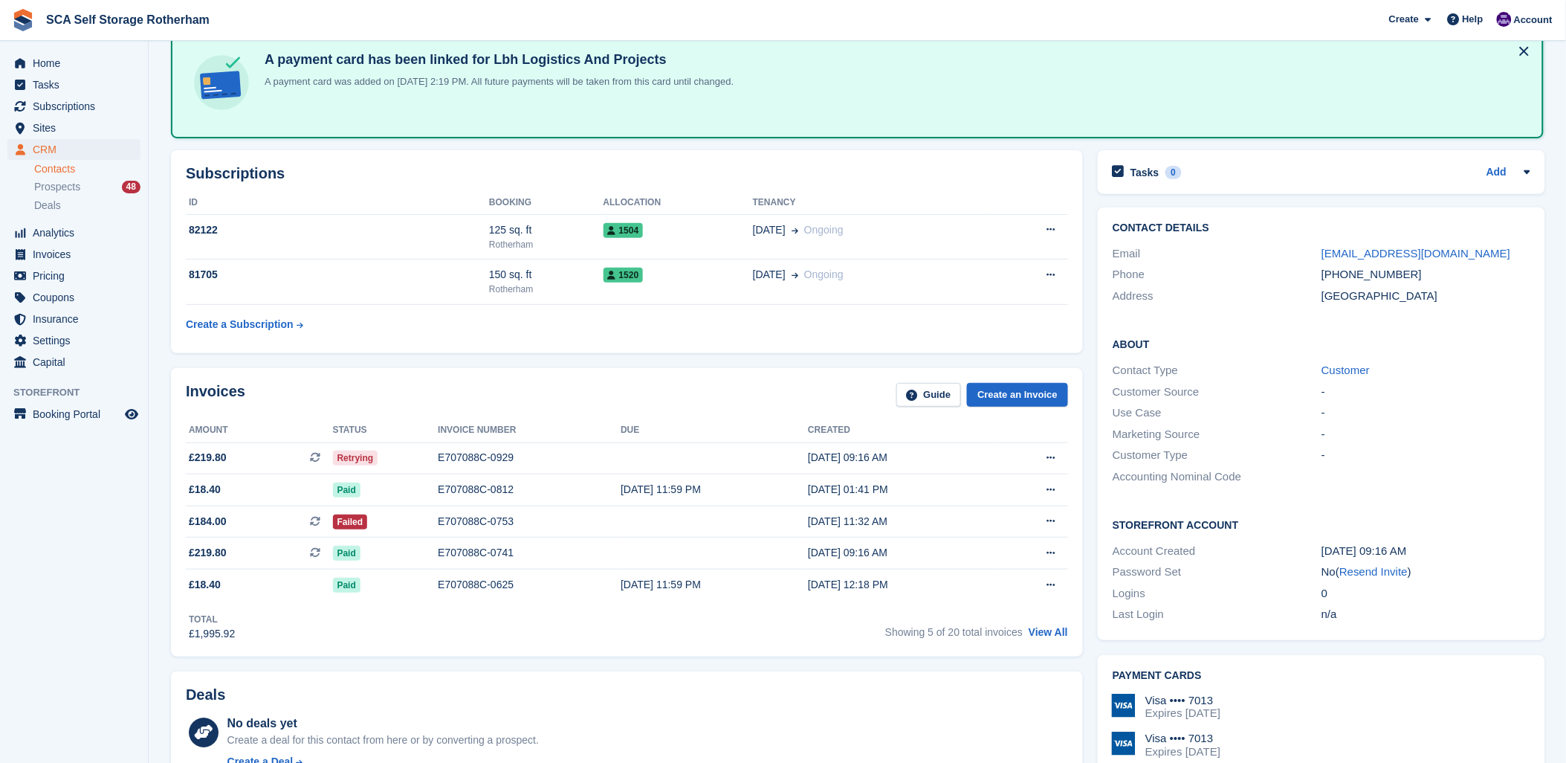
click at [1405, 693] on div "Visa •••• 7013 Expires December 2031" at bounding box center [1321, 706] width 418 height 27
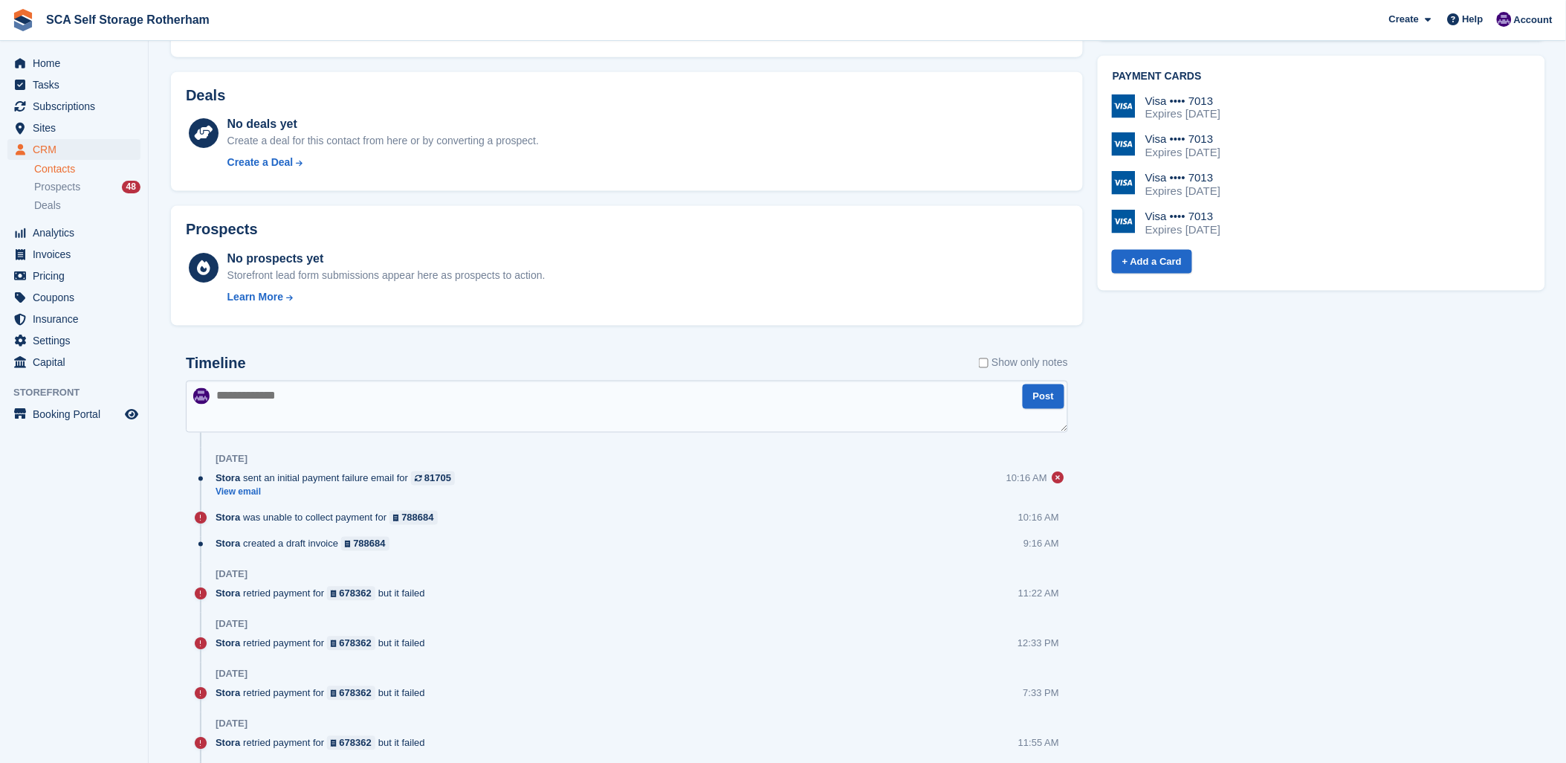
scroll to position [743, 0]
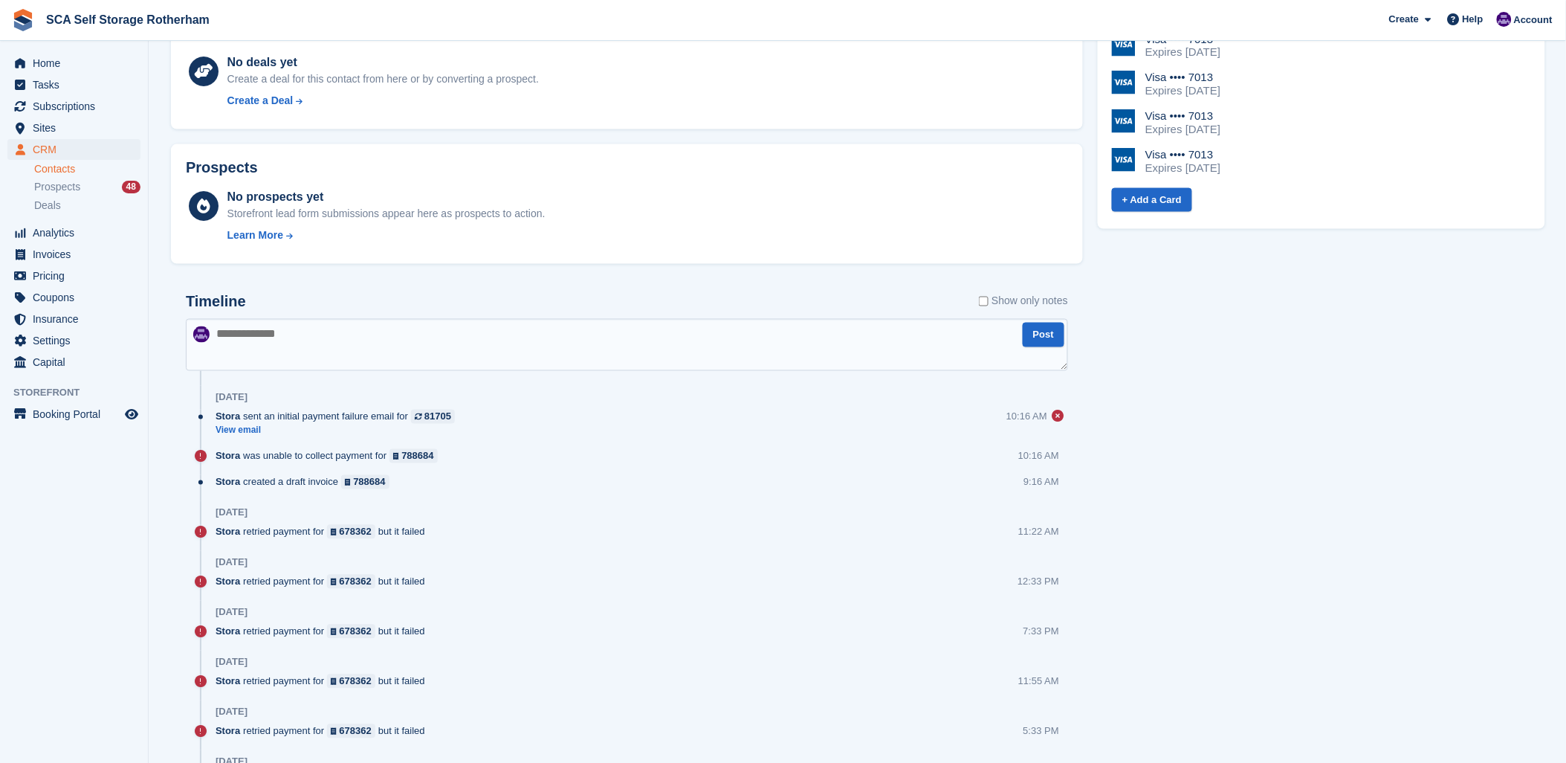
drag, startPoint x: 311, startPoint y: 344, endPoint x: 345, endPoint y: 337, distance: 34.8
click at [313, 344] on textarea at bounding box center [627, 345] width 882 height 52
type textarea "**********"
click at [1037, 332] on button "Post" at bounding box center [1044, 335] width 42 height 25
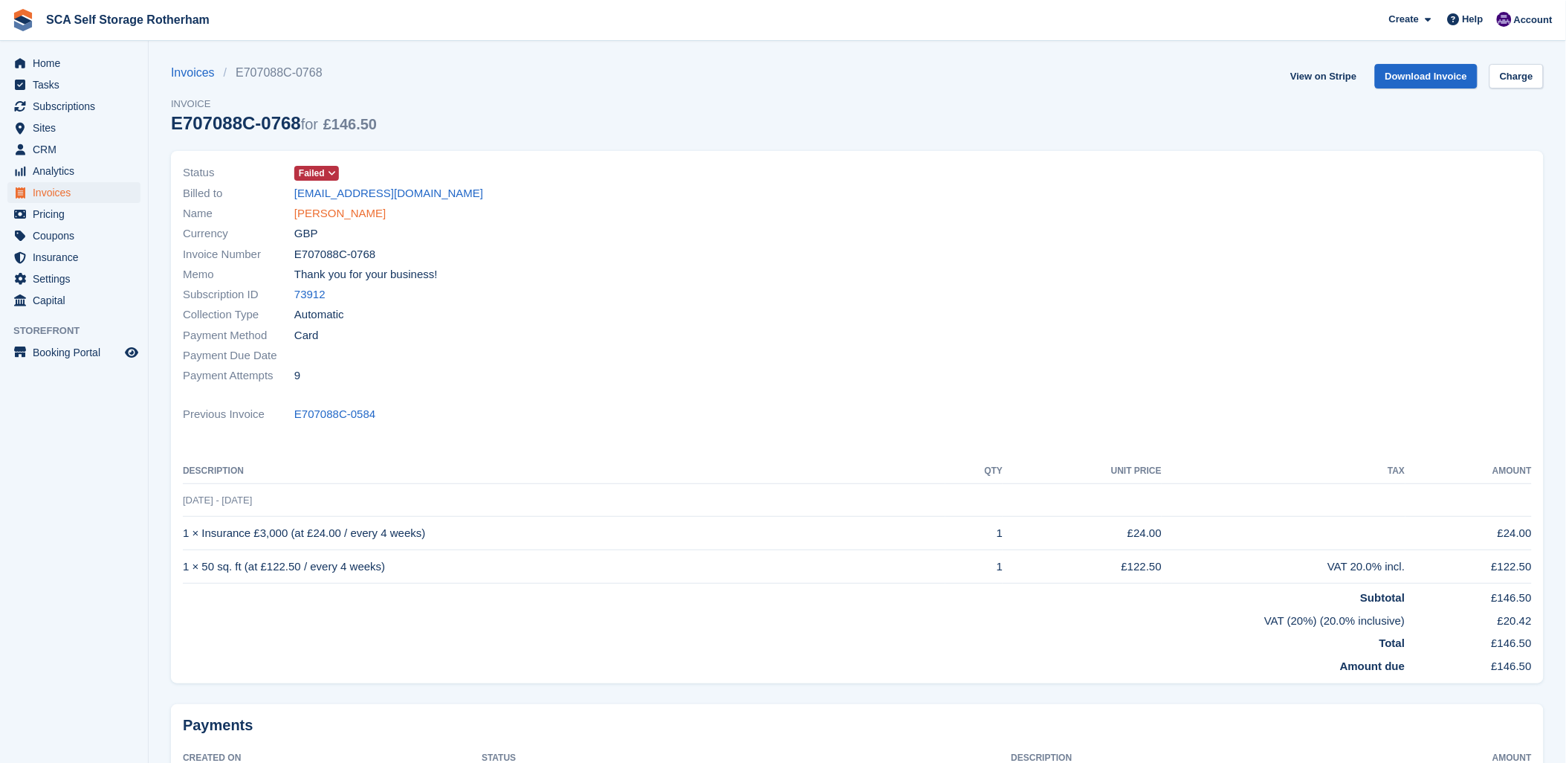
click at [347, 216] on link "[PERSON_NAME]" at bounding box center [339, 213] width 91 height 17
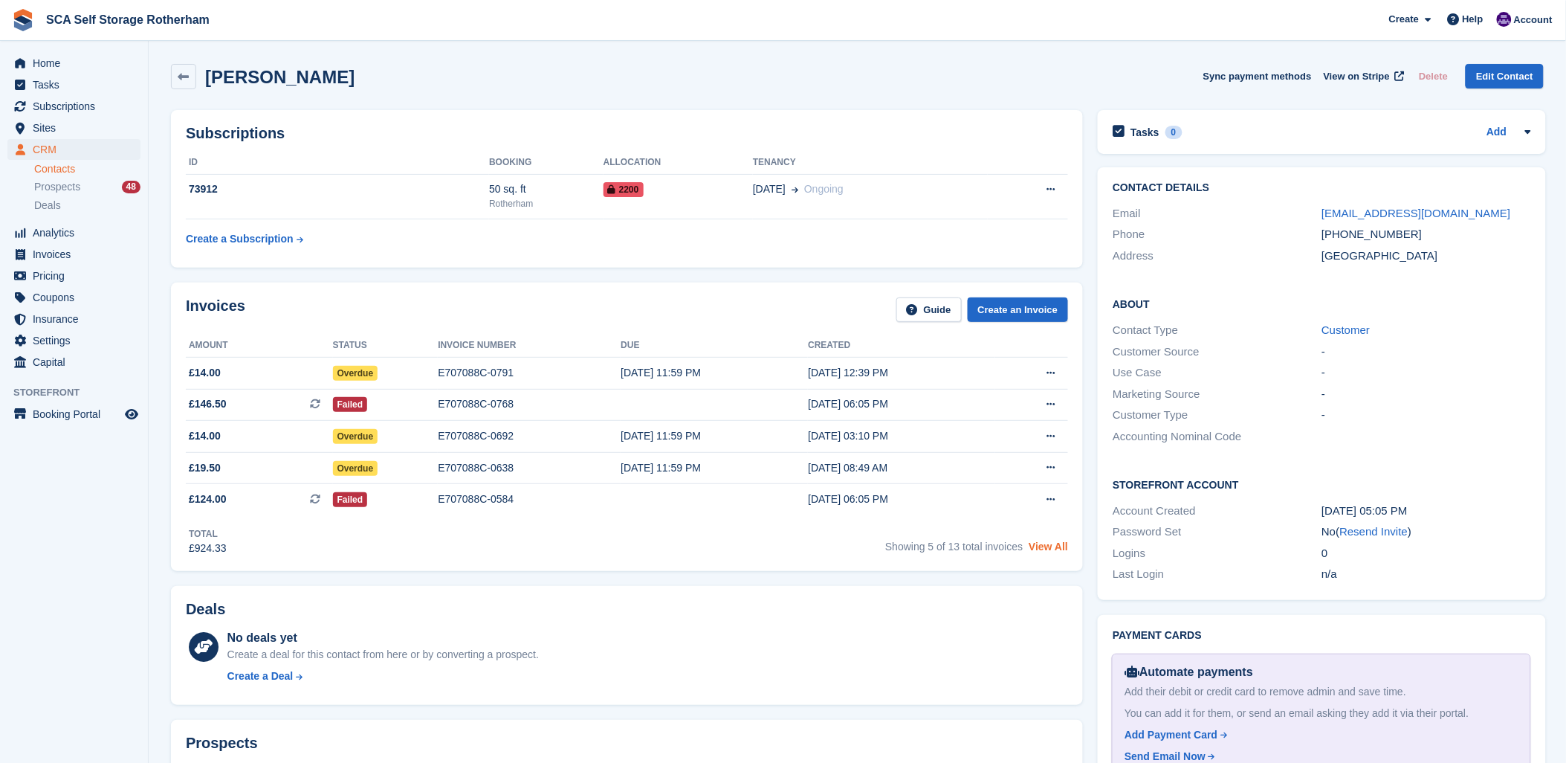
click at [1044, 540] on link "View All" at bounding box center [1048, 546] width 39 height 12
drag, startPoint x: 882, startPoint y: 90, endPoint x: 575, endPoint y: 62, distance: 308.9
click at [820, 87] on div "Jordan Shelton Sync payment methods View on Stripe Delete Edit Contact" at bounding box center [858, 79] width 1388 height 46
click at [33, 112] on span "Subscriptions" at bounding box center [77, 106] width 89 height 21
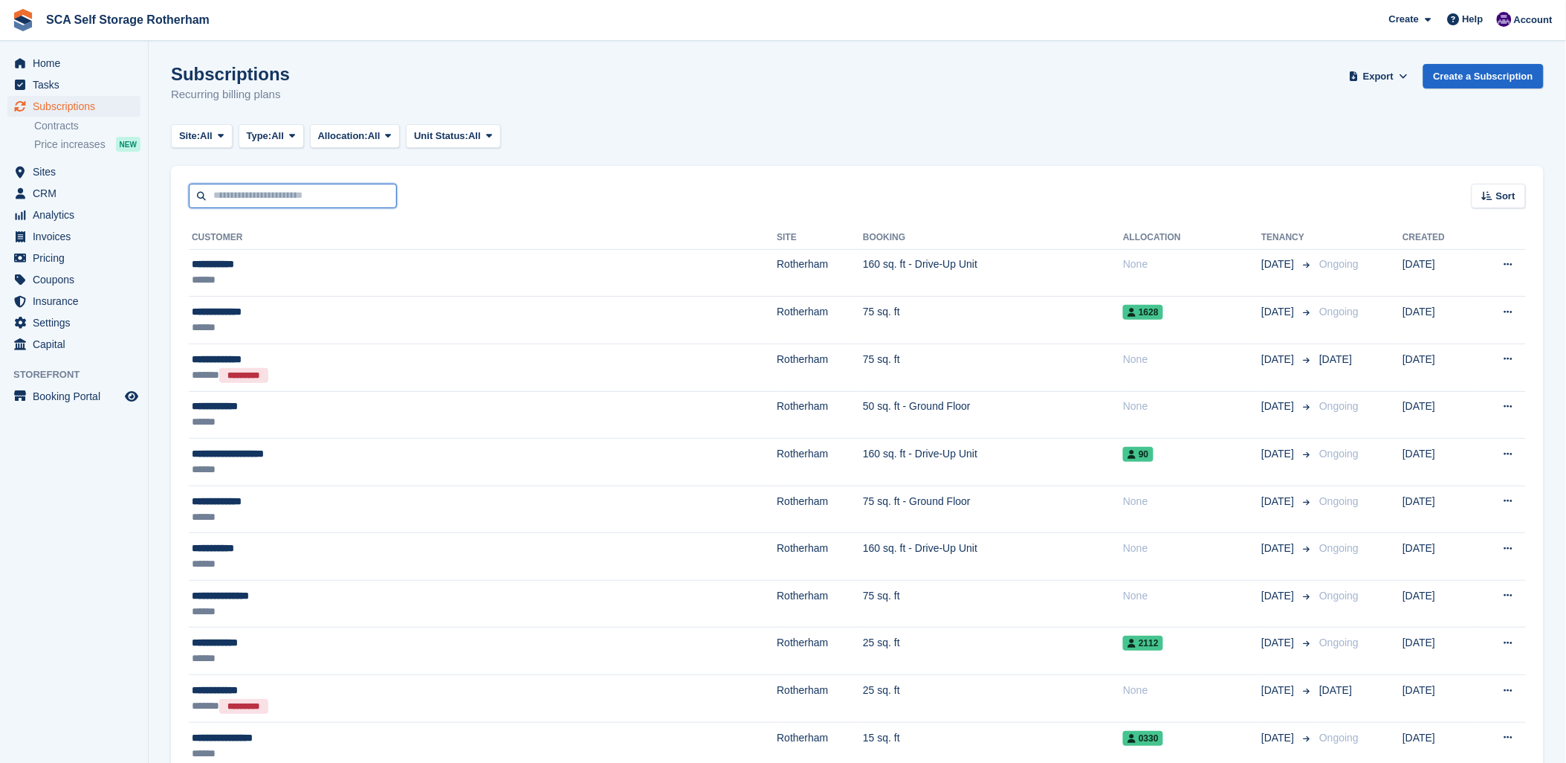
click at [285, 203] on input "text" at bounding box center [293, 196] width 208 height 25
type input "*****"
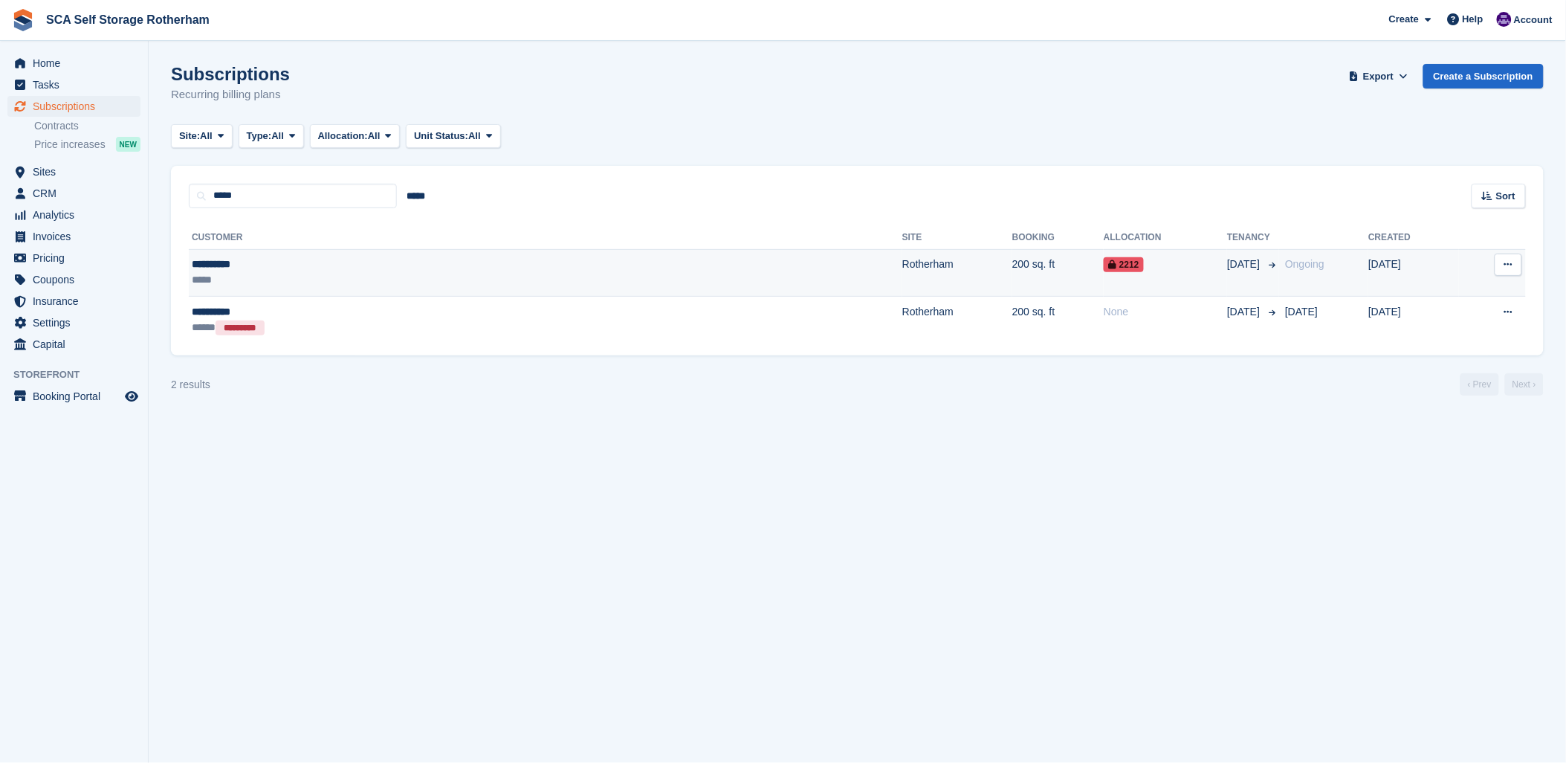
drag, startPoint x: 291, startPoint y: 270, endPoint x: 305, endPoint y: 271, distance: 14.1
click at [294, 271] on div "**********" at bounding box center [357, 264] width 331 height 16
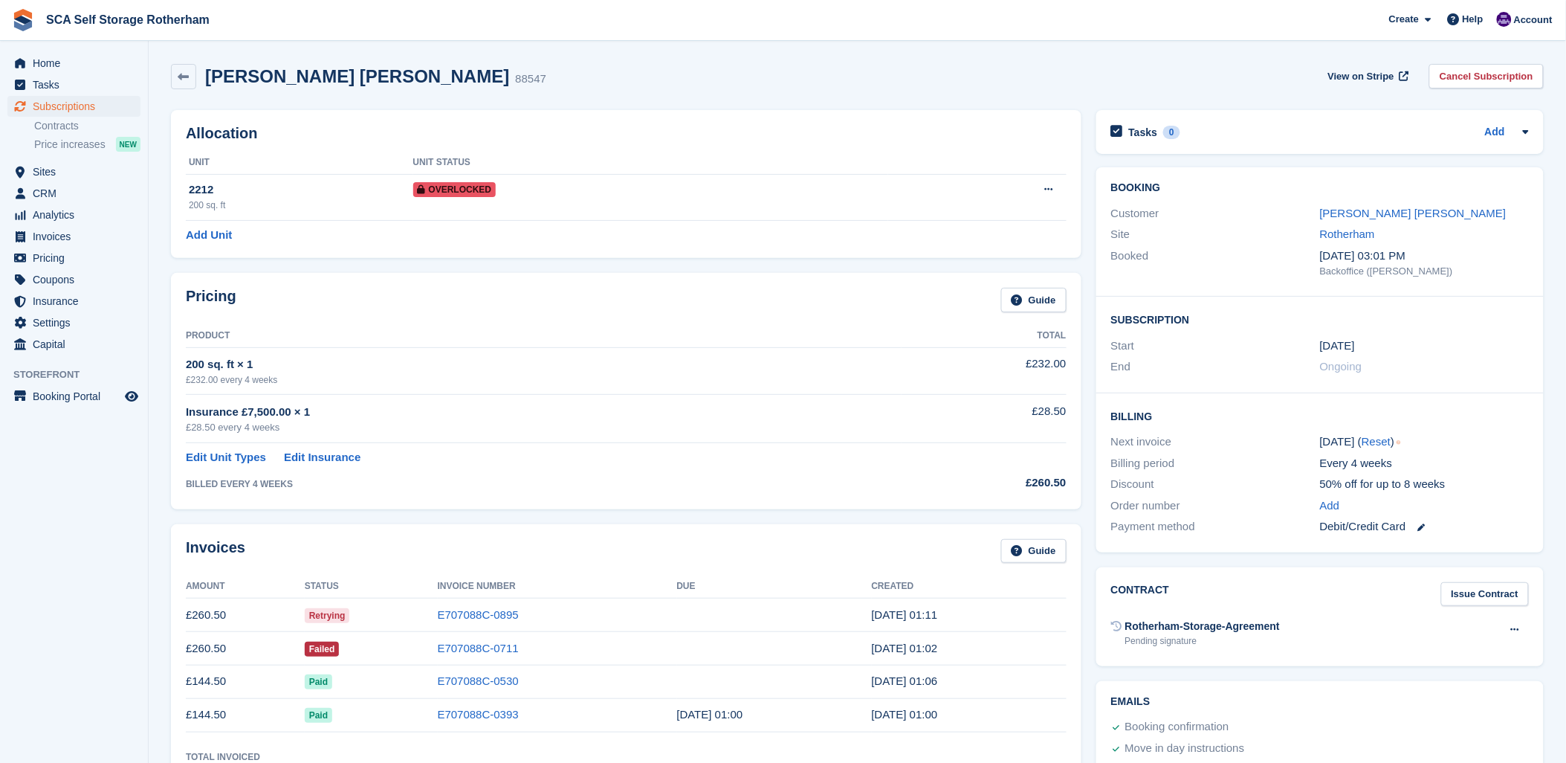
click at [902, 90] on div "Raith [PERSON_NAME] 88547 View on Stripe Cancel Subscription" at bounding box center [858, 79] width 1388 height 46
drag, startPoint x: 852, startPoint y: 528, endPoint x: 866, endPoint y: 505, distance: 26.6
click at [860, 517] on div "Invoices Guide Amount Status Invoice Number Due Created £260.50 Retrying E70708…" at bounding box center [626, 659] width 925 height 285
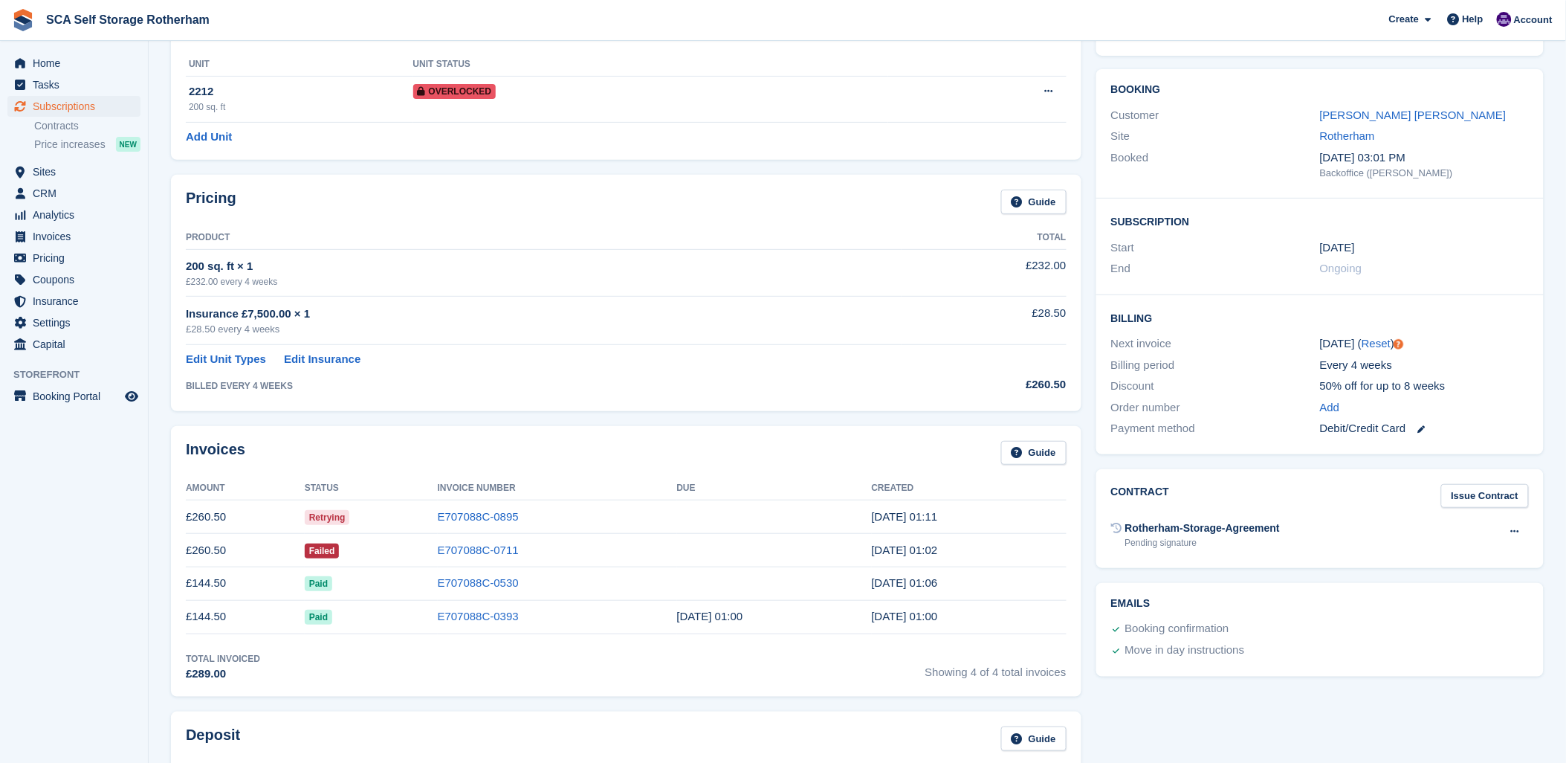
scroll to position [330, 0]
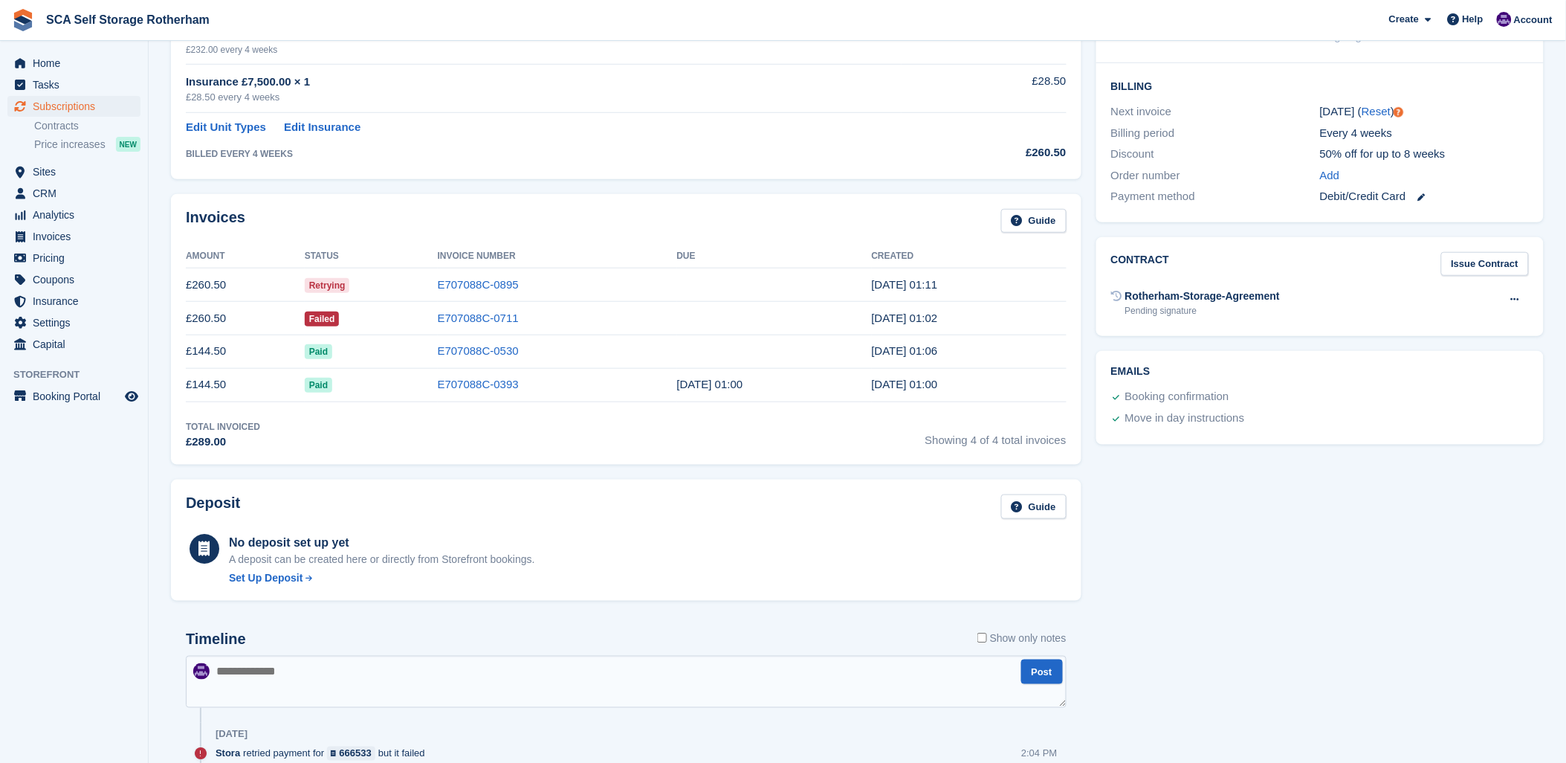
click at [874, 556] on div "No deposit set up yet A deposit can be created here or directly from Storefront…" at bounding box center [626, 558] width 881 height 55
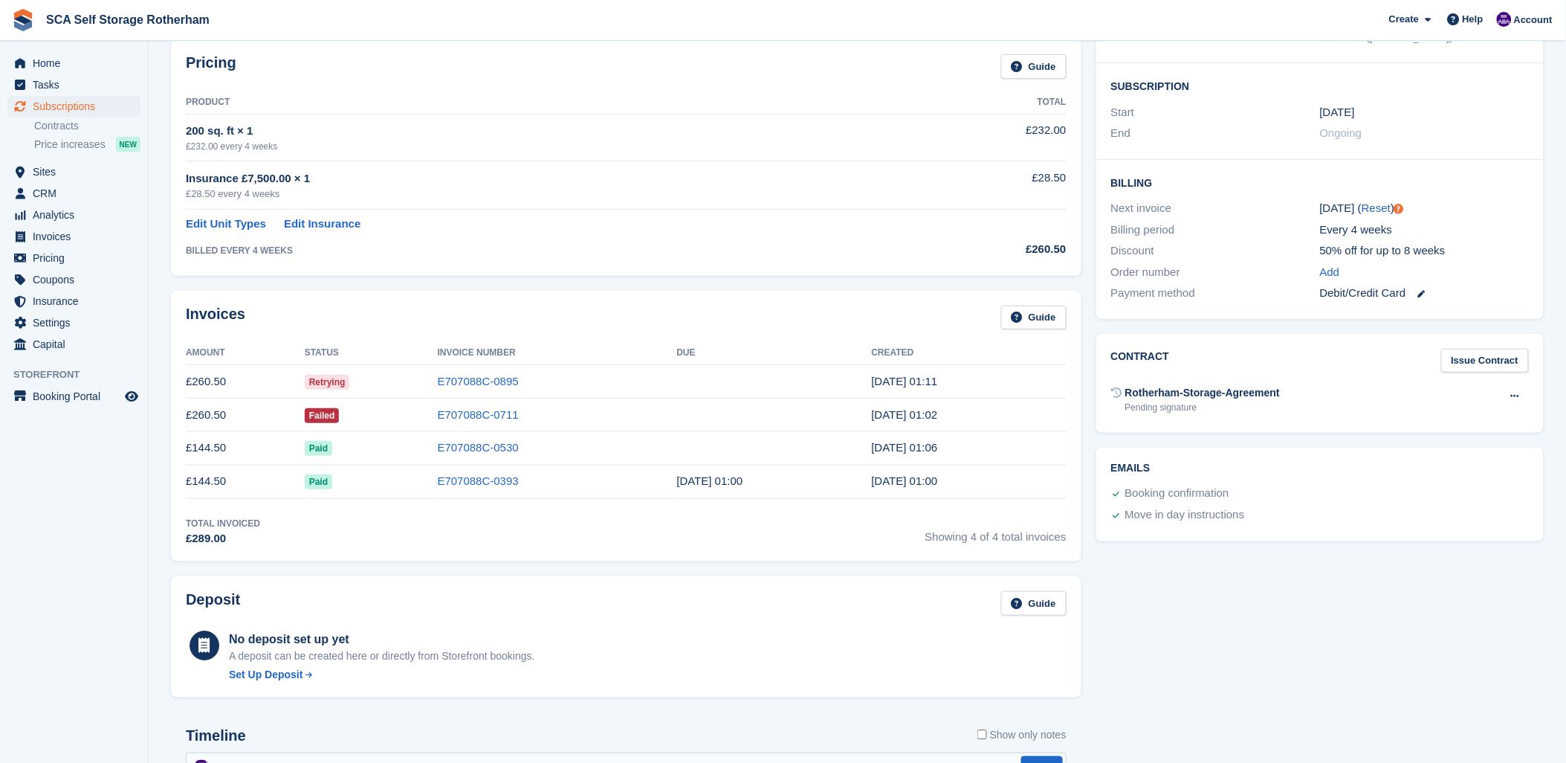
scroll to position [0, 0]
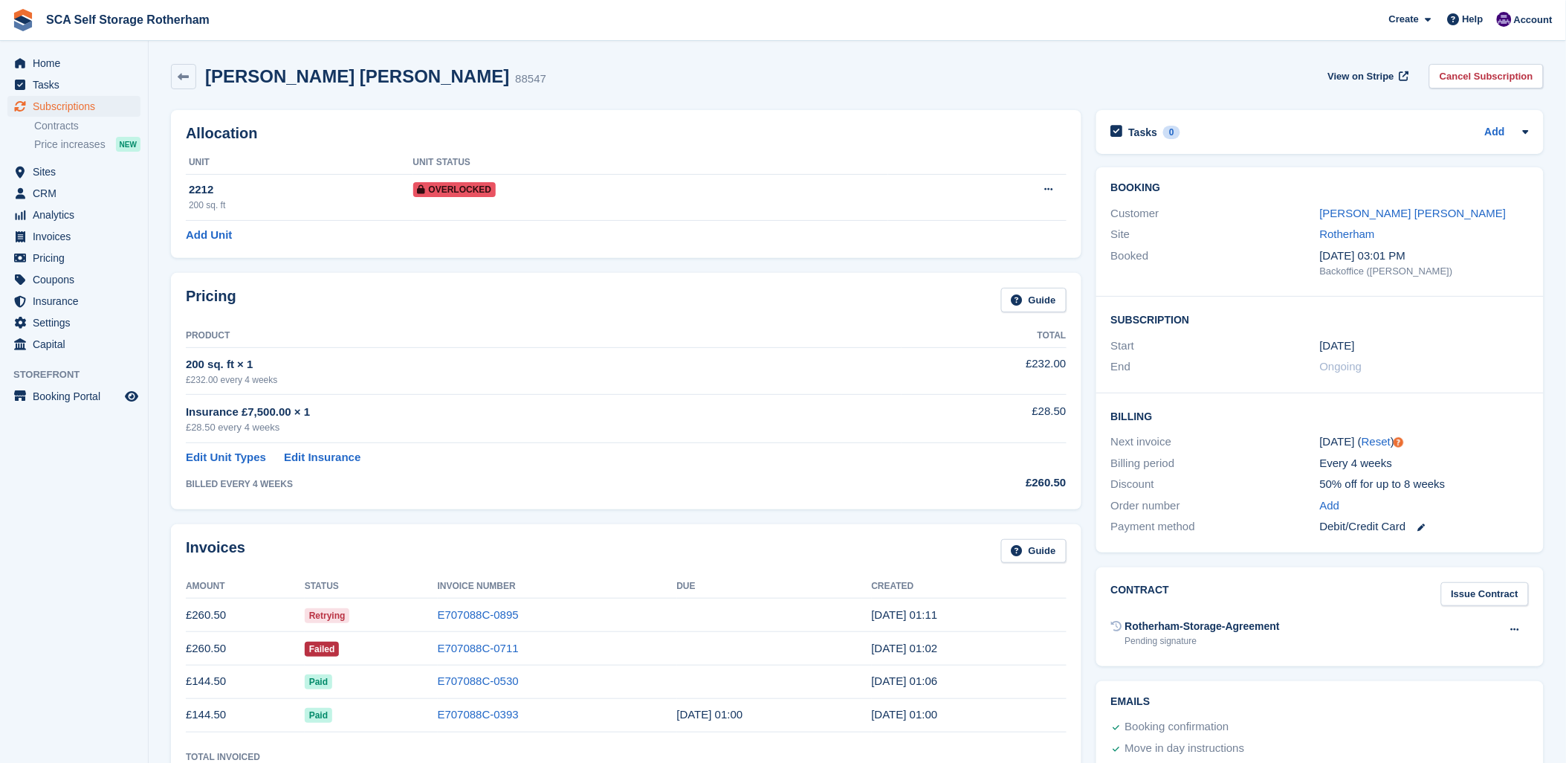
click at [1318, 216] on div "Customer" at bounding box center [1215, 213] width 209 height 17
click at [1326, 216] on link "[PERSON_NAME] [PERSON_NAME]" at bounding box center [1413, 213] width 187 height 13
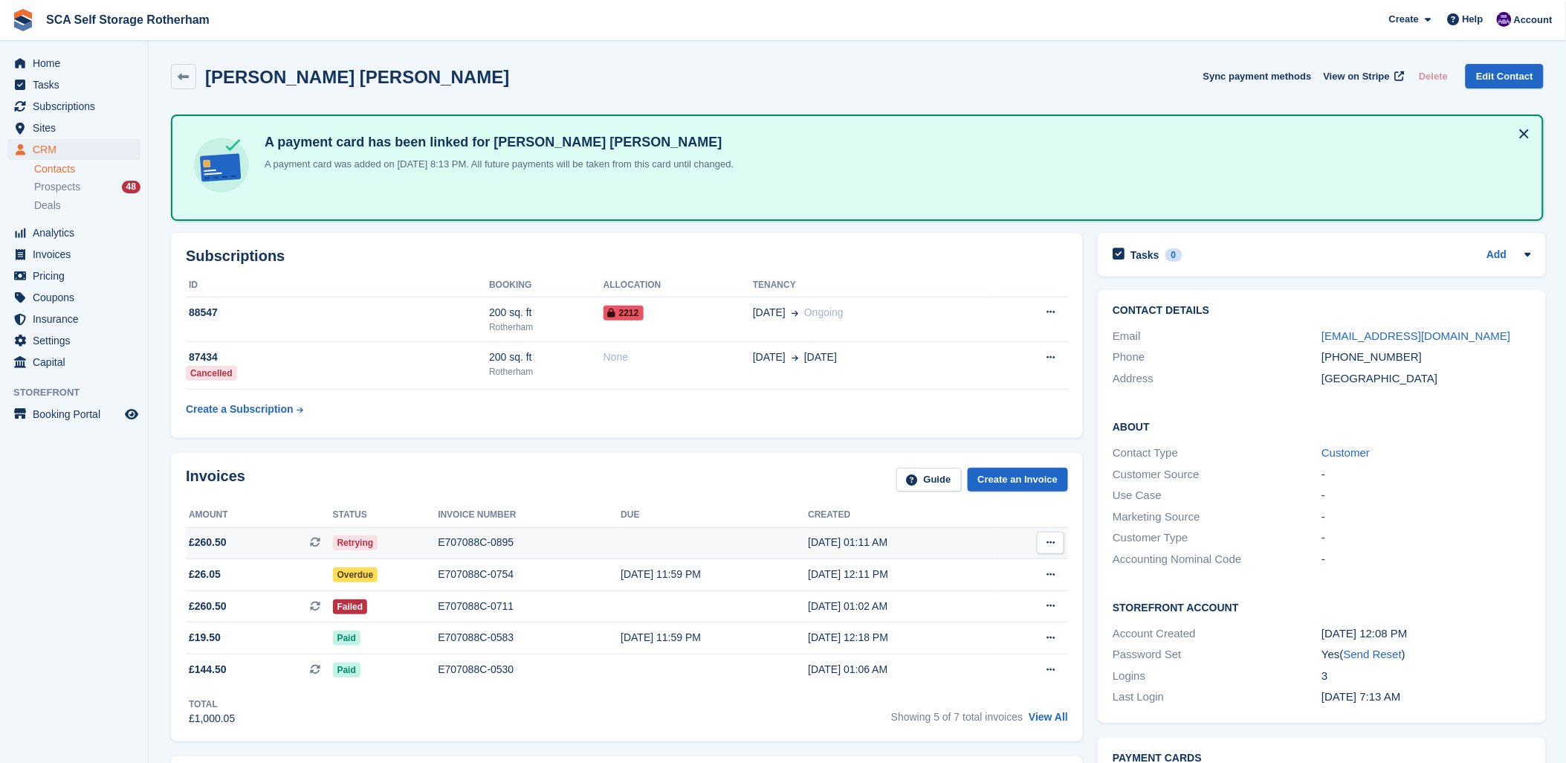
drag, startPoint x: 736, startPoint y: 479, endPoint x: 932, endPoint y: 537, distance: 204.6
click at [737, 479] on div "Invoices Guide Create an Invoice" at bounding box center [627, 483] width 882 height 33
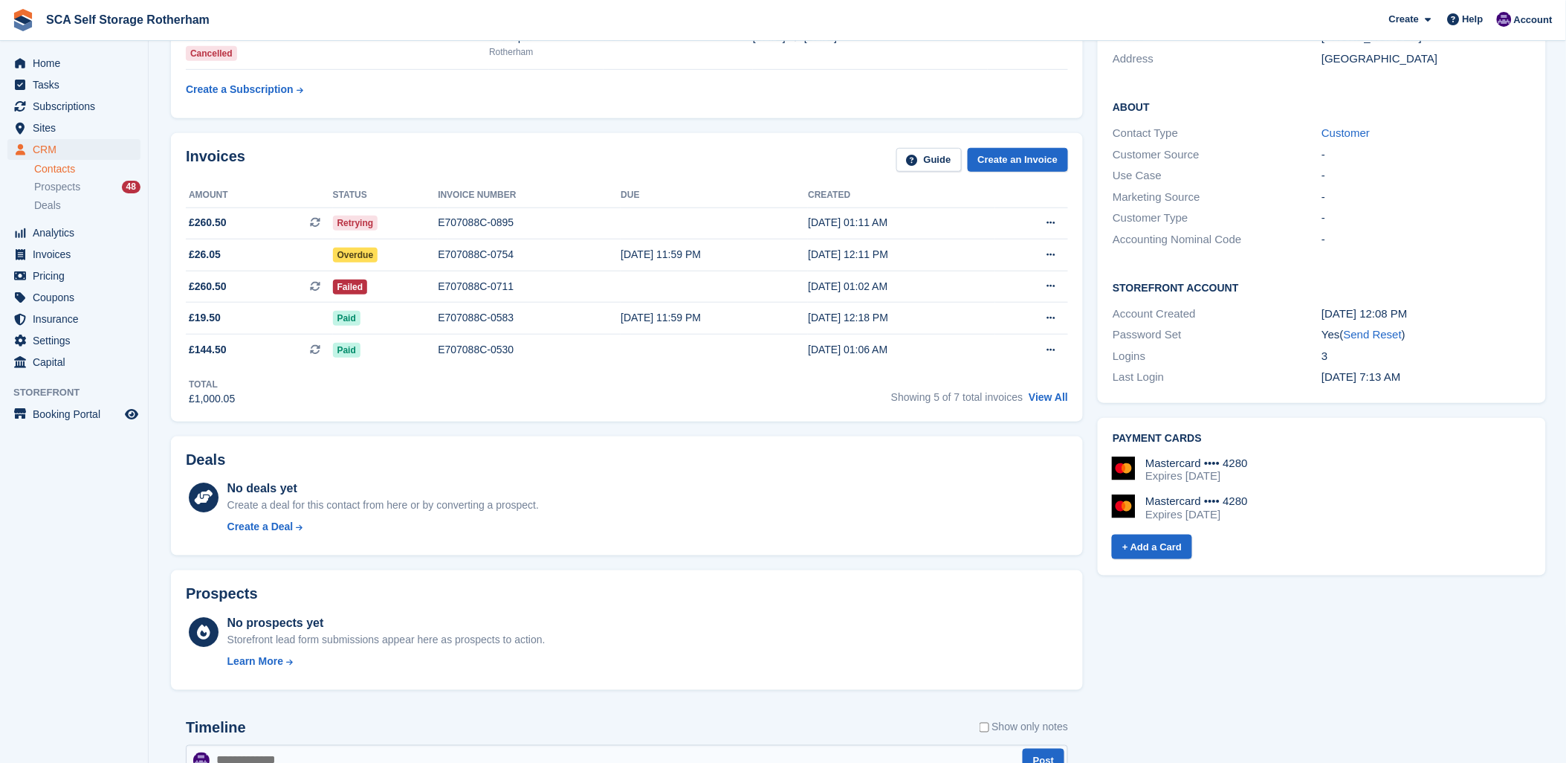
scroll to position [330, 0]
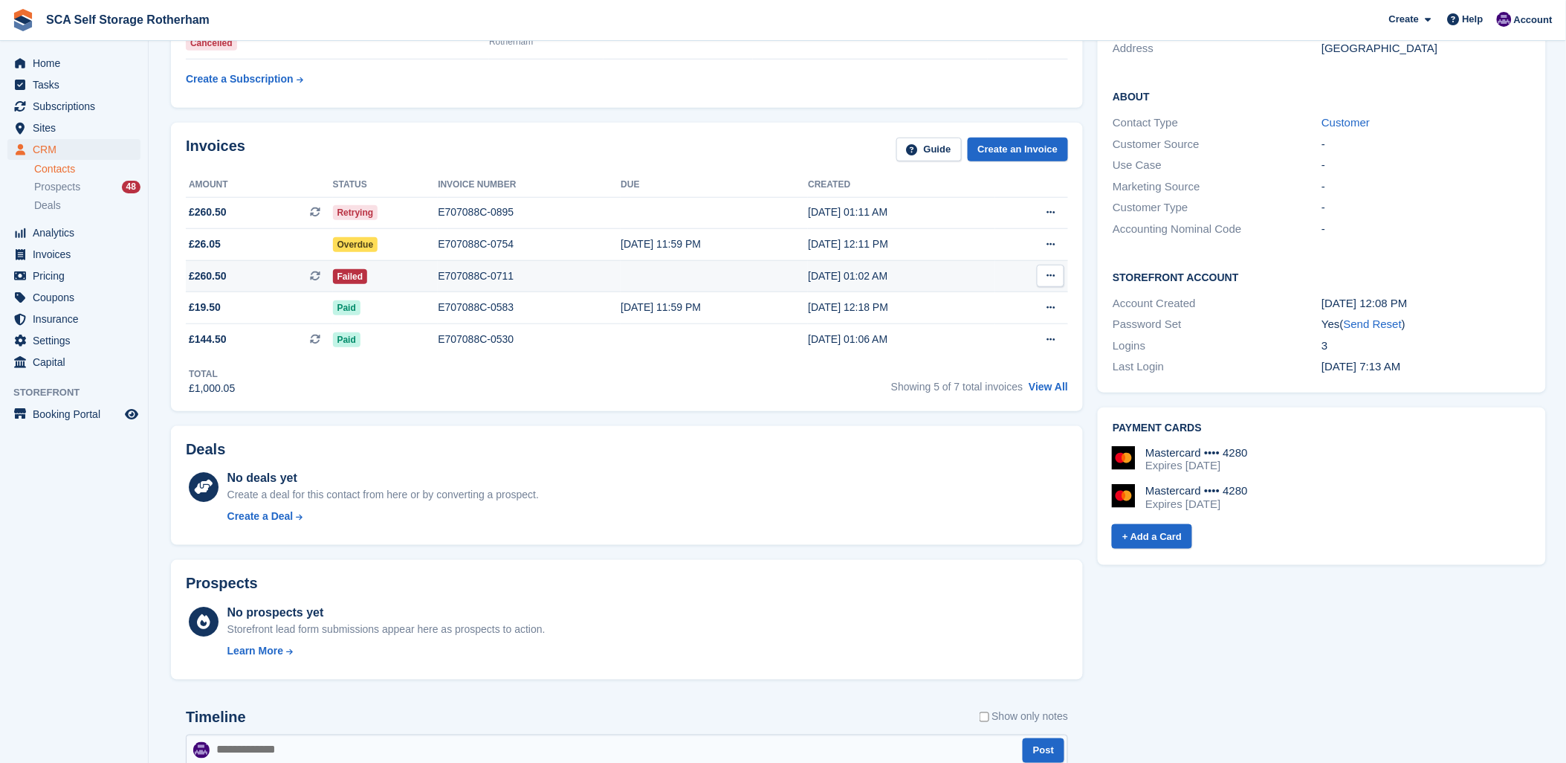
click at [474, 275] on div "E707088C-0711" at bounding box center [529, 276] width 183 height 16
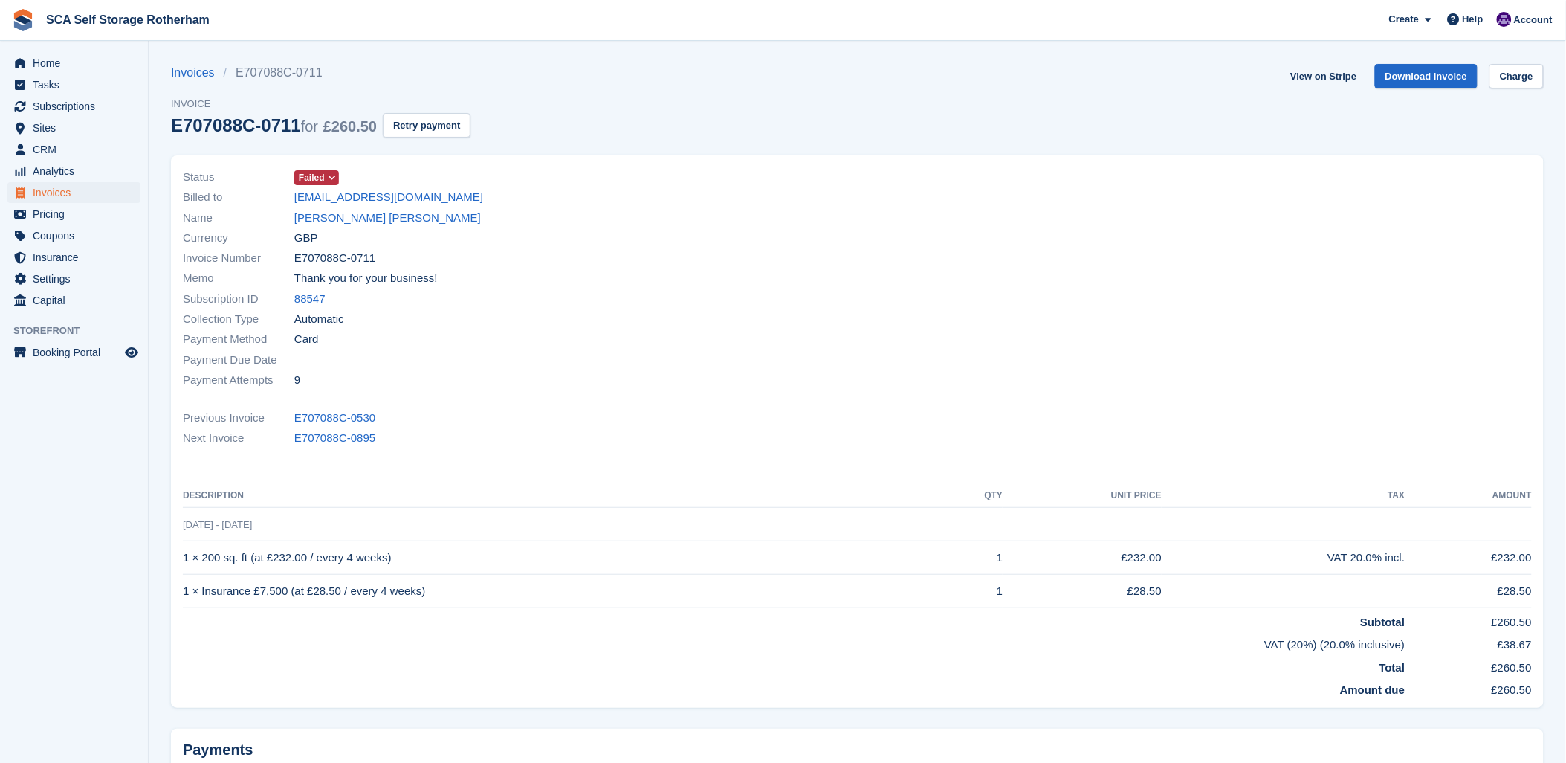
click at [711, 242] on div "Currency GBP" at bounding box center [516, 237] width 666 height 20
click at [320, 180] on span "Failed" at bounding box center [312, 177] width 26 height 13
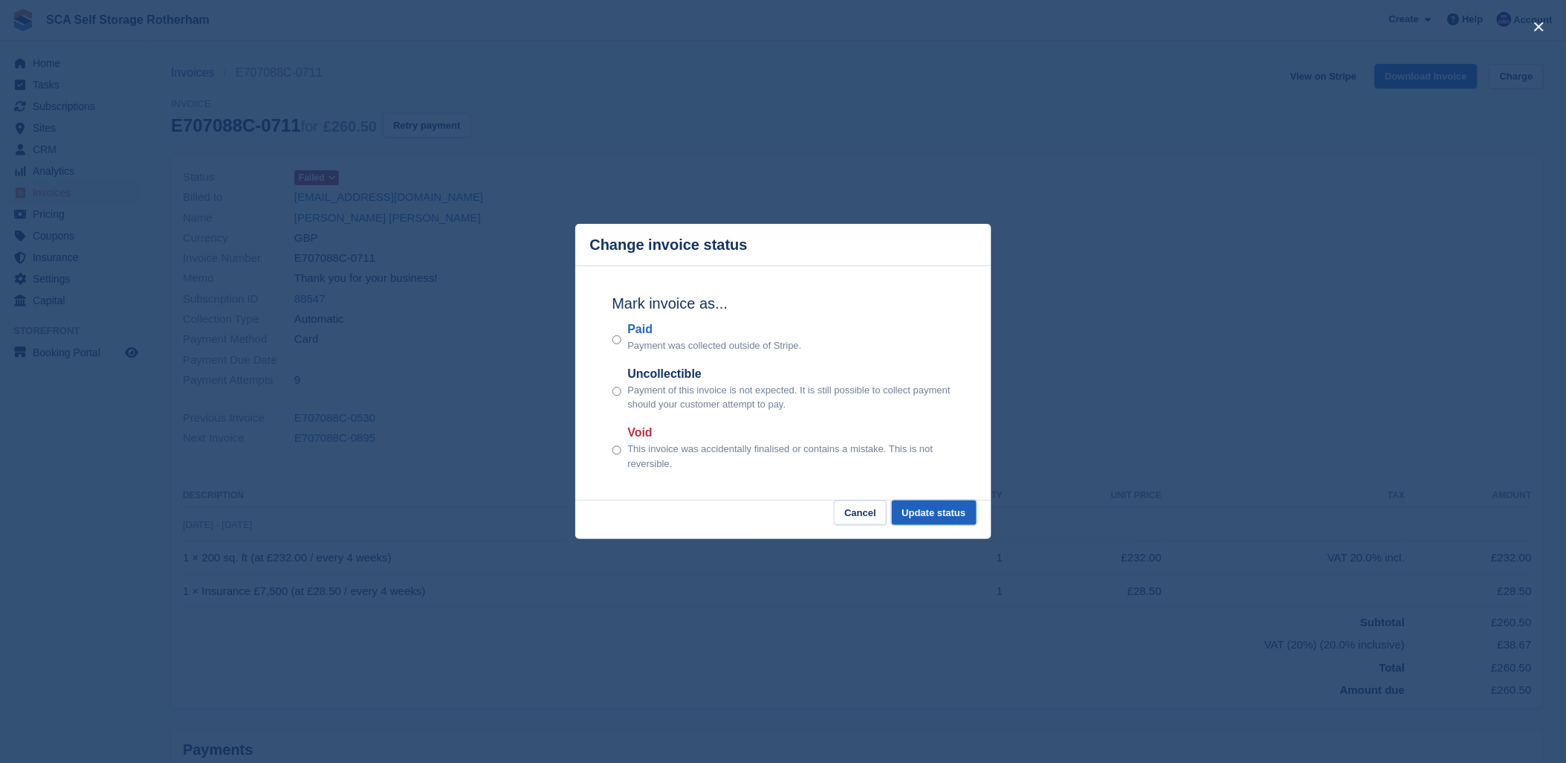
click at [956, 517] on button "Update status" at bounding box center [934, 512] width 85 height 25
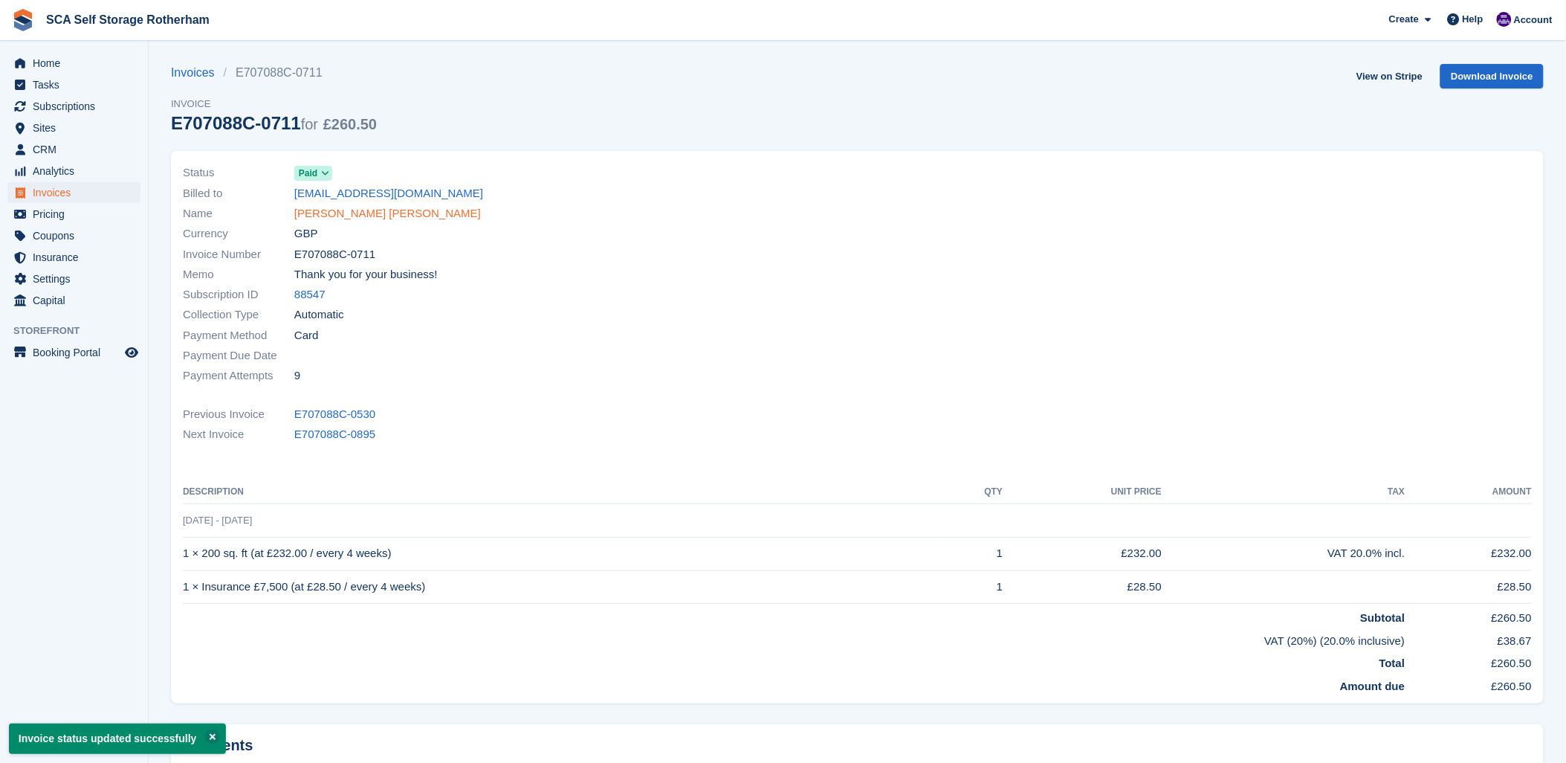
click at [337, 213] on link "[PERSON_NAME] [PERSON_NAME]" at bounding box center [387, 213] width 187 height 17
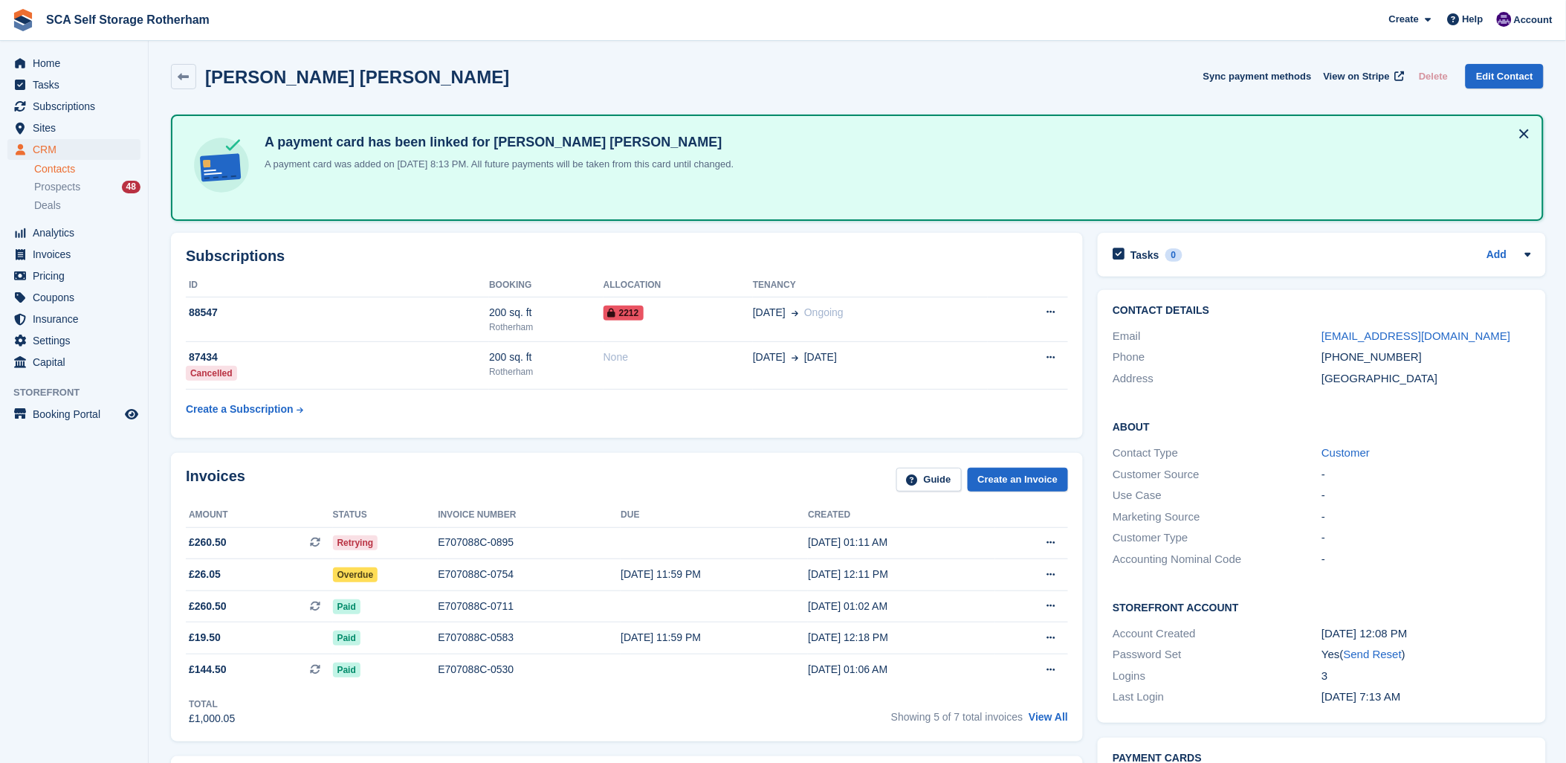
drag, startPoint x: 696, startPoint y: 491, endPoint x: 676, endPoint y: 511, distance: 28.4
click at [676, 511] on div "Invoices Guide Create an Invoice Amount Status Invoice number Due Created £260.…" at bounding box center [627, 597] width 912 height 288
click at [400, 473] on div "Invoices Guide Create an Invoice" at bounding box center [627, 483] width 882 height 33
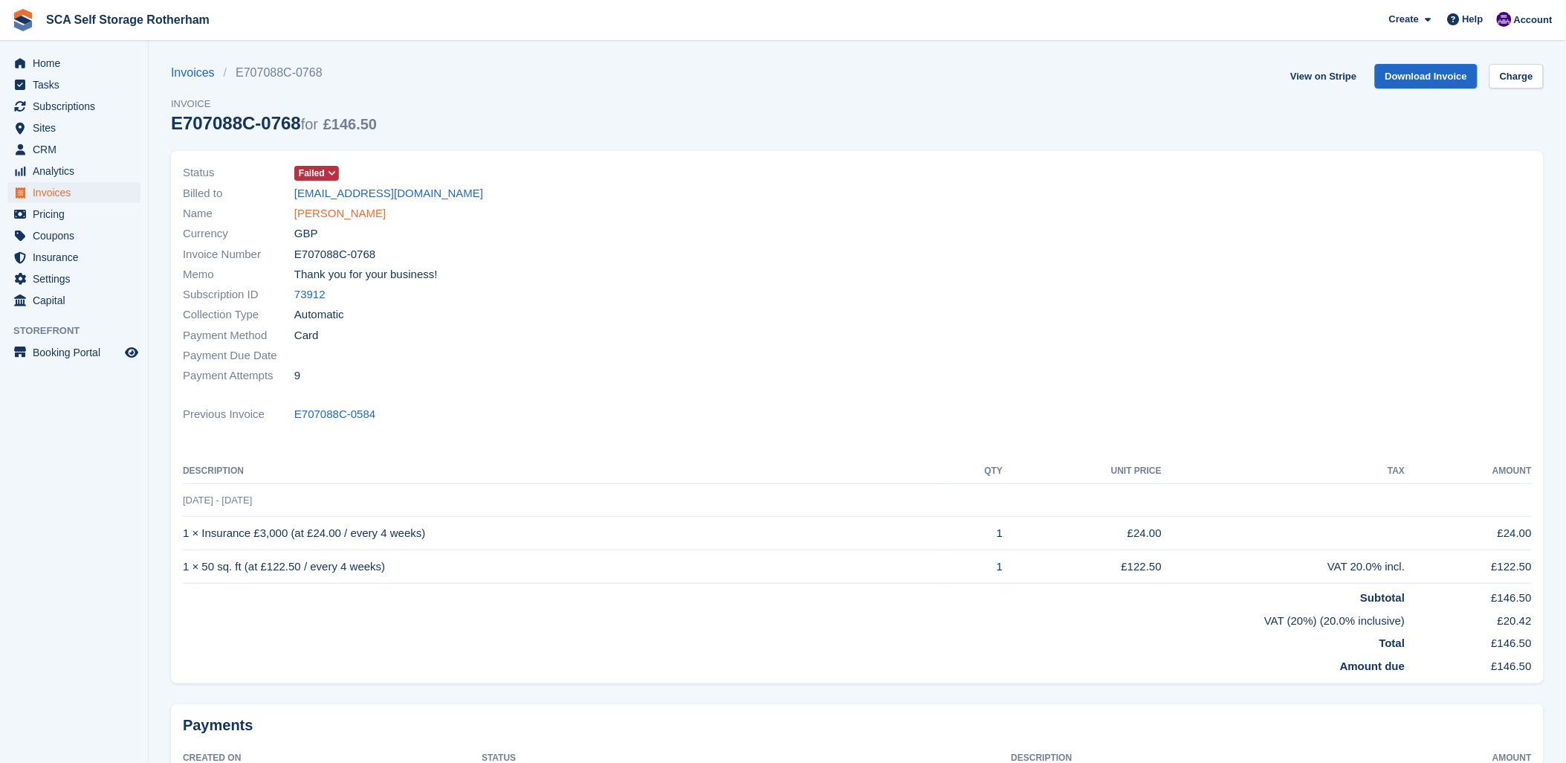
click at [349, 214] on link "[PERSON_NAME]" at bounding box center [339, 213] width 91 height 17
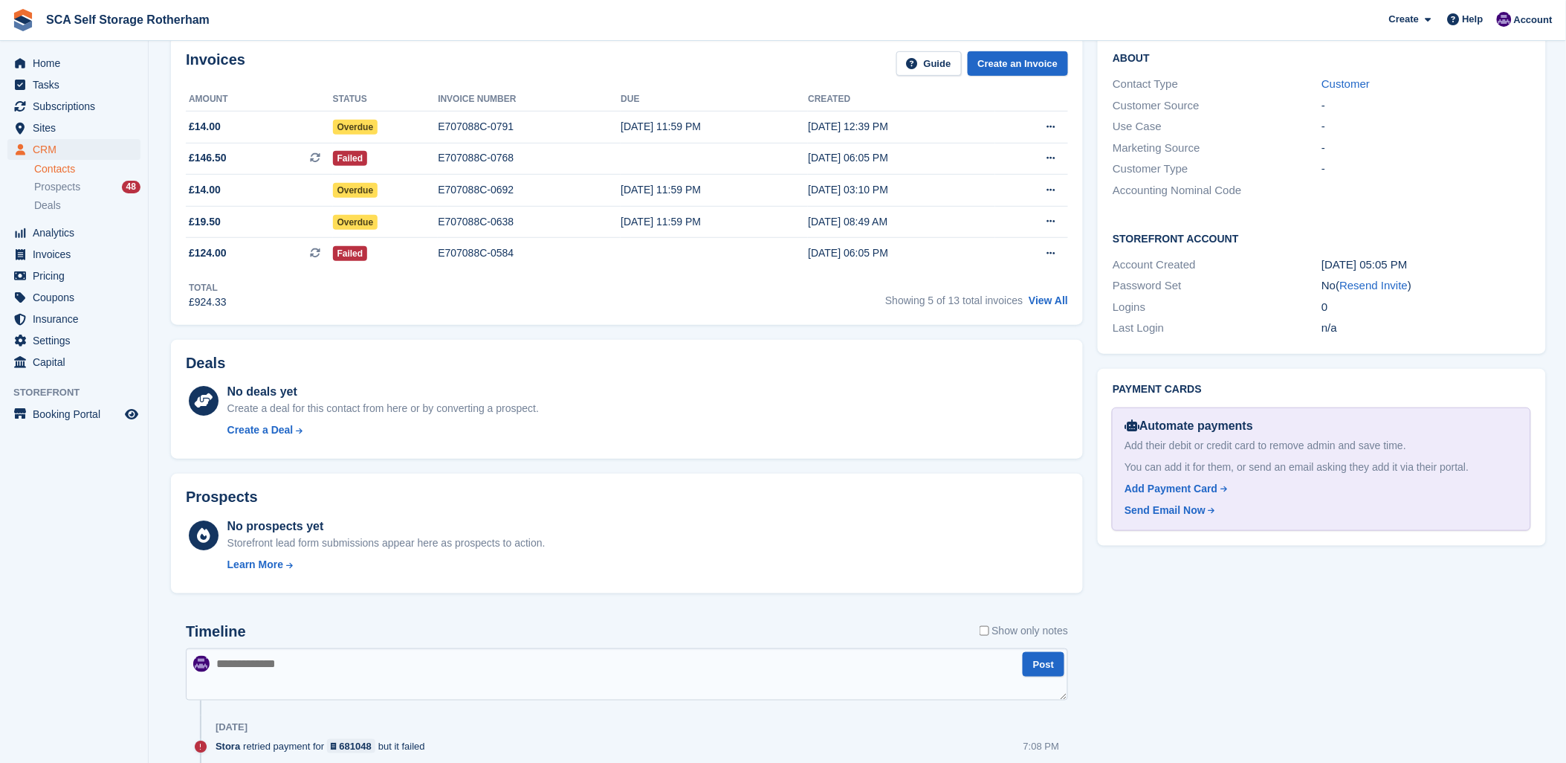
scroll to position [165, 0]
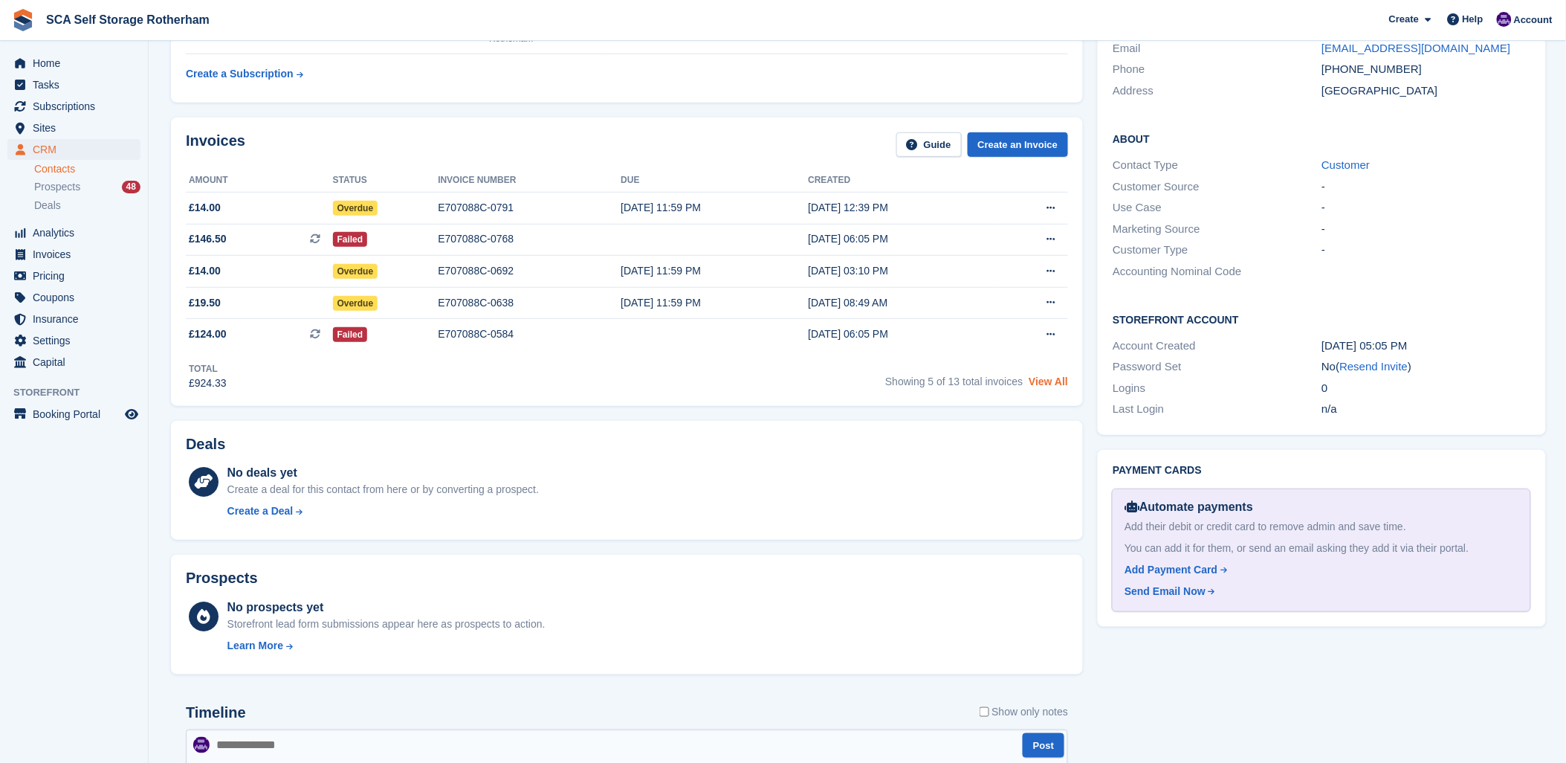
click at [1052, 387] on link "View All" at bounding box center [1048, 381] width 39 height 12
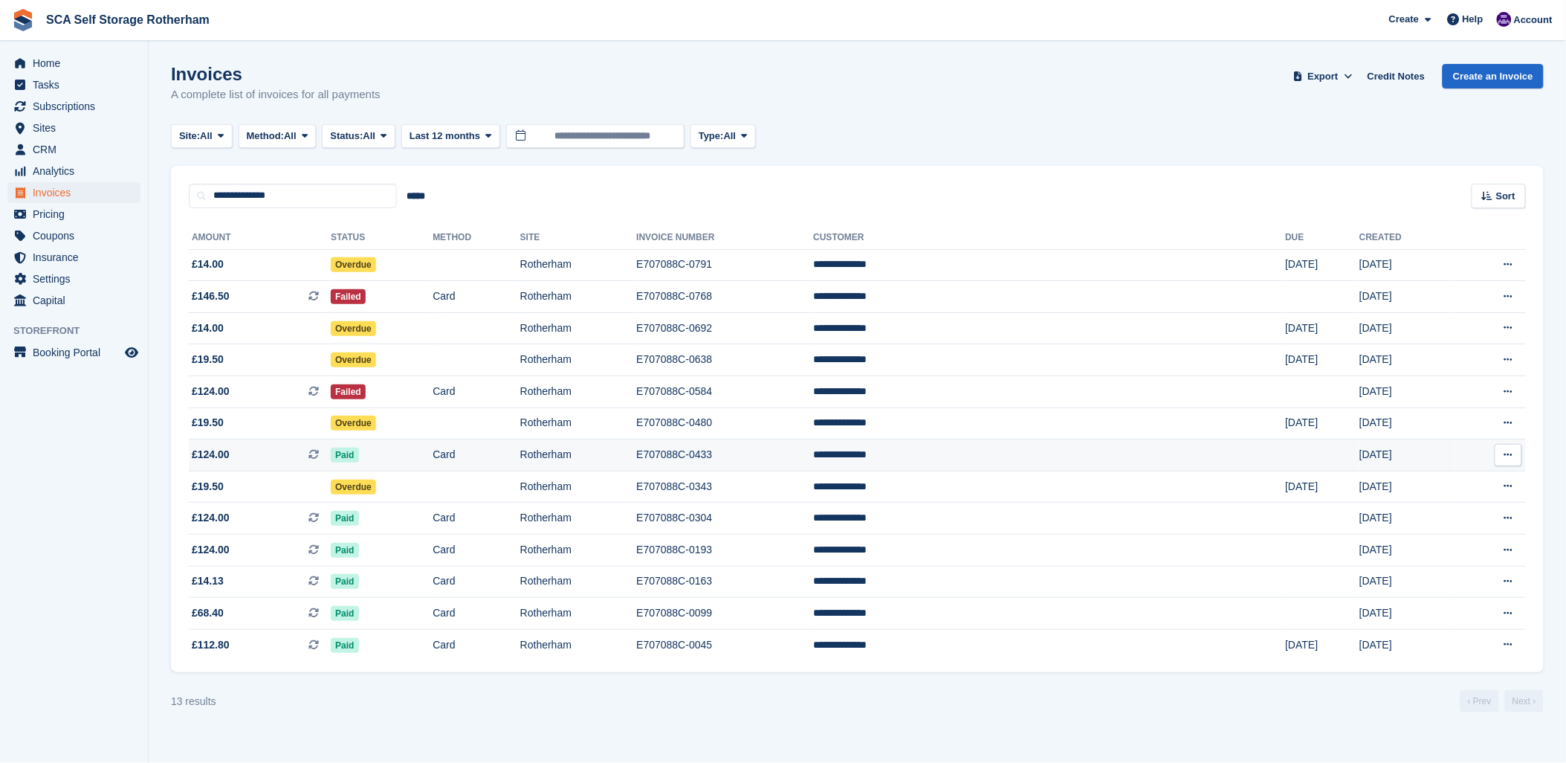
click at [221, 462] on span "£124.00" at bounding box center [211, 455] width 38 height 16
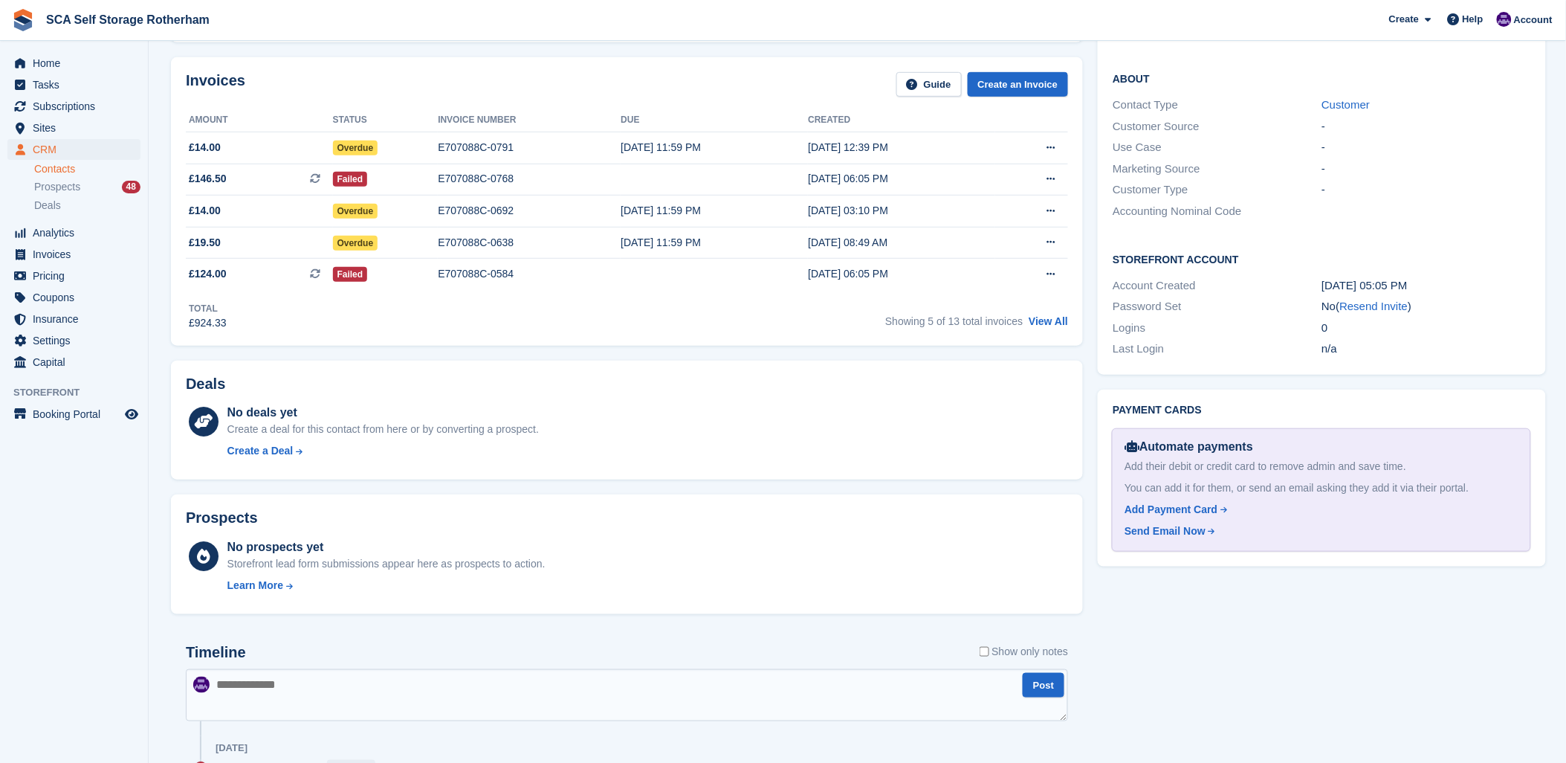
scroll to position [165, 0]
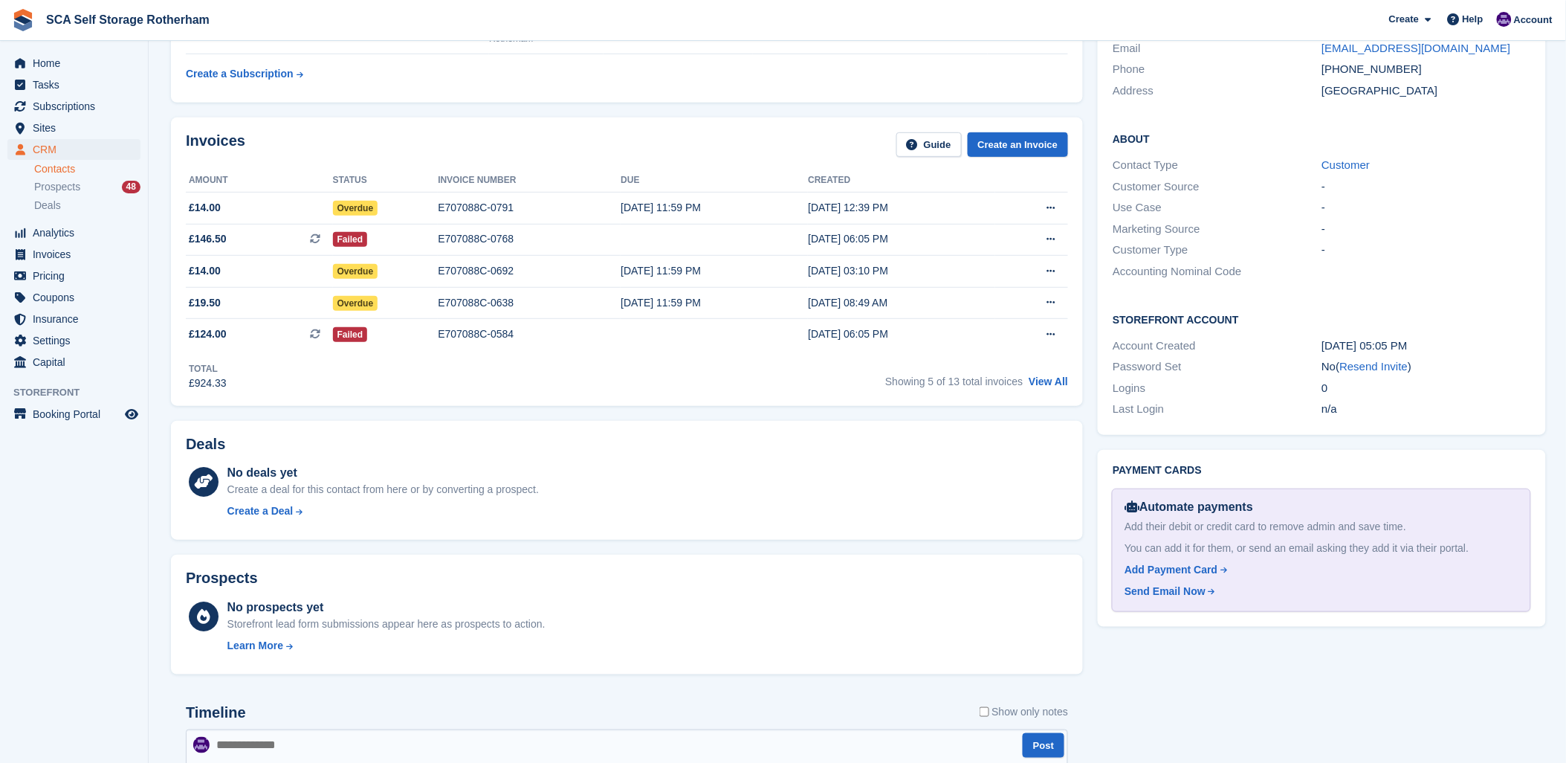
click at [645, 134] on div "Invoices Guide Create an Invoice" at bounding box center [627, 148] width 882 height 33
click at [1056, 384] on link "View All" at bounding box center [1048, 381] width 39 height 12
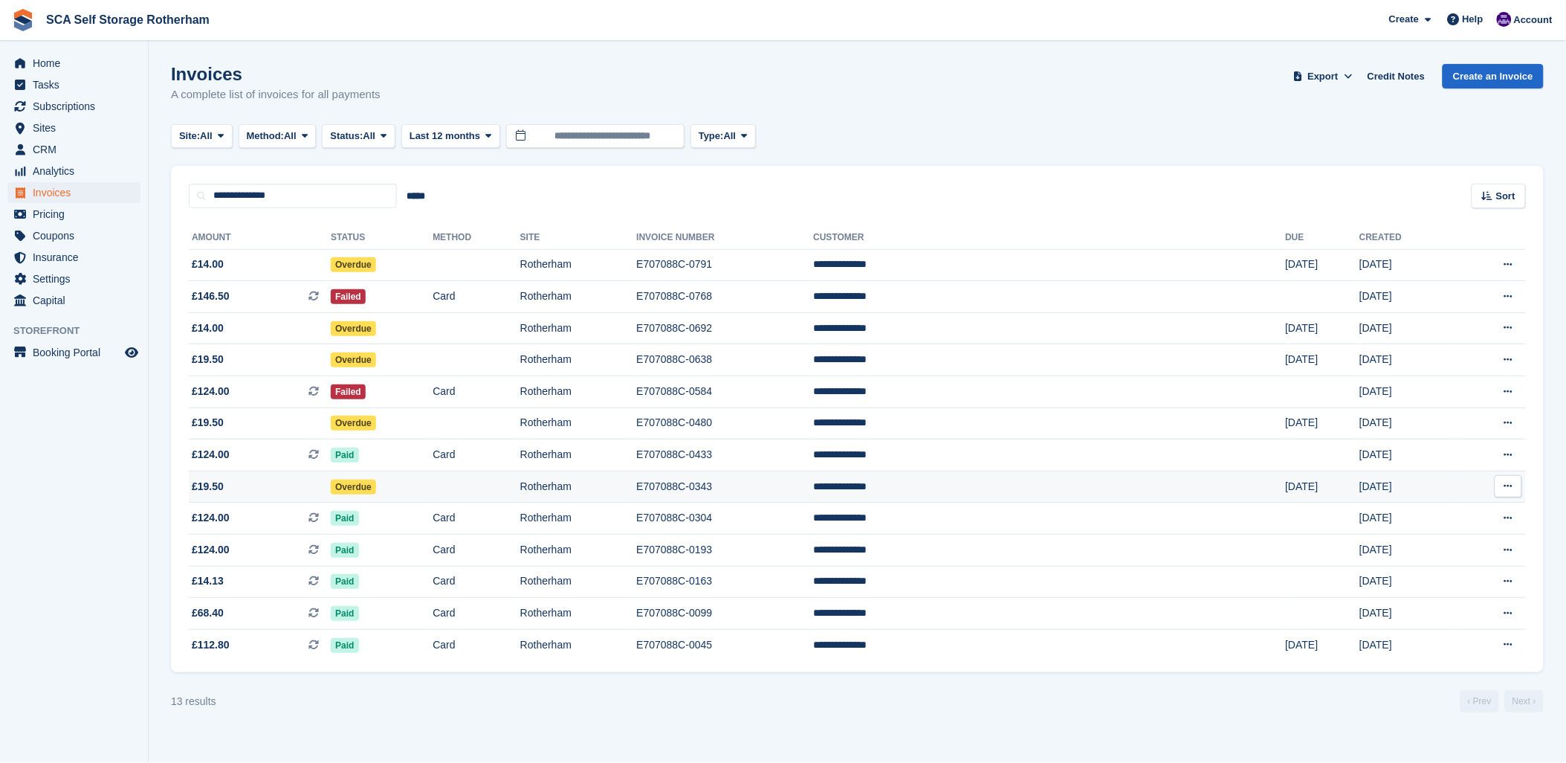
click at [637, 484] on td "Rotherham" at bounding box center [578, 486] width 117 height 32
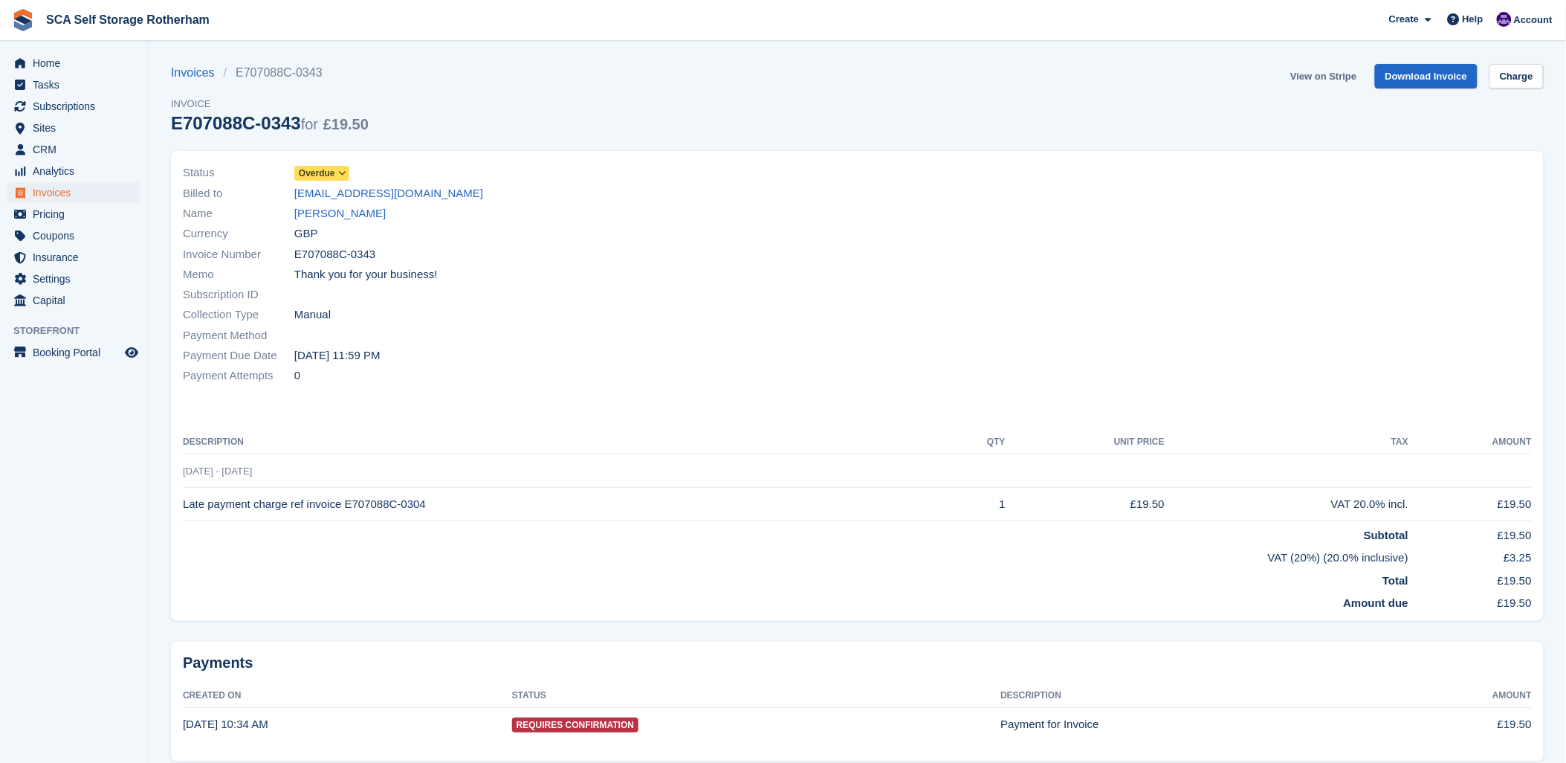
click at [1317, 71] on link "View on Stripe" at bounding box center [1323, 76] width 78 height 25
click at [1331, 77] on link "View on Stripe" at bounding box center [1323, 76] width 78 height 25
click at [321, 219] on link "Jordan Shelton" at bounding box center [339, 213] width 91 height 17
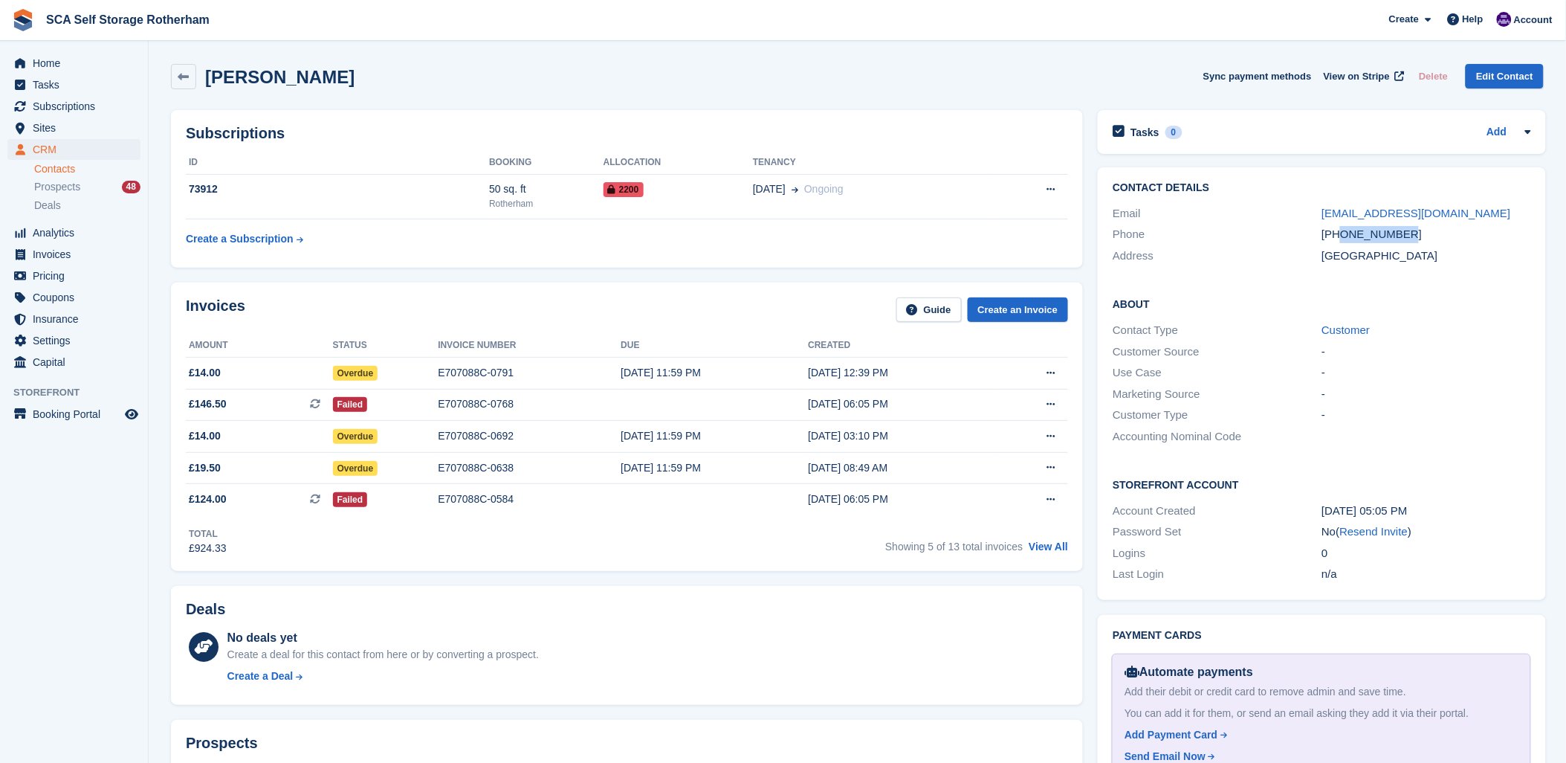
drag, startPoint x: 1408, startPoint y: 240, endPoint x: 1341, endPoint y: 239, distance: 67.6
click at [1341, 239] on div "+447309120485" at bounding box center [1425, 234] width 209 height 17
copy div "7309120485"
click at [1512, 22] on img at bounding box center [1504, 19] width 15 height 15
click at [1417, 153] on div "Account & Billing Edit Profile Logout" at bounding box center [1472, 129] width 175 height 77
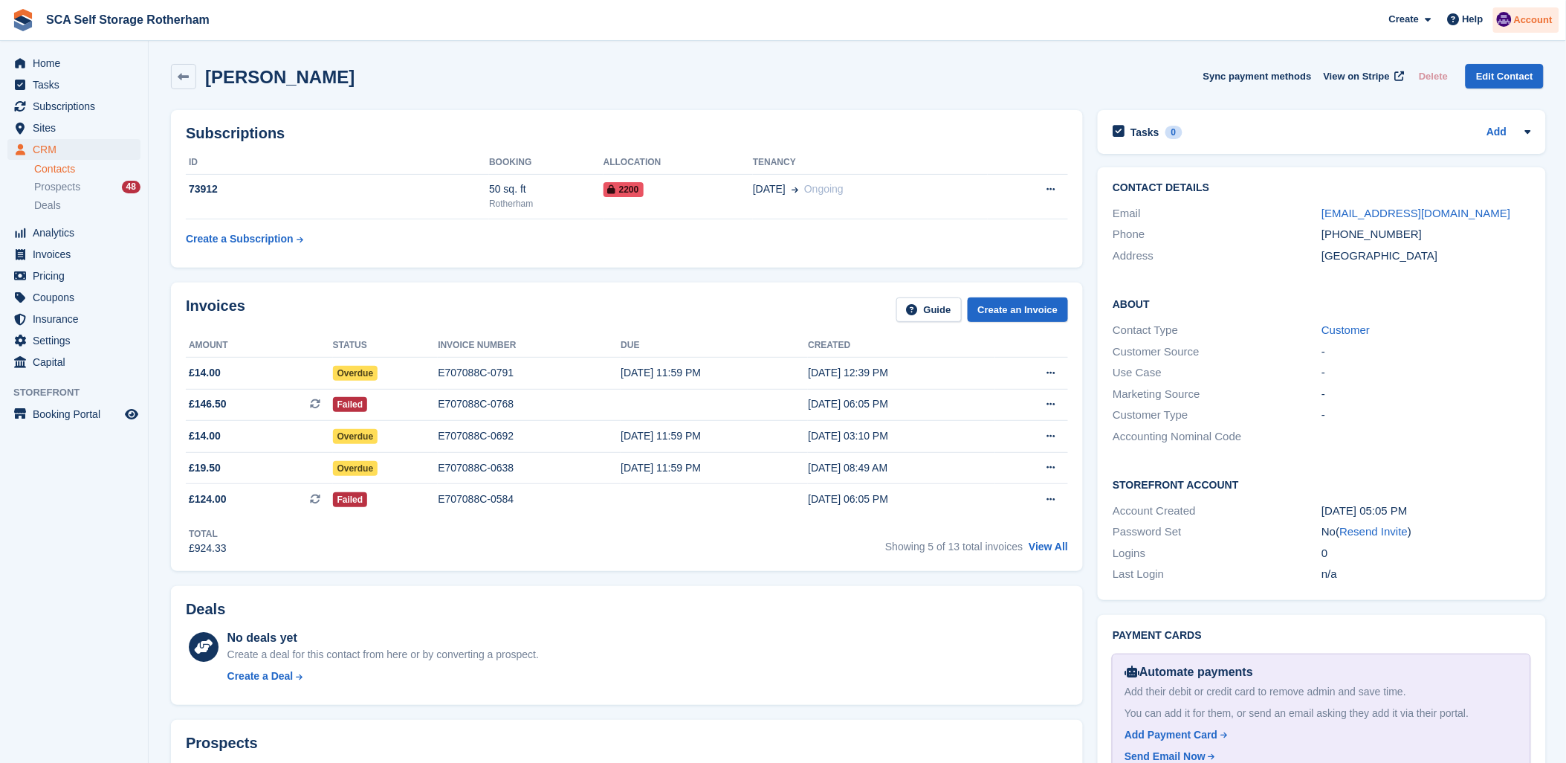
click at [1526, 15] on span "Account" at bounding box center [1533, 20] width 39 height 15
click at [1401, 146] on div "Logout" at bounding box center [1416, 148] width 35 height 16
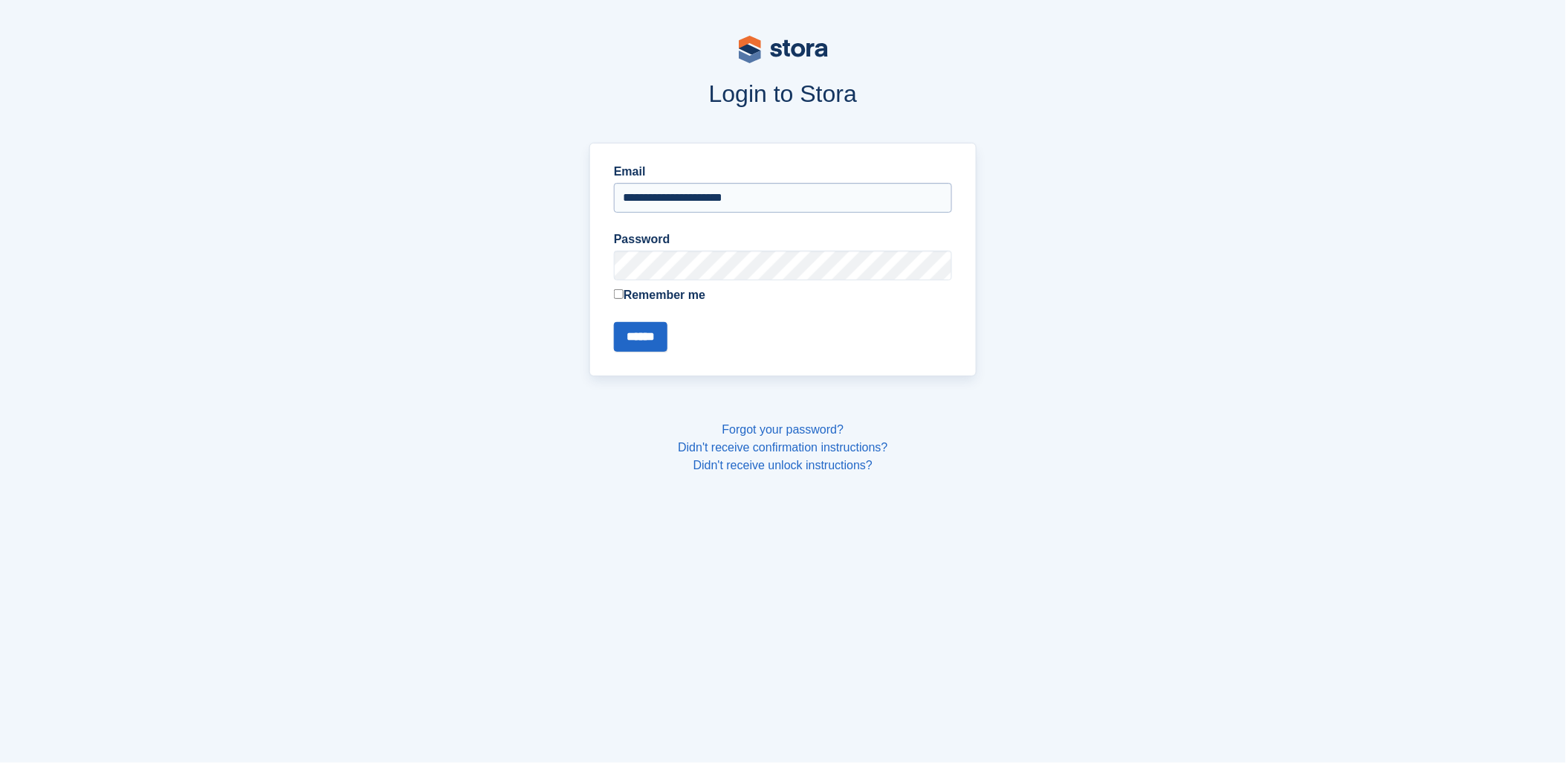
click at [714, 187] on input "**********" at bounding box center [783, 198] width 338 height 30
type input "**********"
click at [647, 348] on input "******" at bounding box center [641, 337] width 54 height 30
